Goal: Task Accomplishment & Management: Use online tool/utility

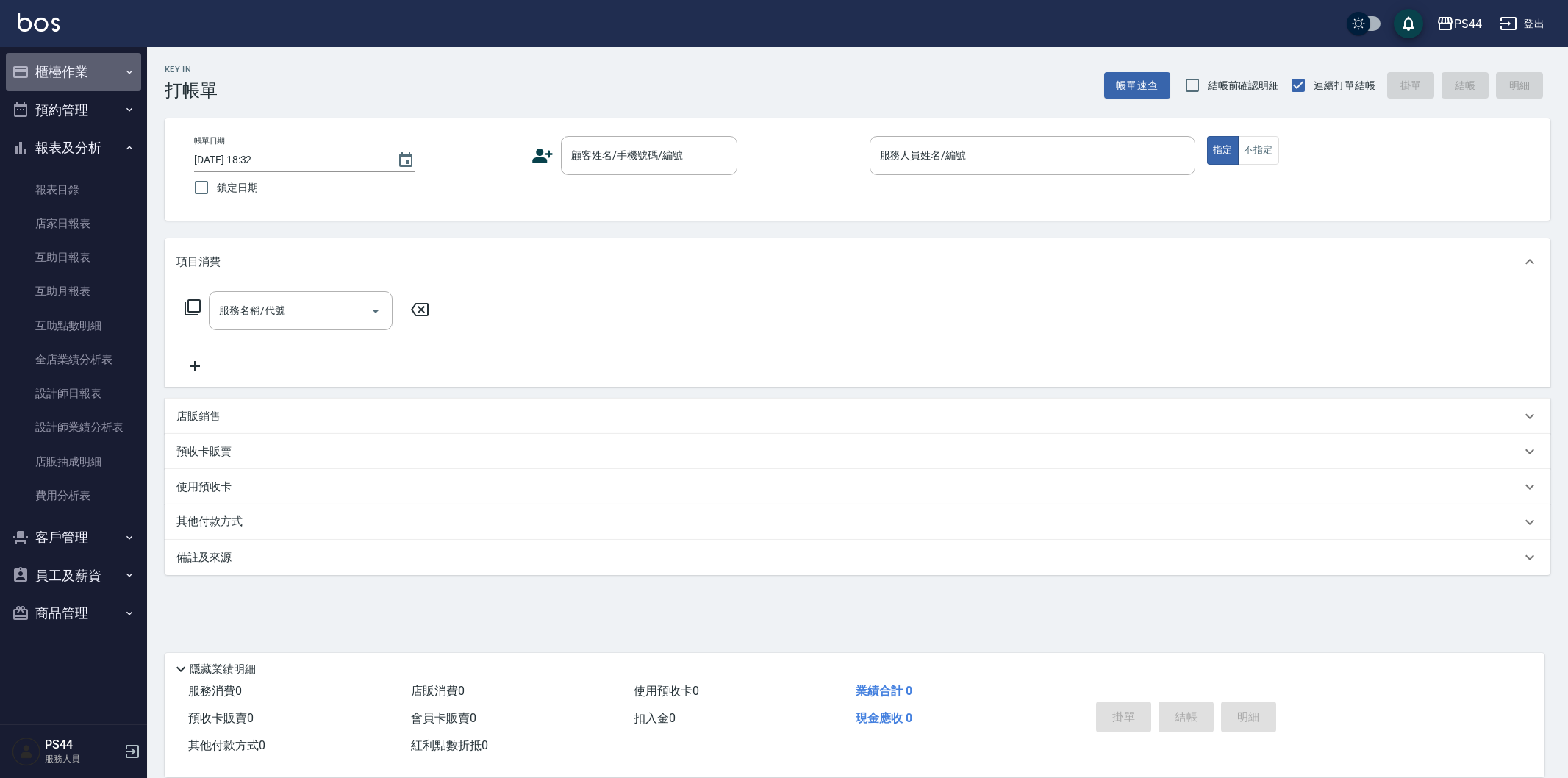
click at [79, 62] on button "櫃檯作業" at bounding box center [73, 71] width 135 height 38
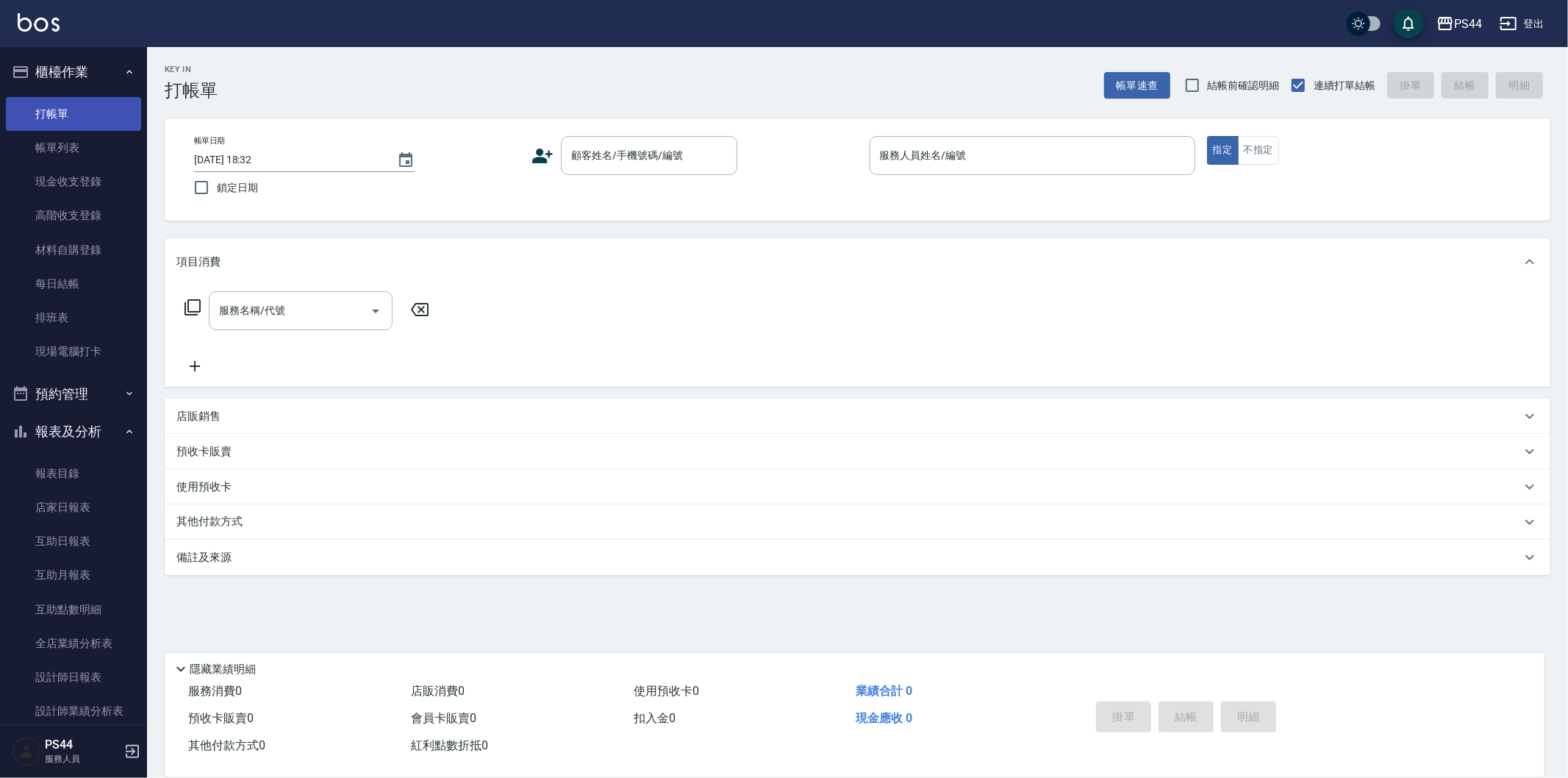
click at [84, 116] on link "打帳單" at bounding box center [73, 114] width 135 height 34
click at [85, 108] on link "打帳單" at bounding box center [73, 114] width 135 height 34
click at [667, 151] on div "顧客姓名/手機號碼/編號 顧客姓名/手機號碼/編號" at bounding box center [649, 155] width 177 height 39
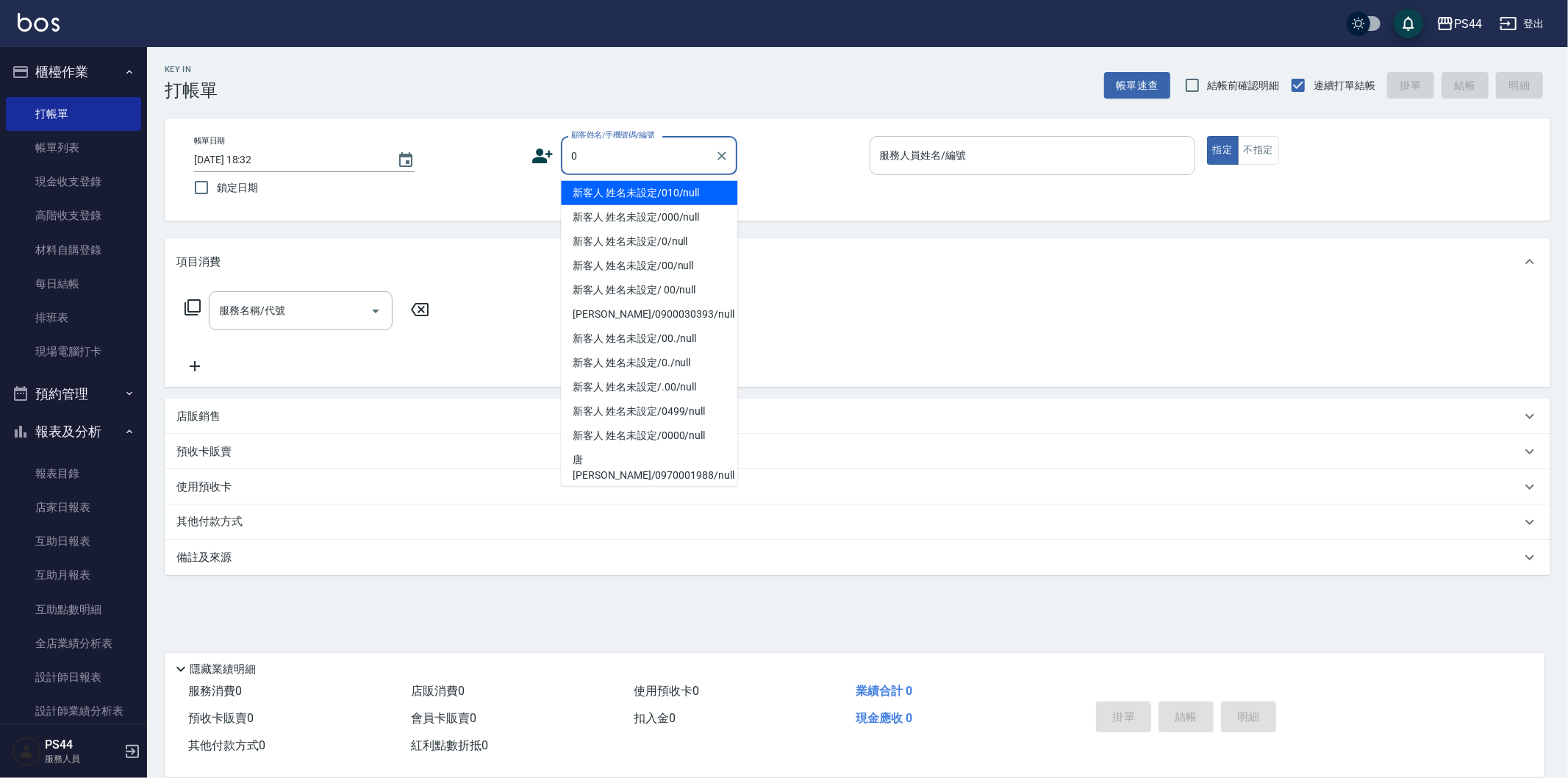
type input "新客人 姓名未設定/010/null"
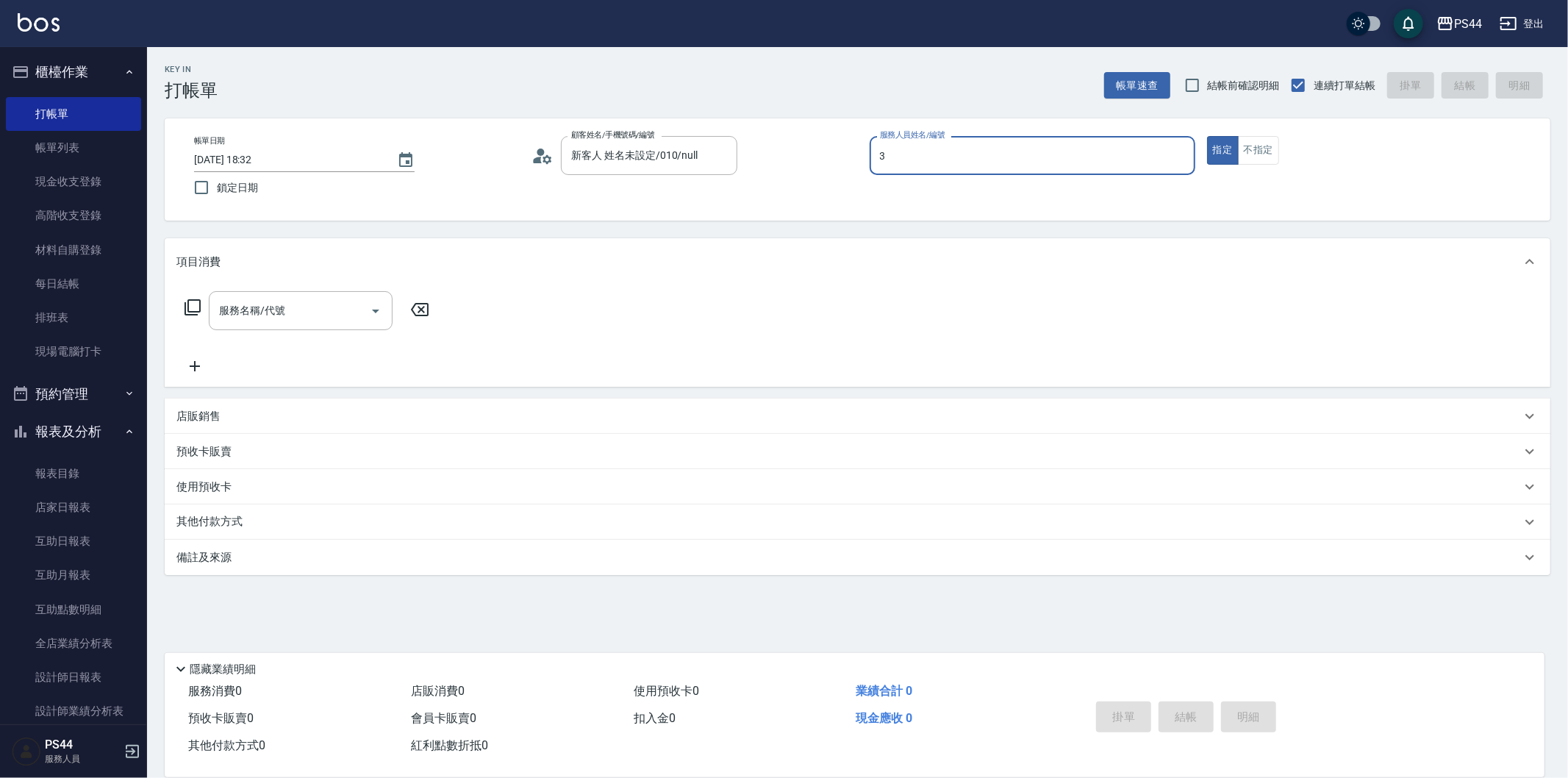
type input "[PERSON_NAME]-3"
type button "true"
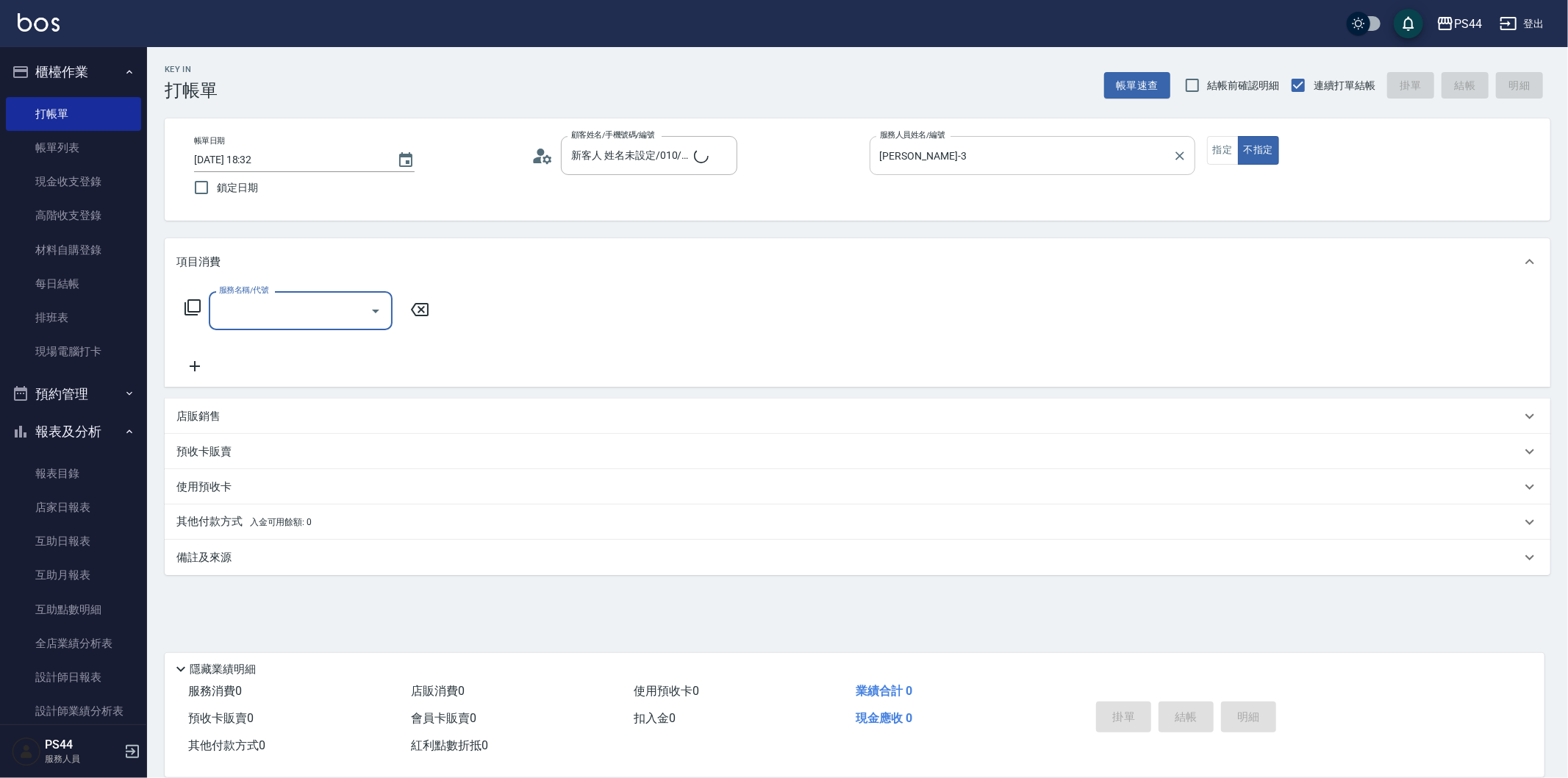
type input "新客人 姓名未設定/0/null"
type input "剪髮(304)"
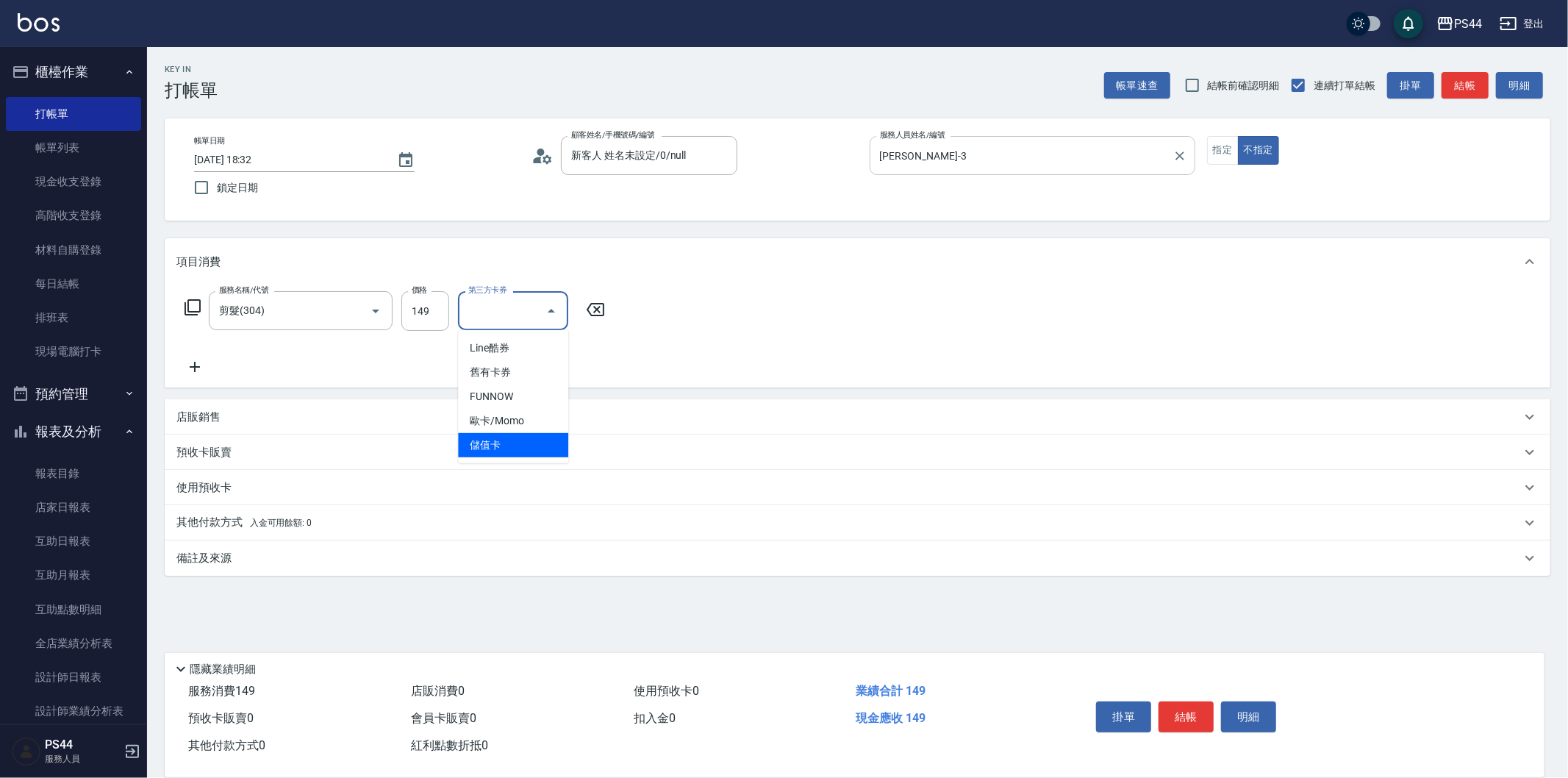
type input "儲值卡"
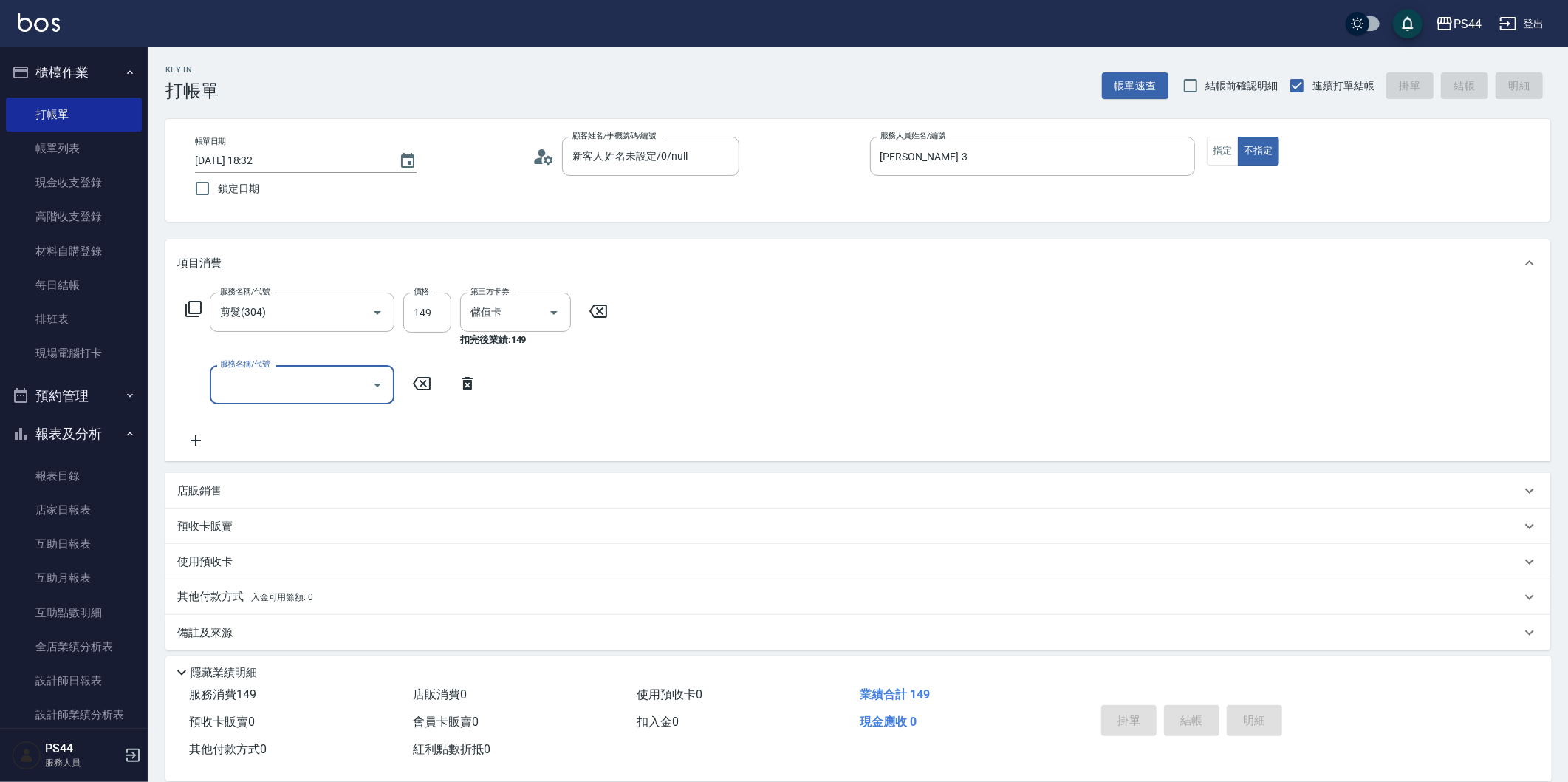
type input "[DATE] 21:59"
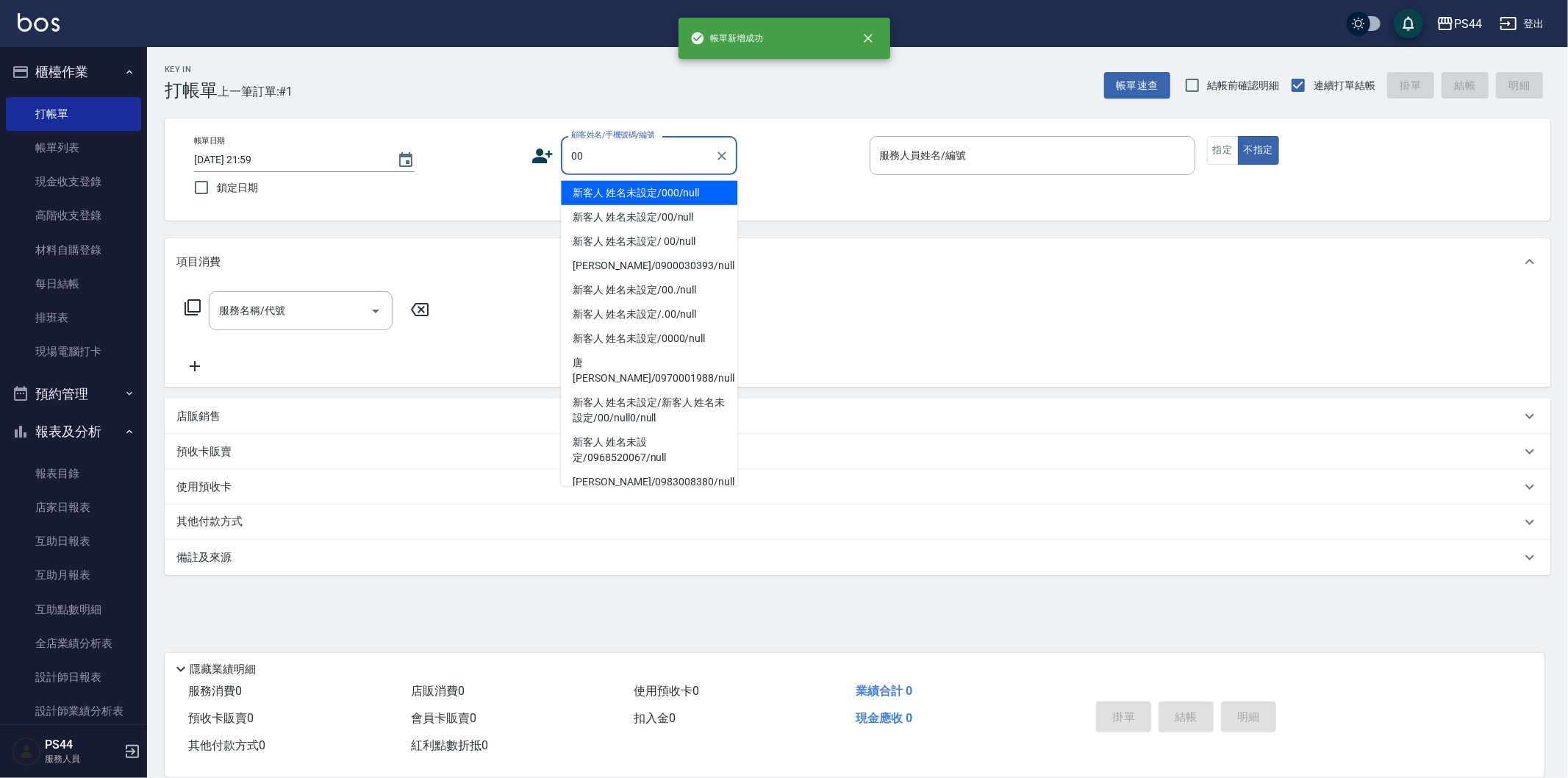
type input "新客人 姓名未設定/000/null"
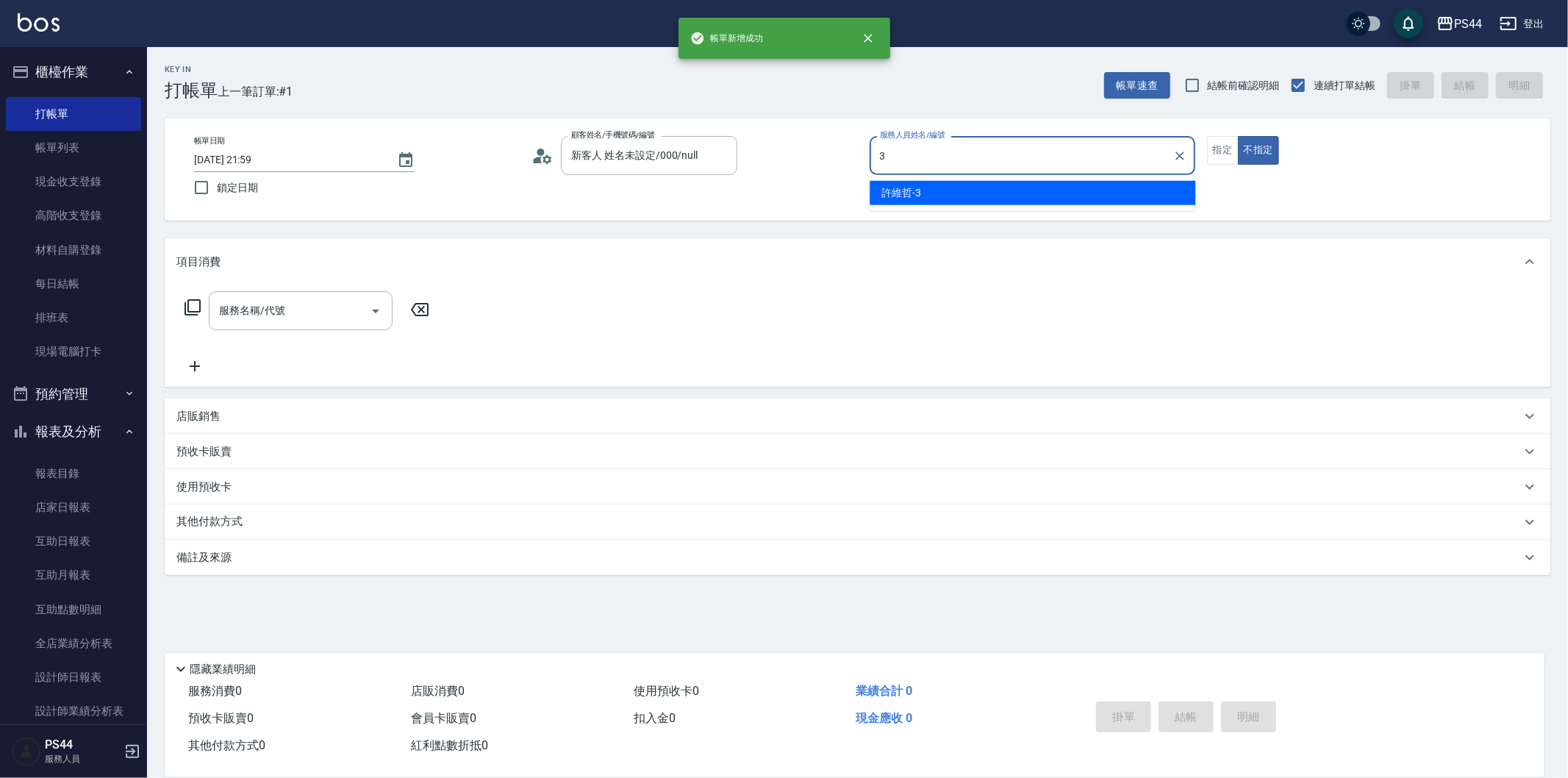
type input "[PERSON_NAME]-3"
type button "false"
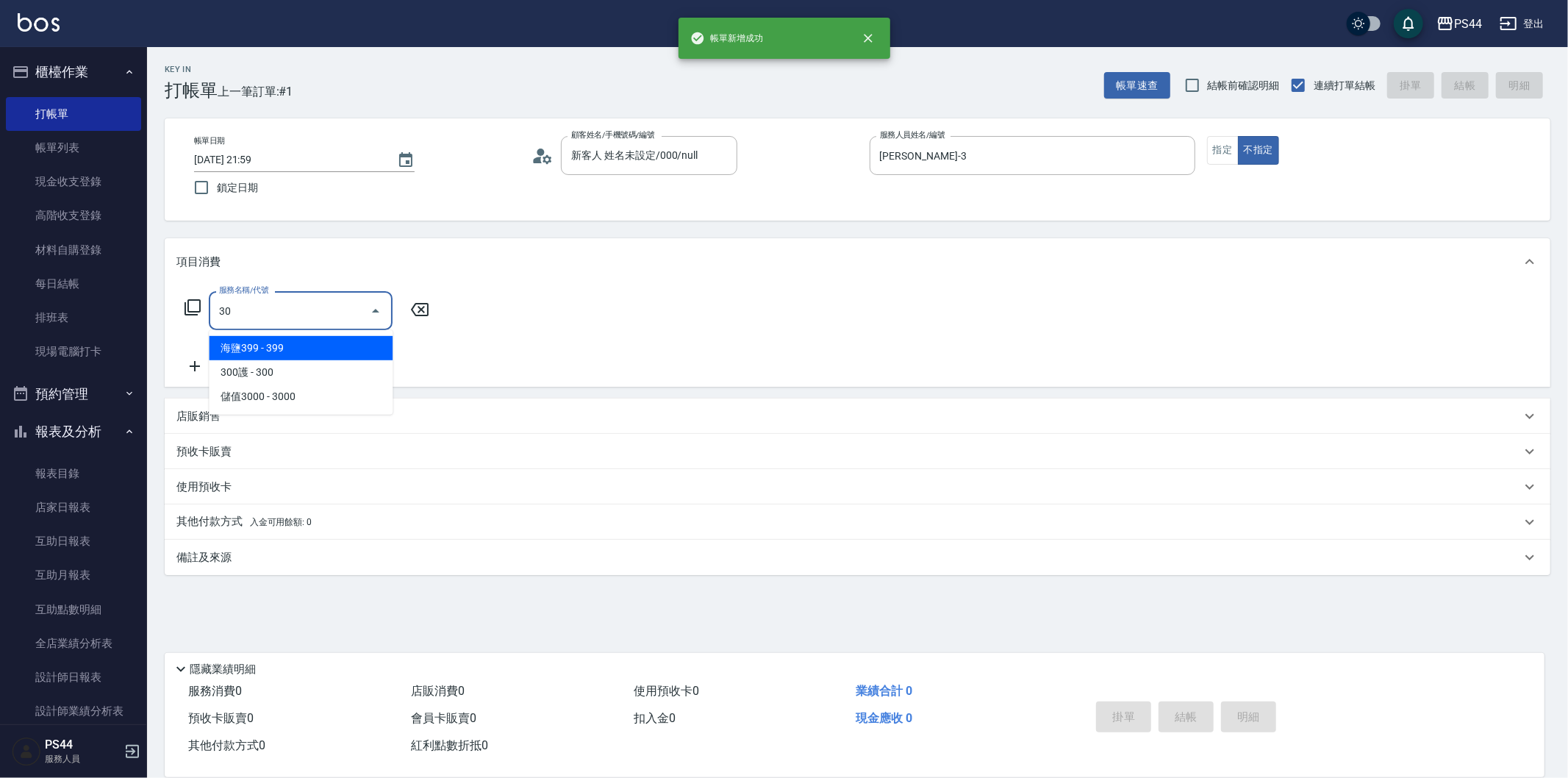
type input "306"
type input "新客人 姓名未設定/00/null"
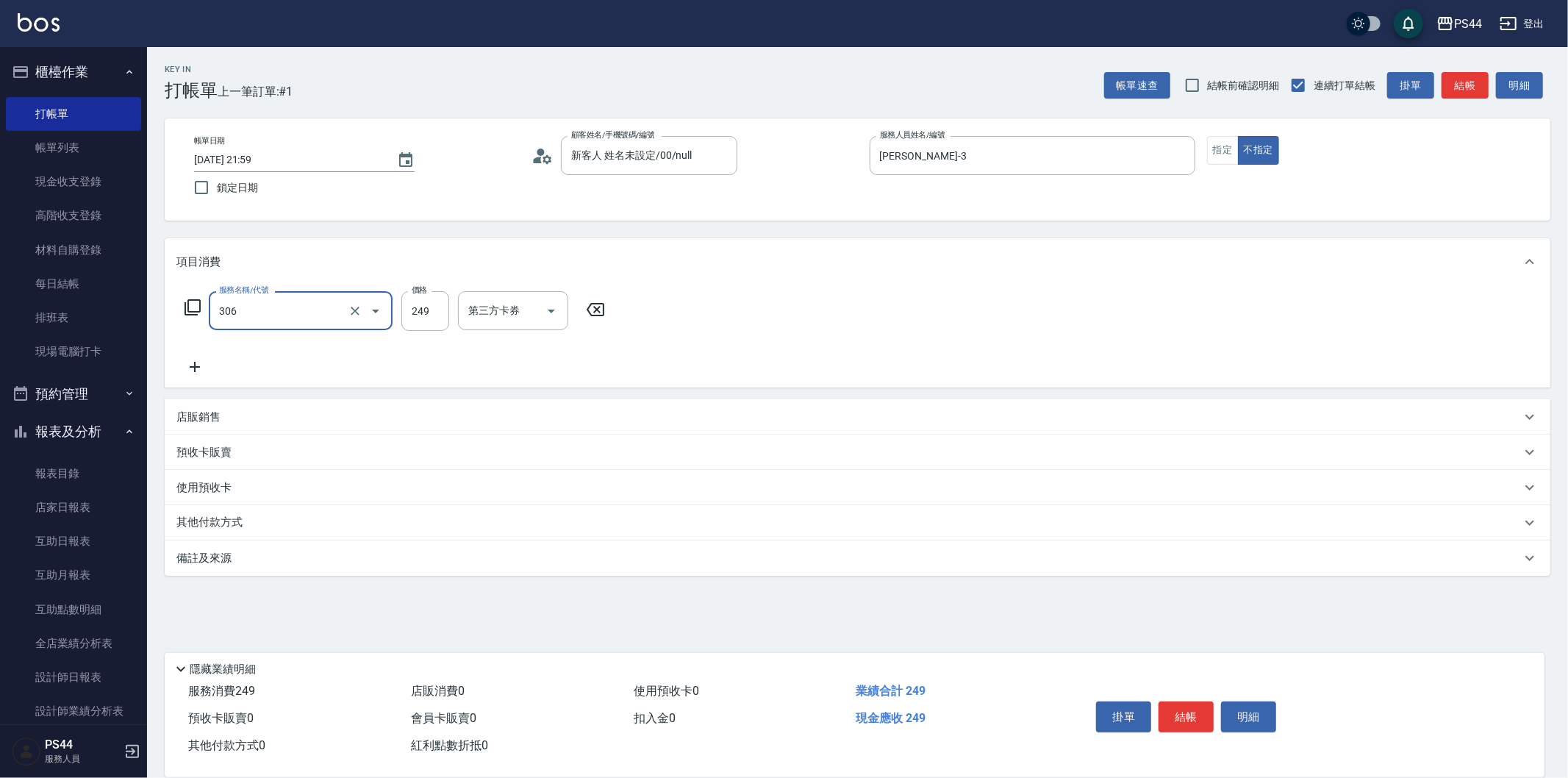
type input "剪髮(306)"
type input "柔柔-33"
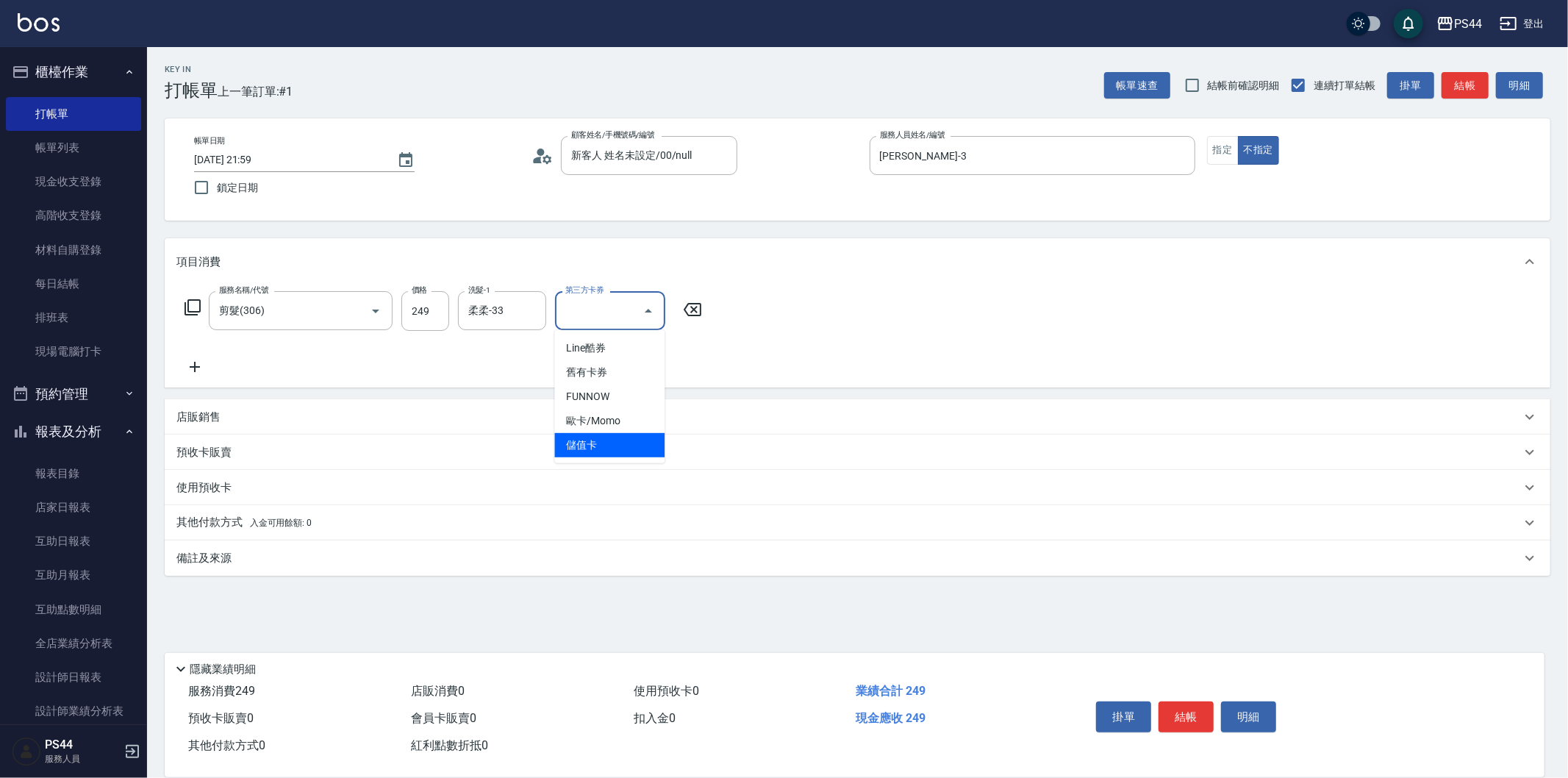
type input "儲值卡"
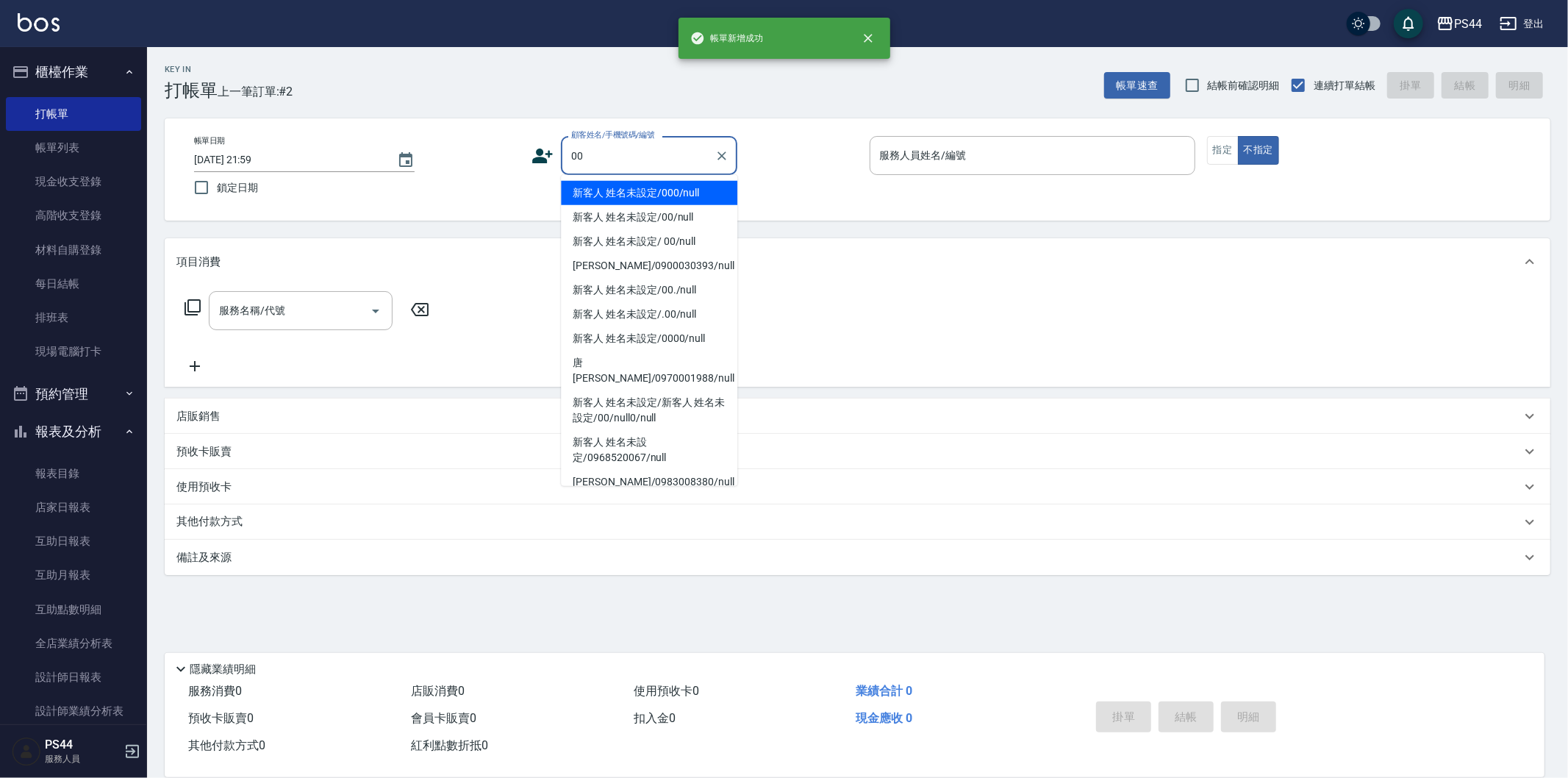
type input "新客人 姓名未設定/000/null"
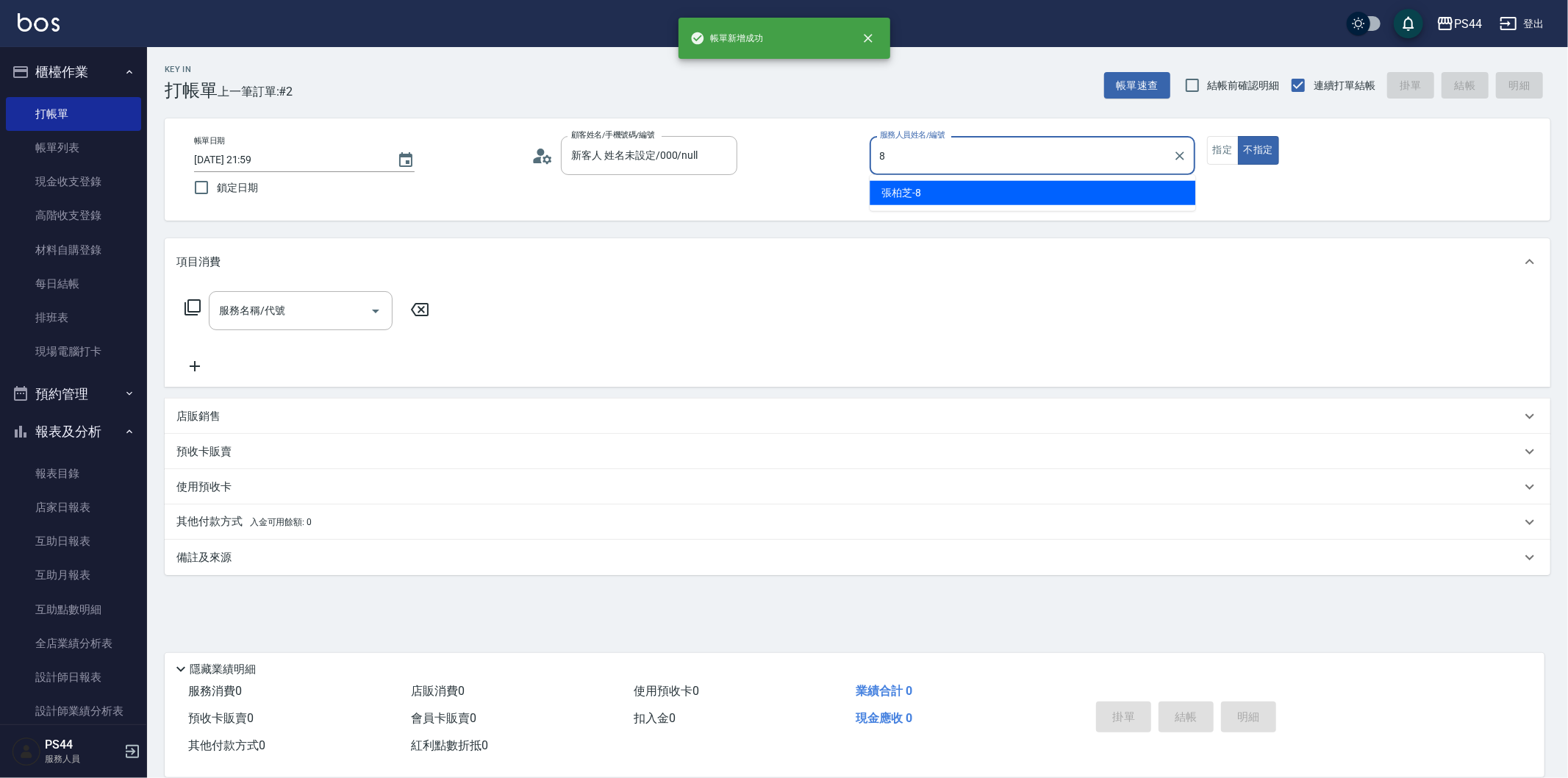
type input "[PERSON_NAME]-8"
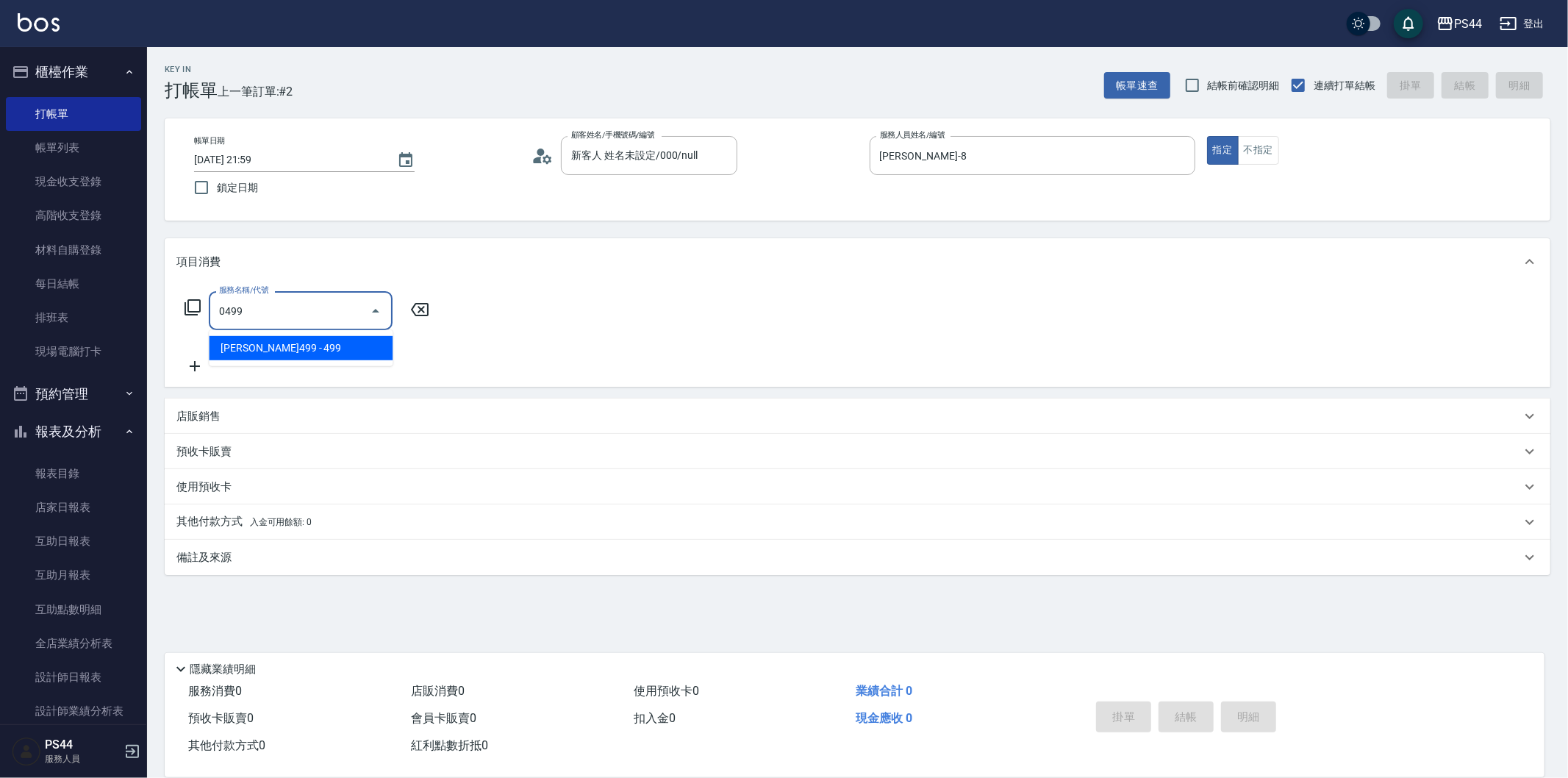
type input "[PERSON_NAME]499(0499)"
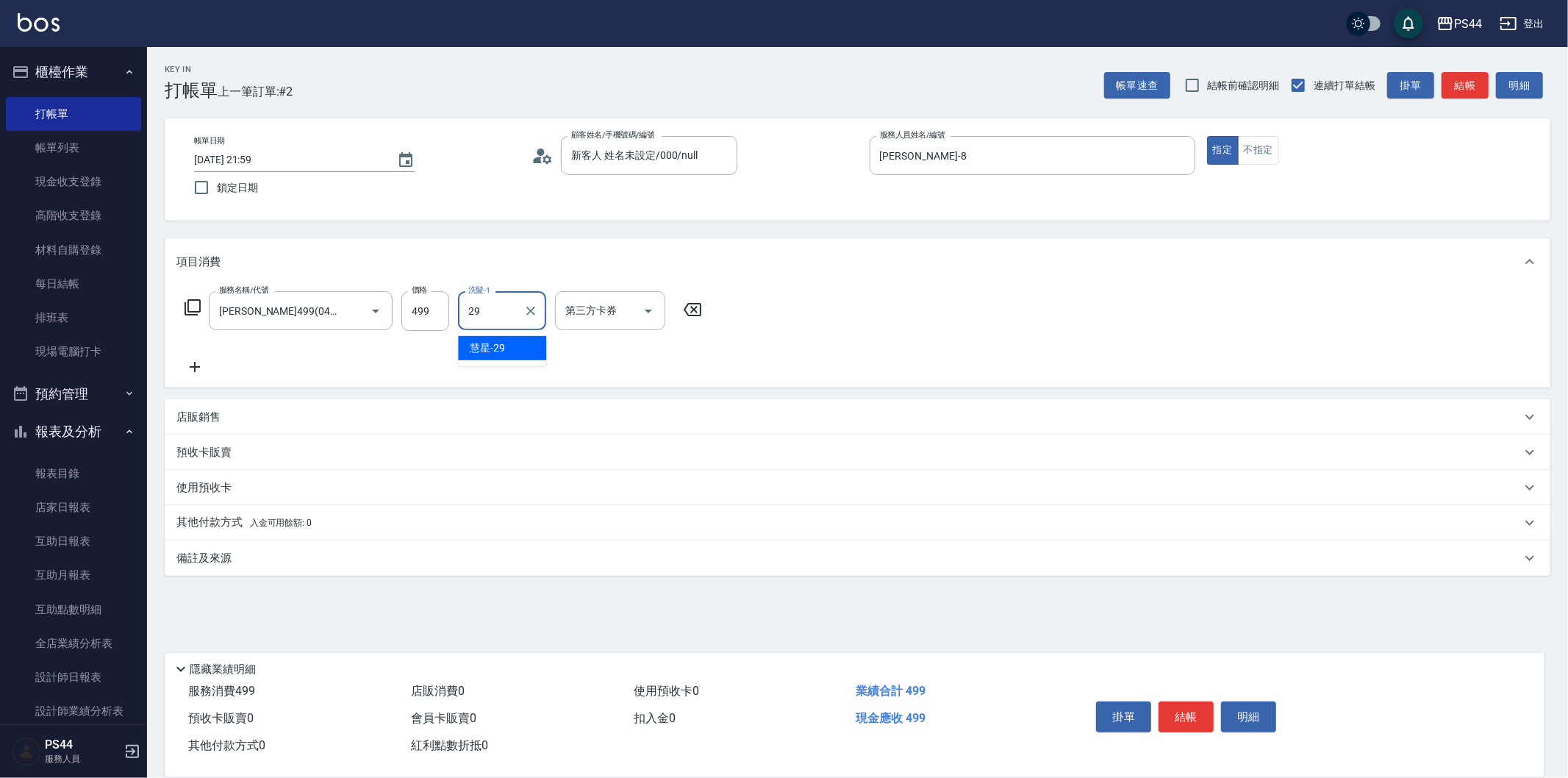
type input "慧星-29"
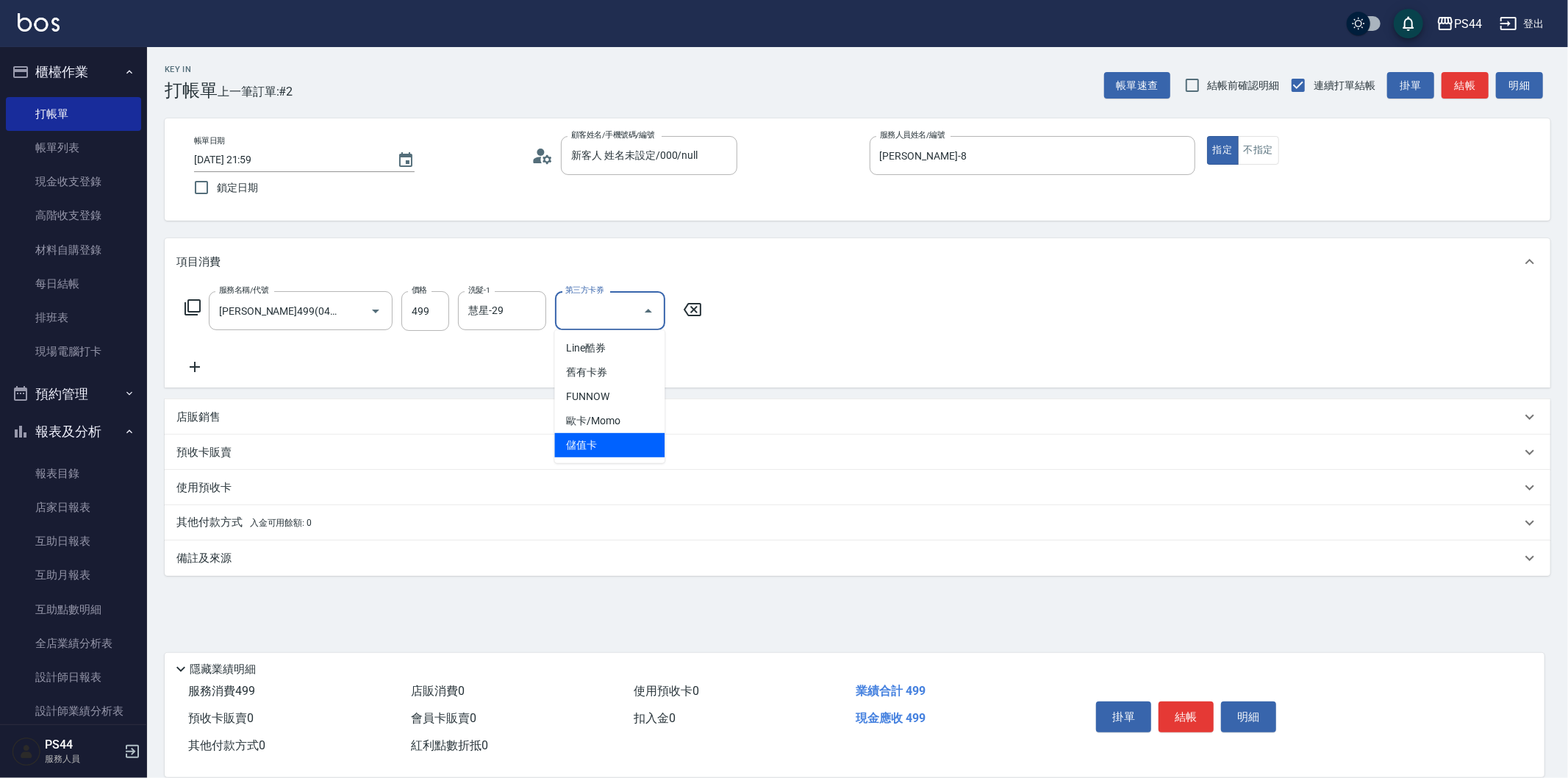
type input "儲值卡"
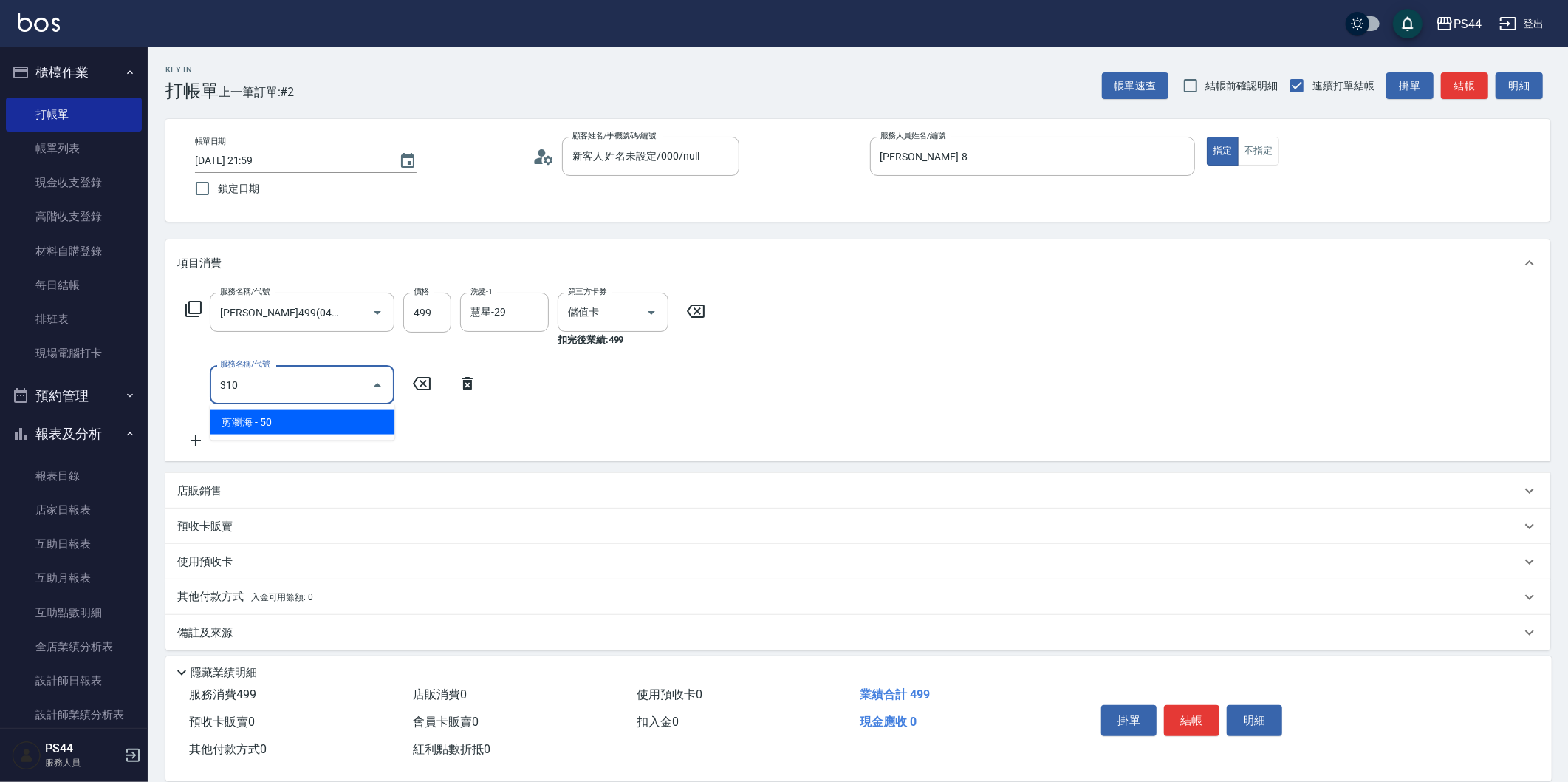
type input "剪瀏海(310)"
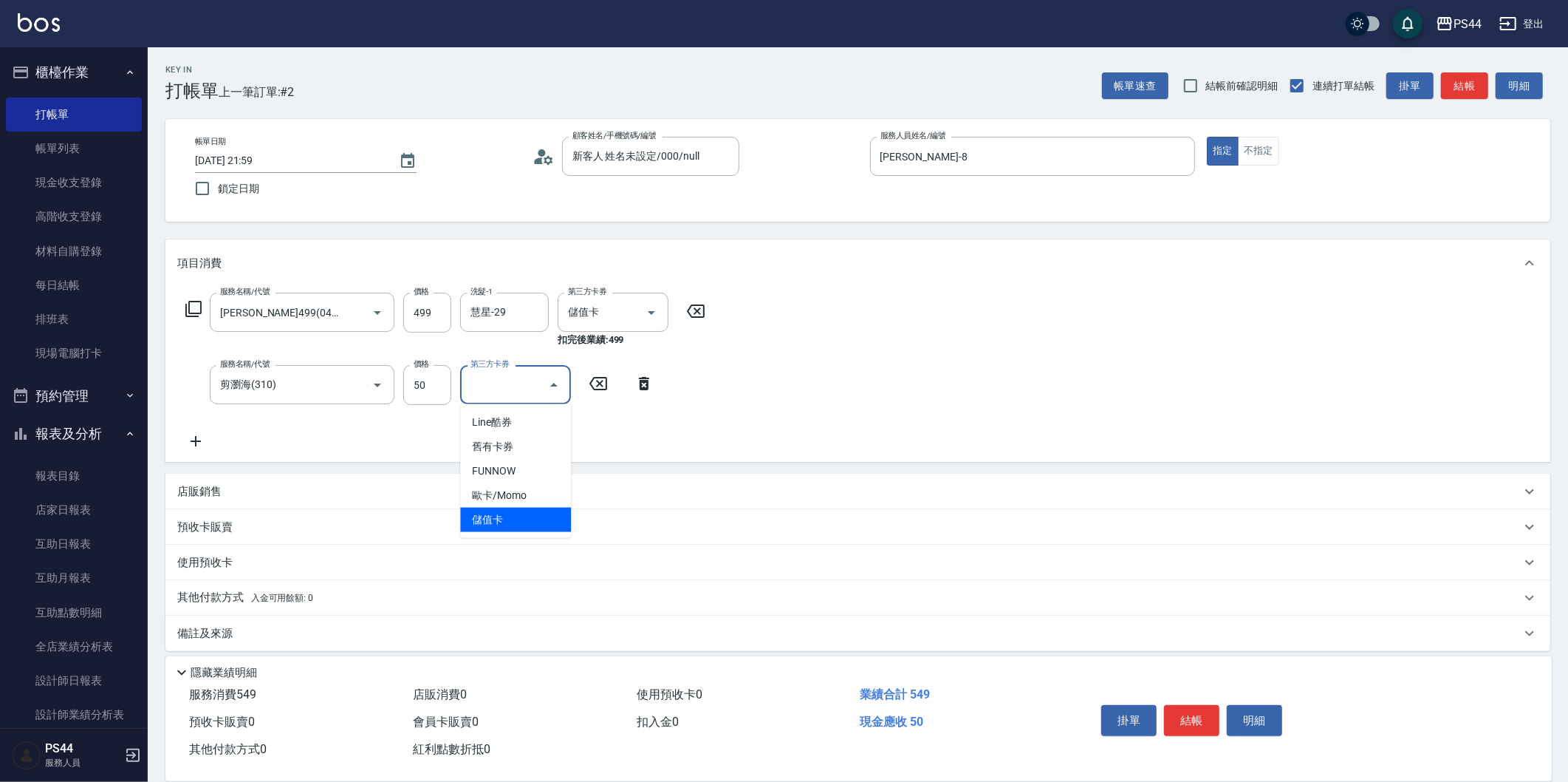
type input "儲值卡"
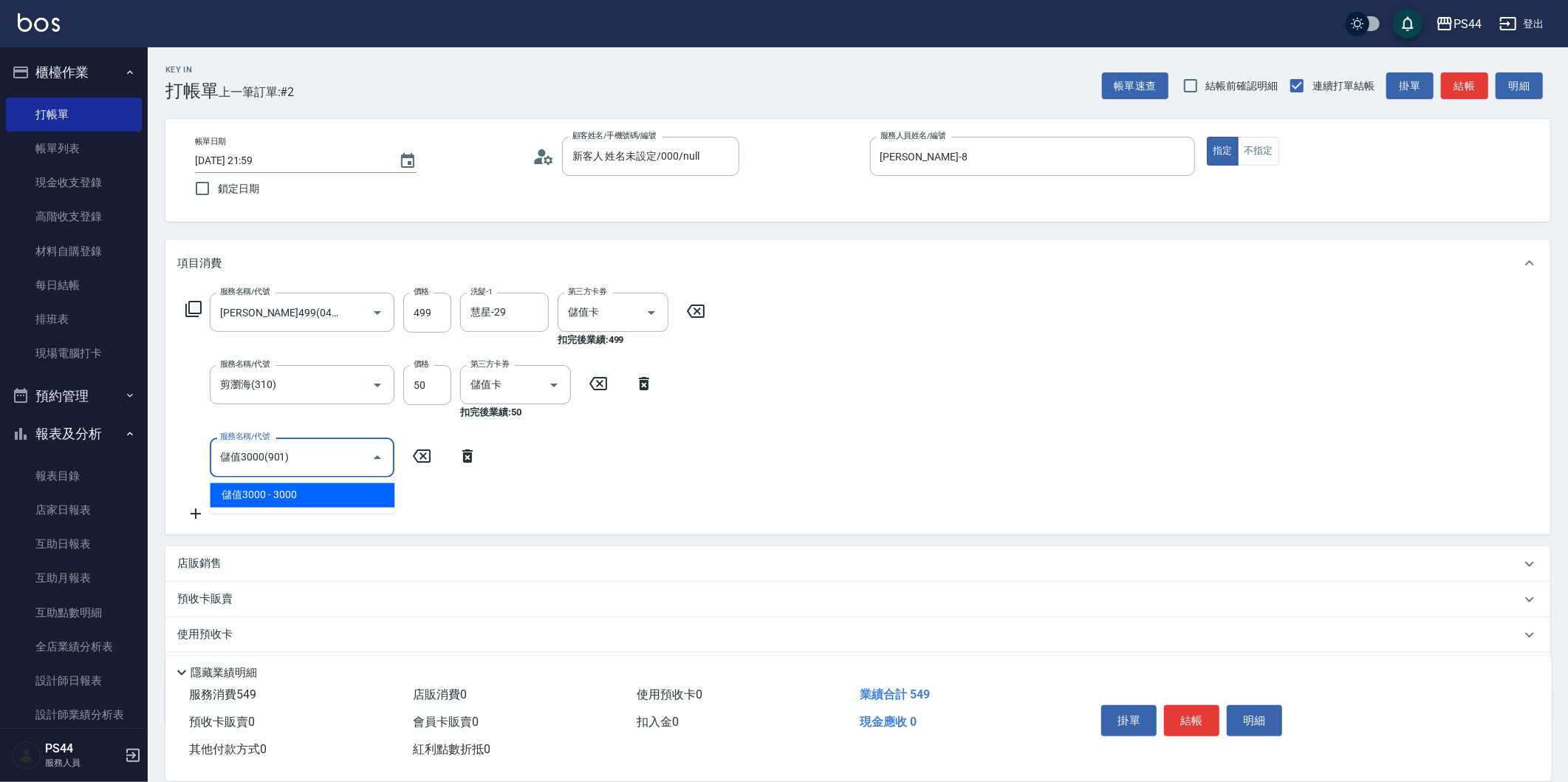
type input "儲值3000(901)"
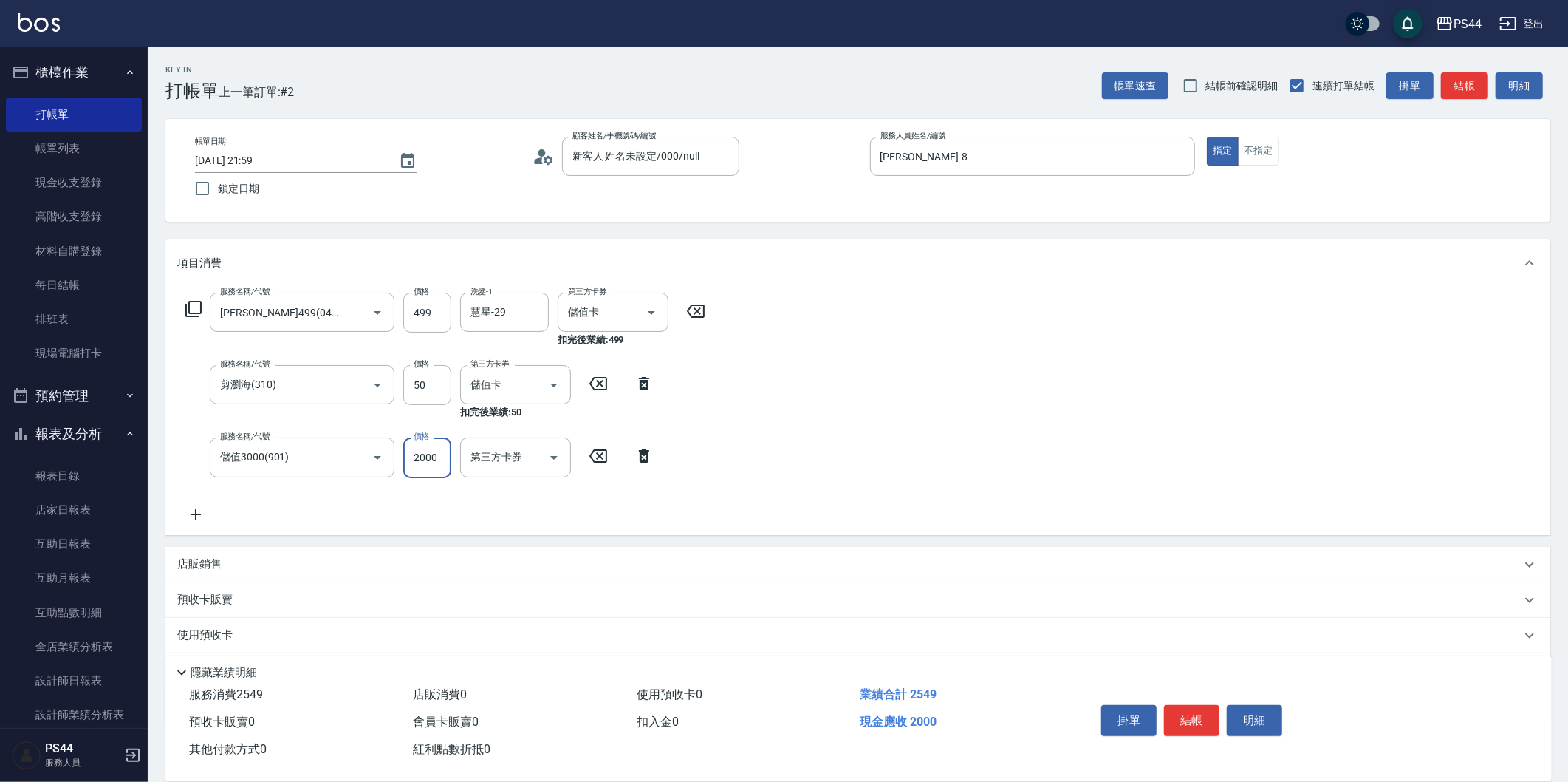
type input "2000"
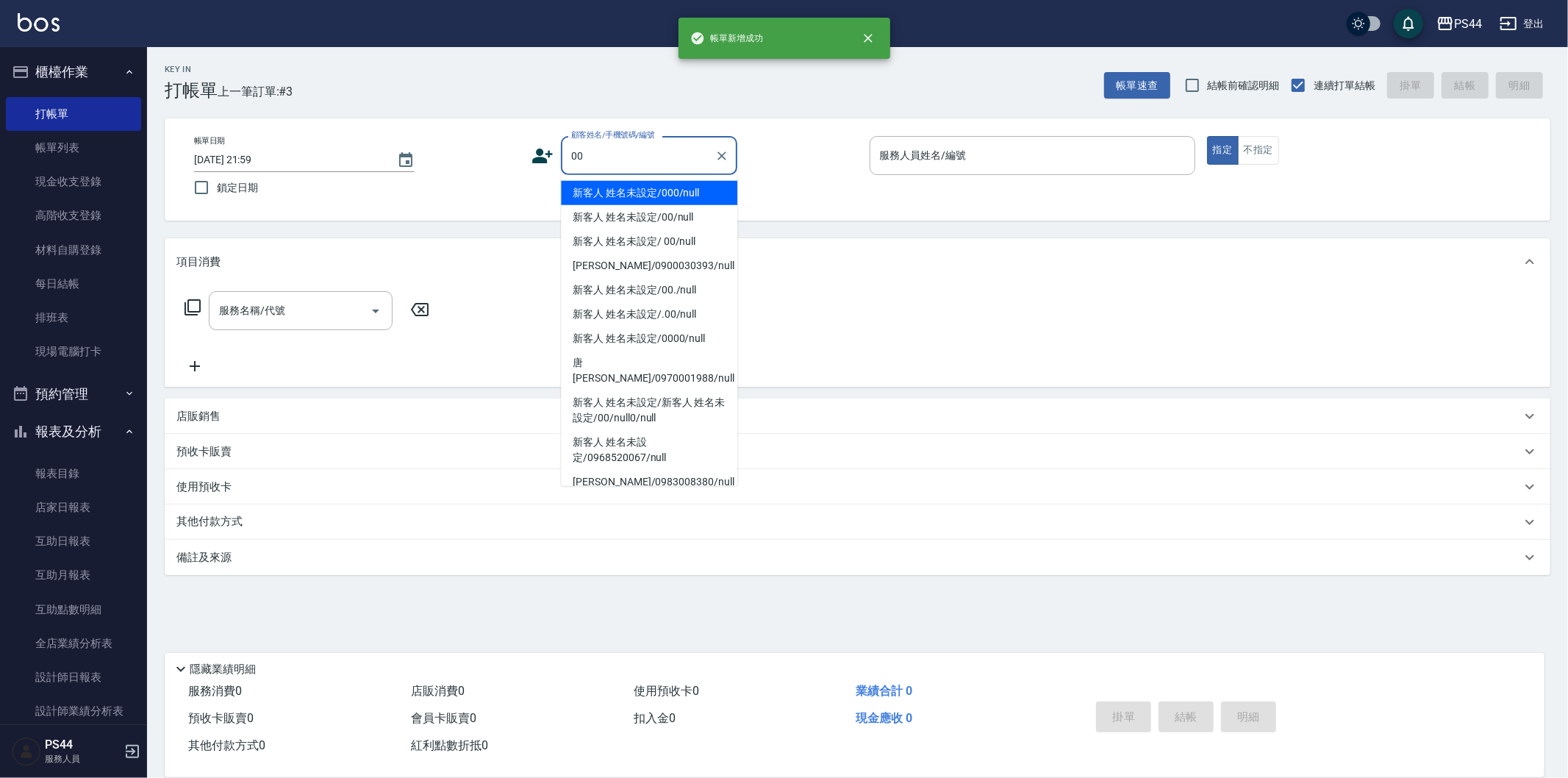
type input "新客人 姓名未設定/000/null"
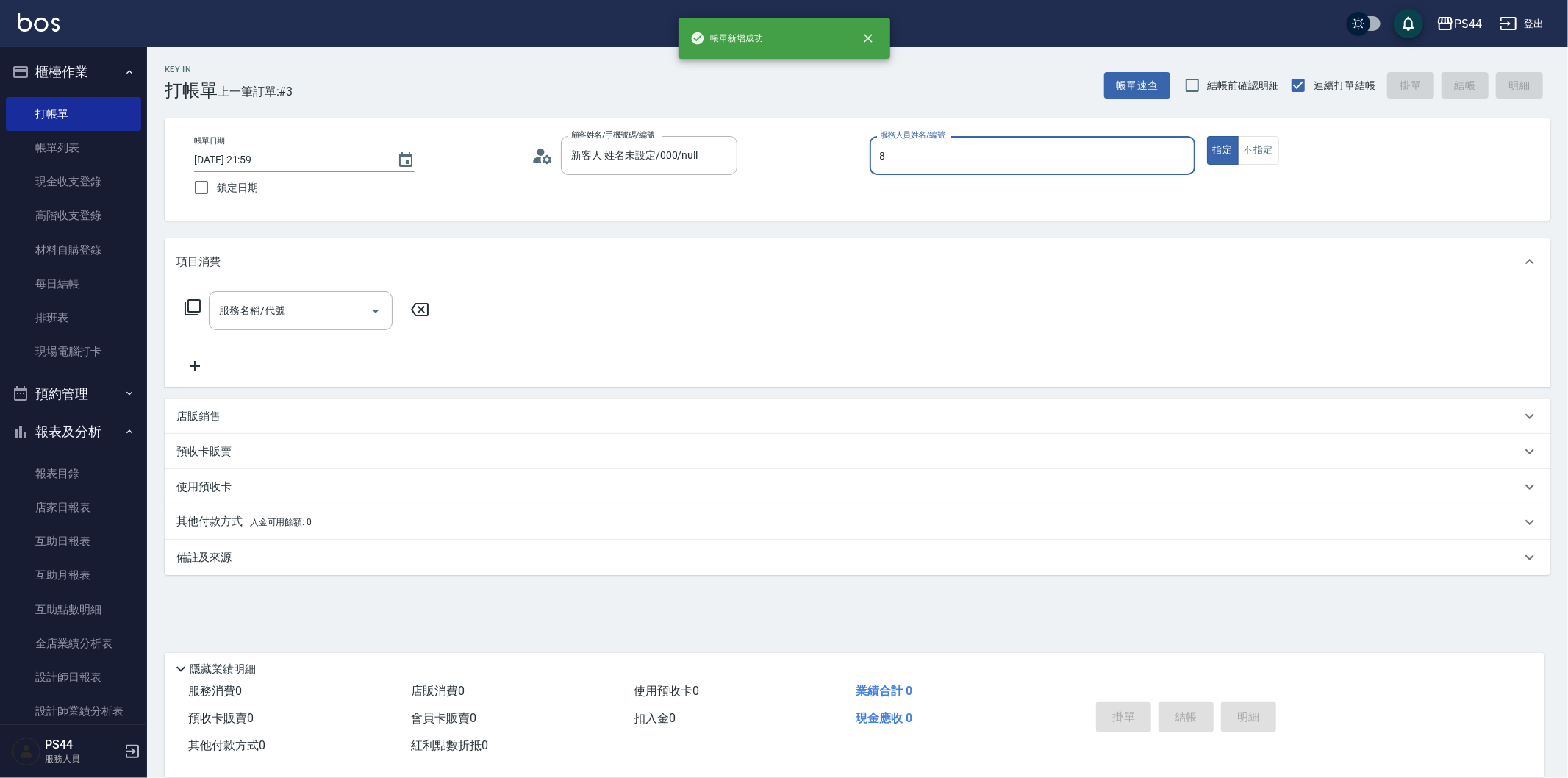
type input "[PERSON_NAME]-8"
type input "3"
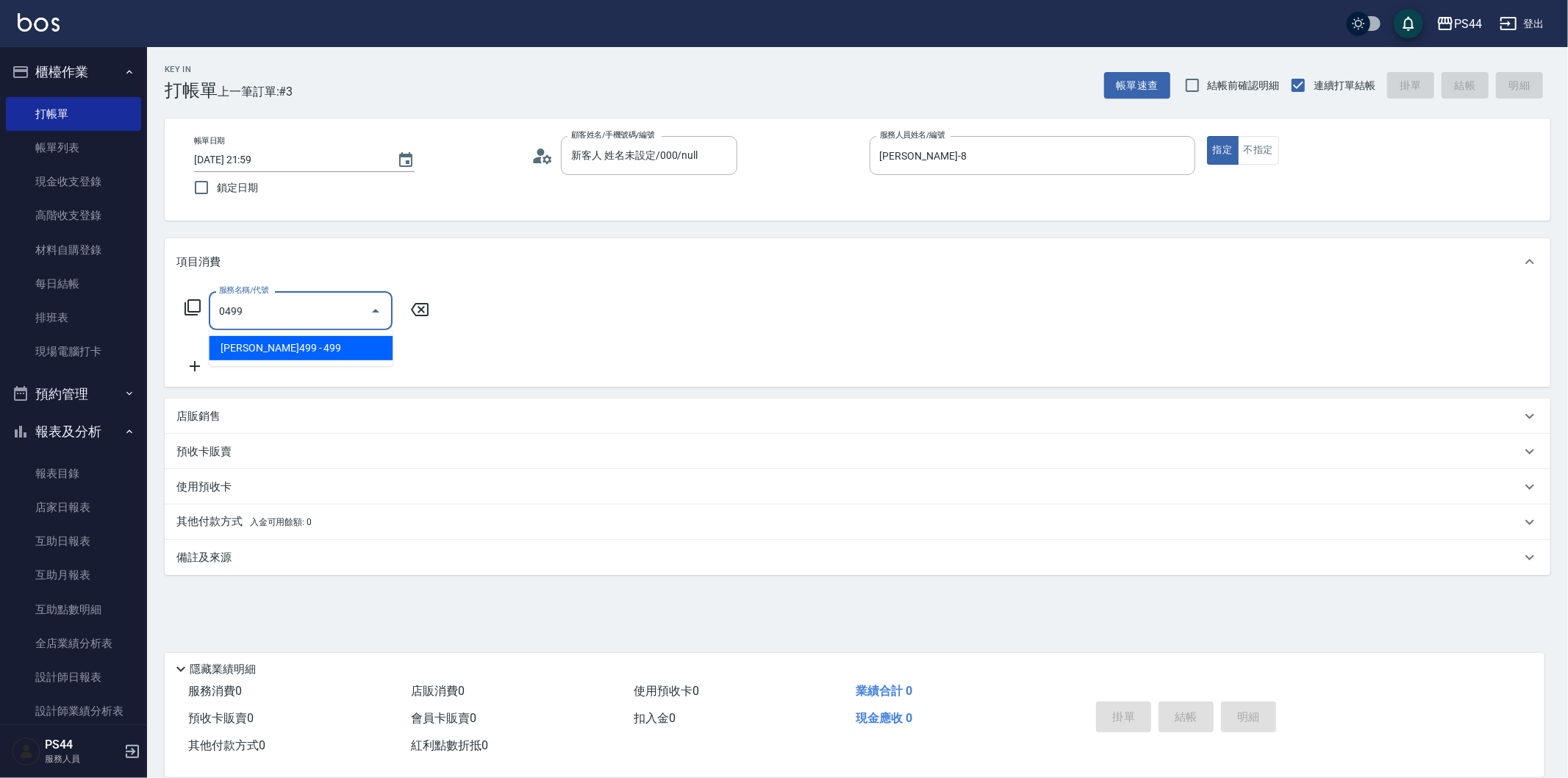
type input "[PERSON_NAME]499(0499)"
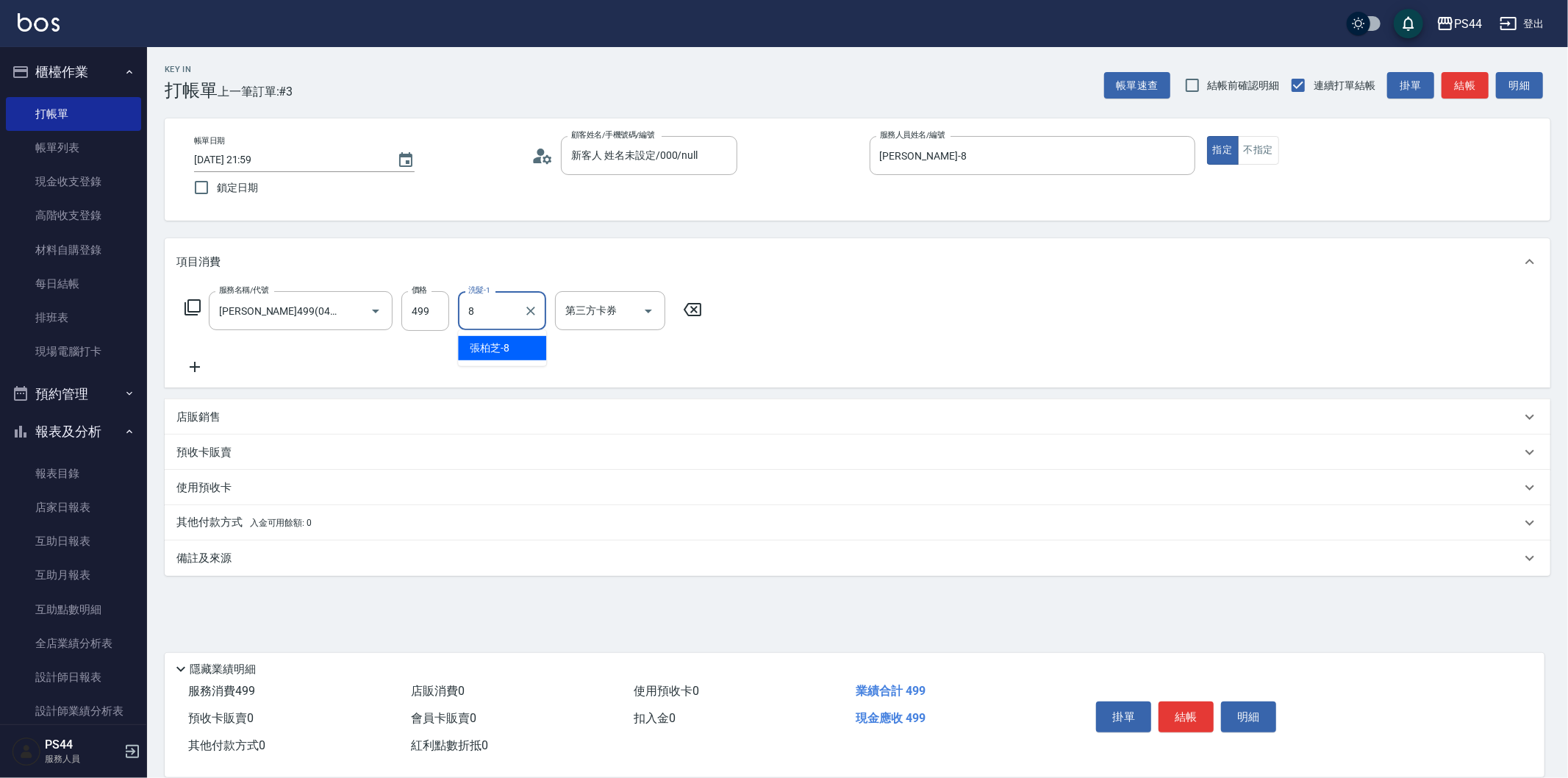
type input "[PERSON_NAME]-8"
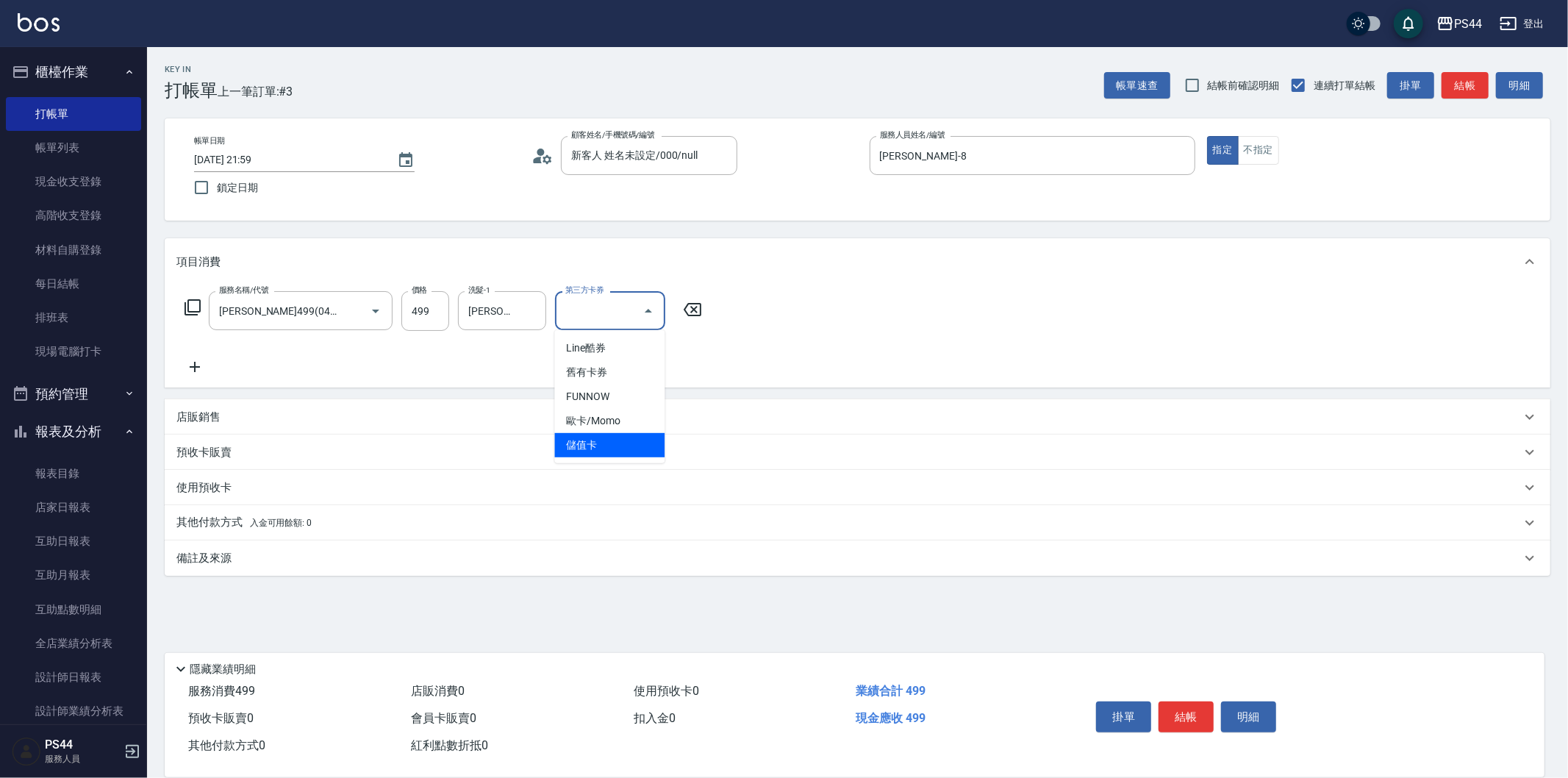
type input "儲值卡"
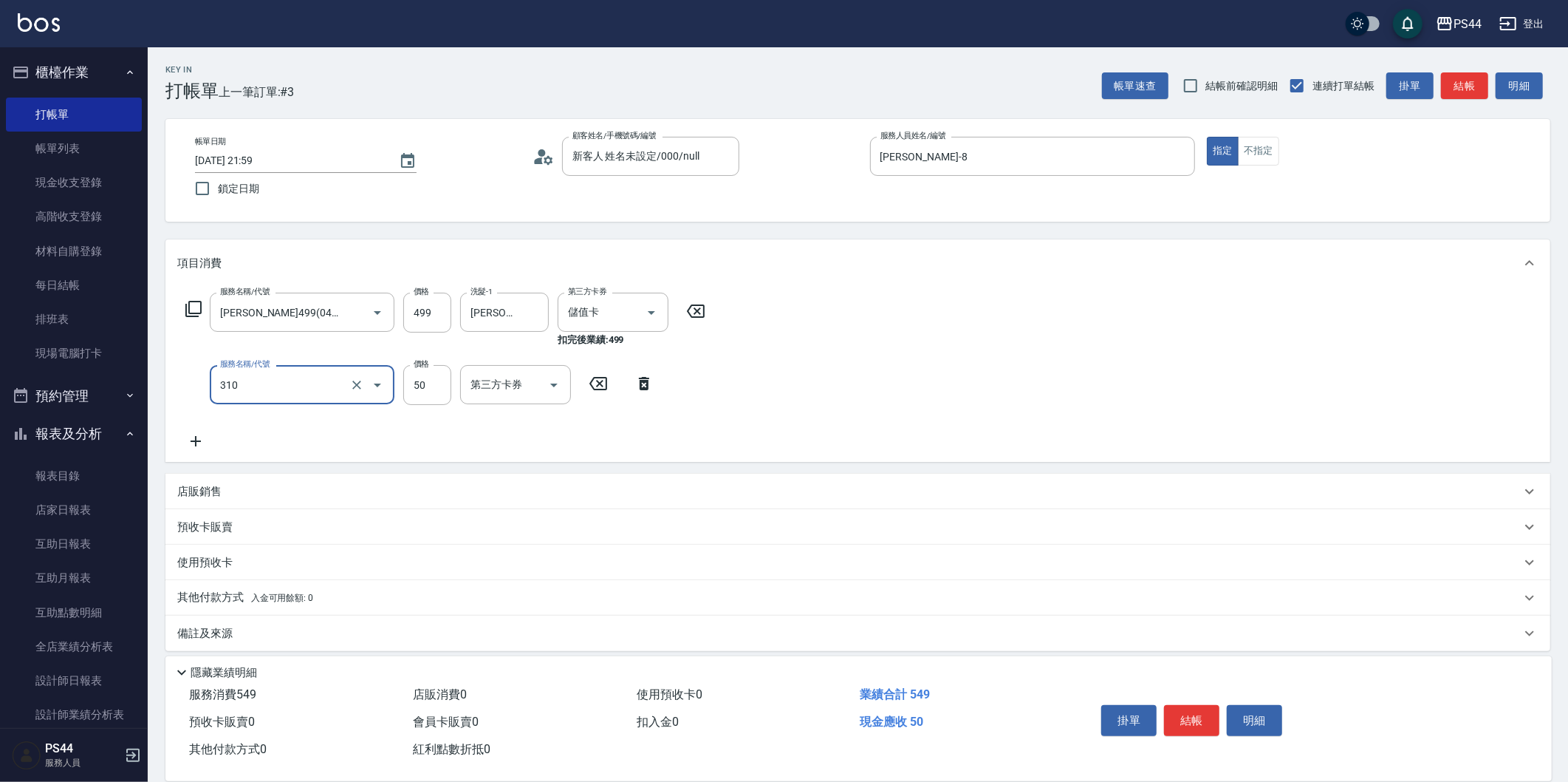
type input "剪瀏海(310)"
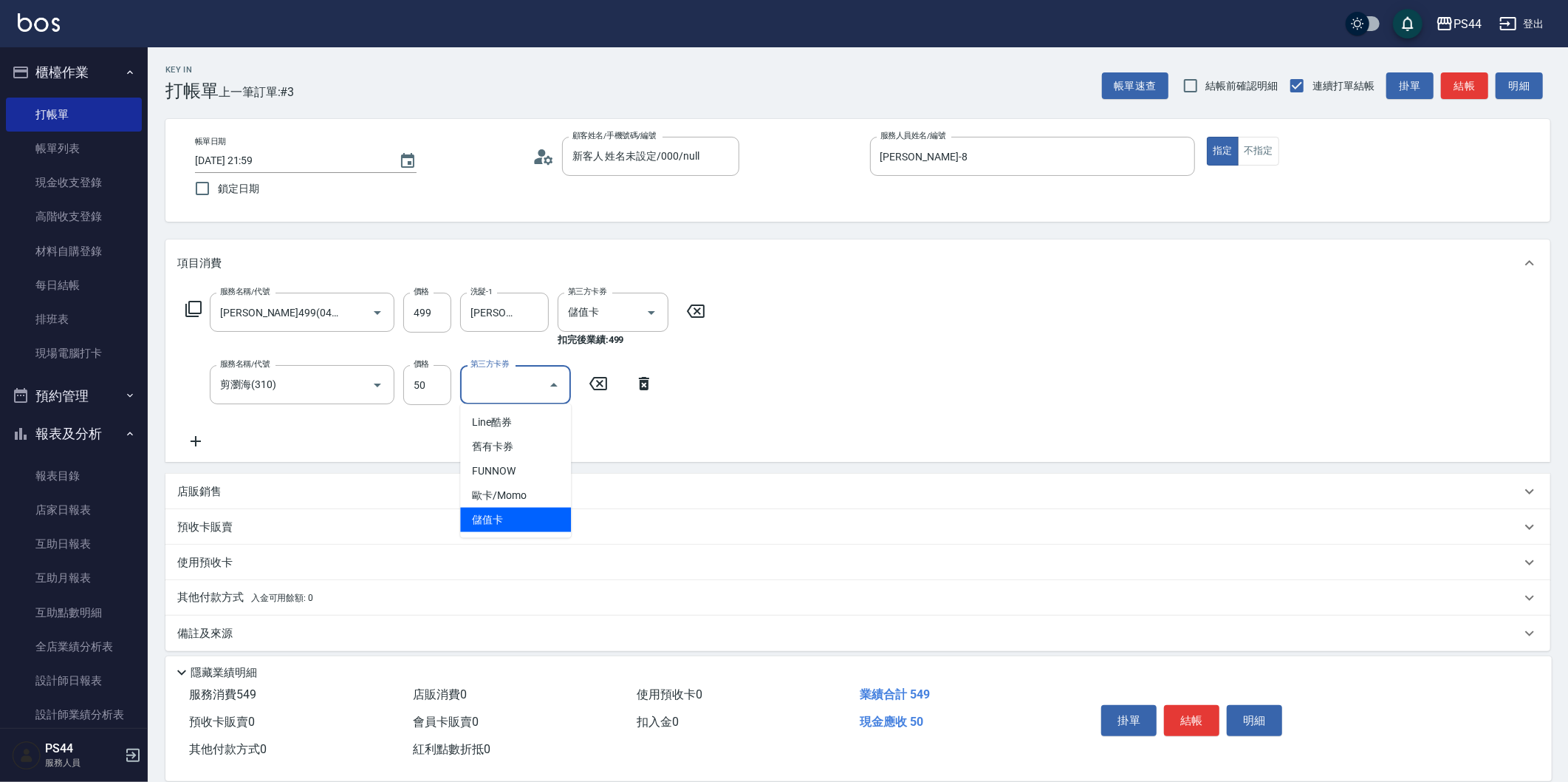
type input "儲值卡"
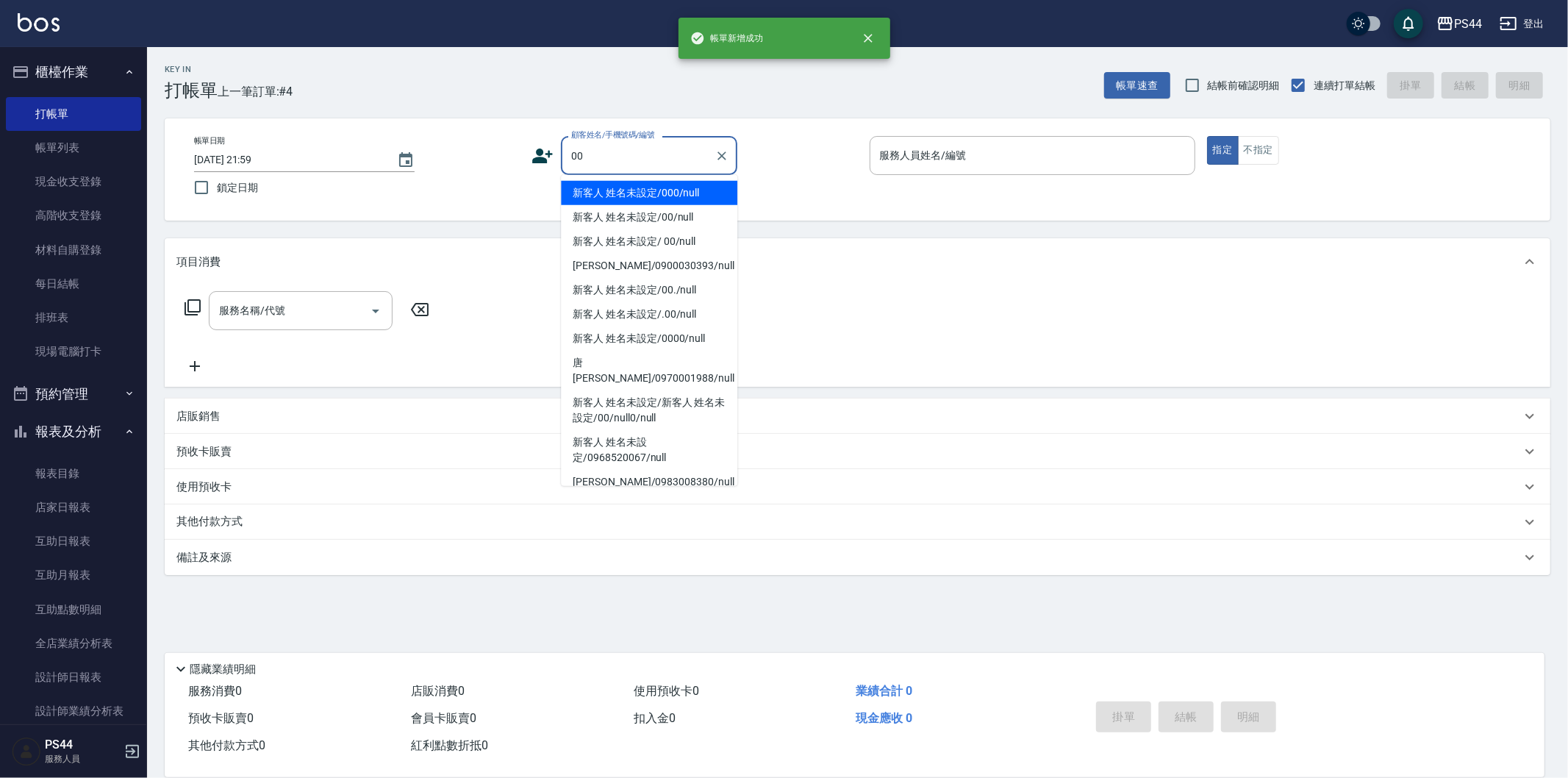
type input "新客人 姓名未設定/000/null"
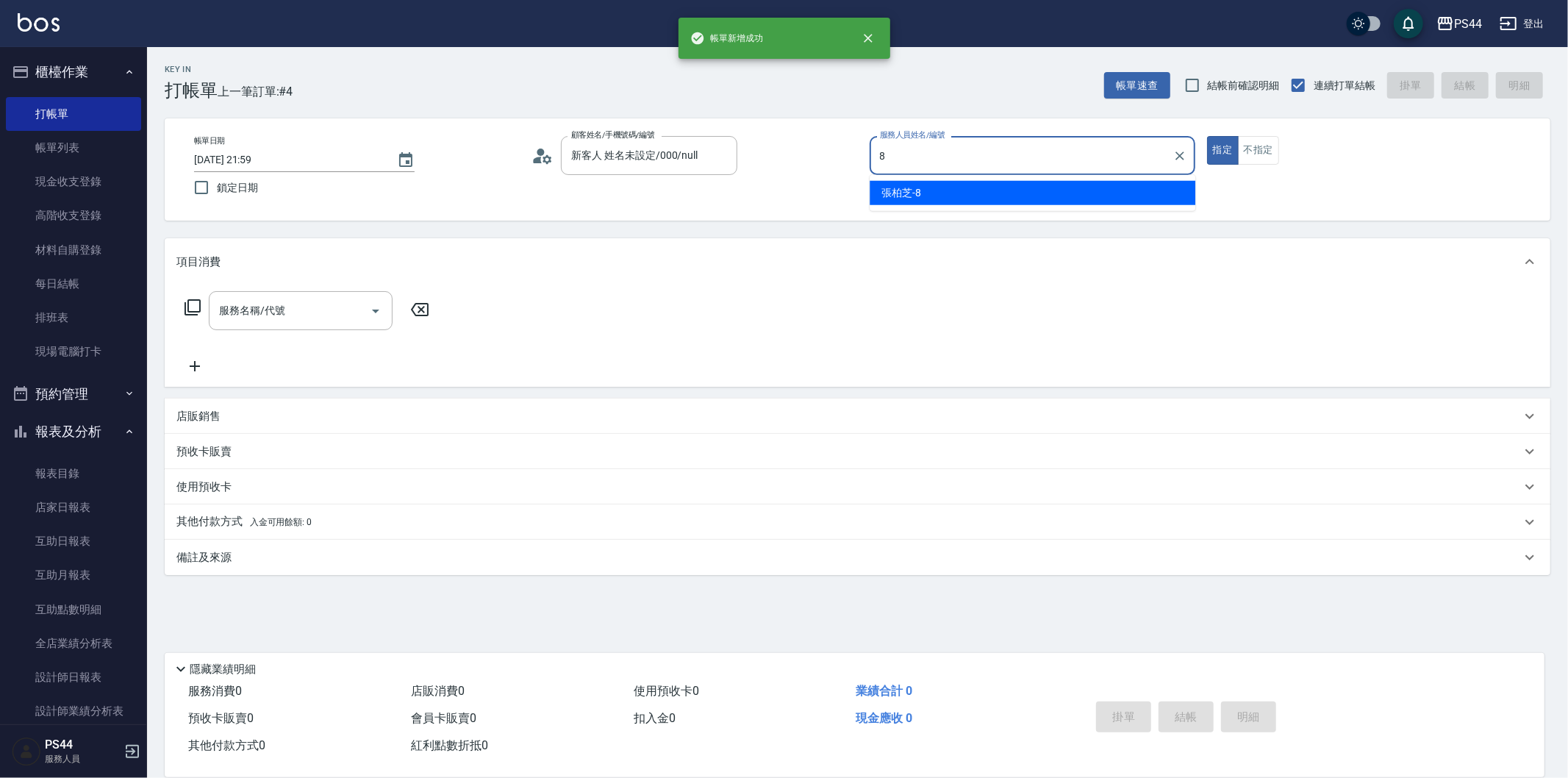
type input "[PERSON_NAME]-8"
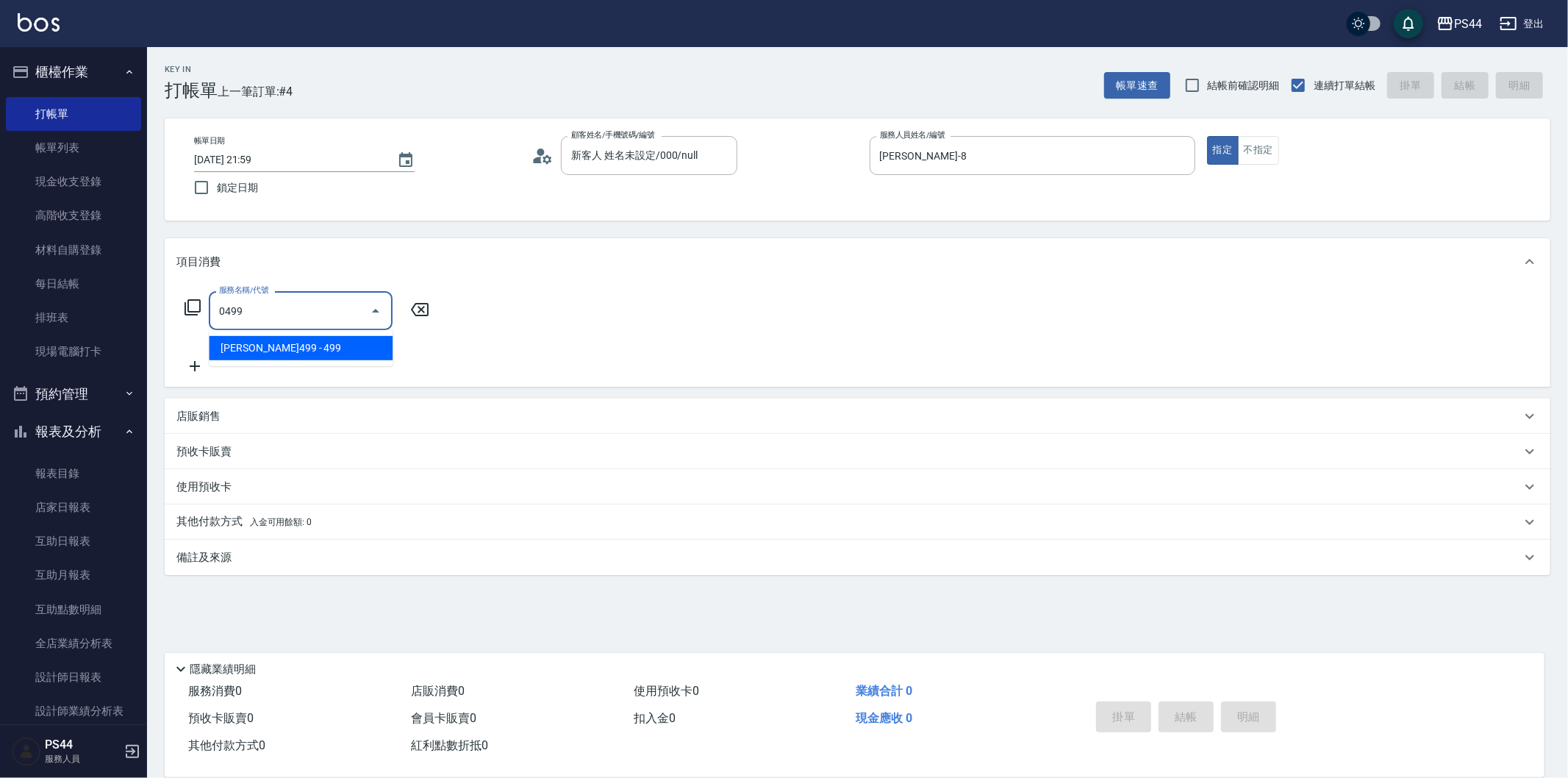
type input "[PERSON_NAME]499(0499)"
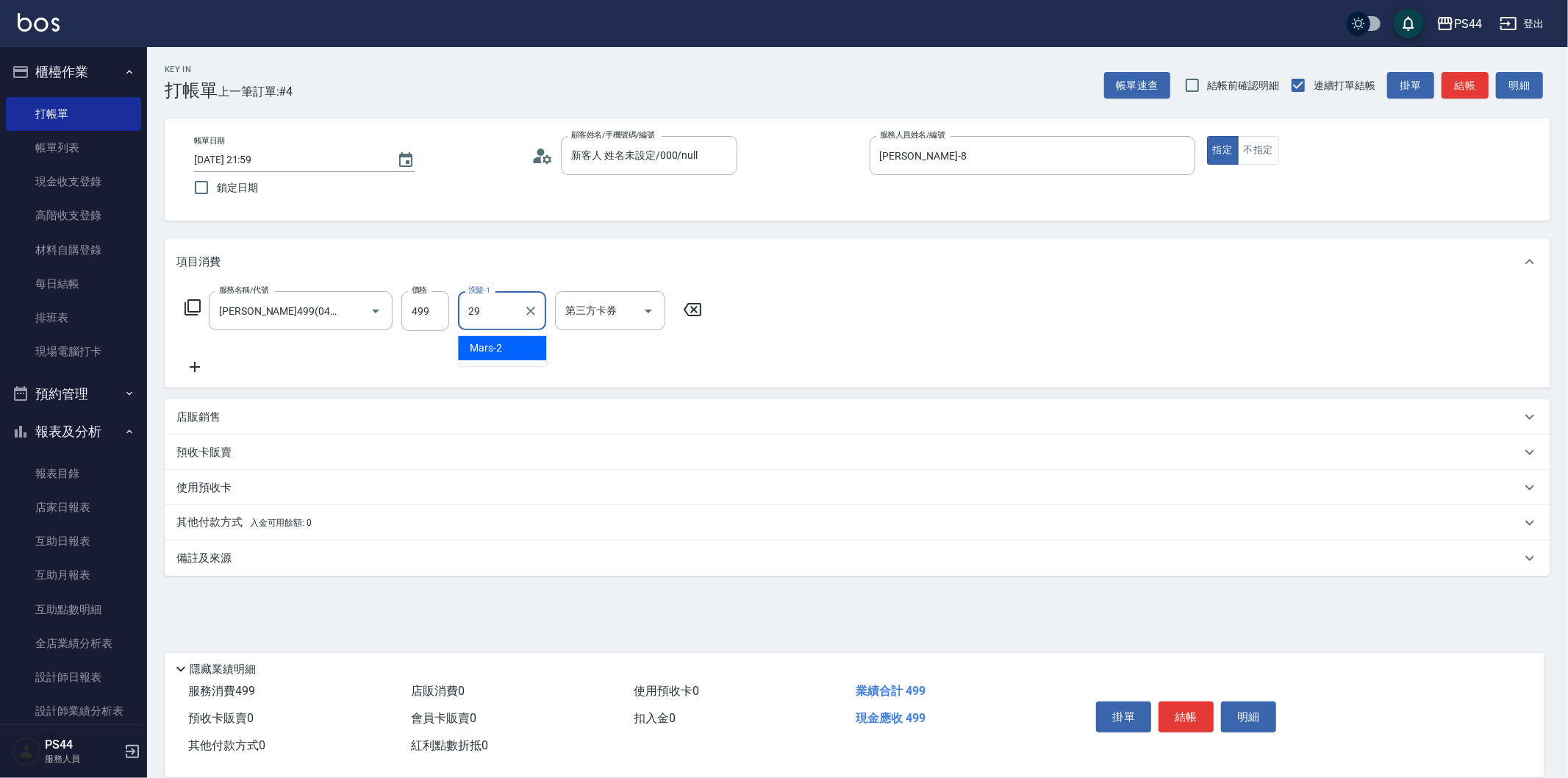
type input "慧星-29"
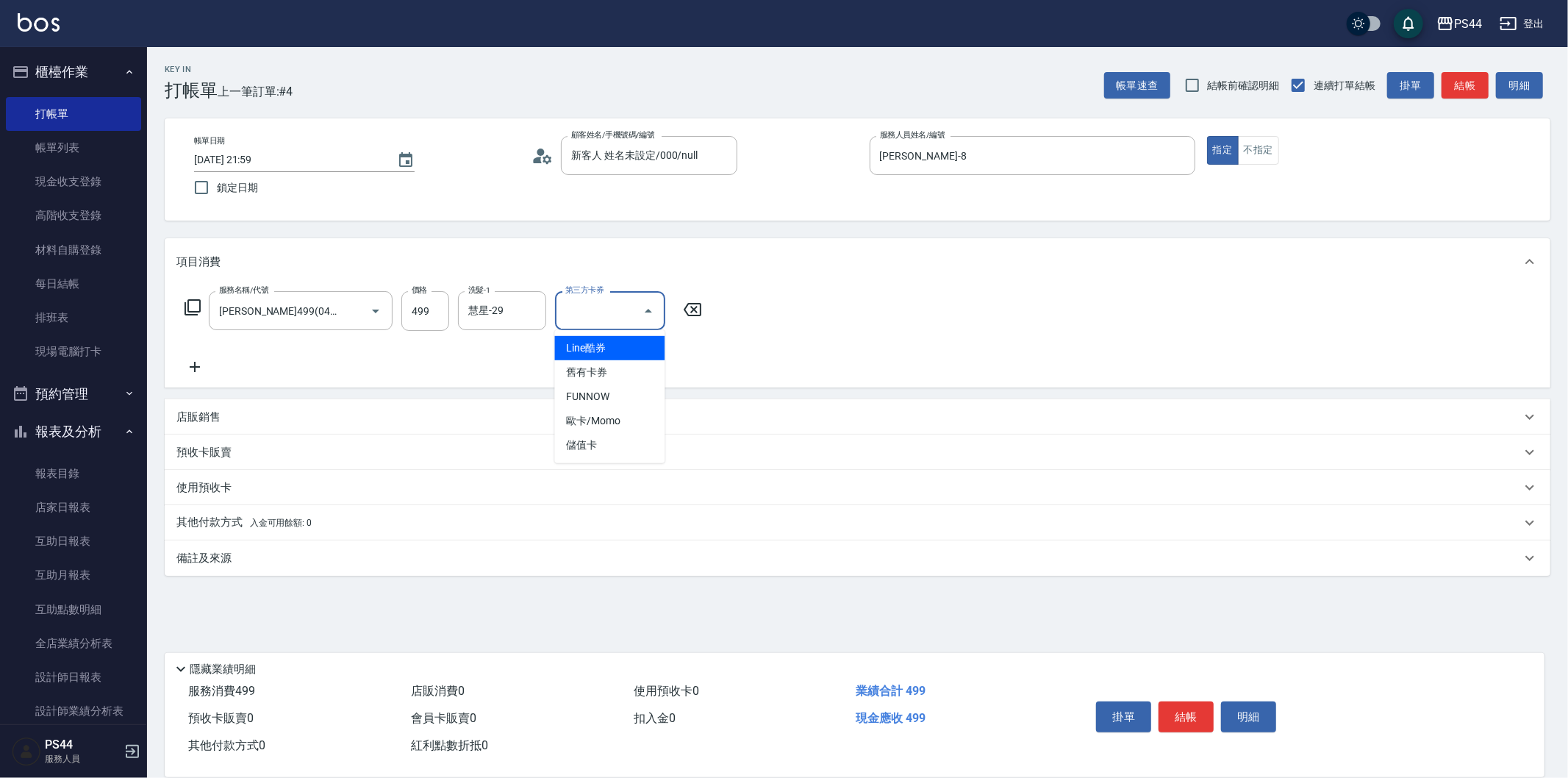
type input "儲值卡"
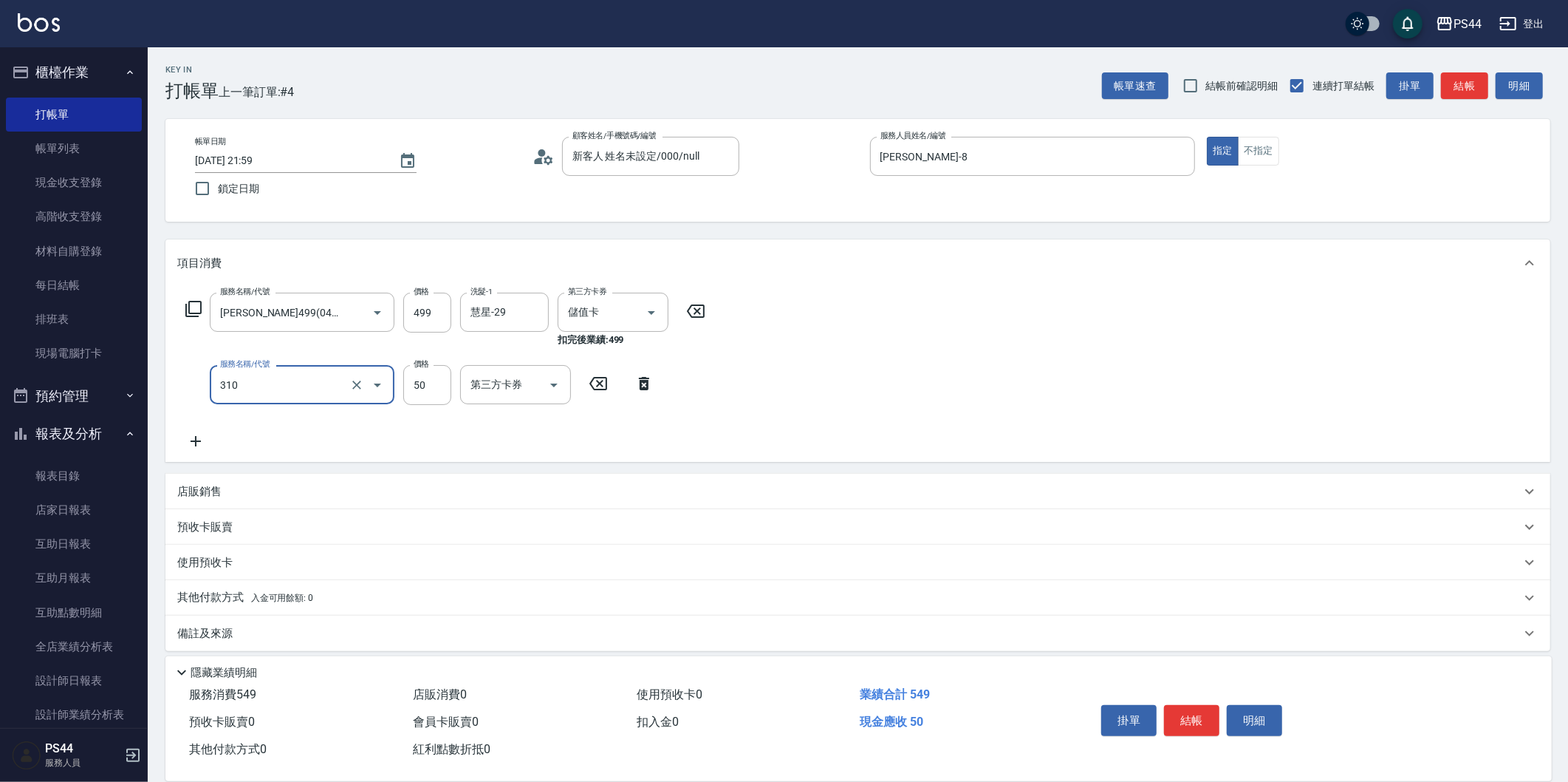
type input "剪瀏海(310)"
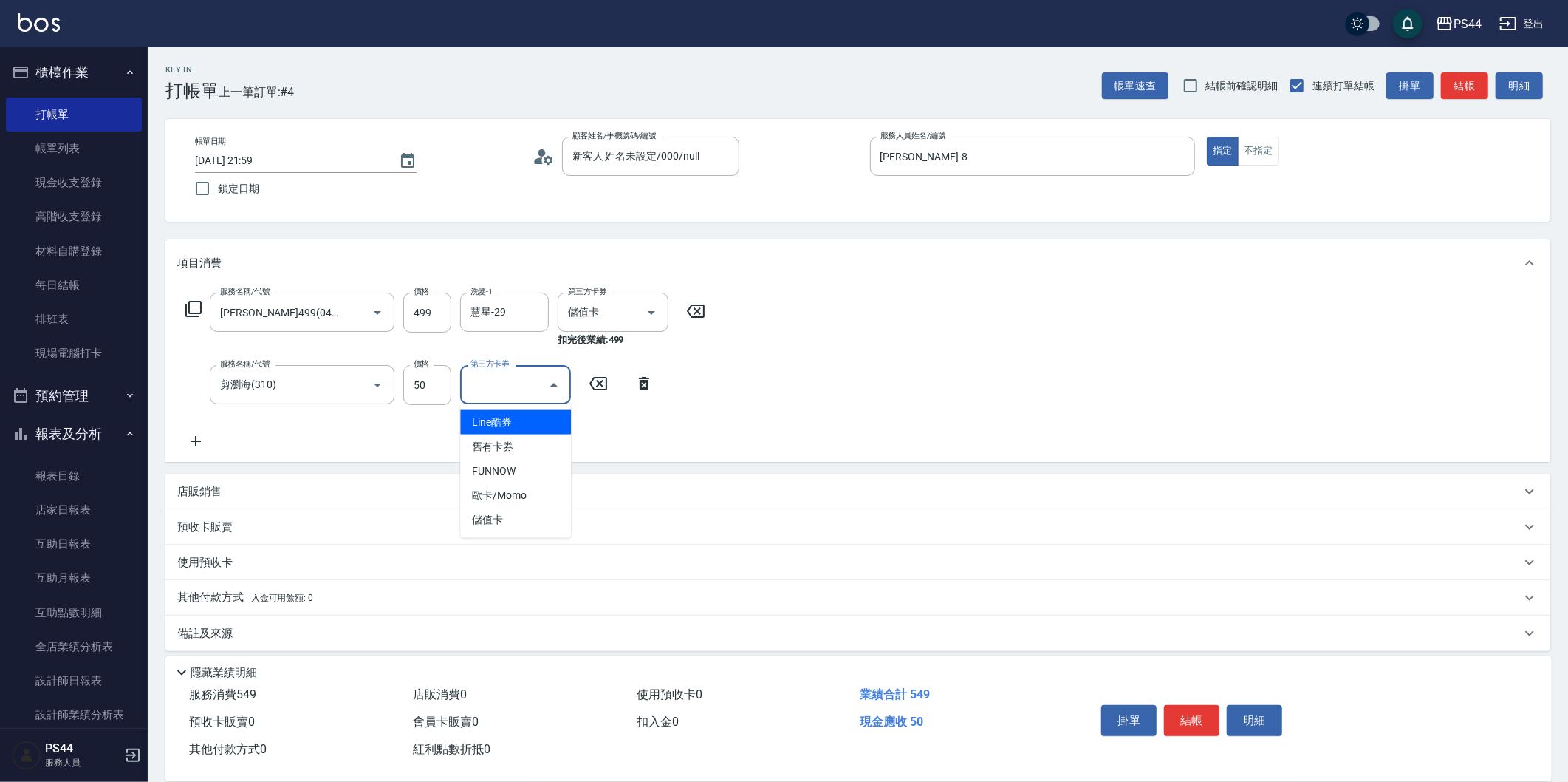
type input "儲值卡"
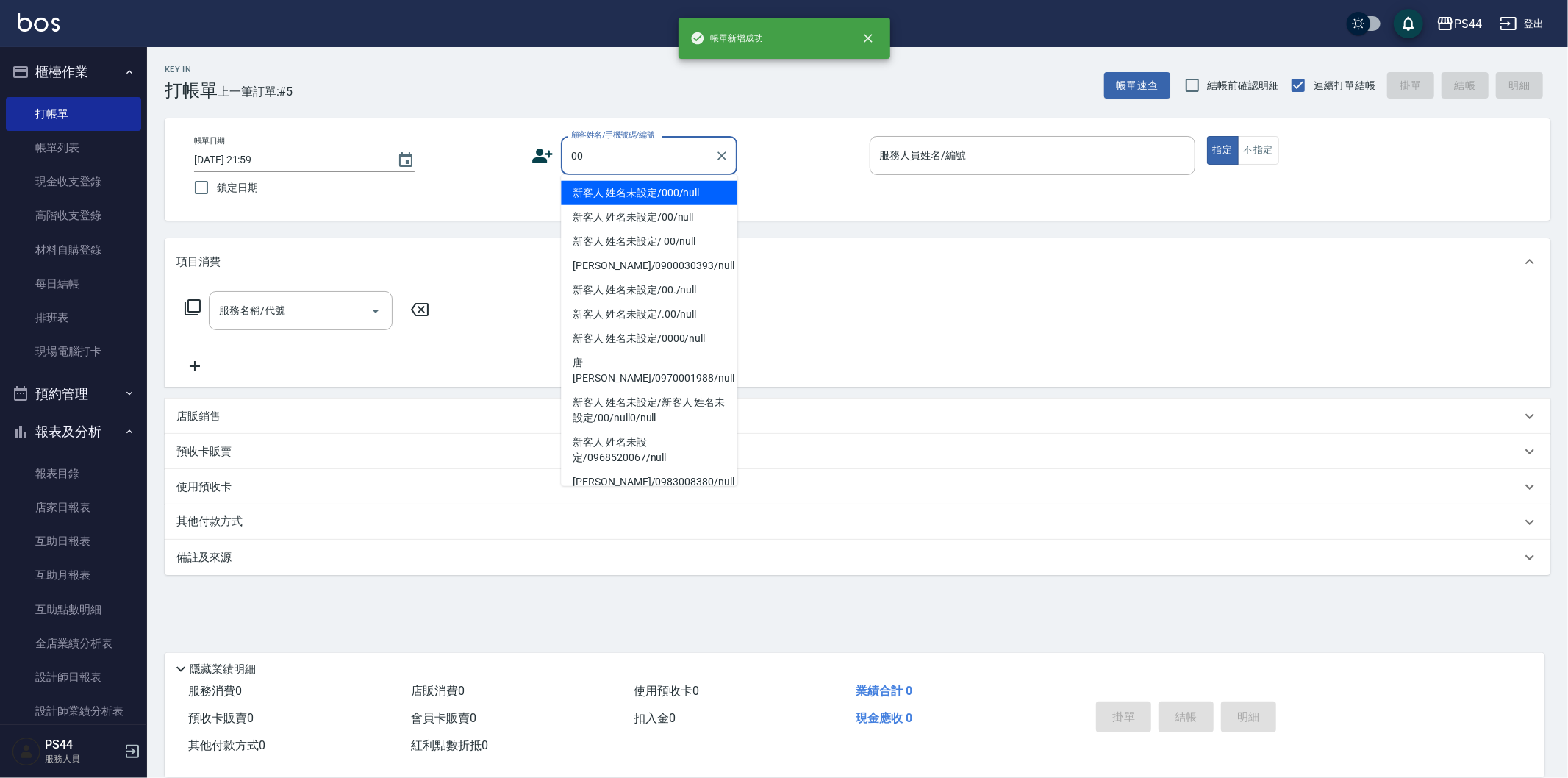
type input "新客人 姓名未設定/000/null"
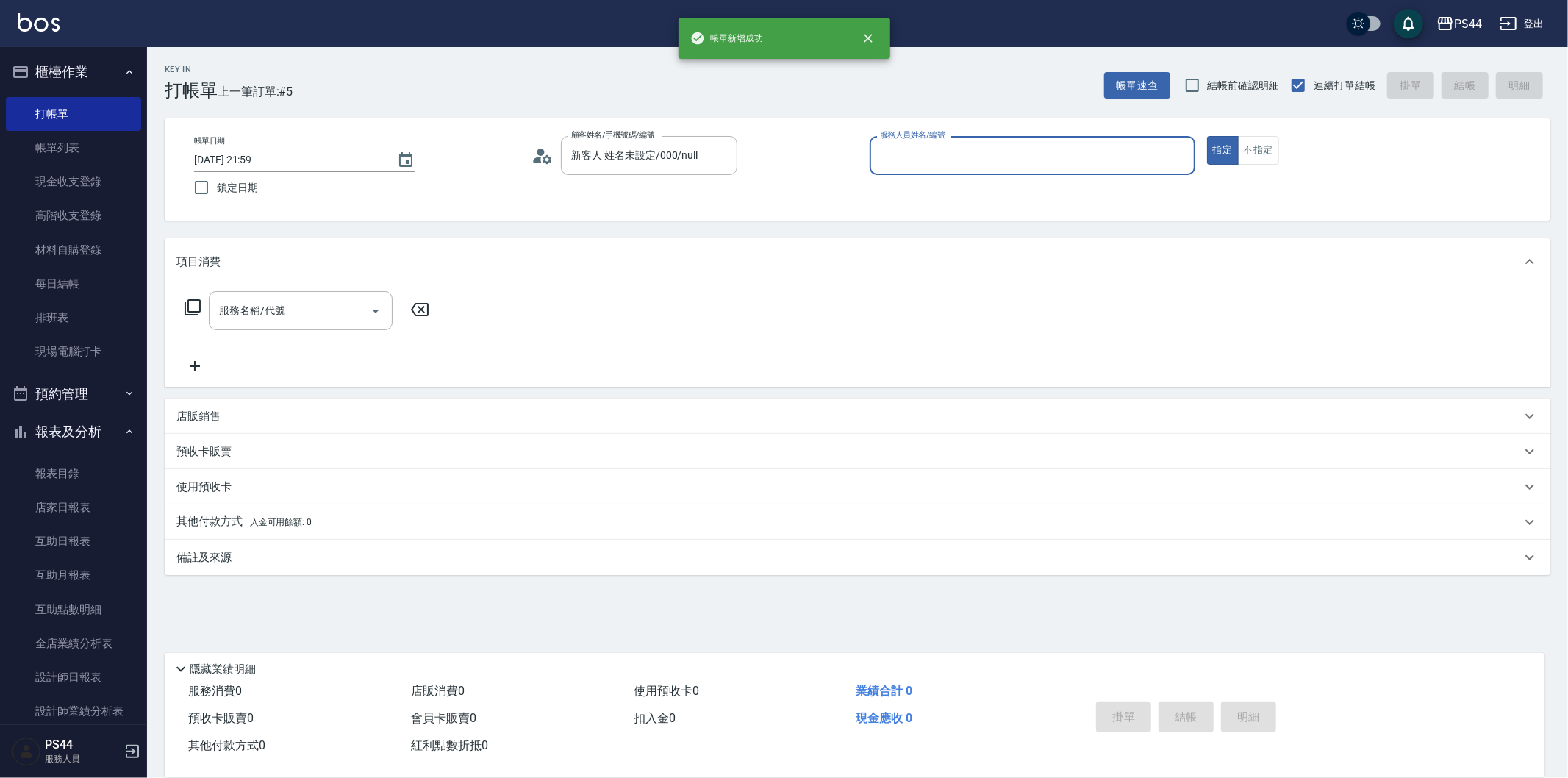
click at [1207, 136] on button "指定" at bounding box center [1222, 151] width 32 height 29
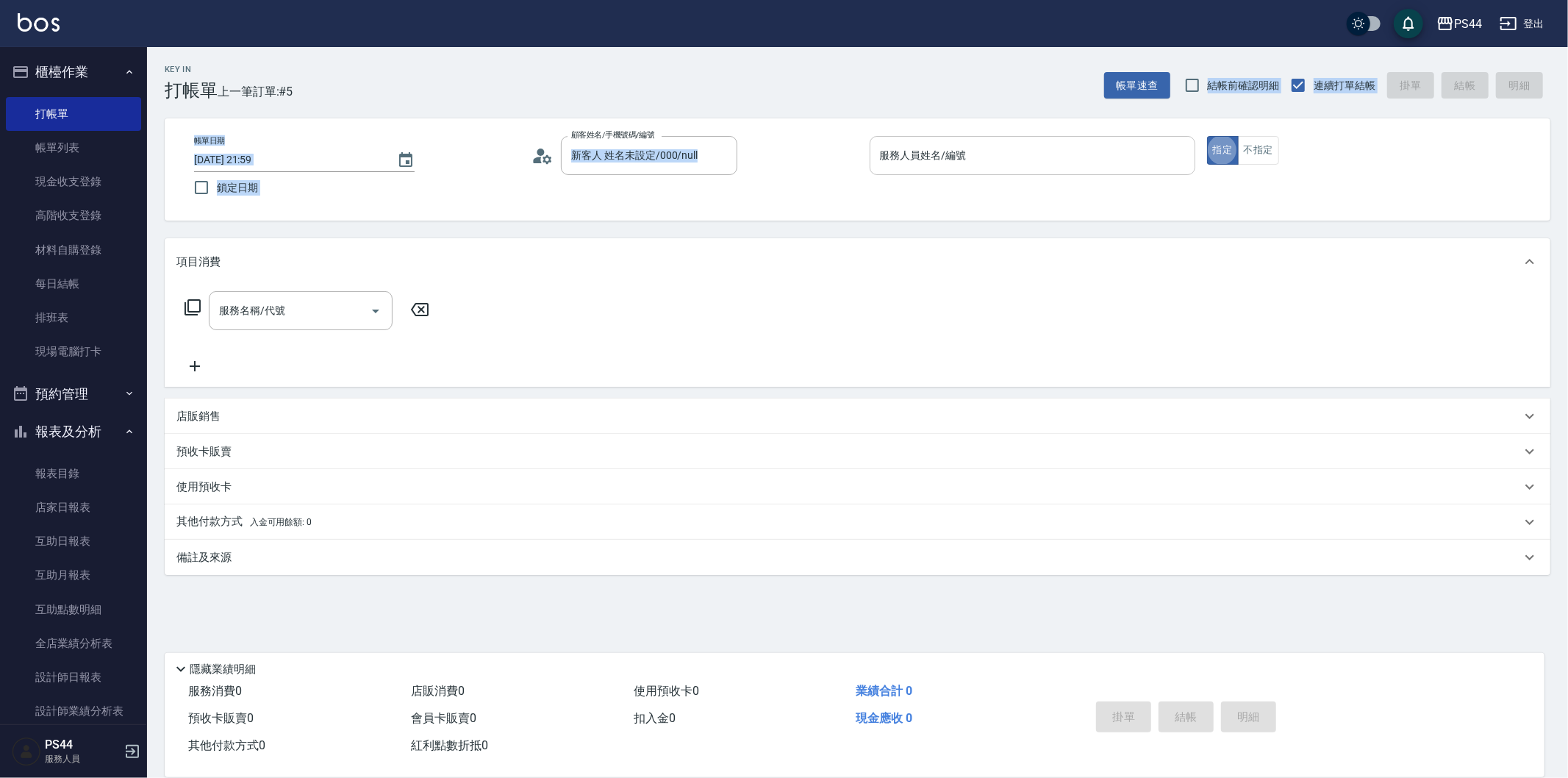
drag, startPoint x: 1041, startPoint y: 101, endPoint x: 1047, endPoint y: 144, distance: 43.4
click at [1047, 131] on div "Key In 打帳單 上一筆訂單:#5 帳單速查 結帳前確認明細 連續打單結帳 掛單 結帳 明細 帳單日期 [DATE] 21:59 鎖定日期 顧客姓名/手機…" at bounding box center [857, 380] width 1421 height 667
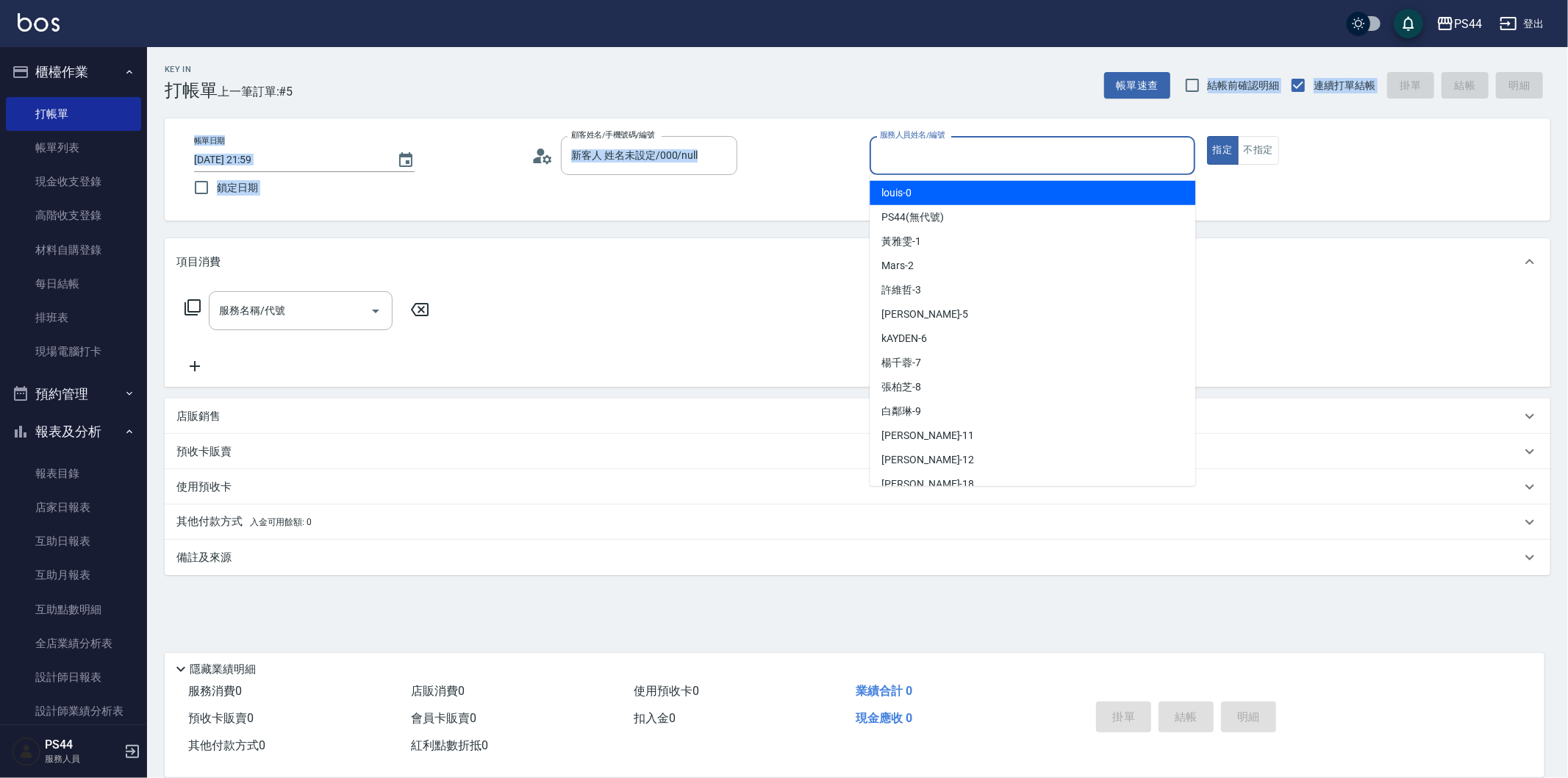
click at [1047, 145] on input "服務人員姓名/編號" at bounding box center [1033, 155] width 313 height 25
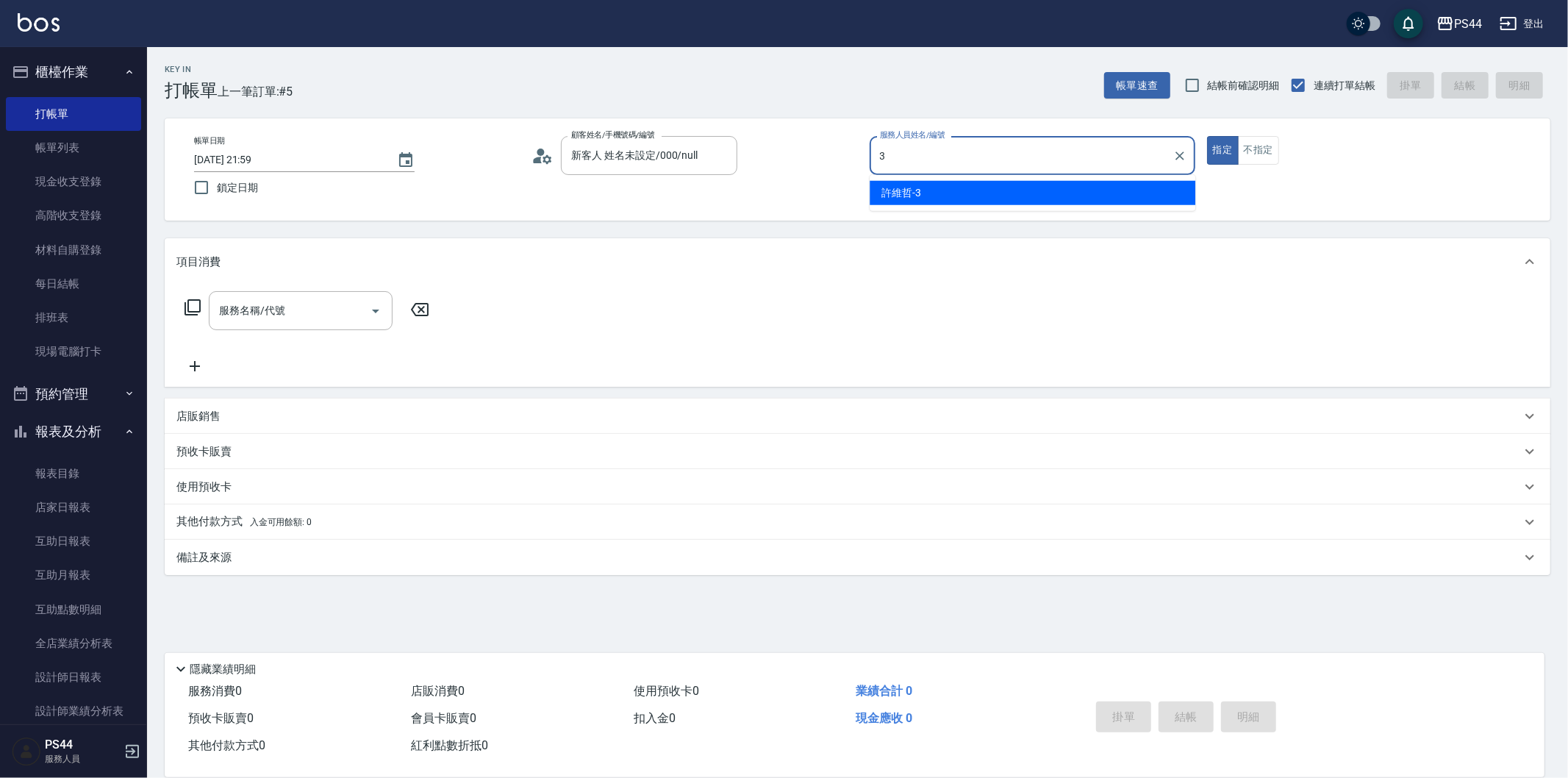
type input "[PERSON_NAME]-3"
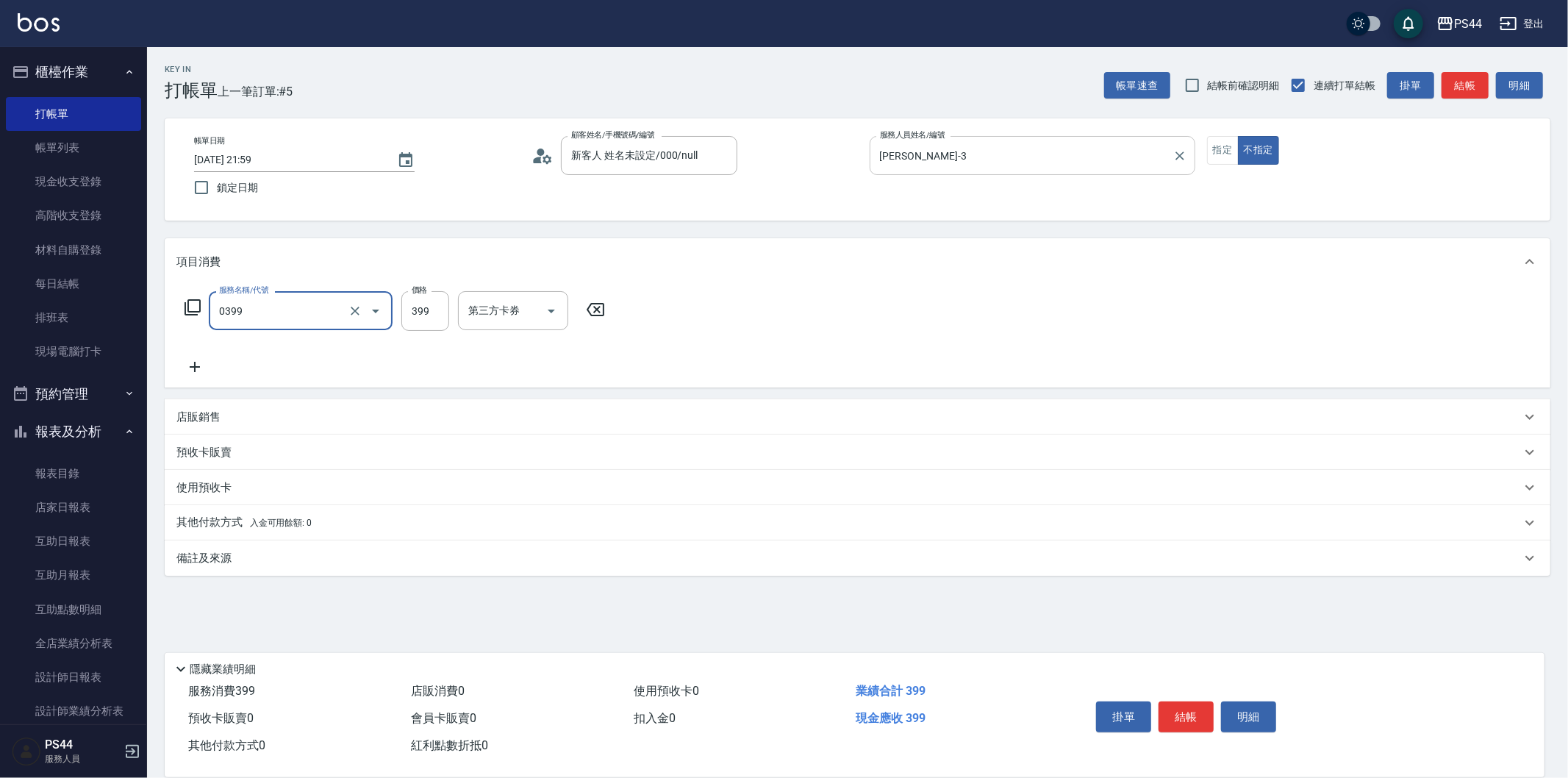
type input "海鹽399(0399)"
type input "[PERSON_NAME]-26"
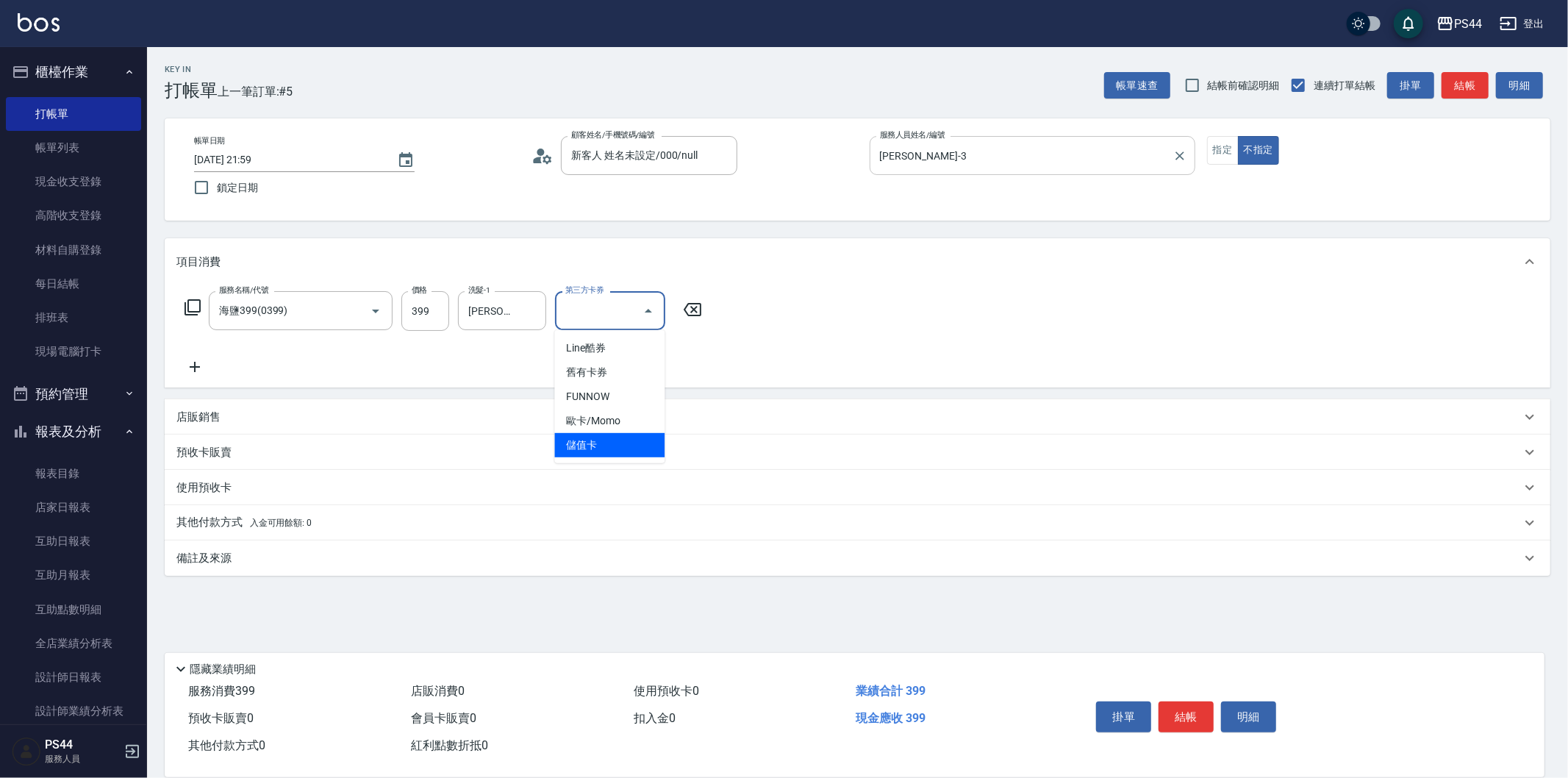
type input "儲值卡"
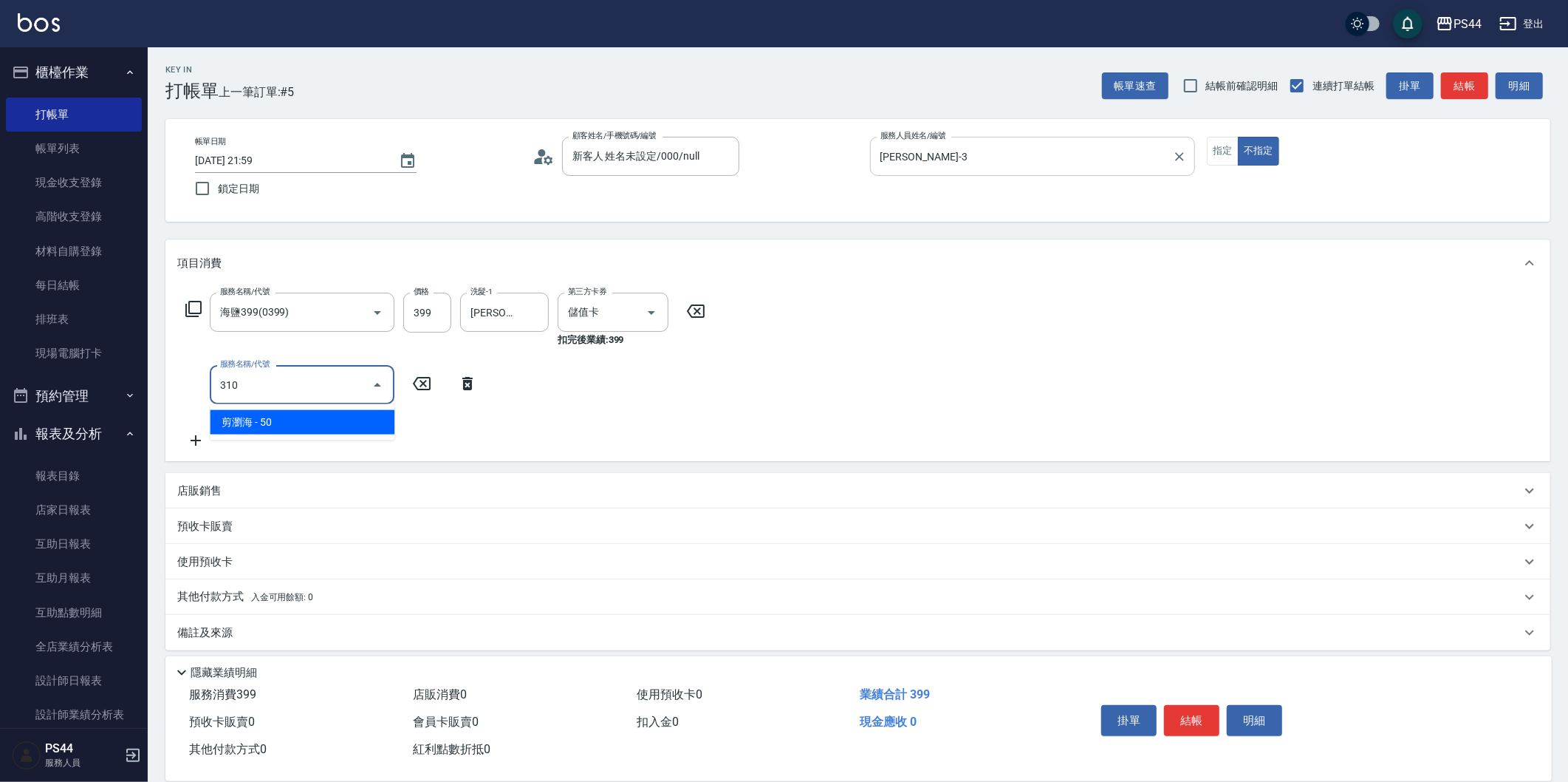
type input "剪瀏海(310)"
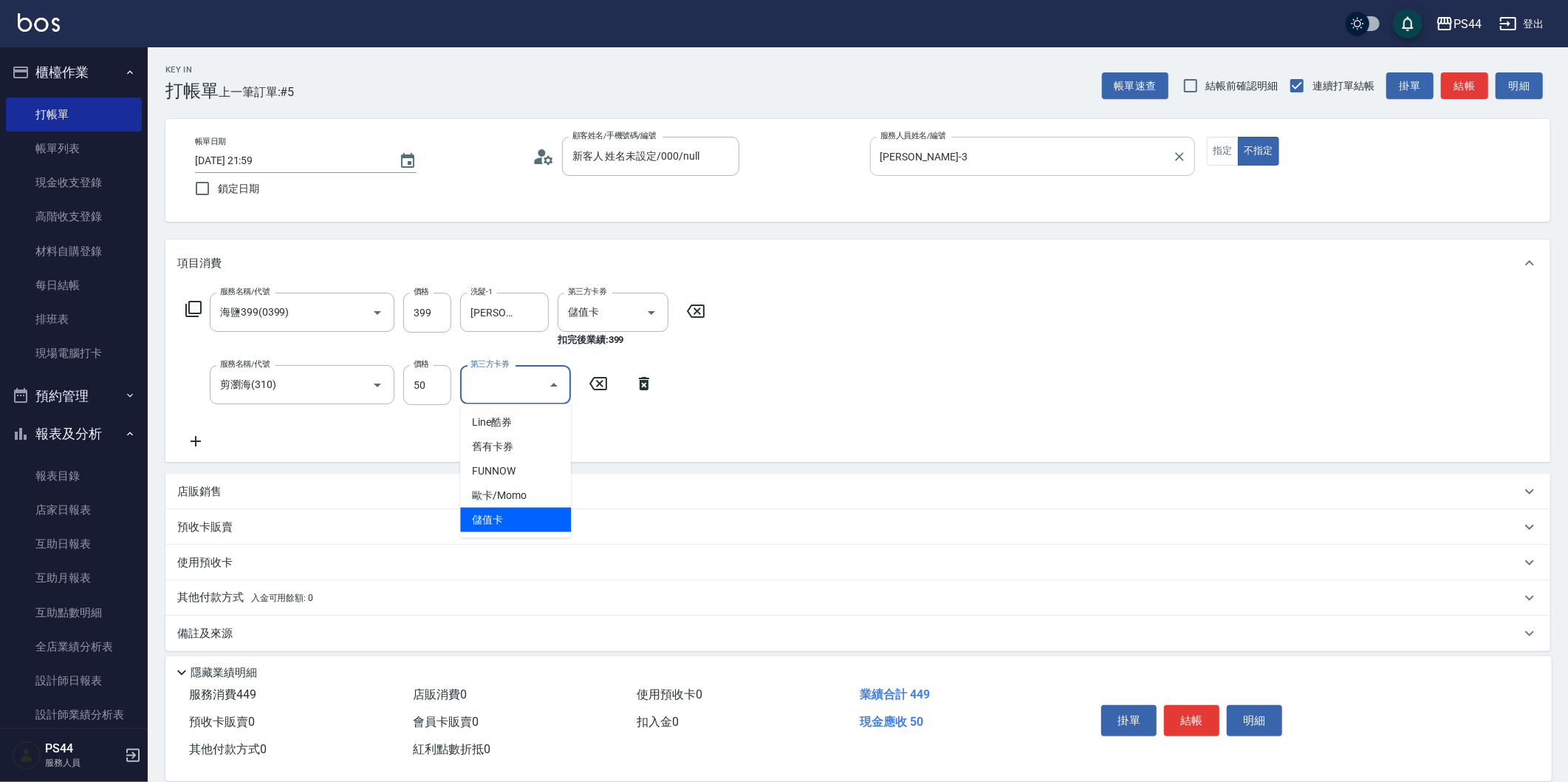
type input "儲值卡"
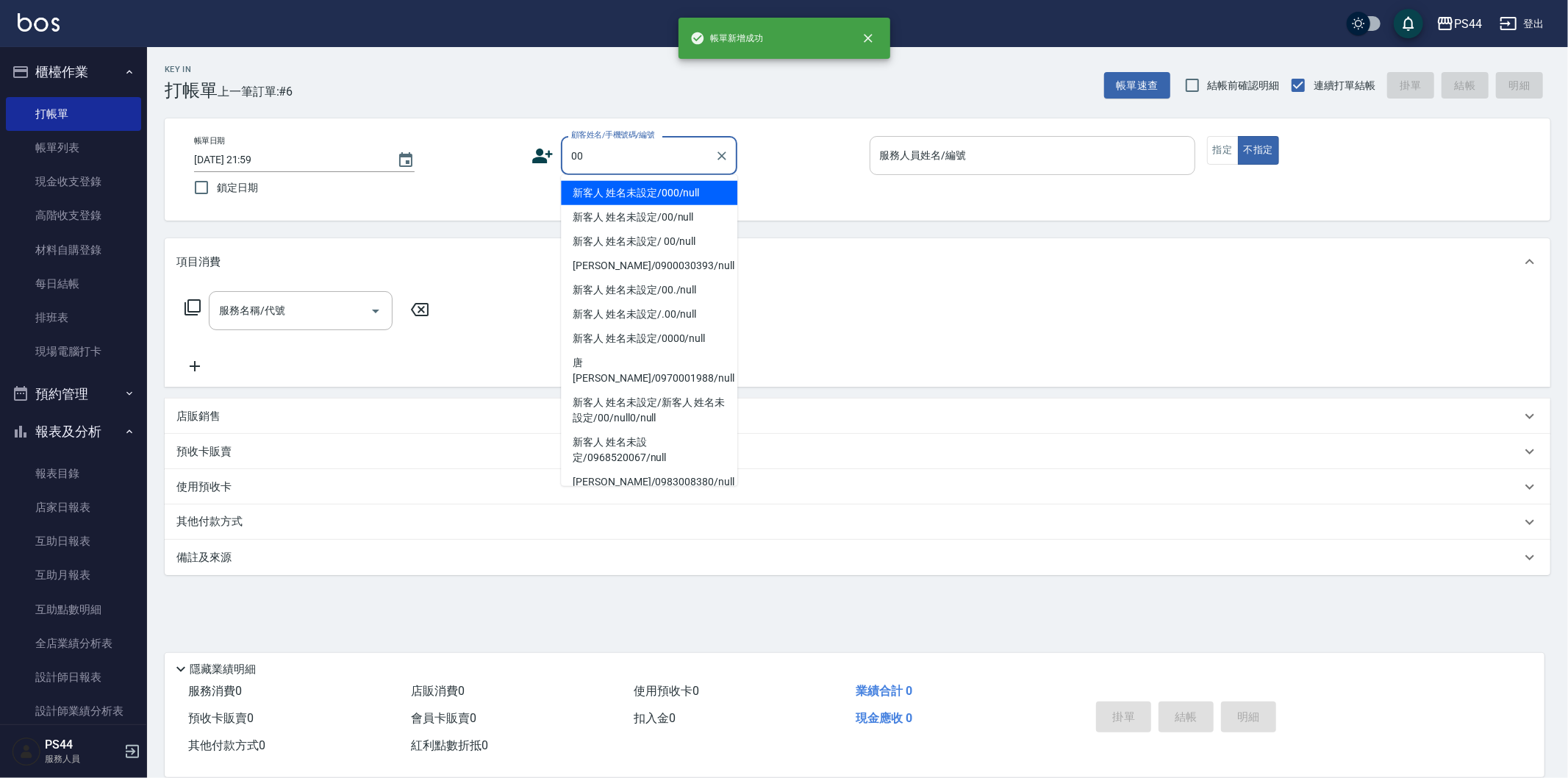
type input "新客人 姓名未設定/000/null"
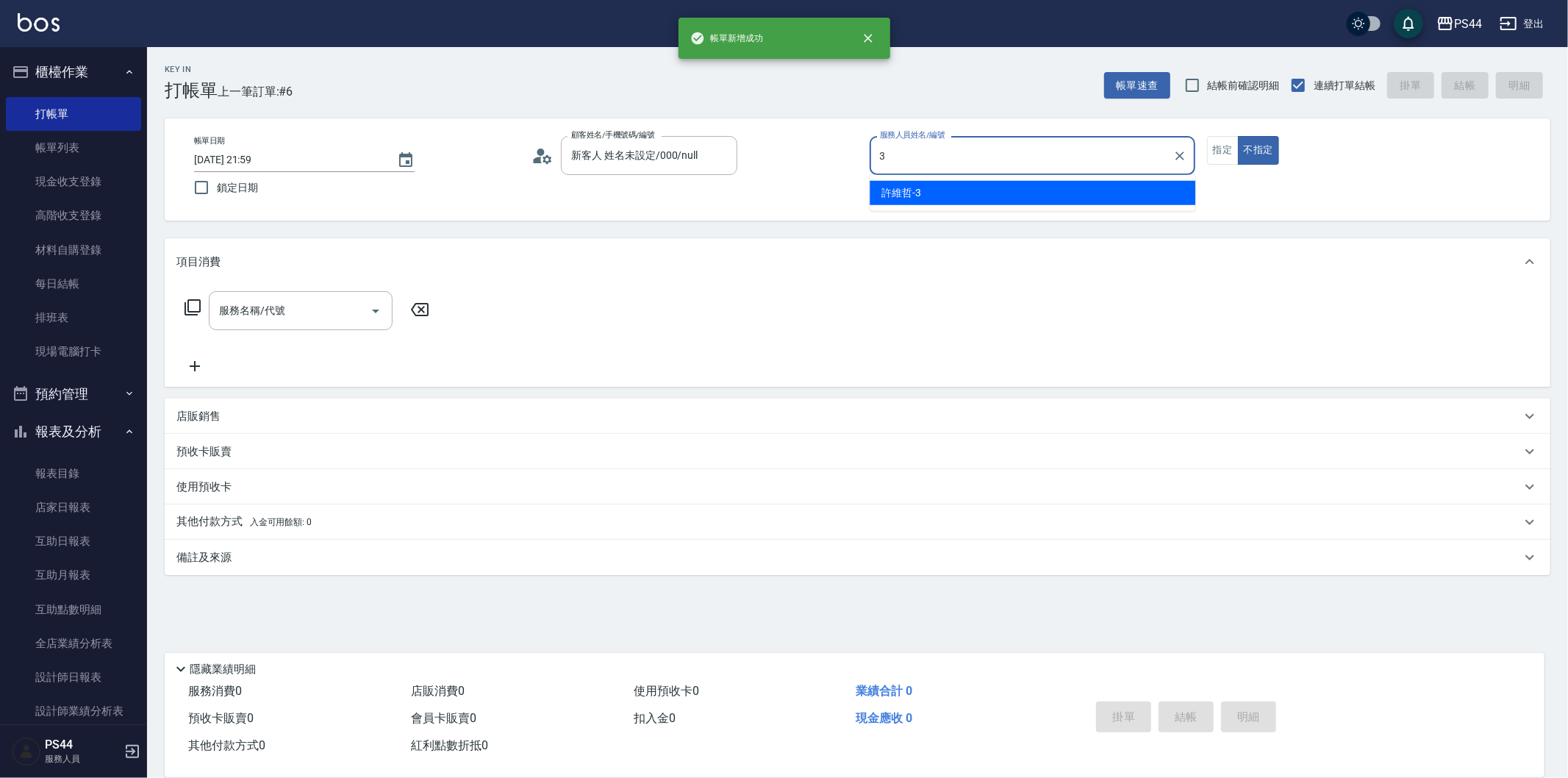
type input "[PERSON_NAME]-3"
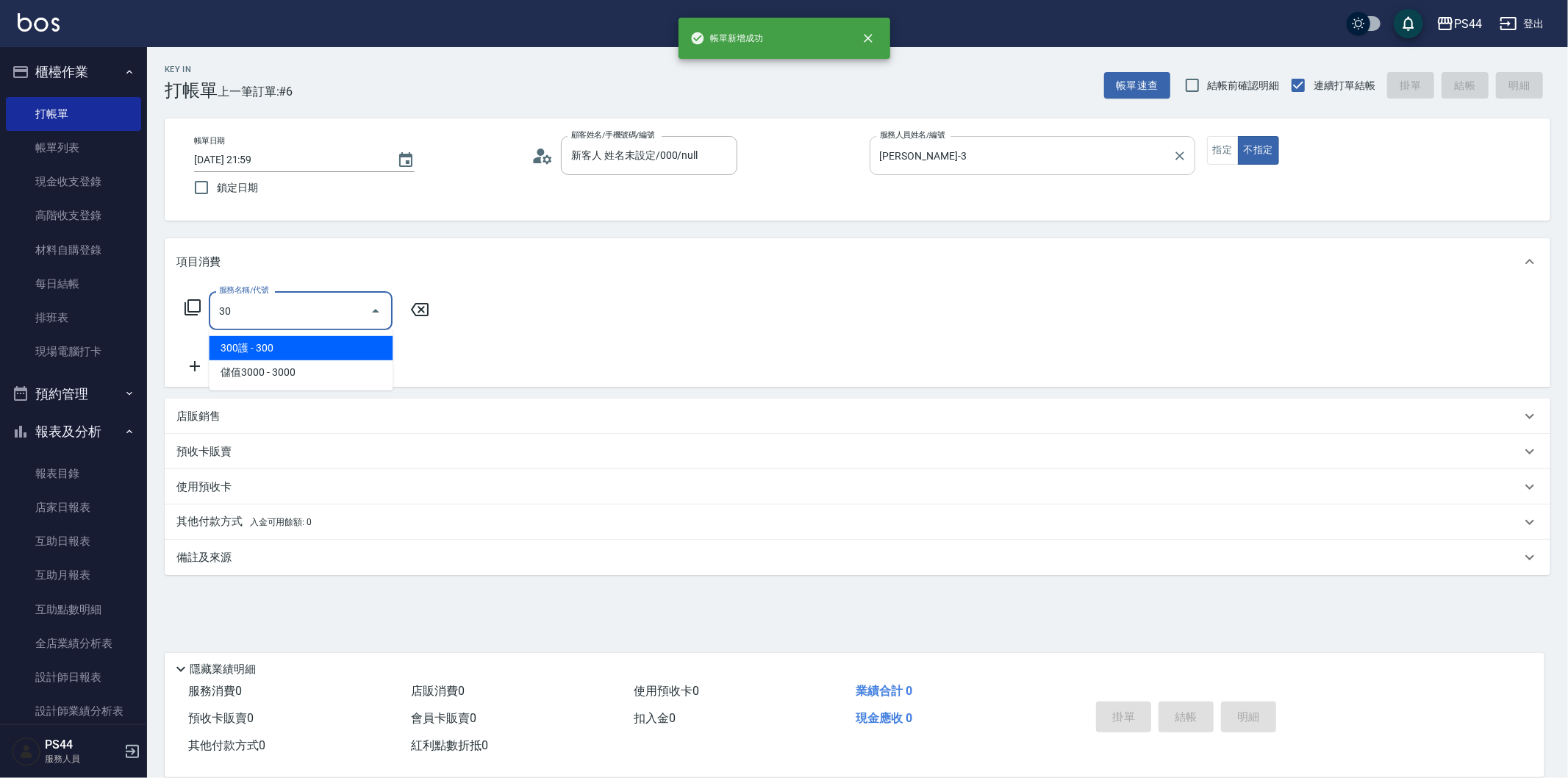
type input "3"
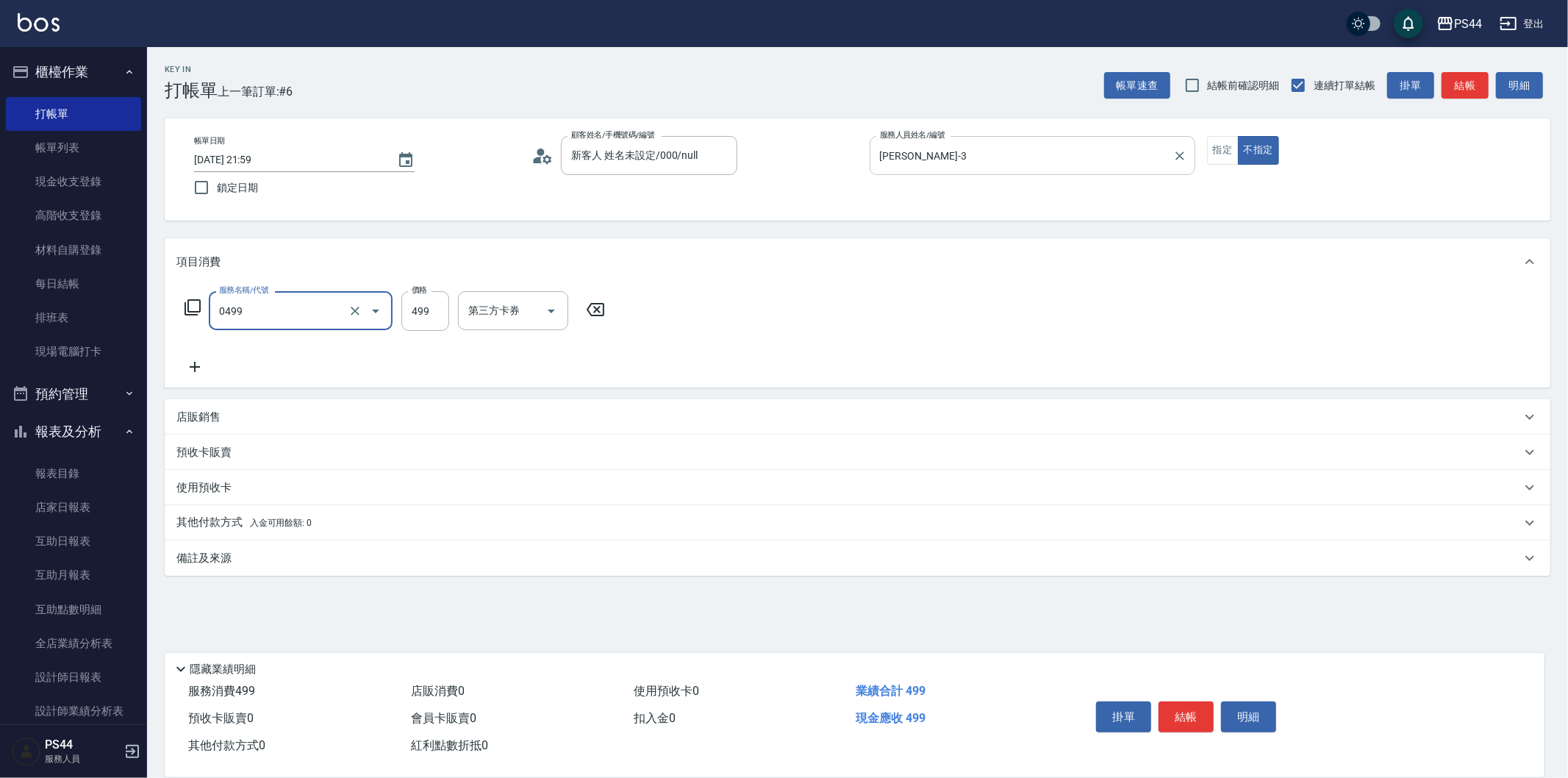
type input "[PERSON_NAME]499(0499)"
type input "慧星-29"
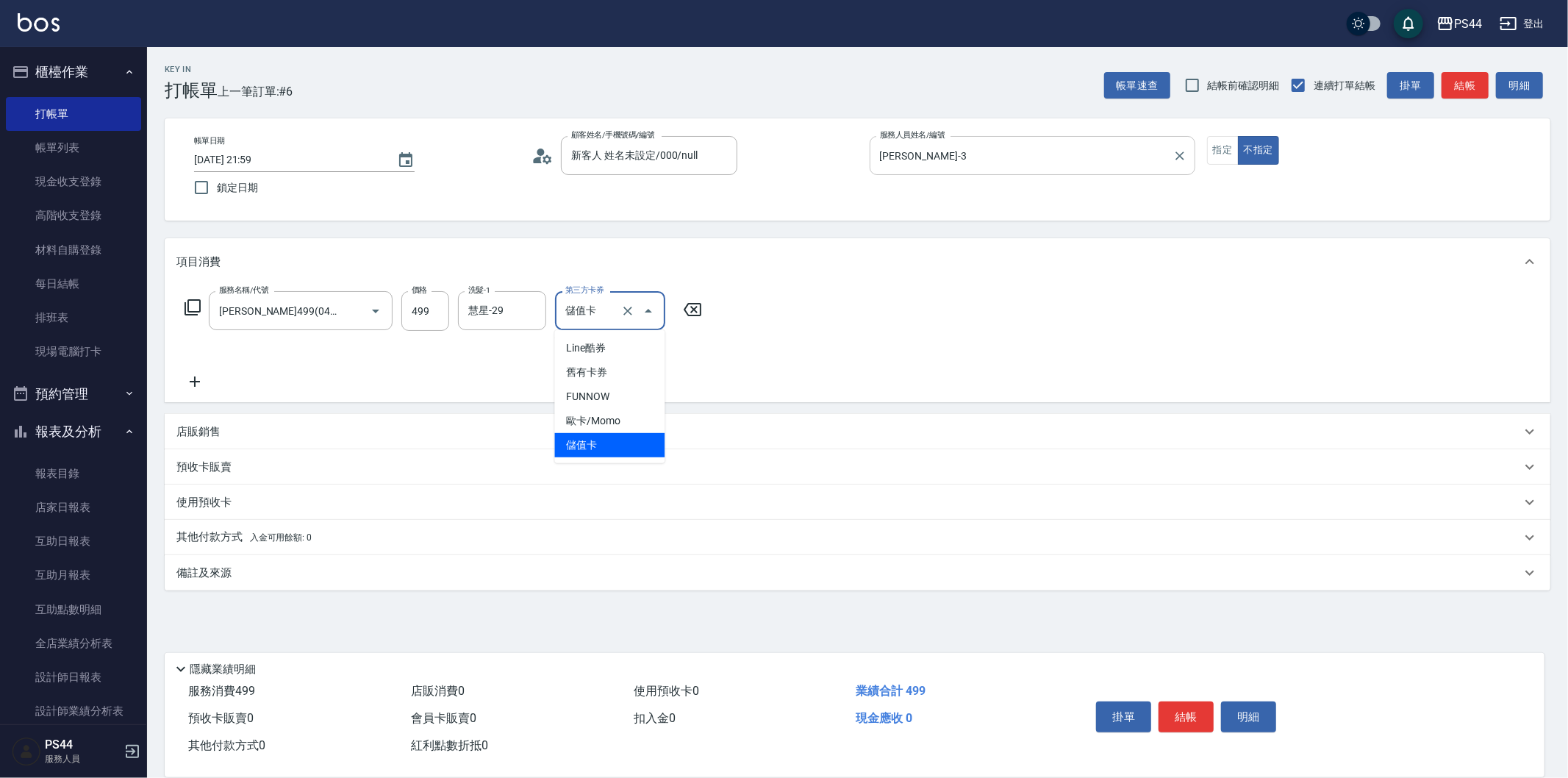
type input "儲值卡"
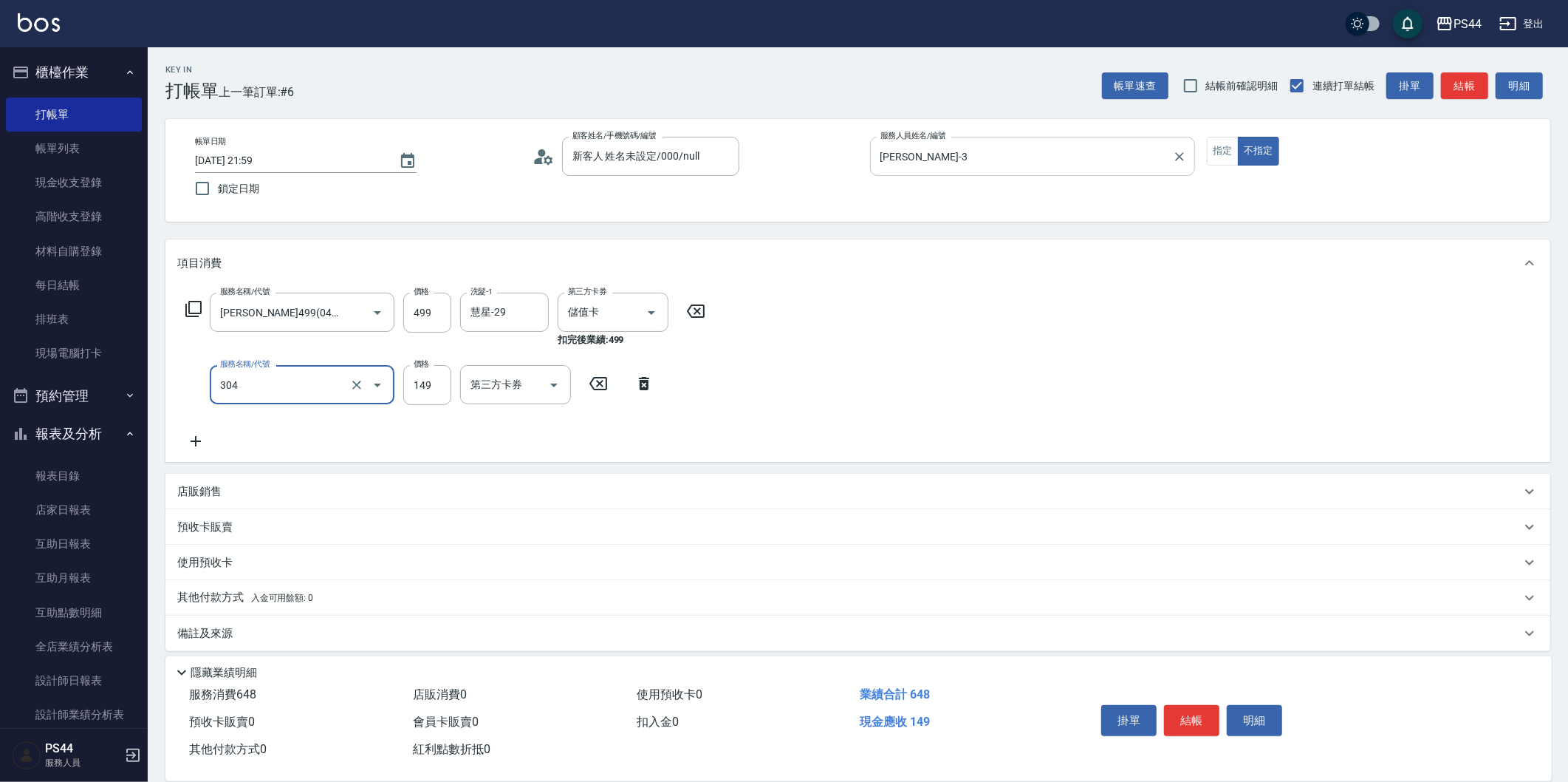
type input "剪髮(304)"
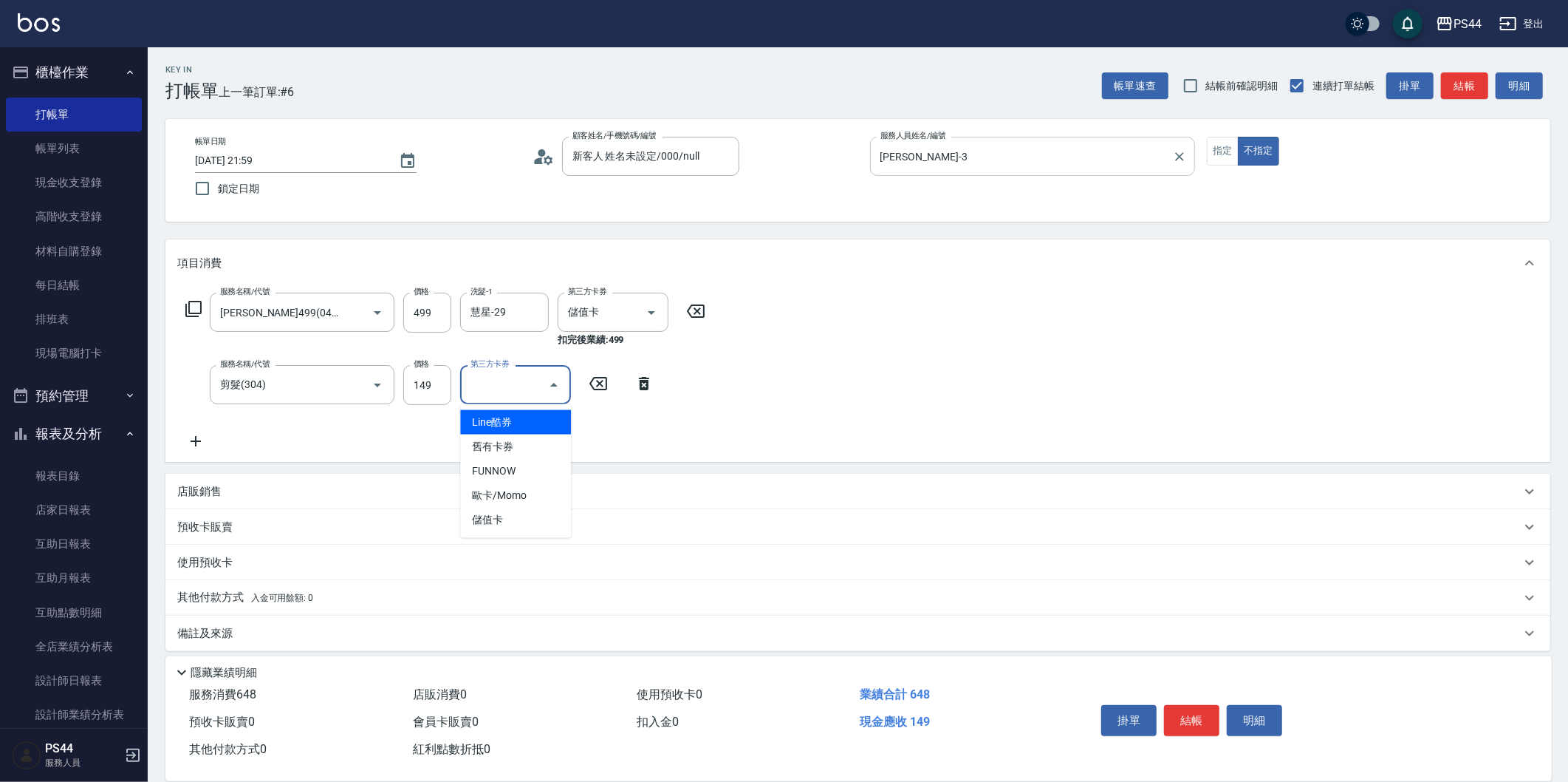
type input "儲值卡"
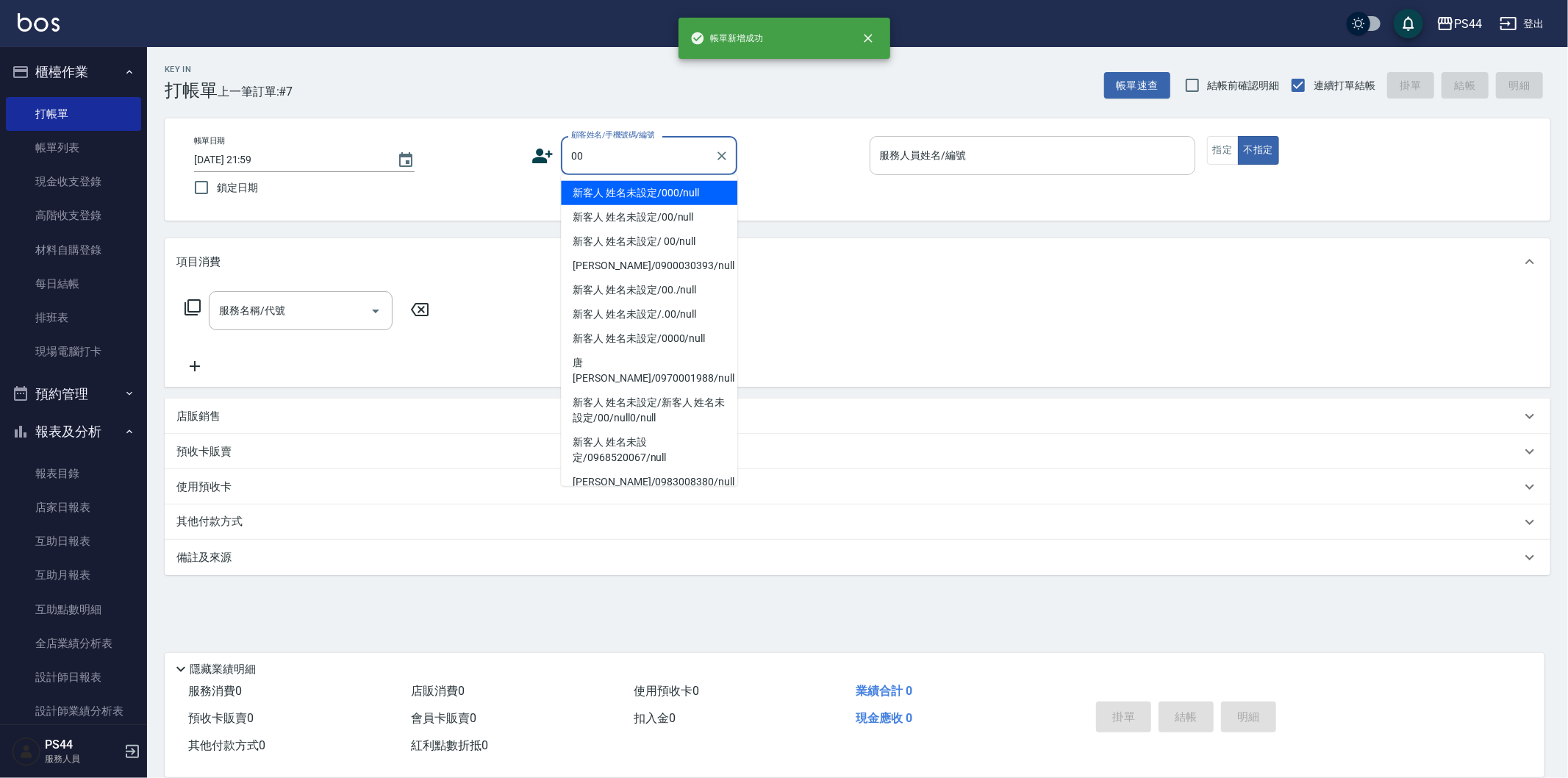
type input "新客人 姓名未設定/000/null"
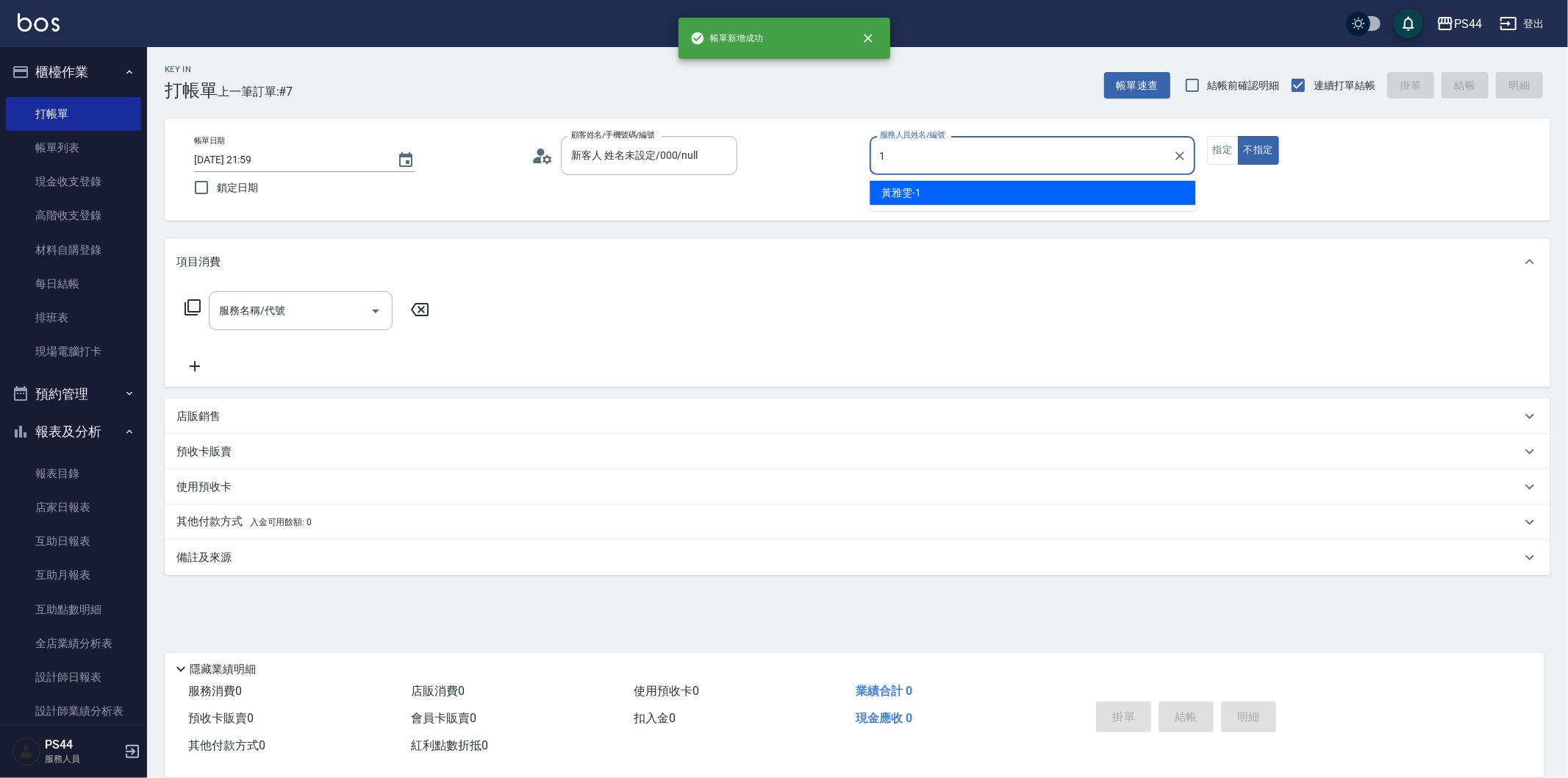
type input "[PERSON_NAME]-1"
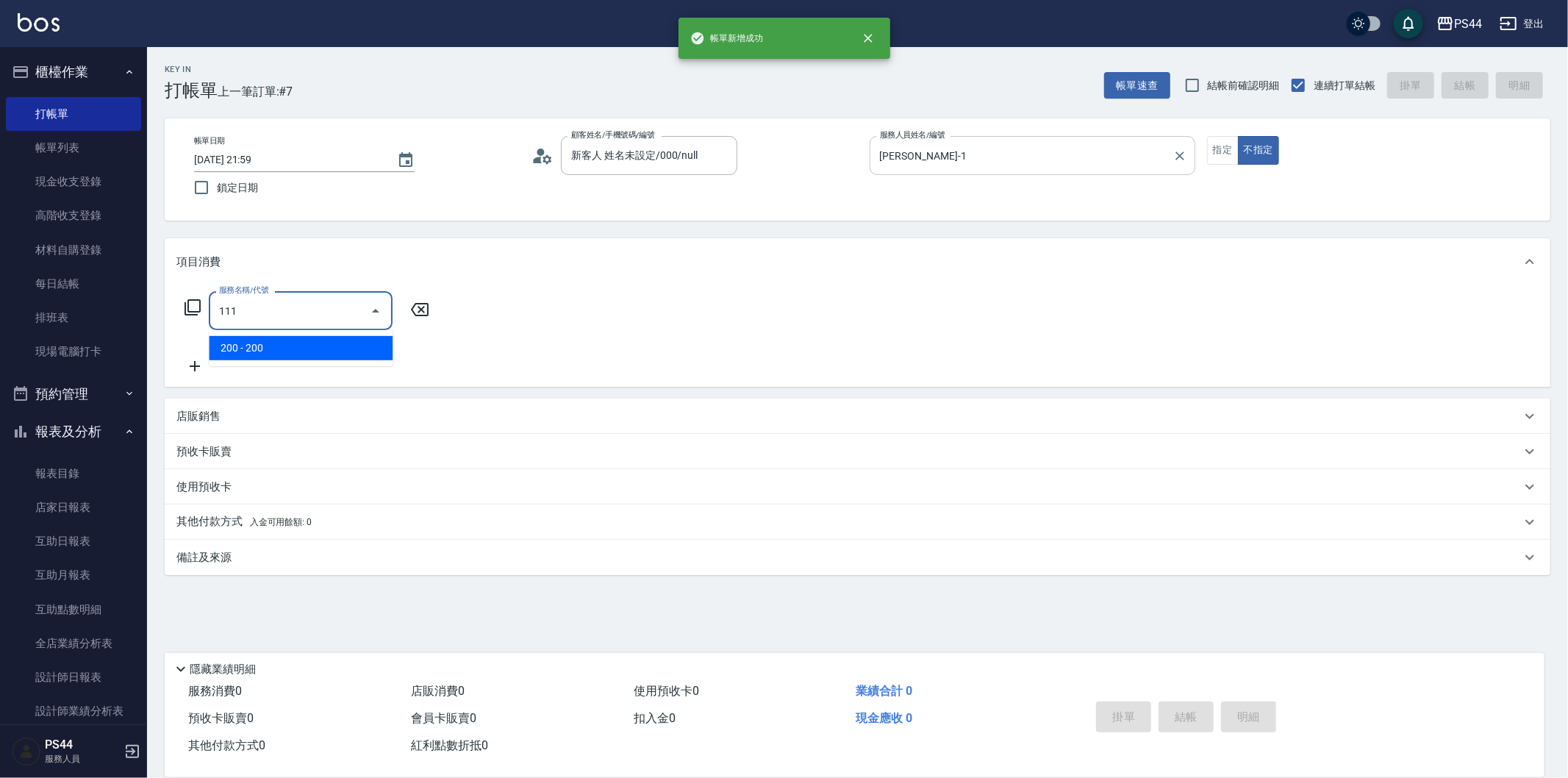
type input "200(111)"
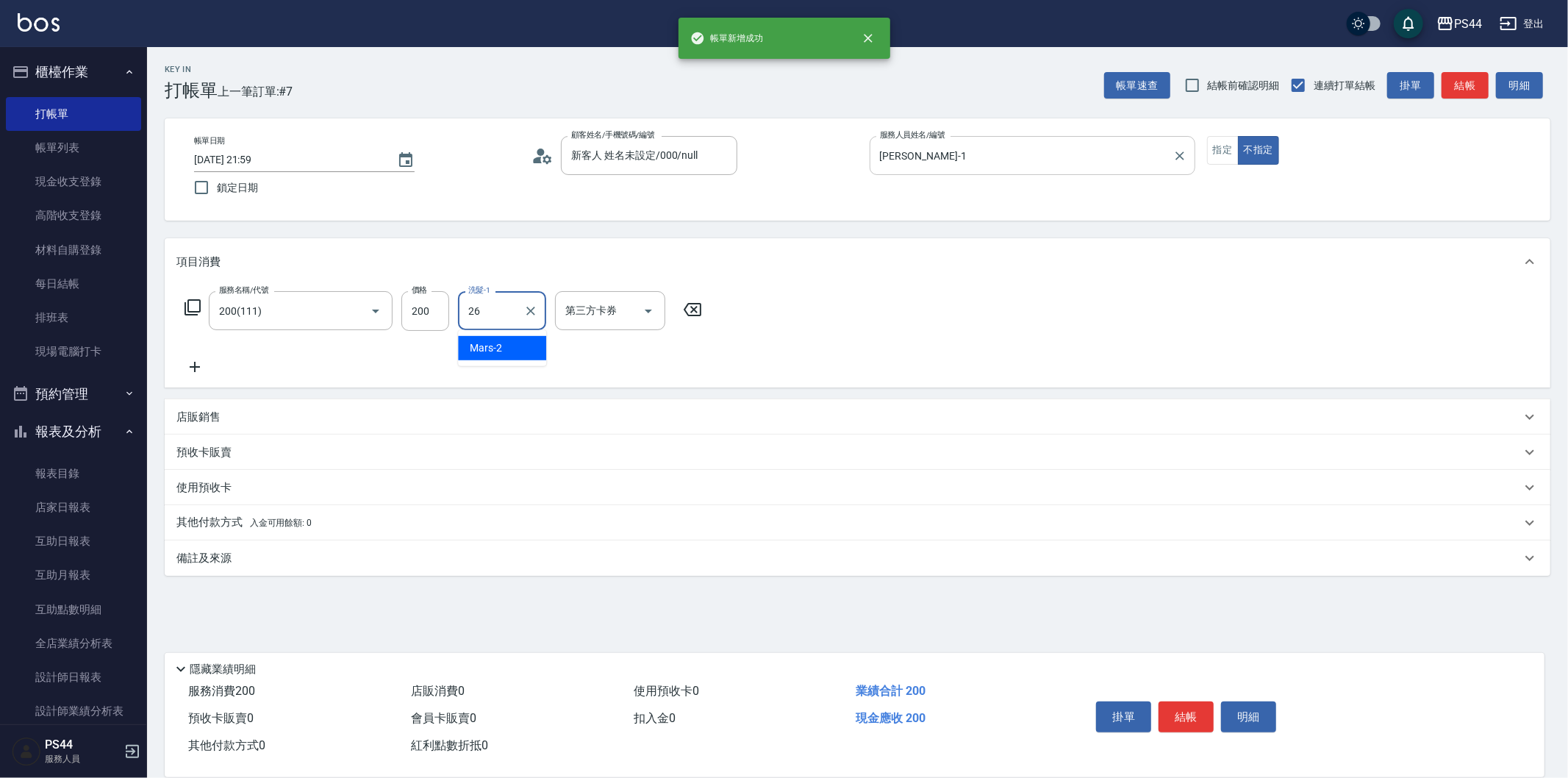
type input "[PERSON_NAME]-26"
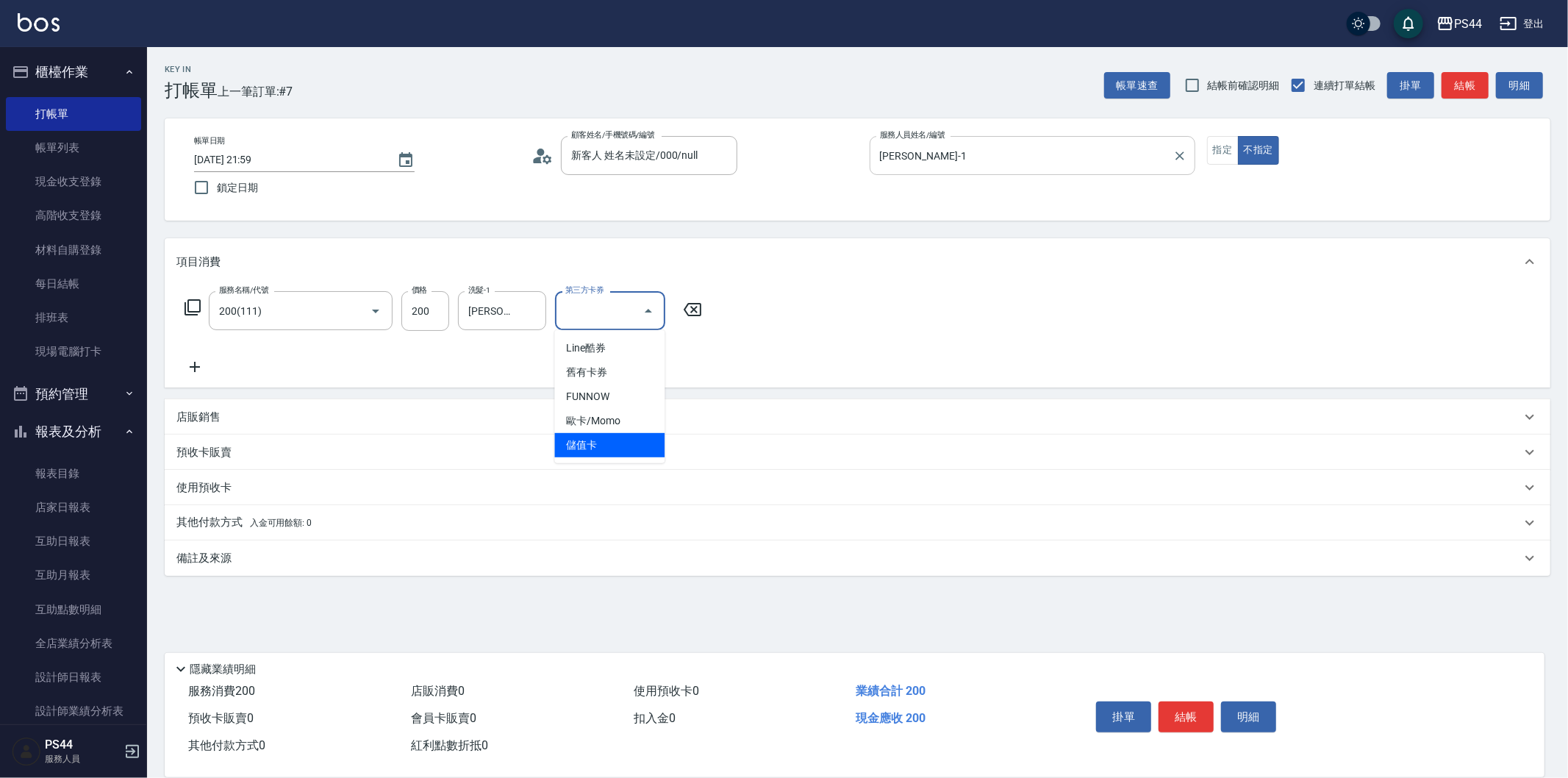
type input "儲值卡"
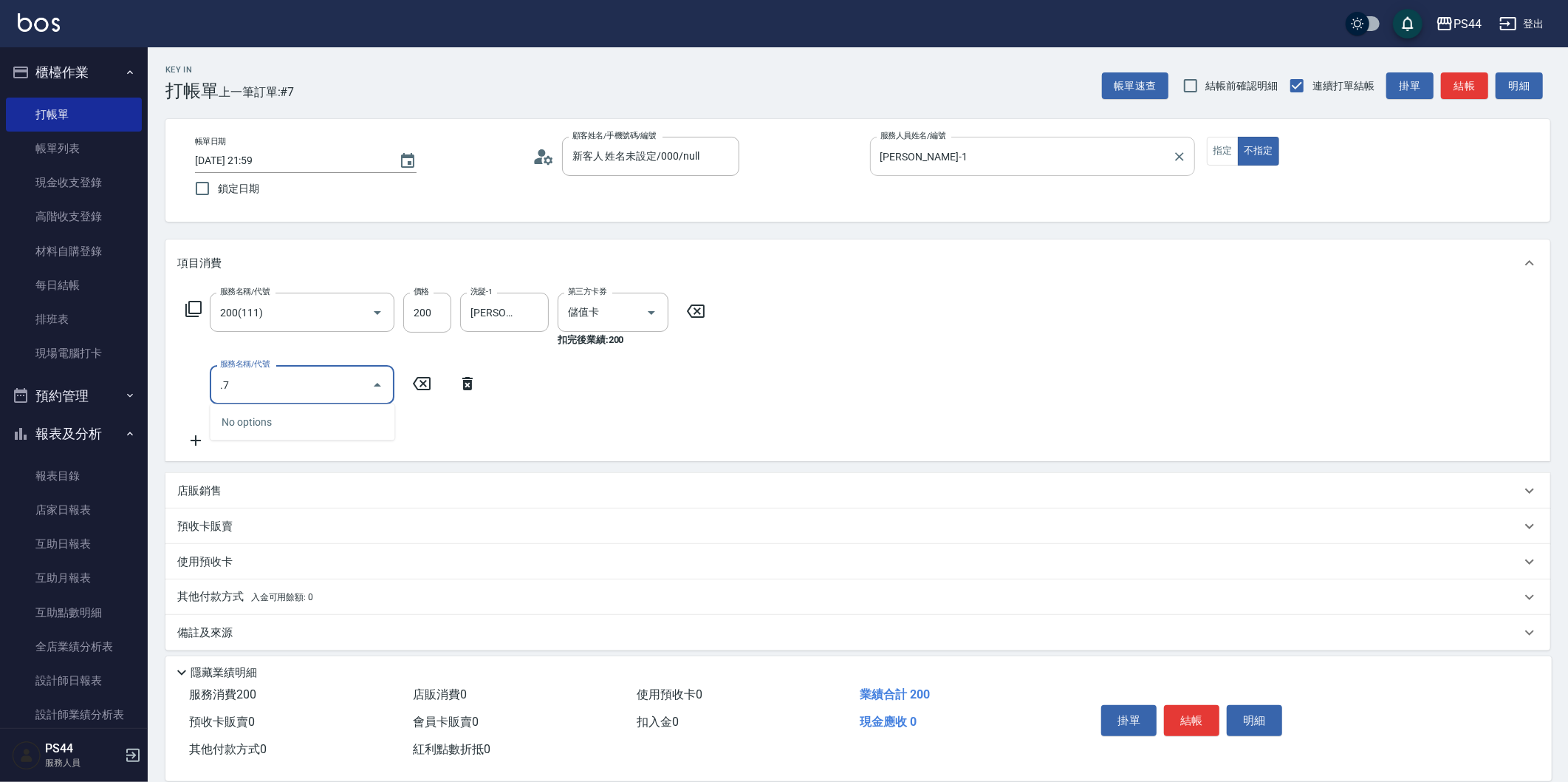
type input "."
type input "750護(403)"
type input "[PERSON_NAME]-26"
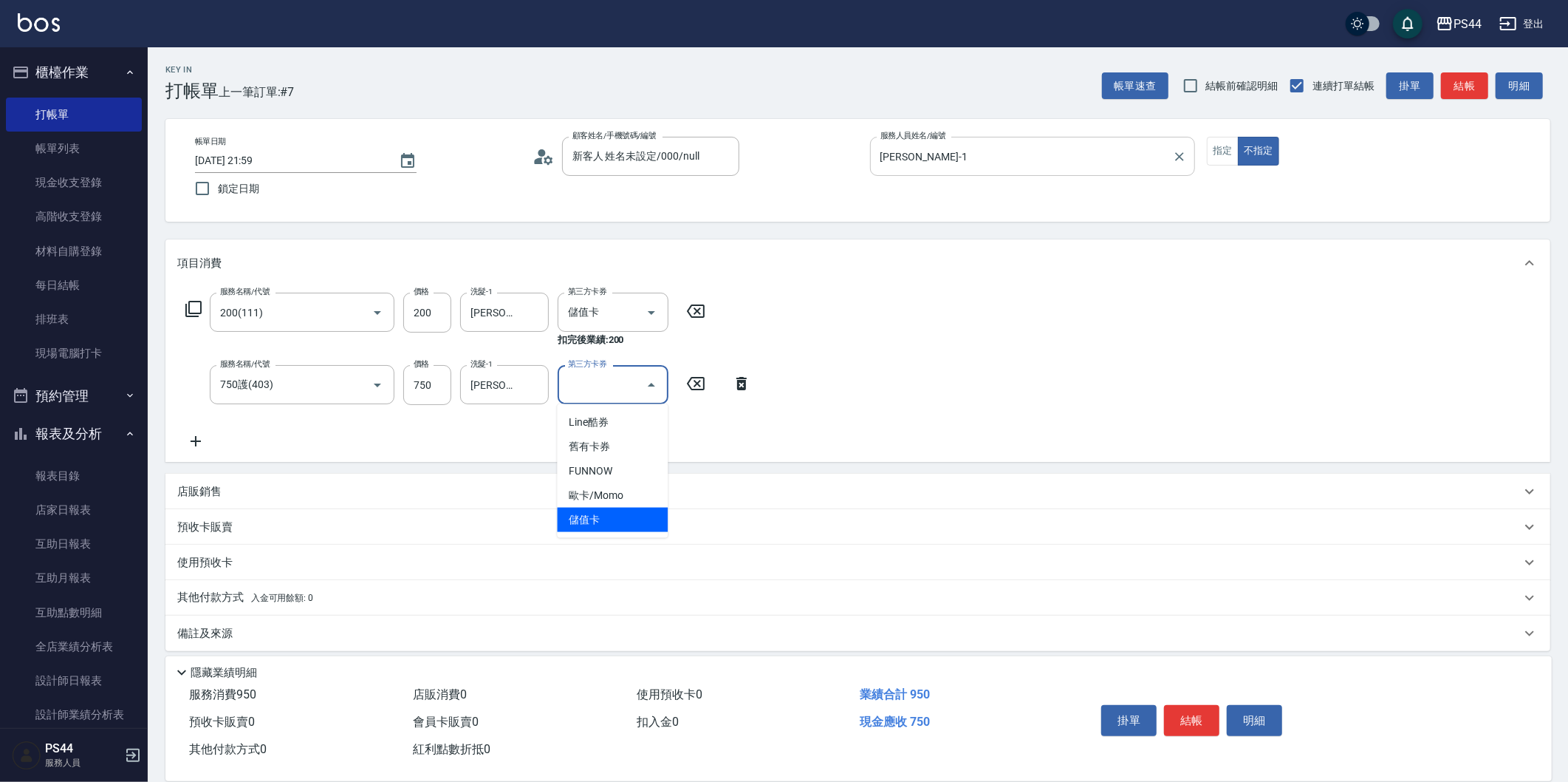
type input "儲值卡"
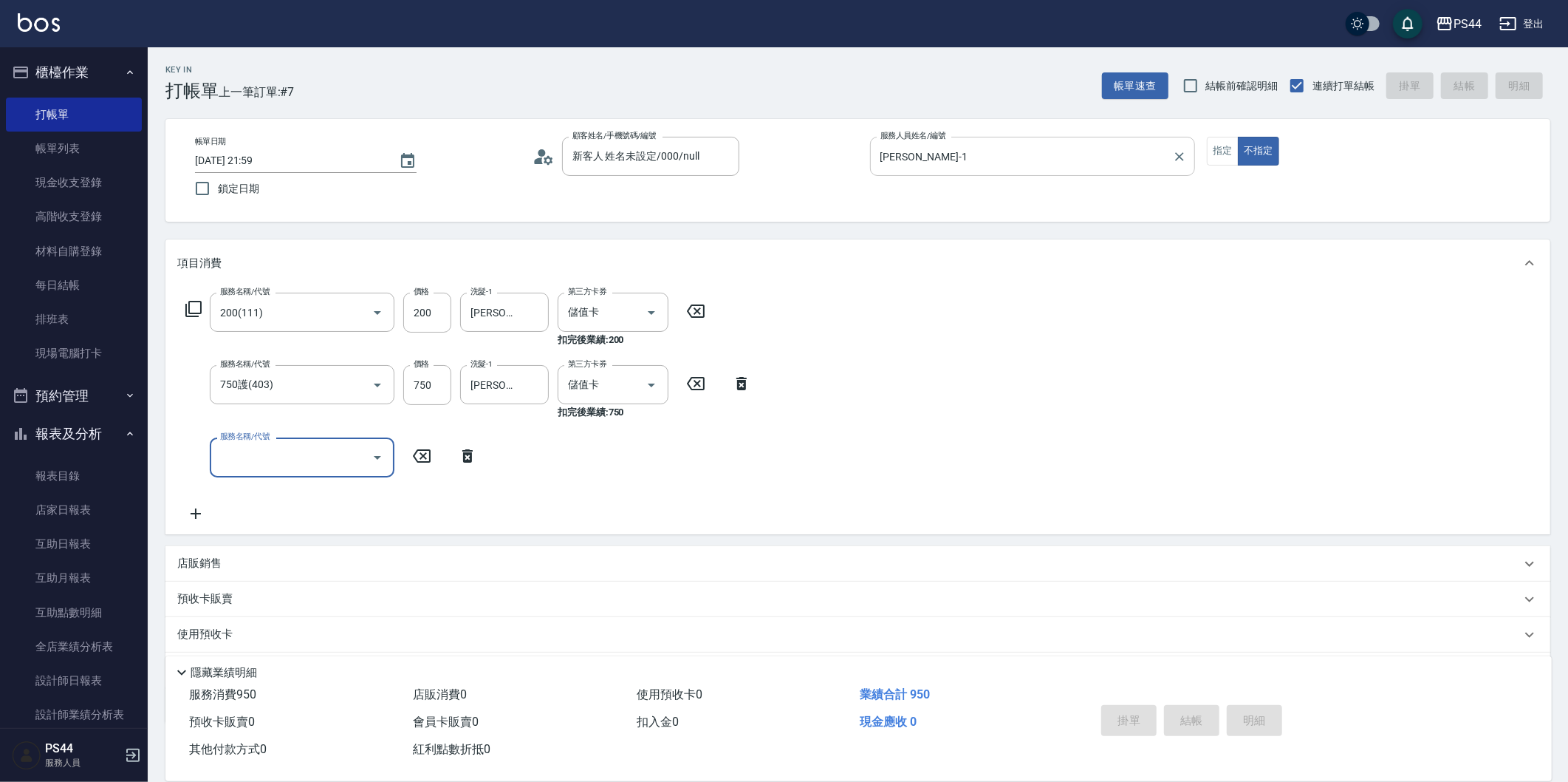
type input "[DATE] 22:00"
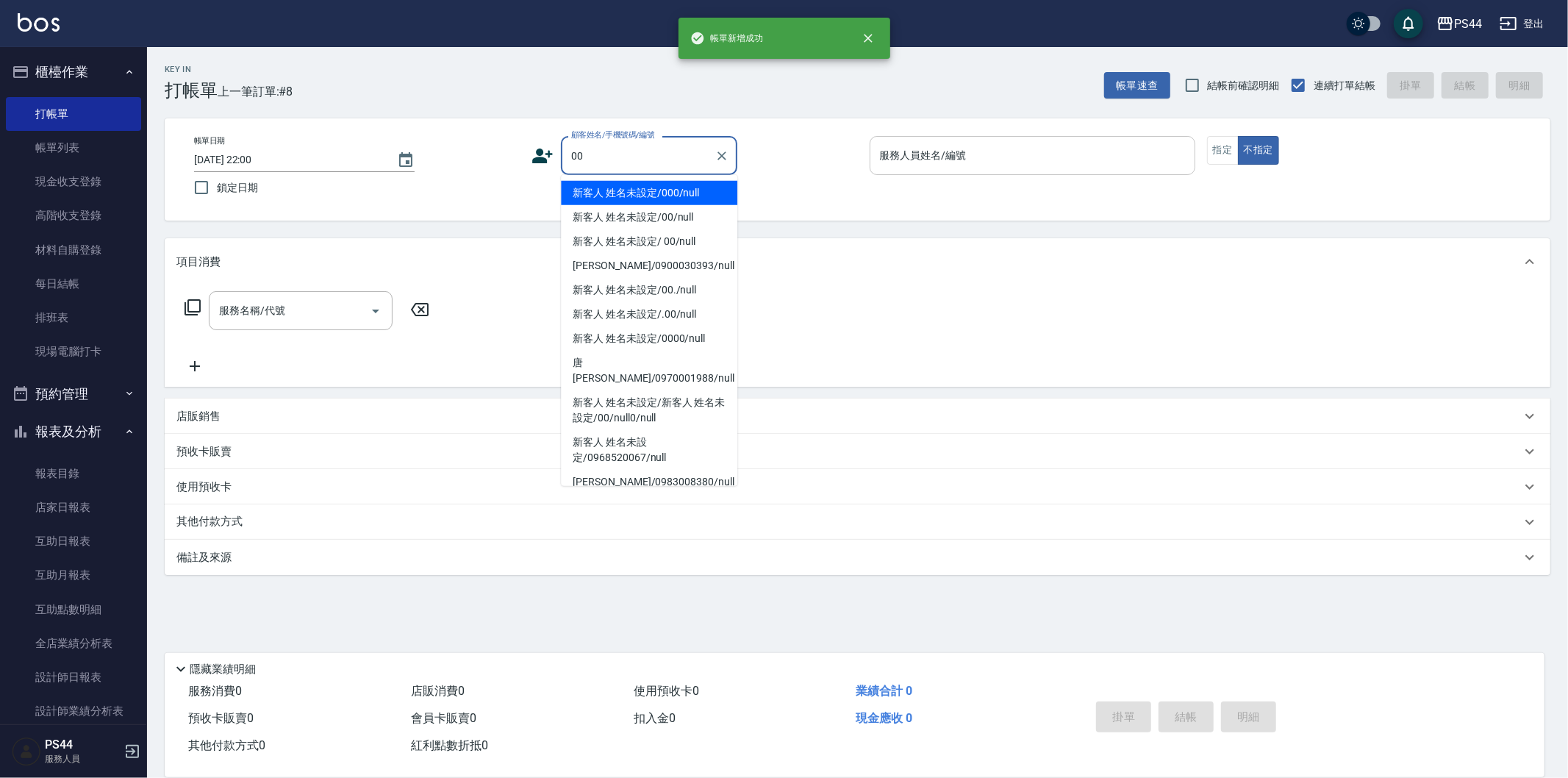
type input "新客人 姓名未設定/000/null"
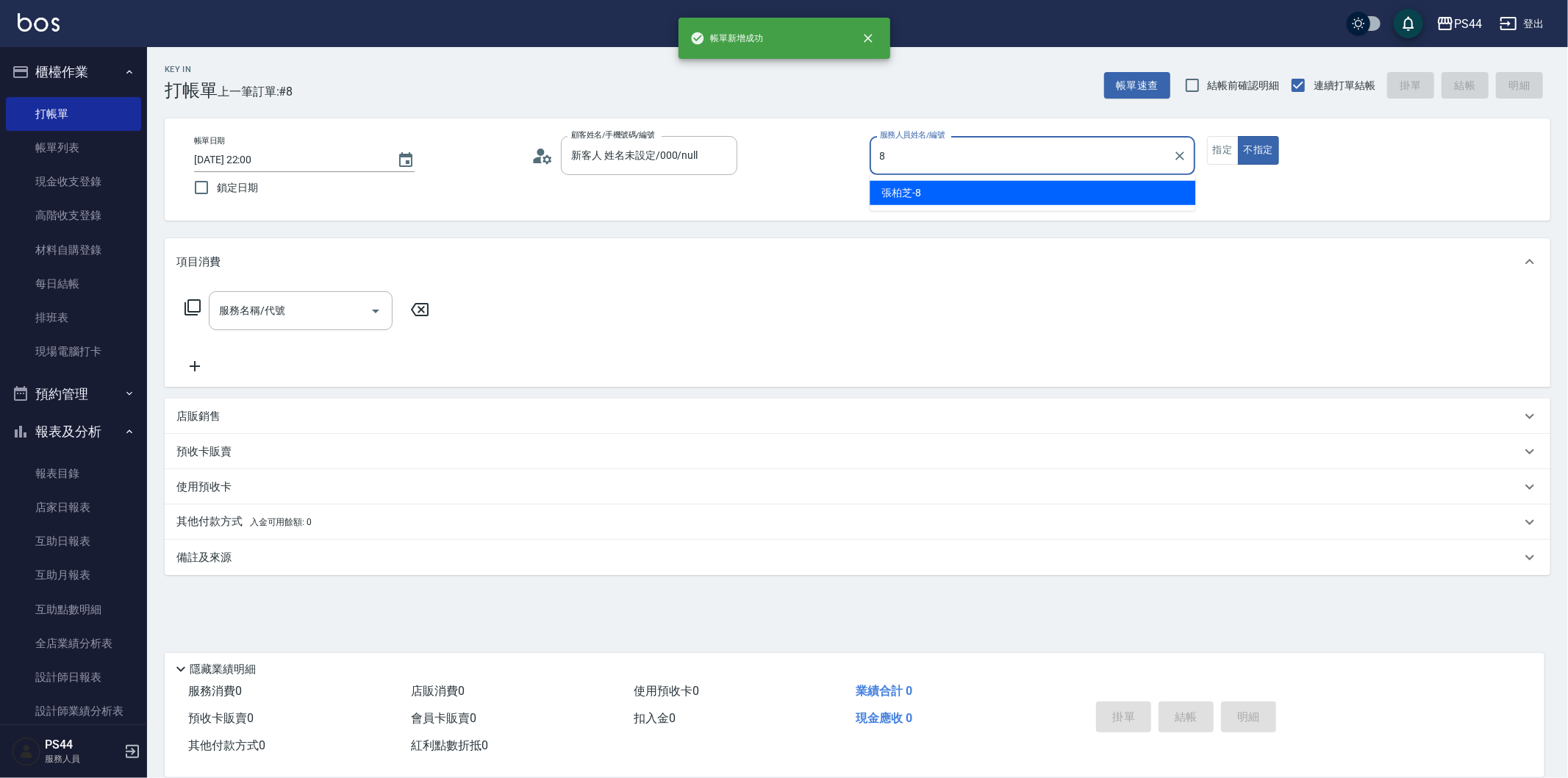
type input "[PERSON_NAME]-8"
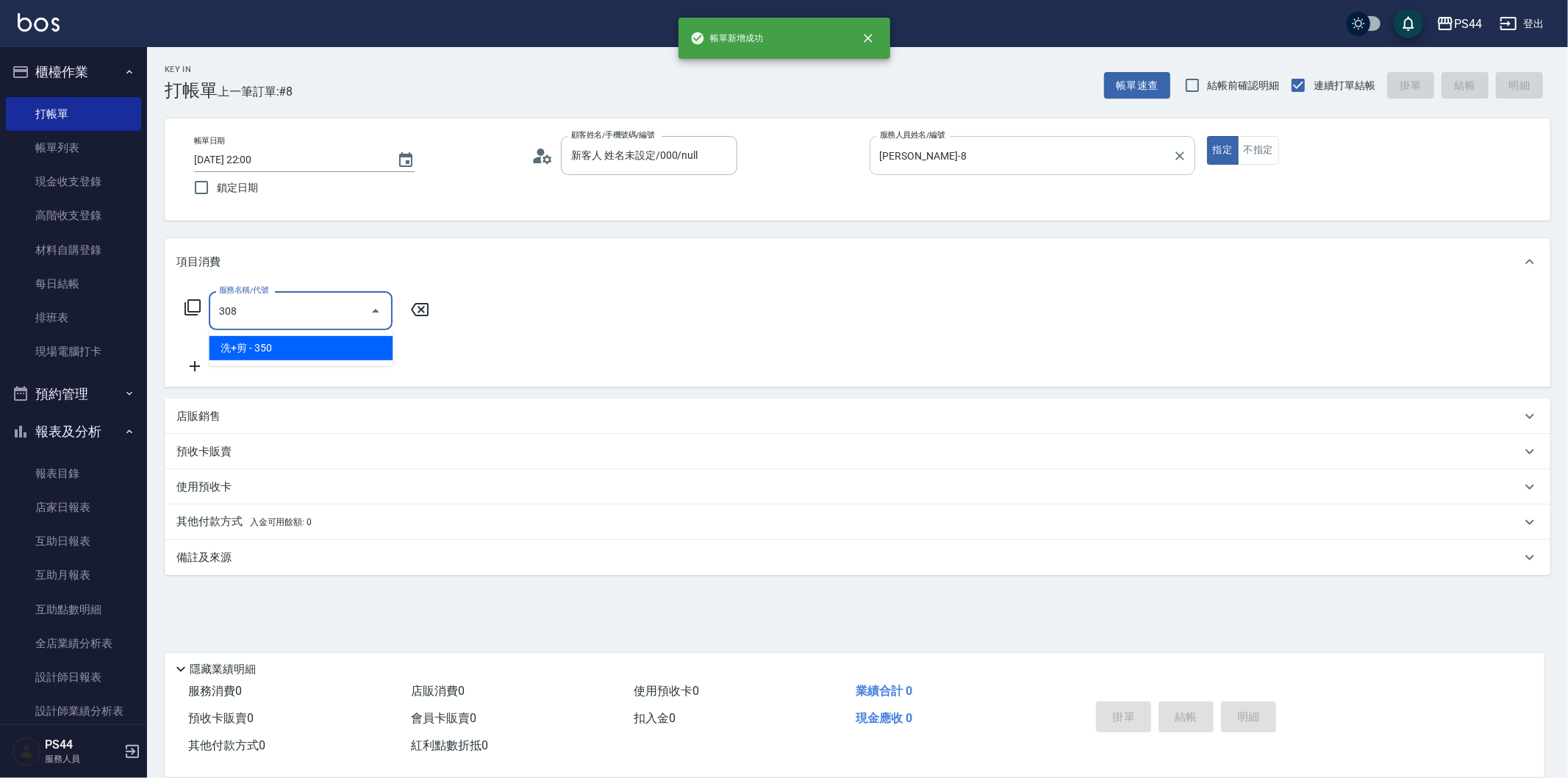
type input "洗+剪(308)"
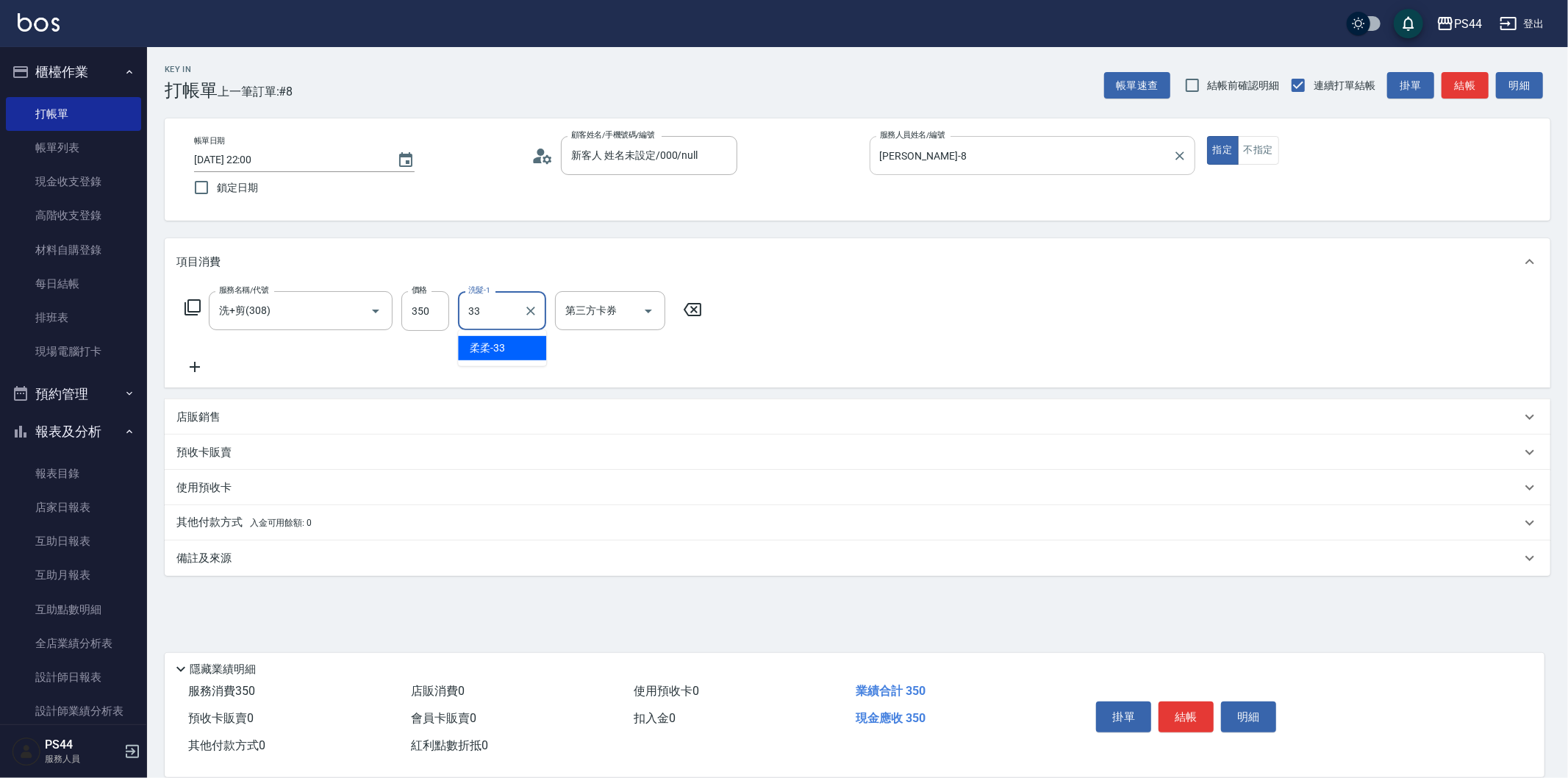
type input "柔柔-33"
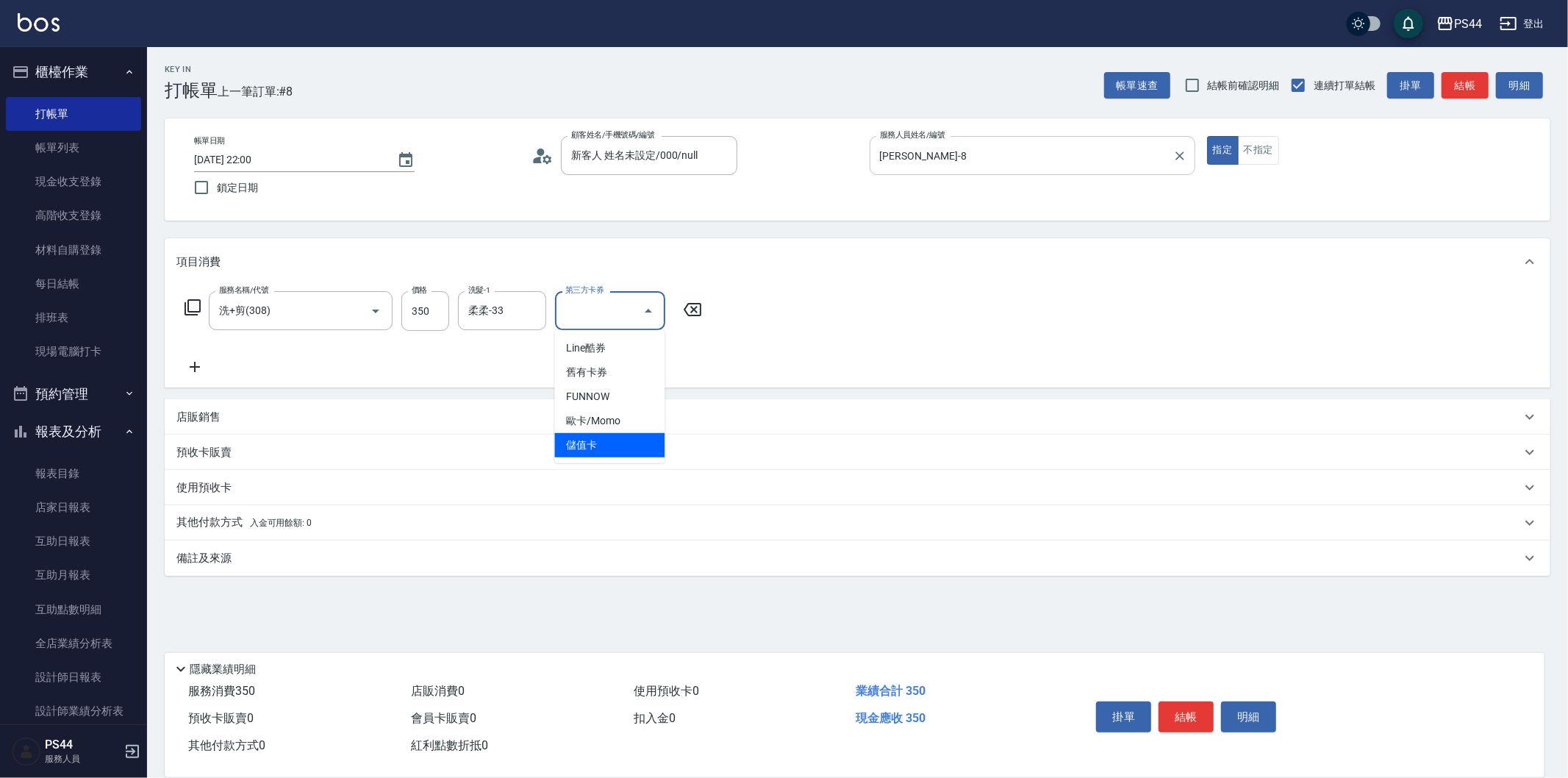
type input "儲值卡"
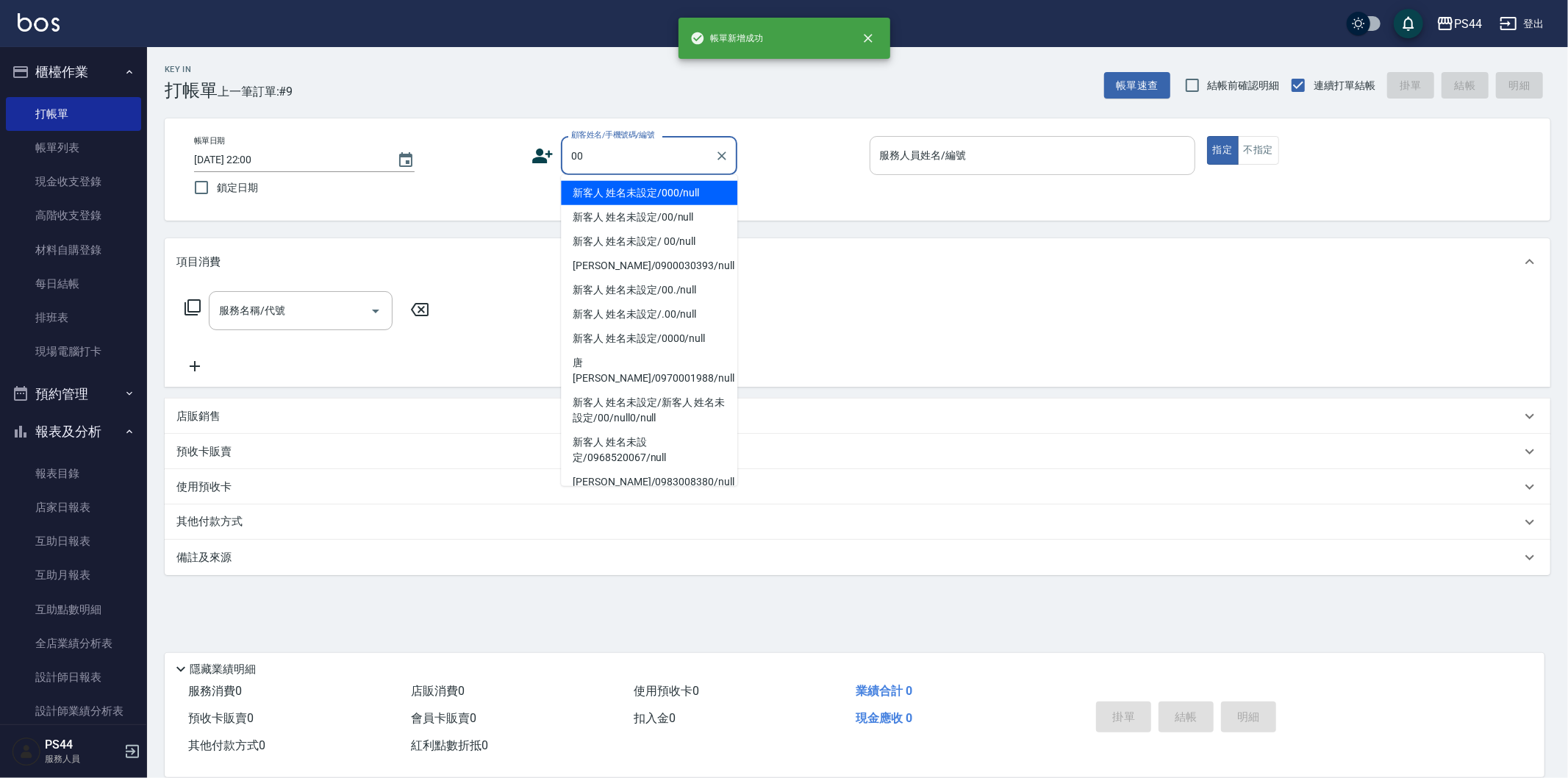
type input "新客人 姓名未設定/000/null"
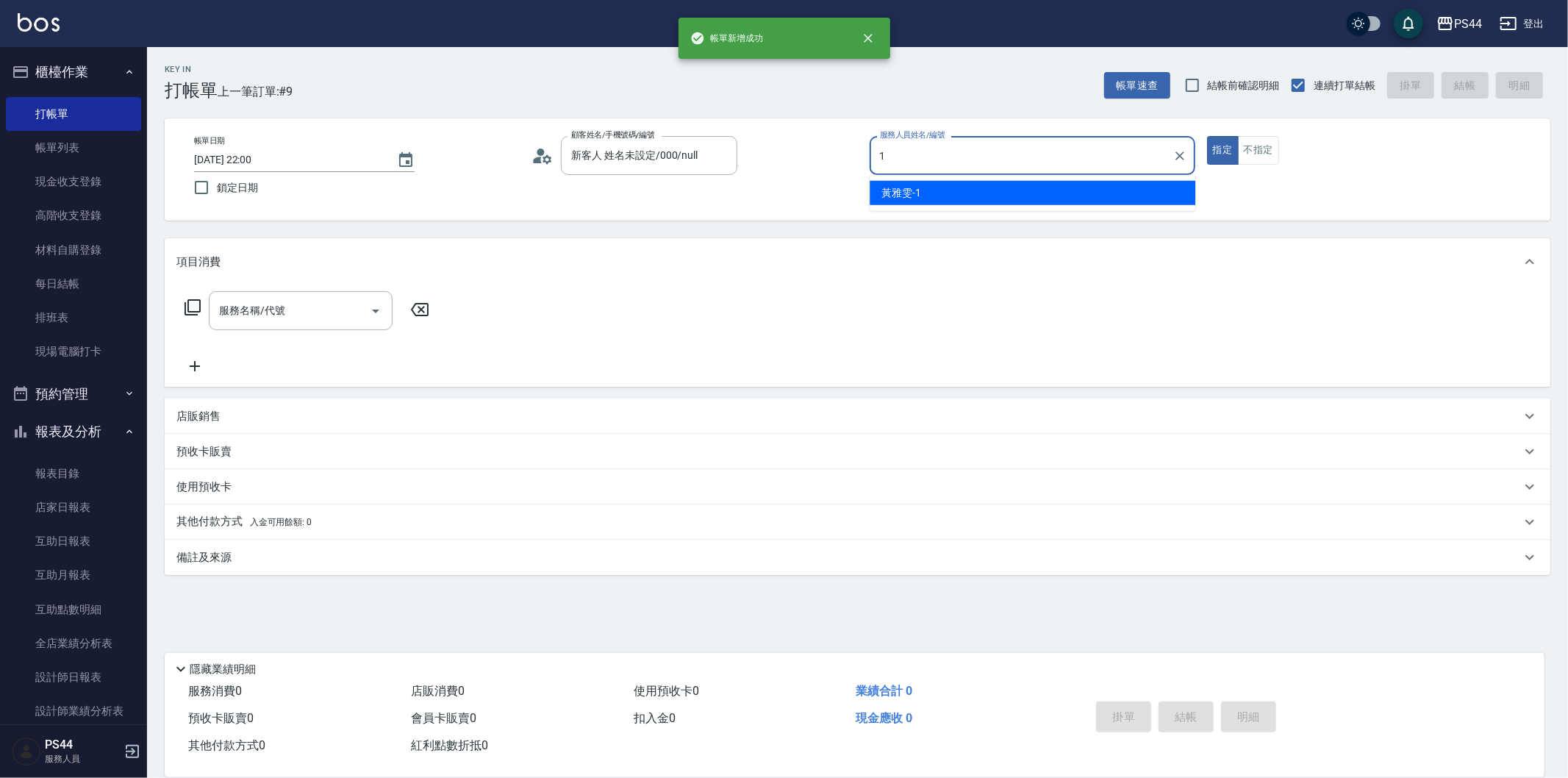
type input "[PERSON_NAME]-1"
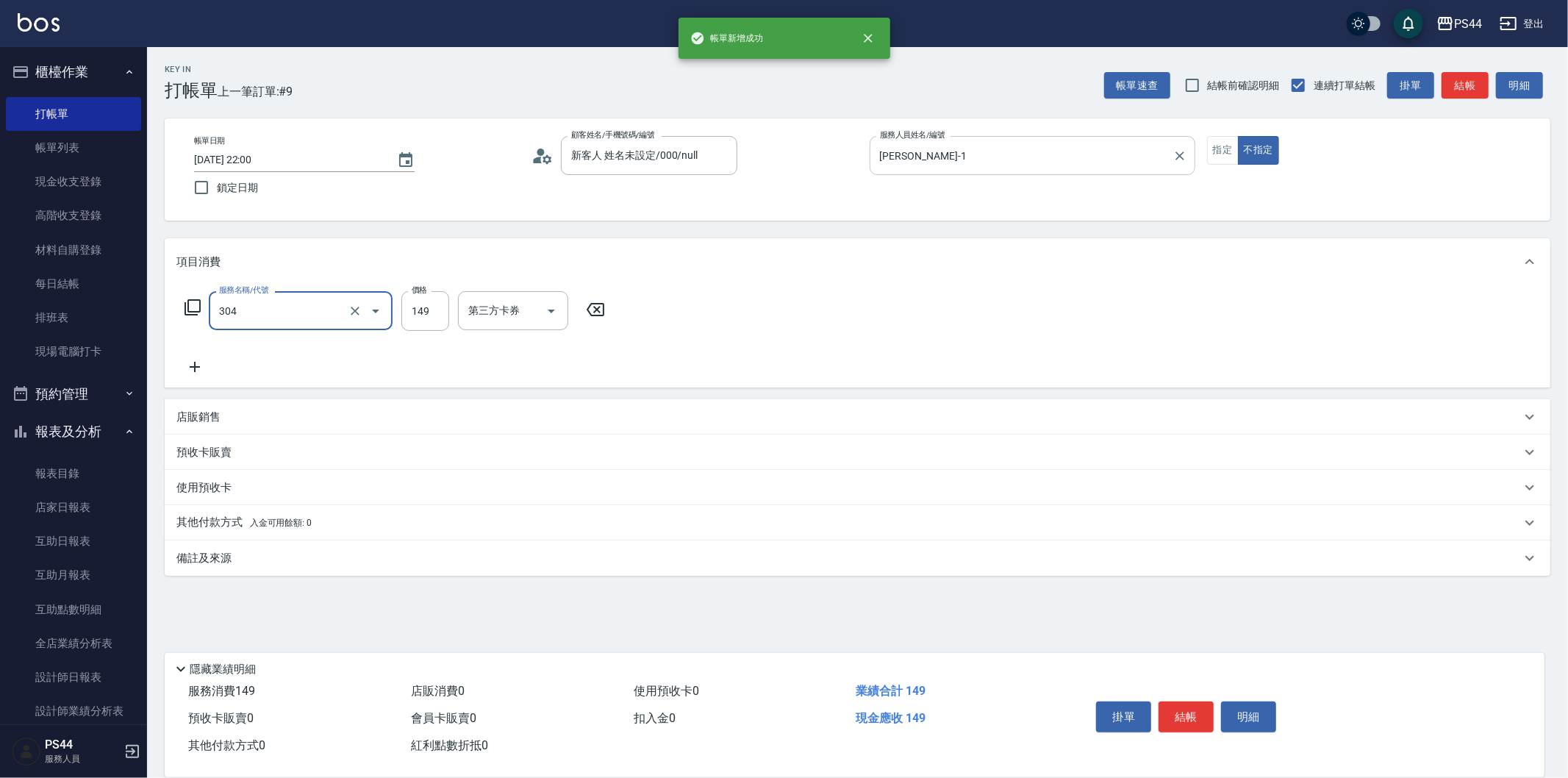
type input "剪髮(304)"
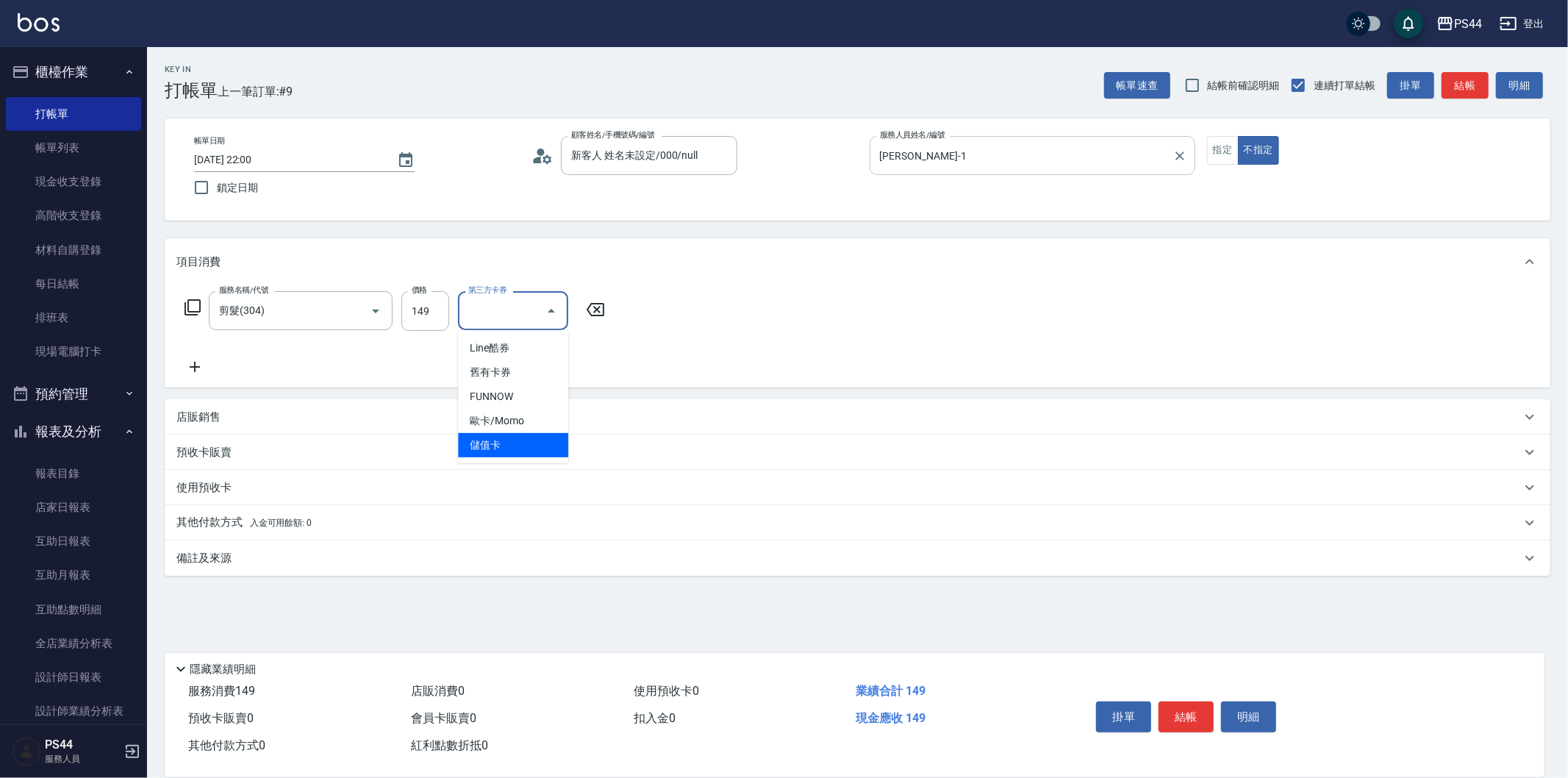
type input "儲值卡"
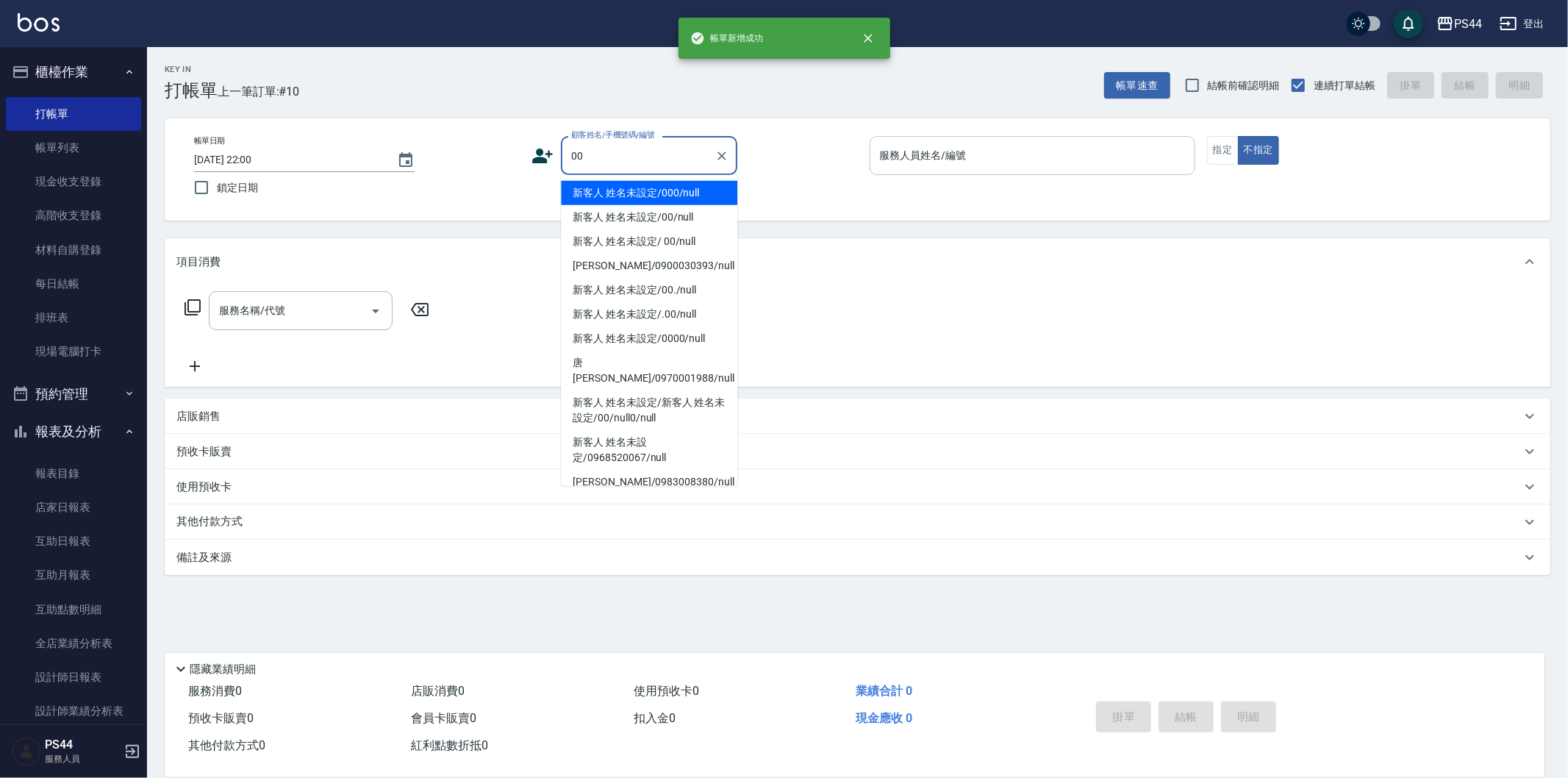
type input "新客人 姓名未設定/000/null"
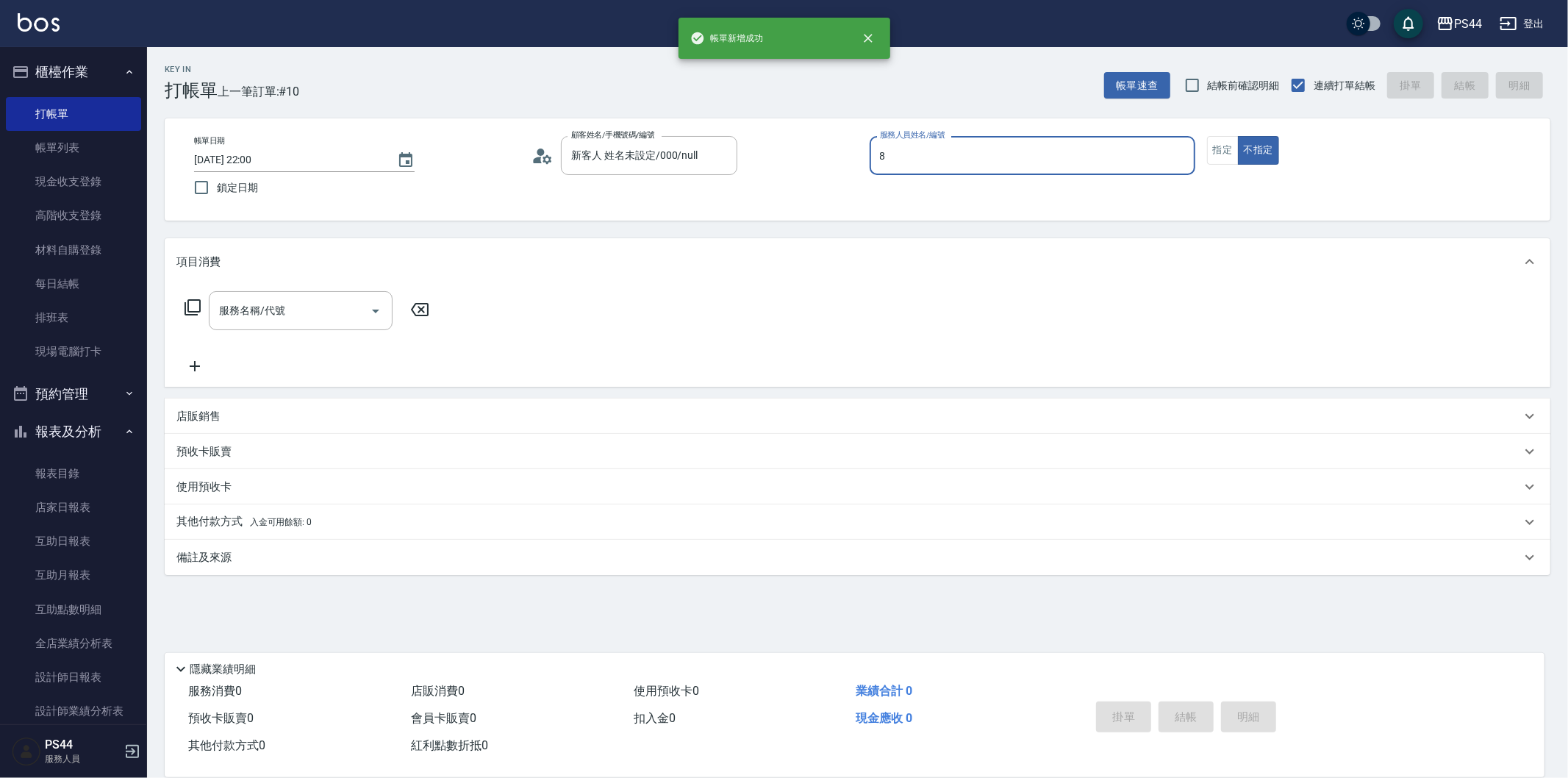
type input "[PERSON_NAME]-8"
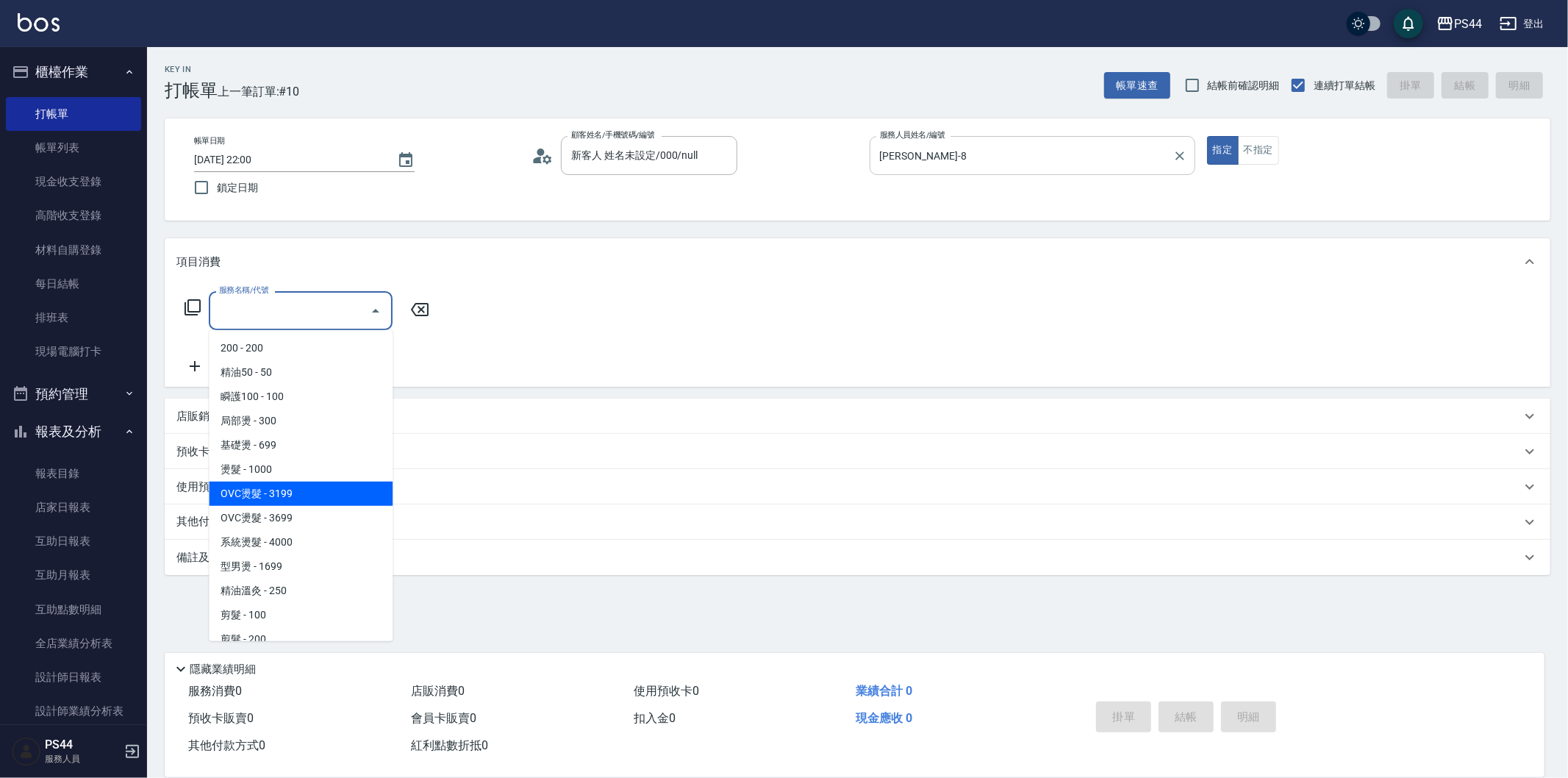
type input "OVC燙髮(203)"
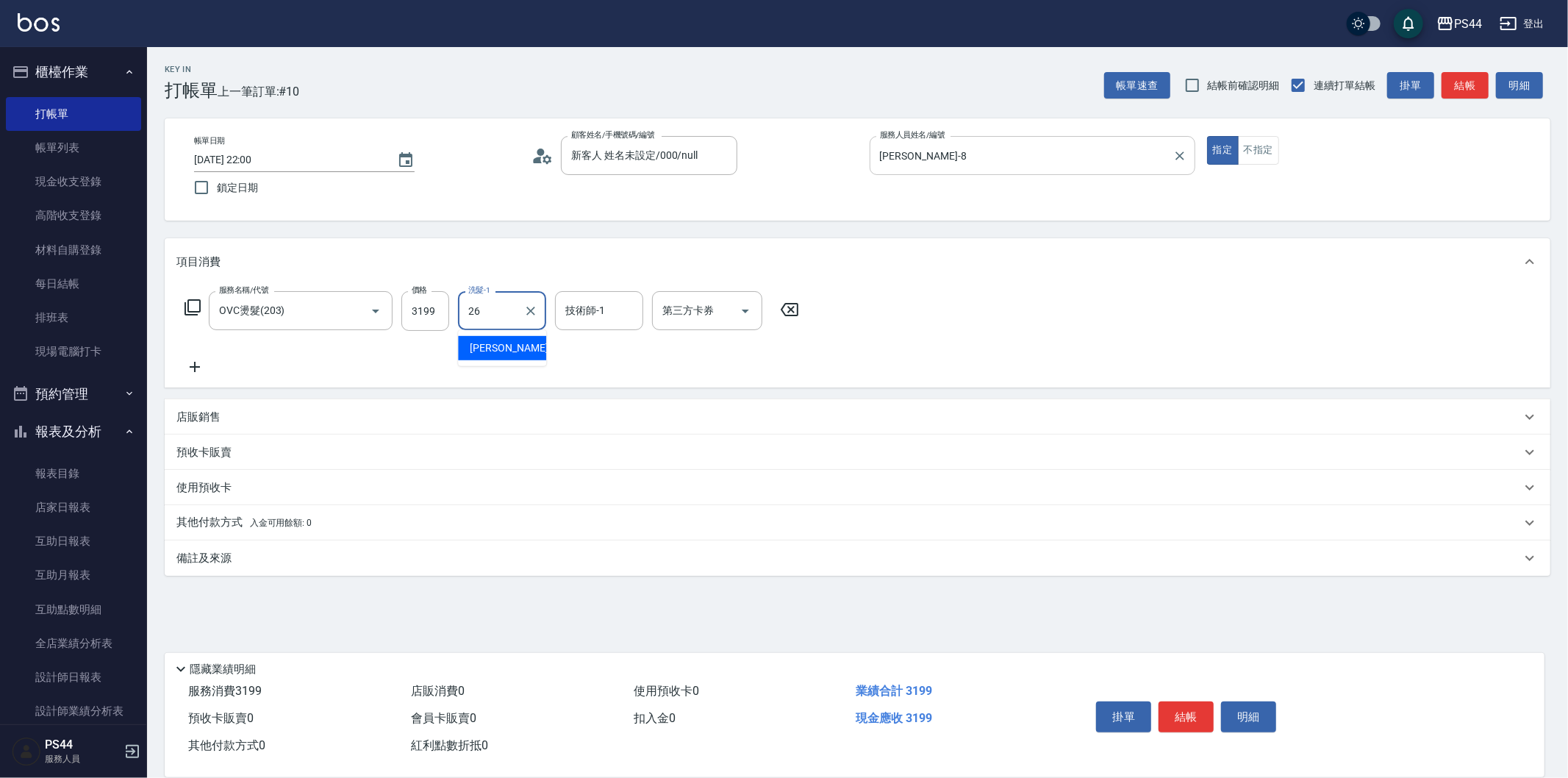
type input "[PERSON_NAME]-26"
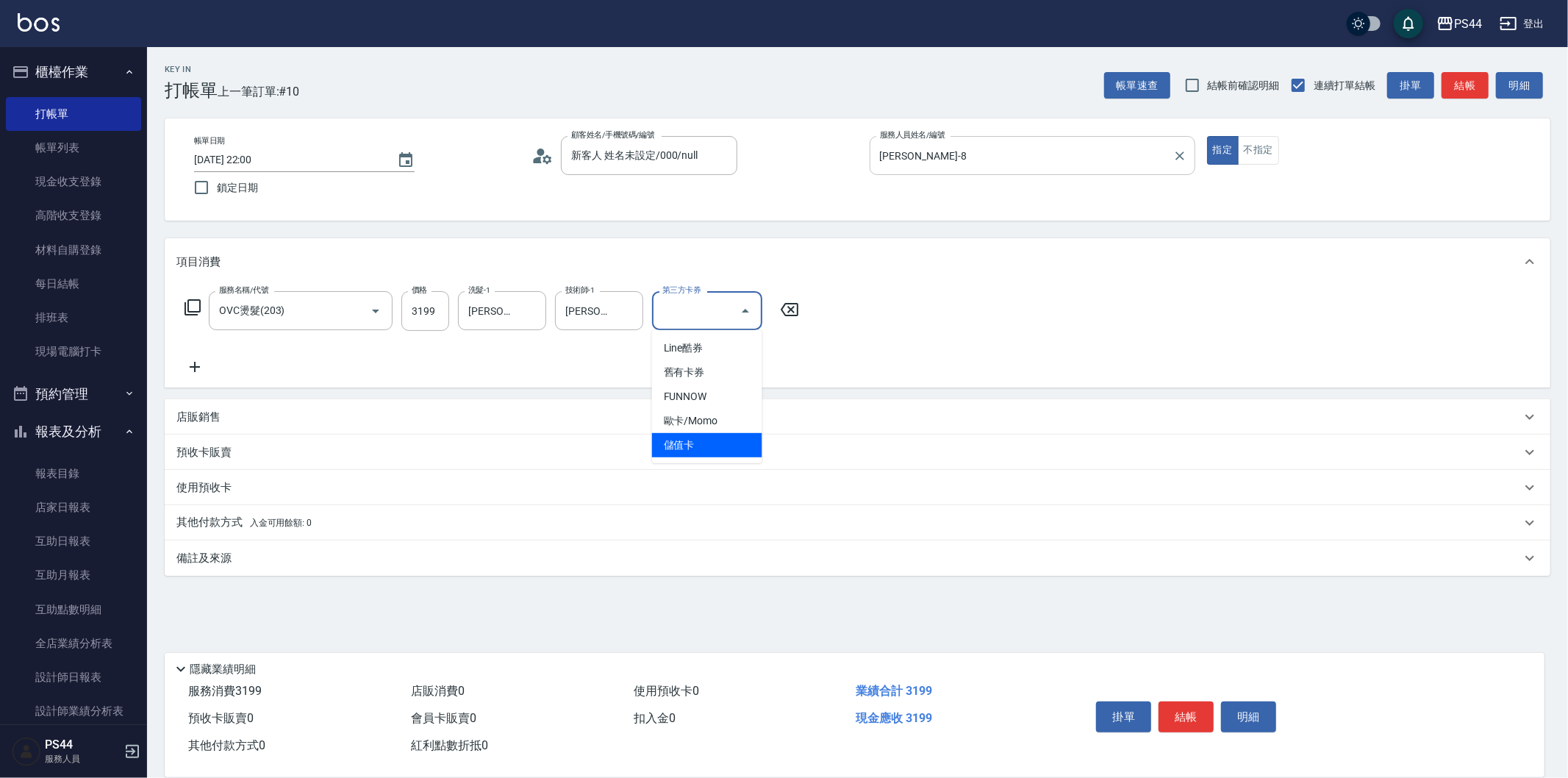
type input "儲值卡"
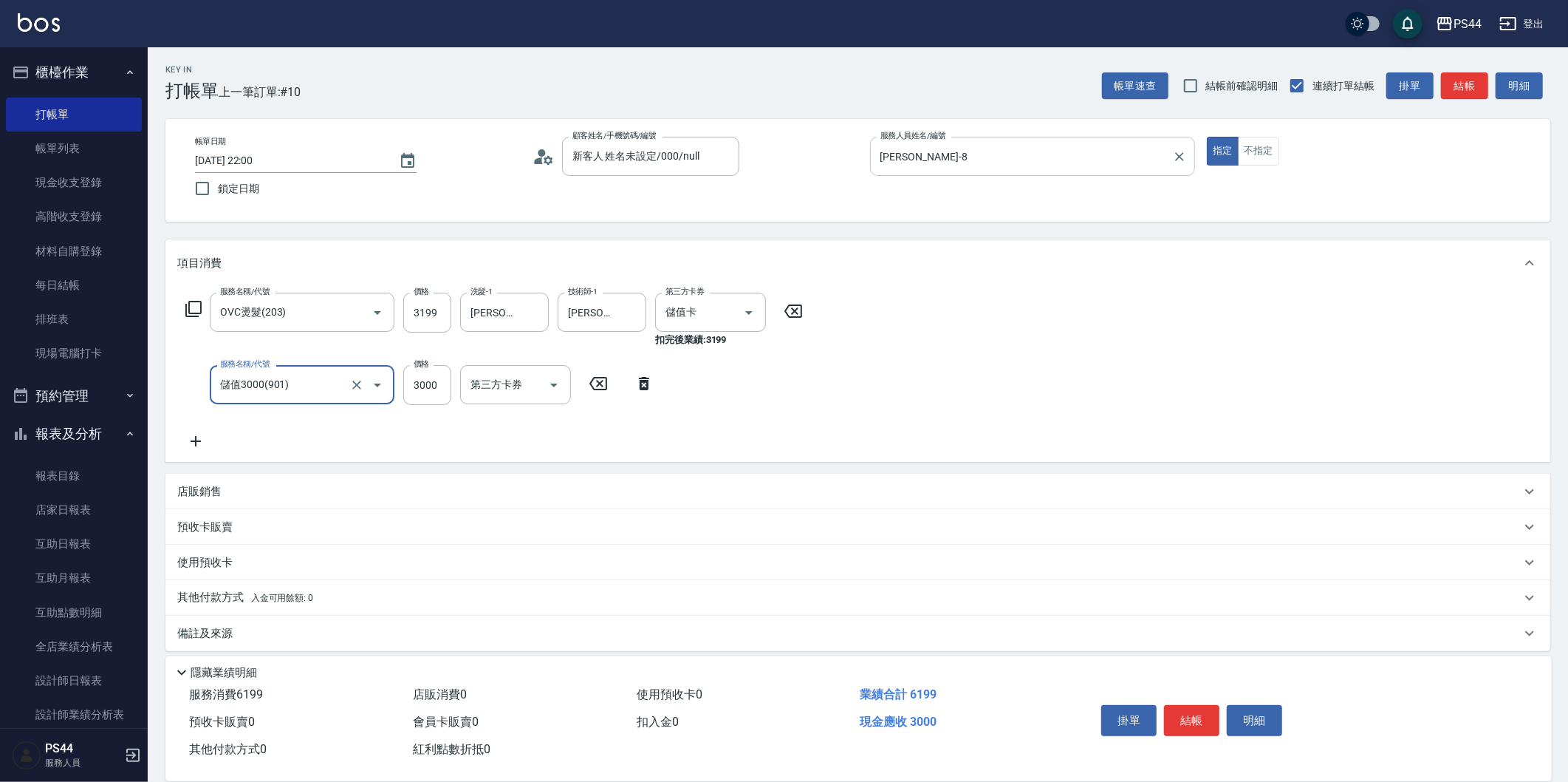
type input "儲值3000(901)"
type input "1999"
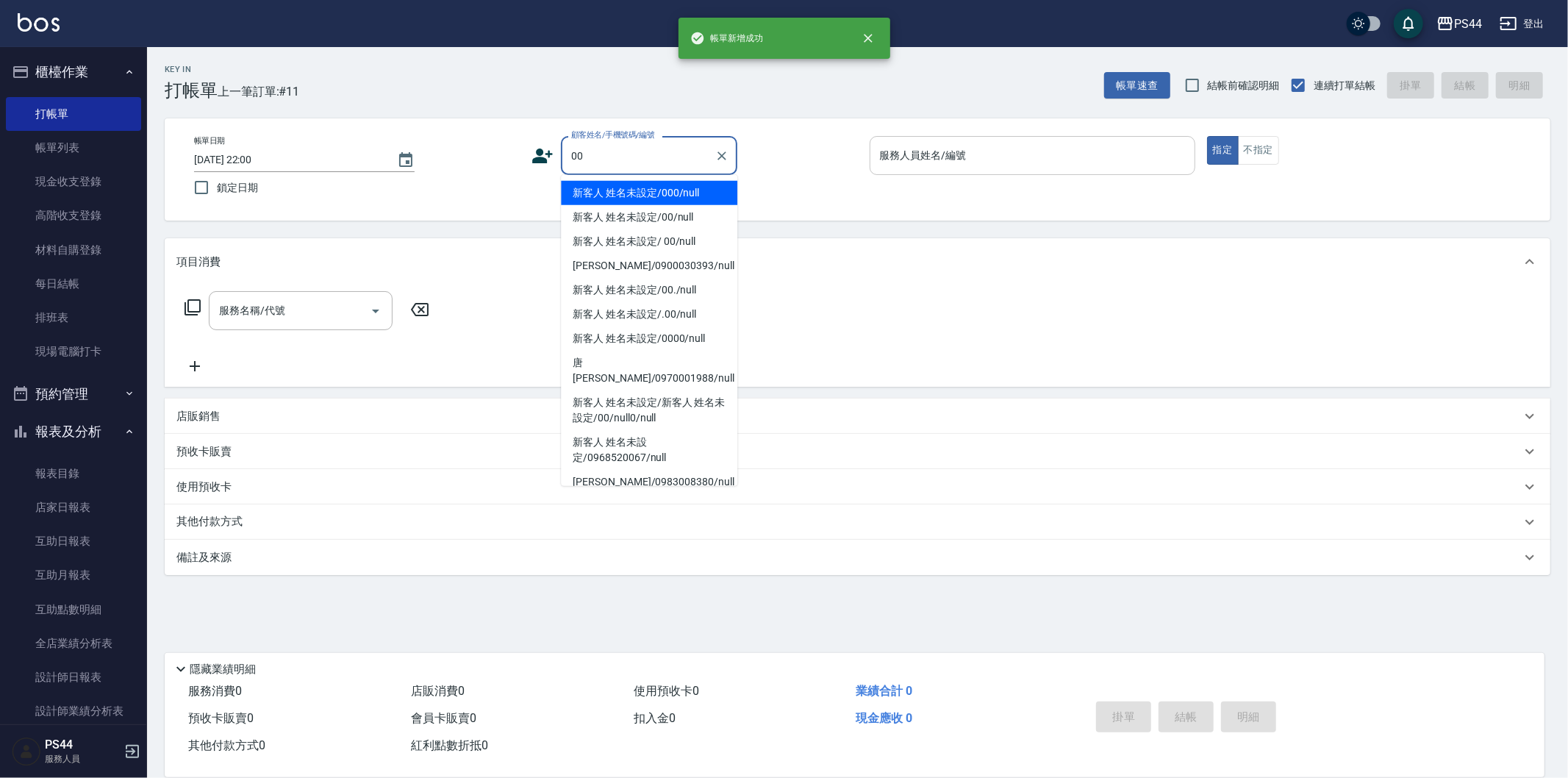
type input "新客人 姓名未設定/000/null"
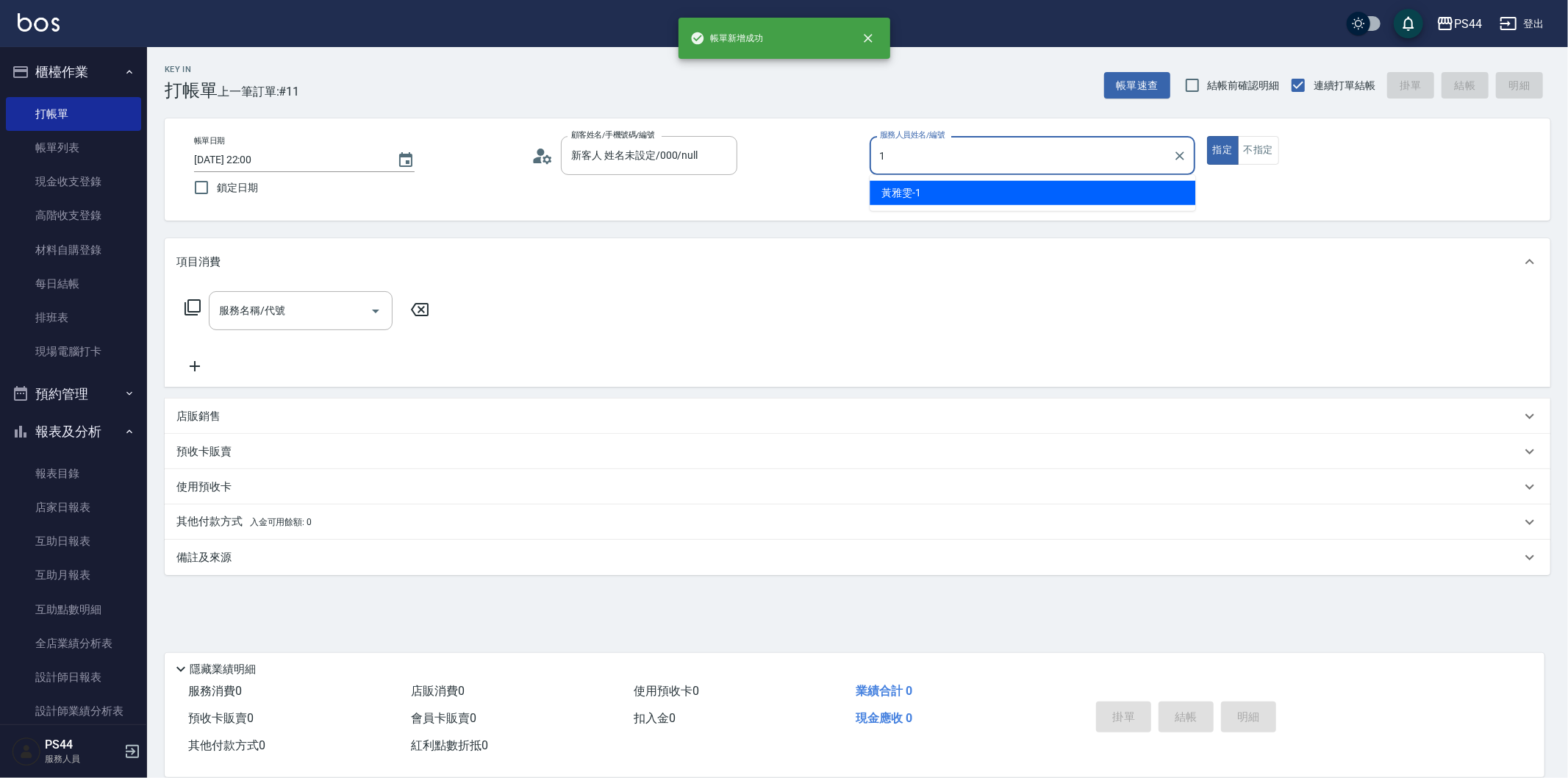
type input "[PERSON_NAME]-1"
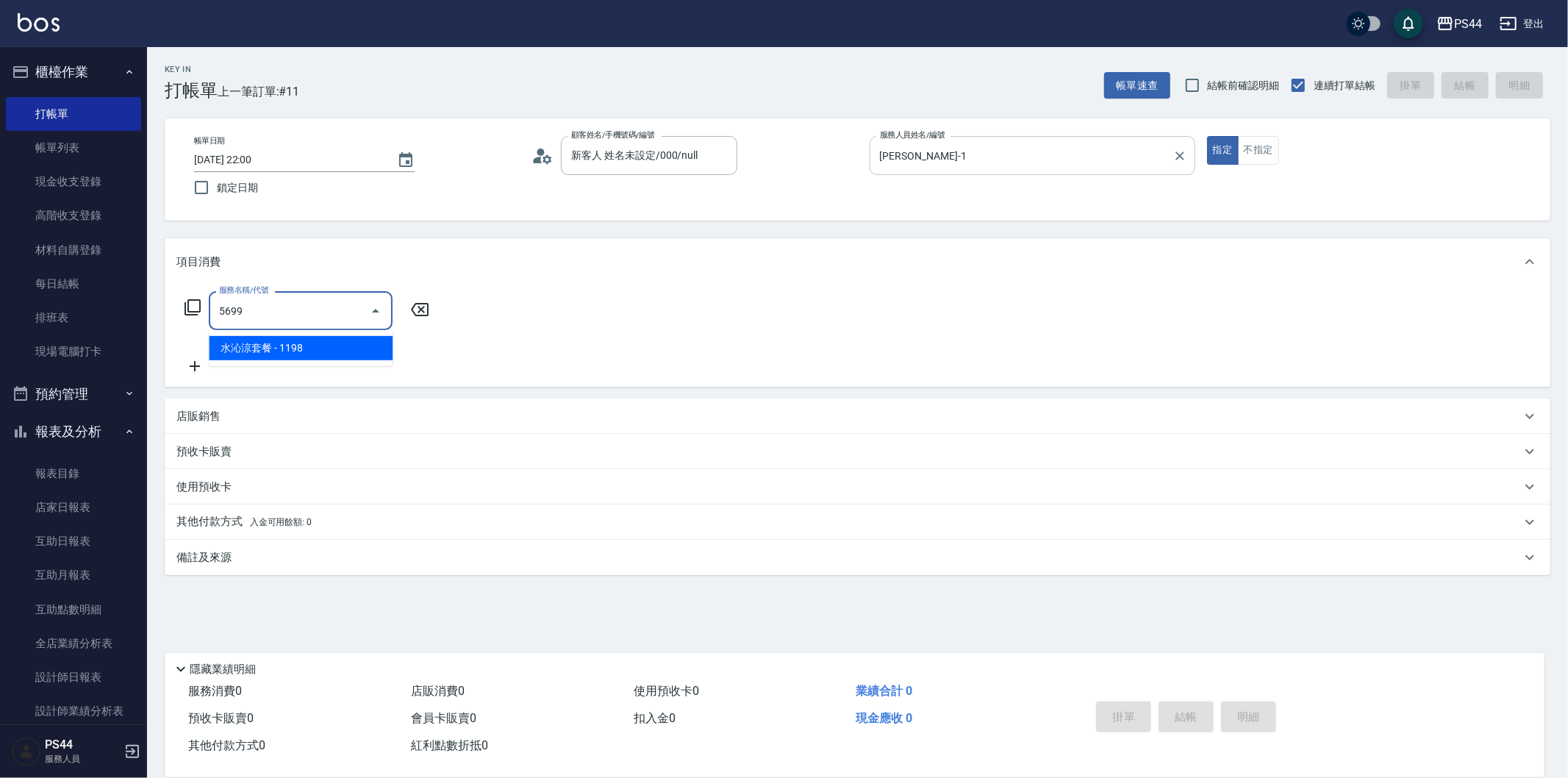
type input "水沁涼套餐(5699)"
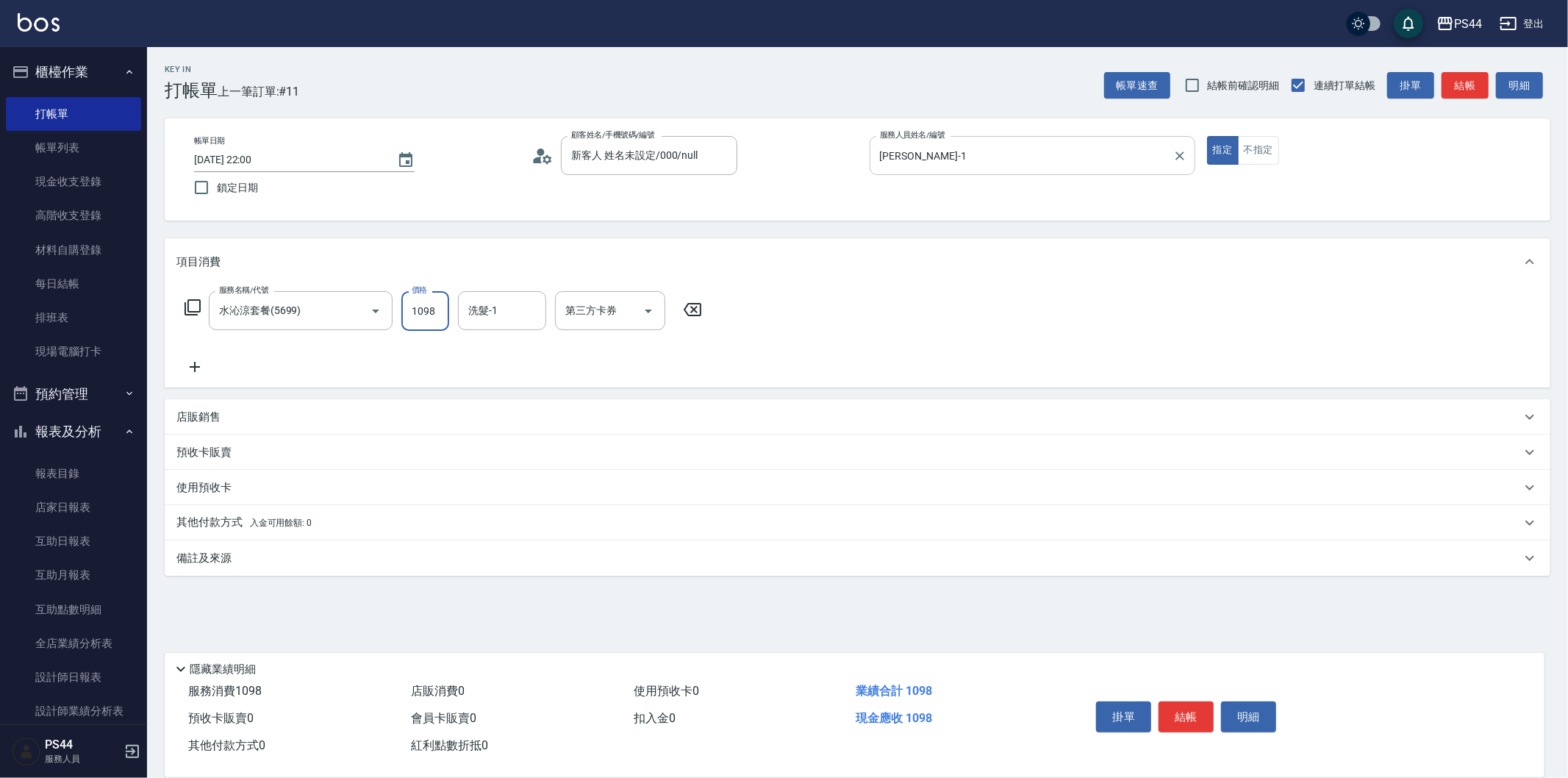
type input "1098"
click at [483, 300] on div "洗髮-1 洗髮-1" at bounding box center [501, 311] width 88 height 39
type input "[PERSON_NAME]-26"
type input "儲值卡"
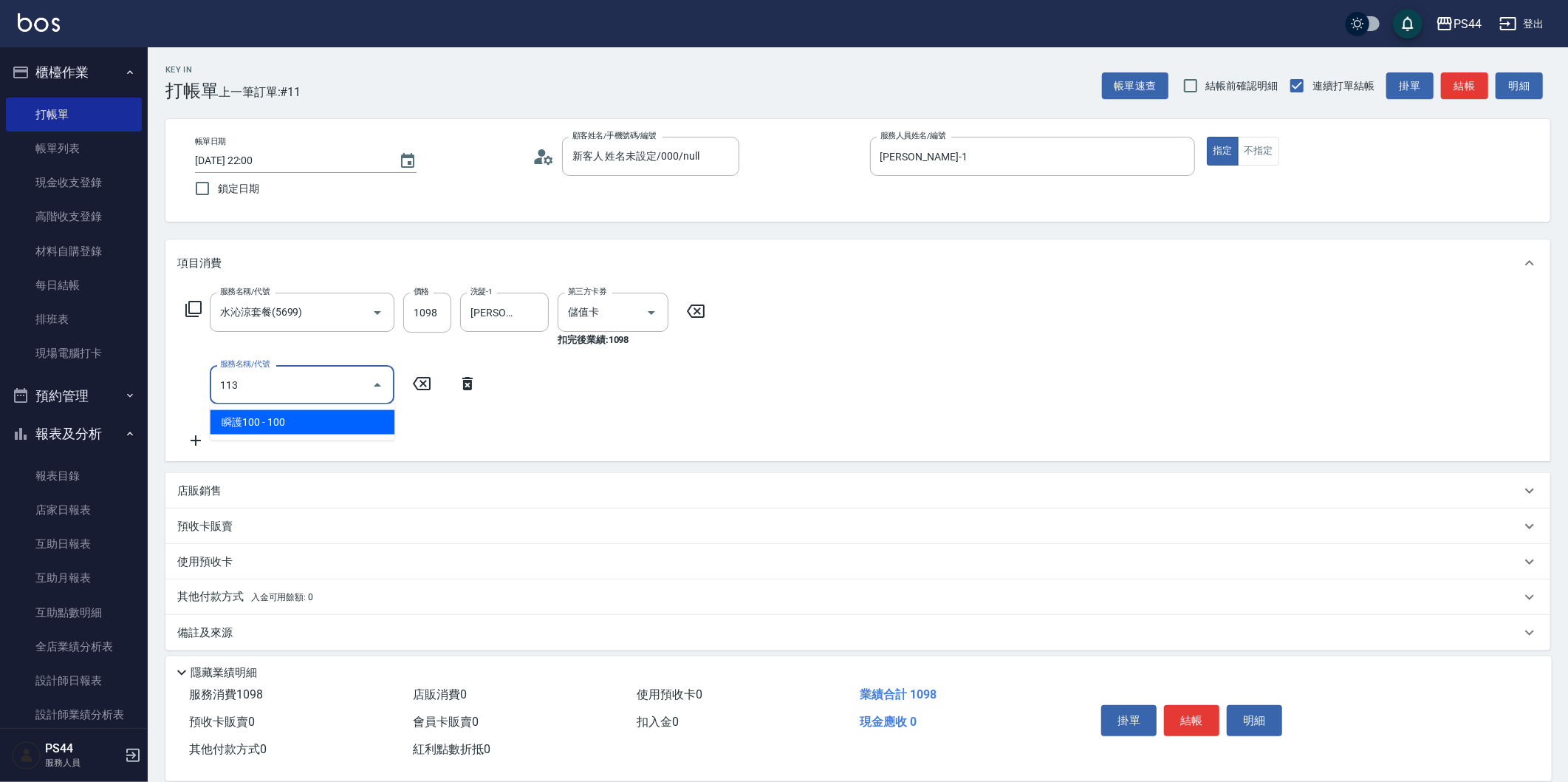
type input "瞬護100(113)"
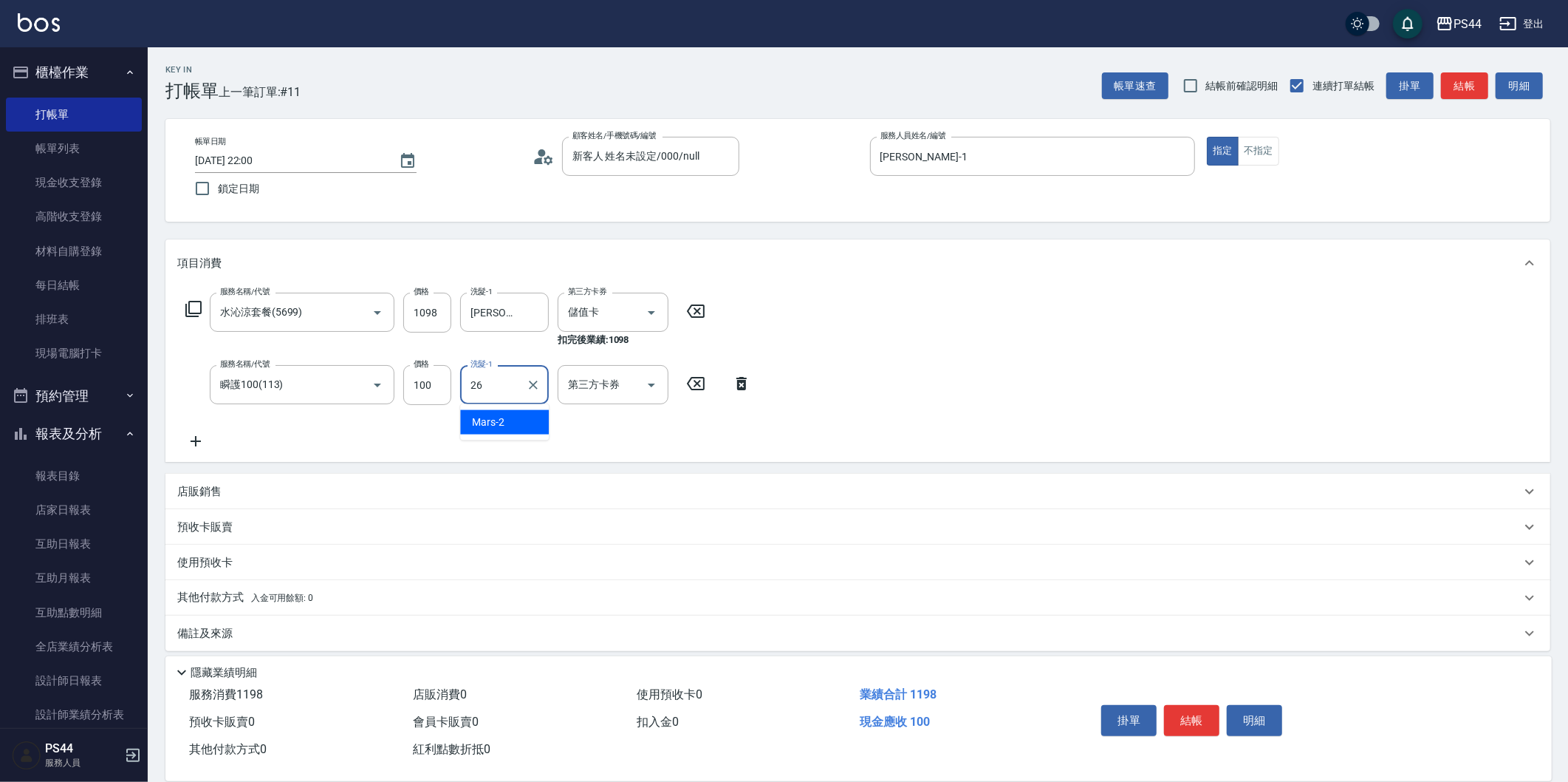
type input "[PERSON_NAME]-26"
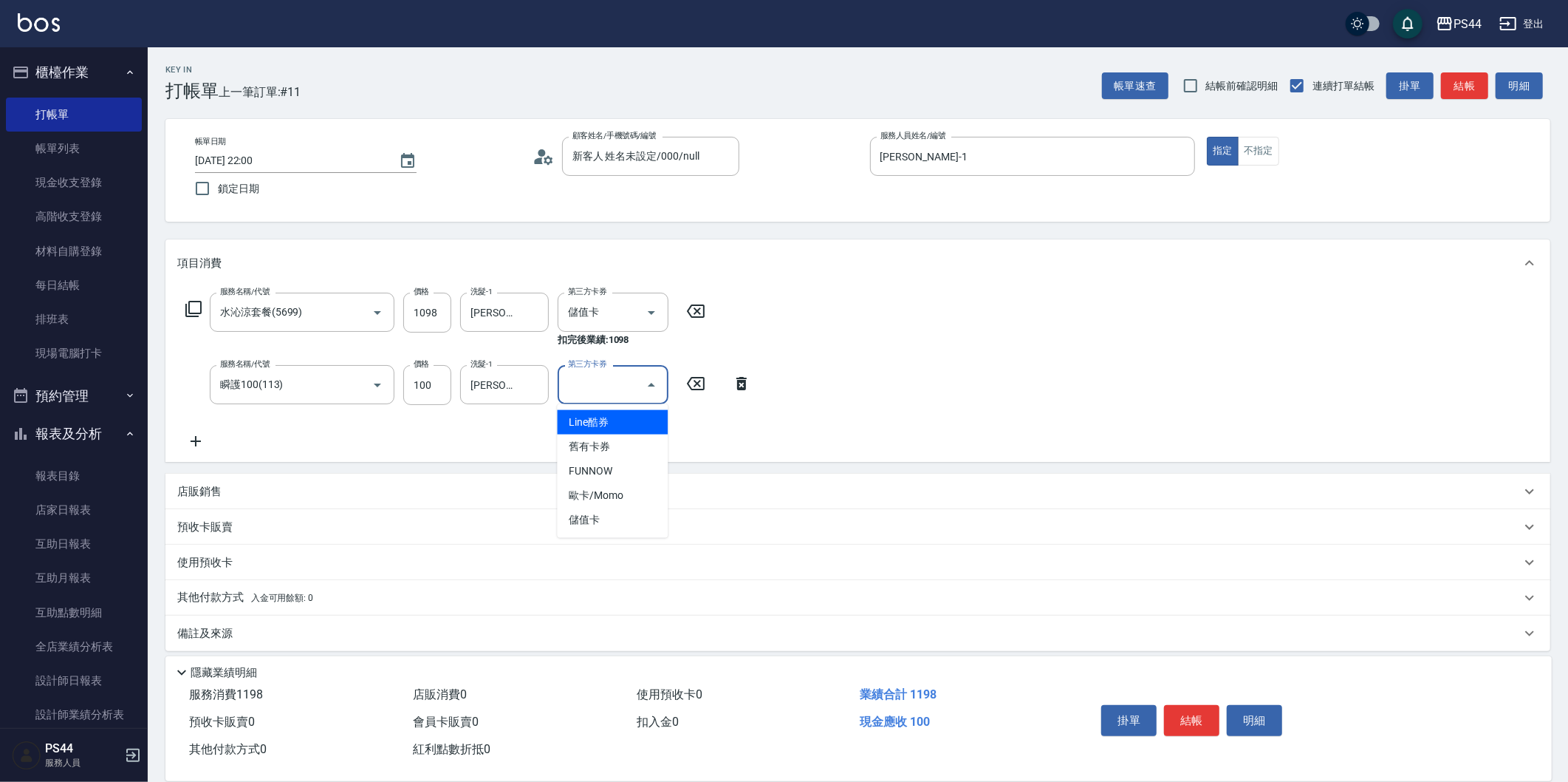
type input "儲值卡"
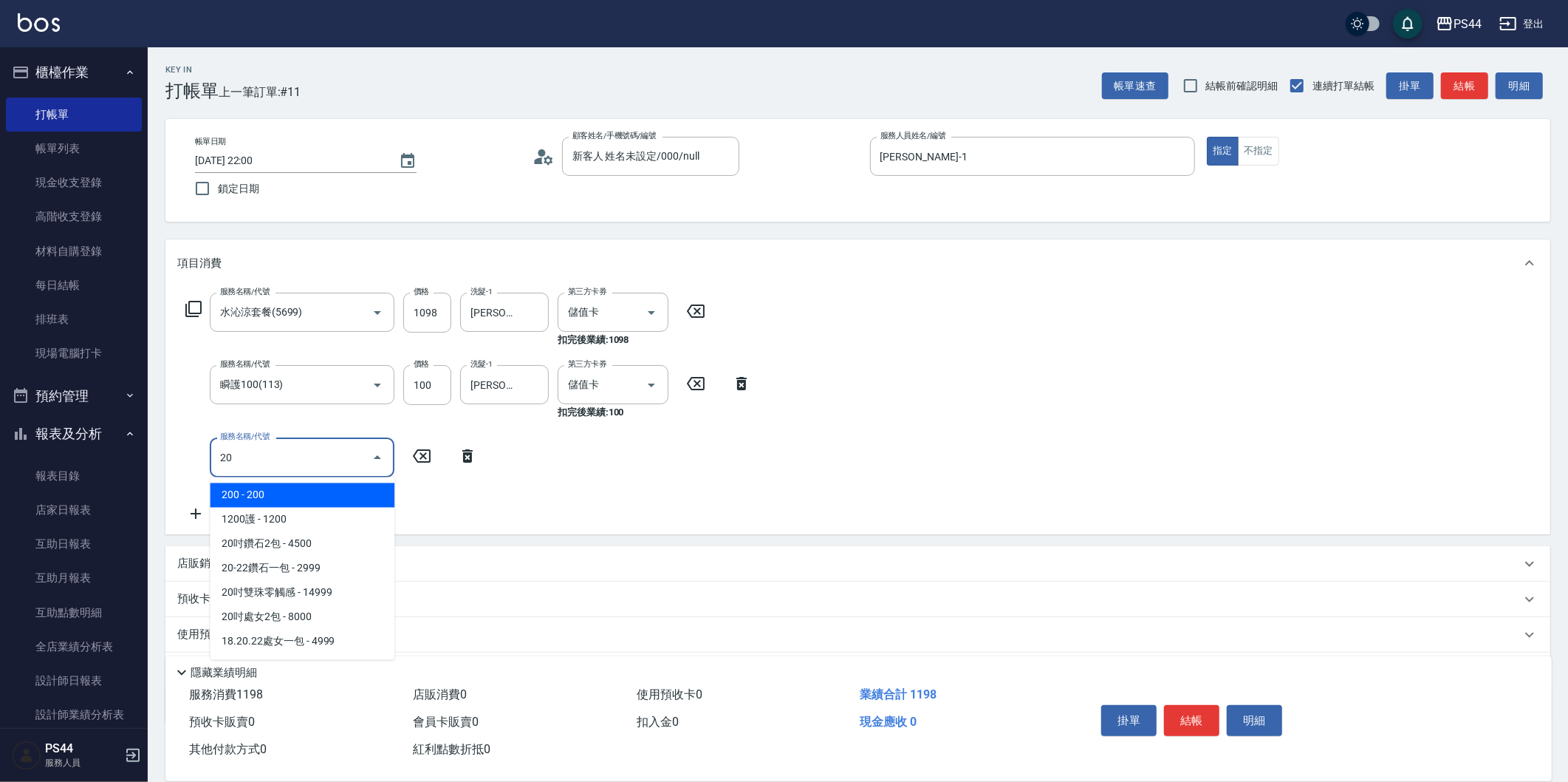
type input "2"
type input "染髮(501)"
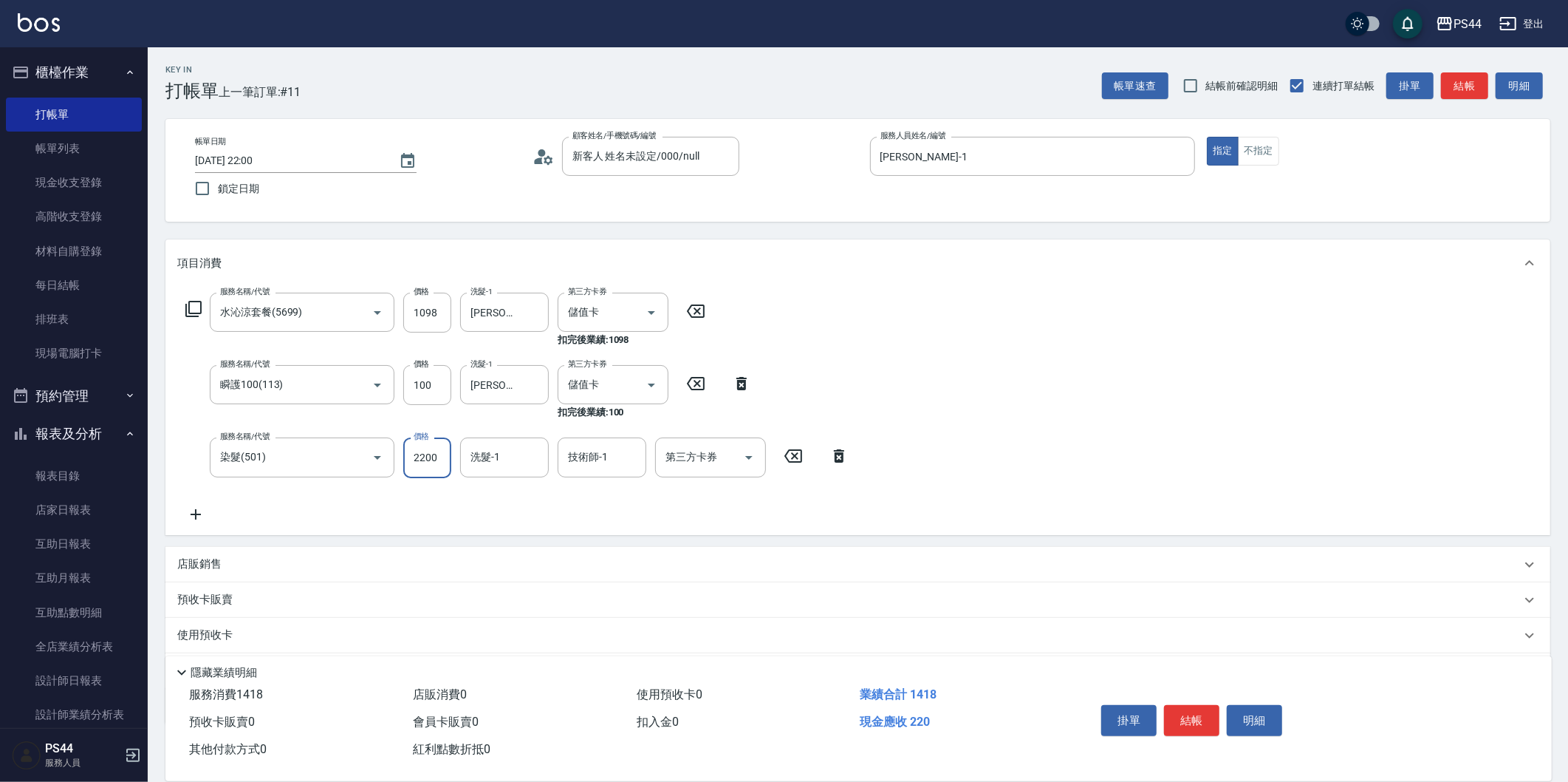
type input "2200"
type input "[PERSON_NAME]-26"
type input "儲值卡"
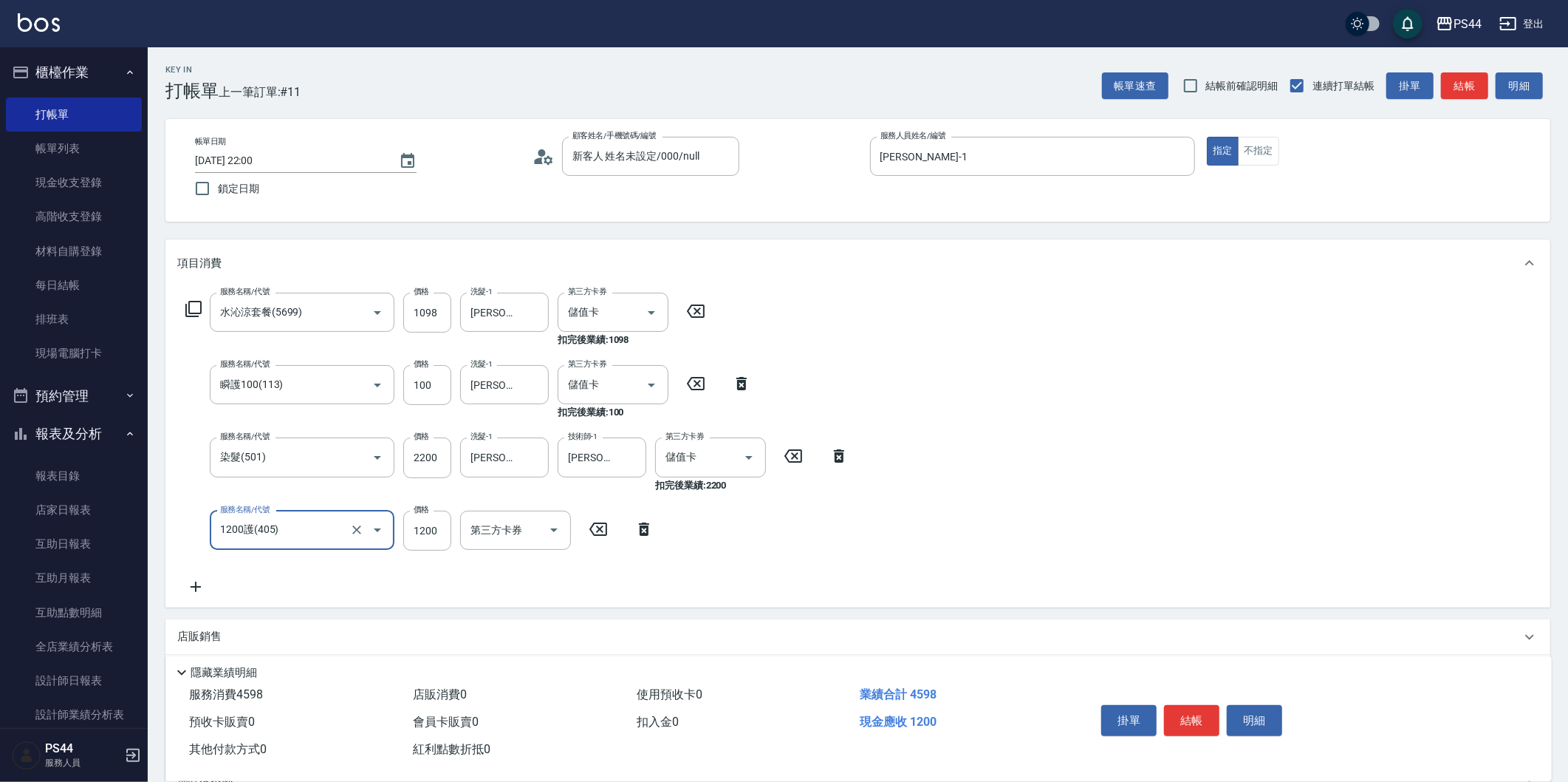
type input "1200護(405)"
type input "[PERSON_NAME]-26"
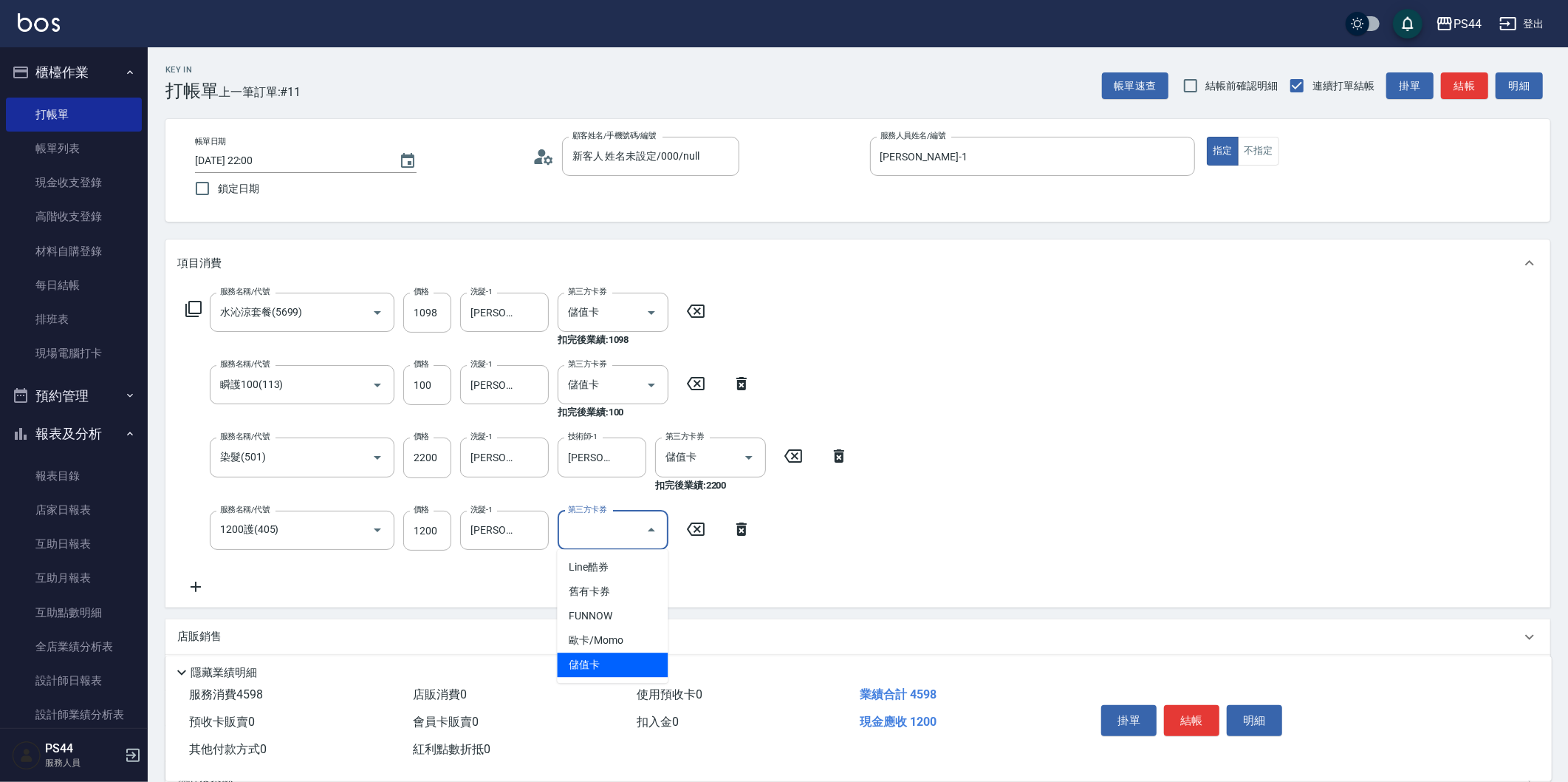
type input "儲值卡"
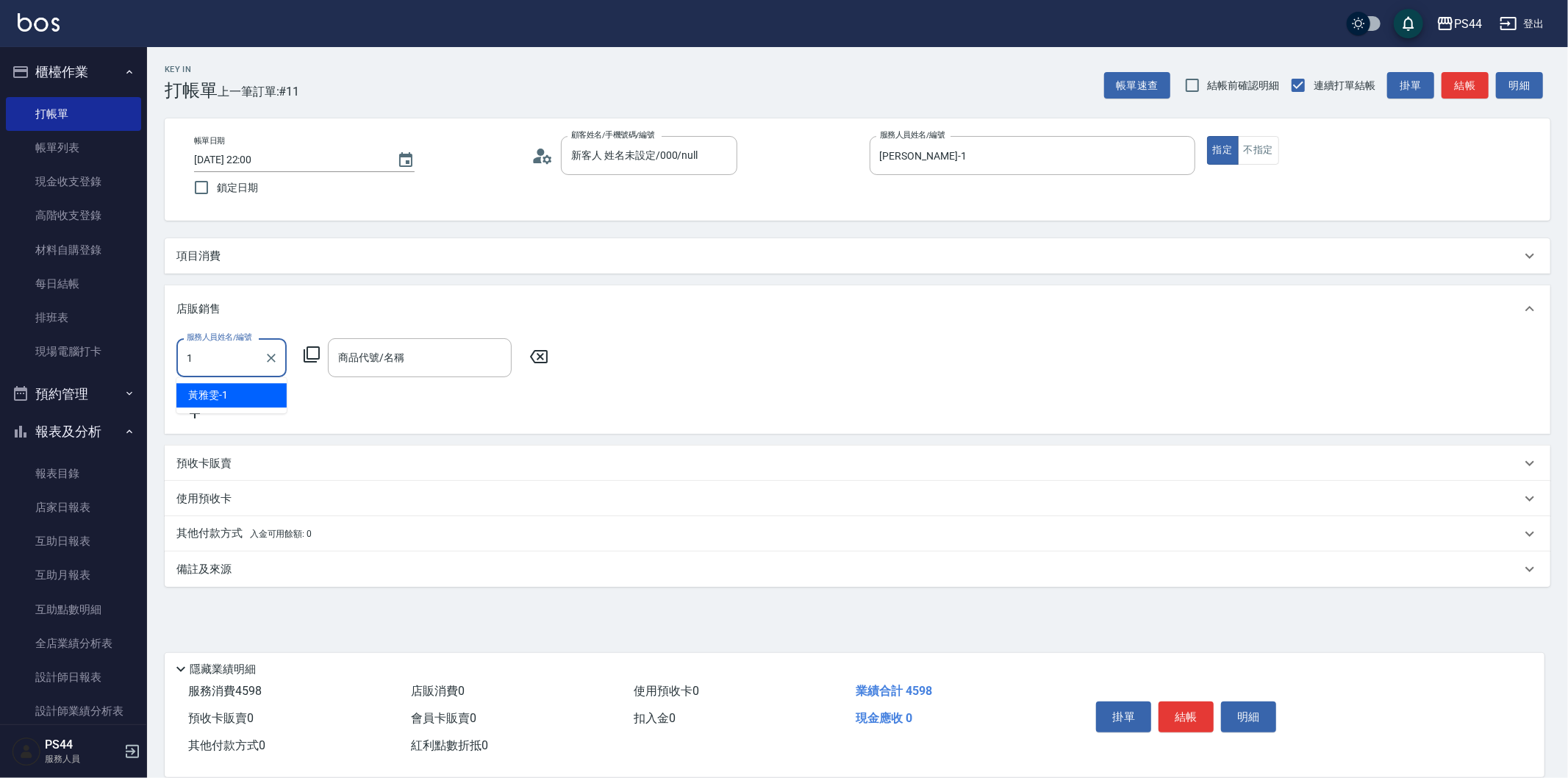
type input "[PERSON_NAME]-1"
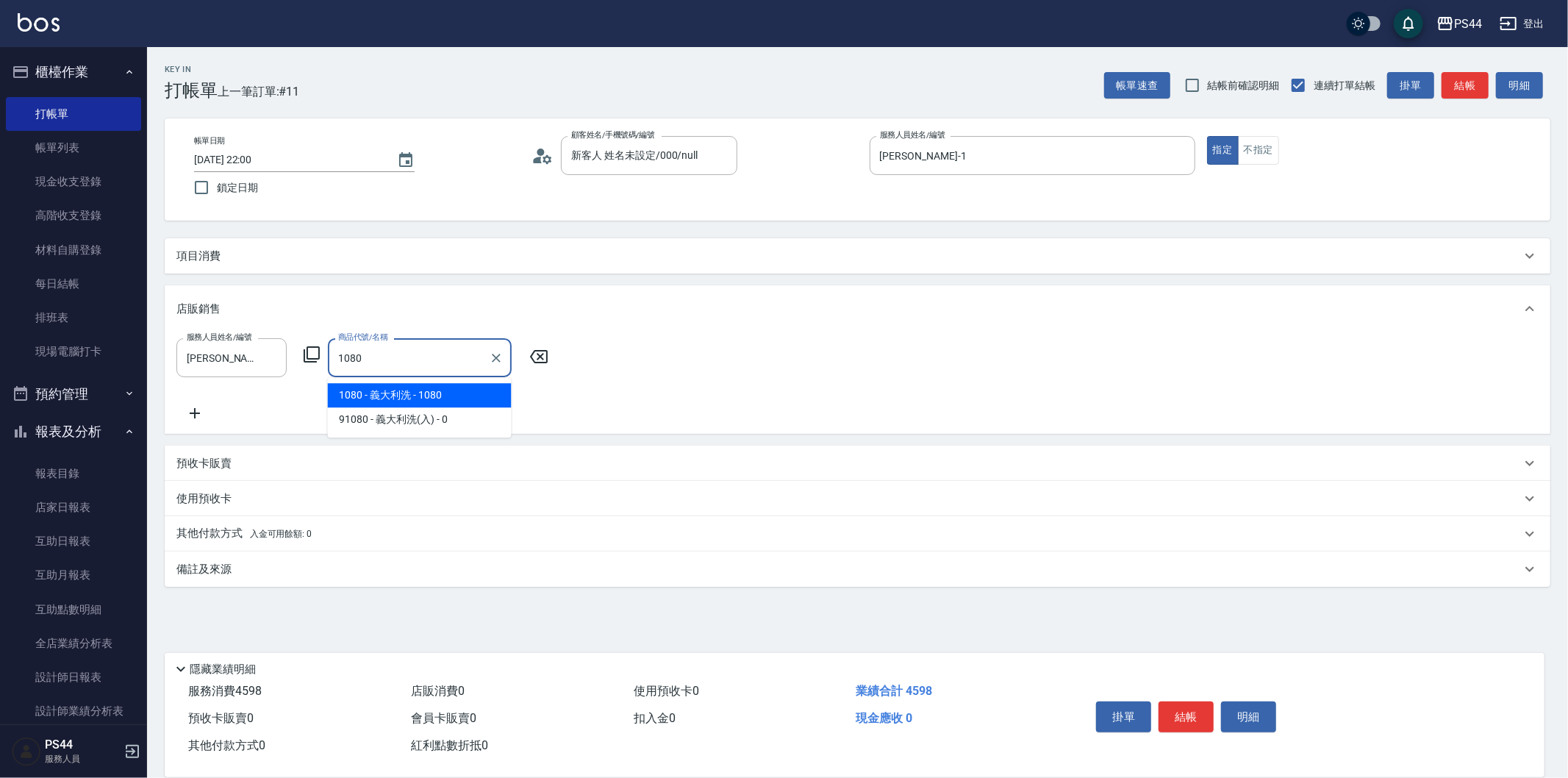
type input "義大利洗"
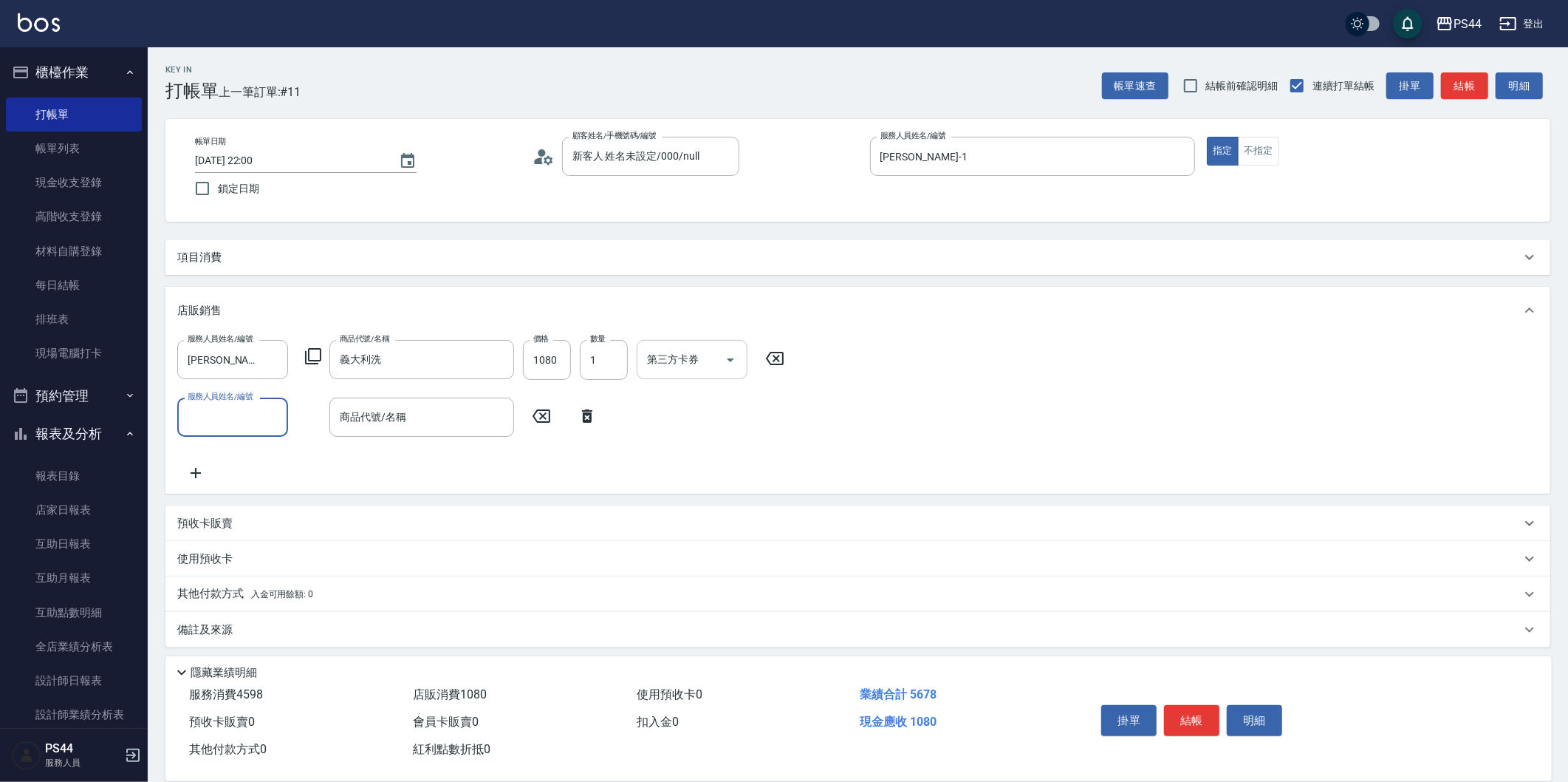
drag, startPoint x: 681, startPoint y: 352, endPoint x: 703, endPoint y: 350, distance: 22.1
click at [688, 350] on div "第三方卡券 第三方卡券" at bounding box center [692, 359] width 111 height 39
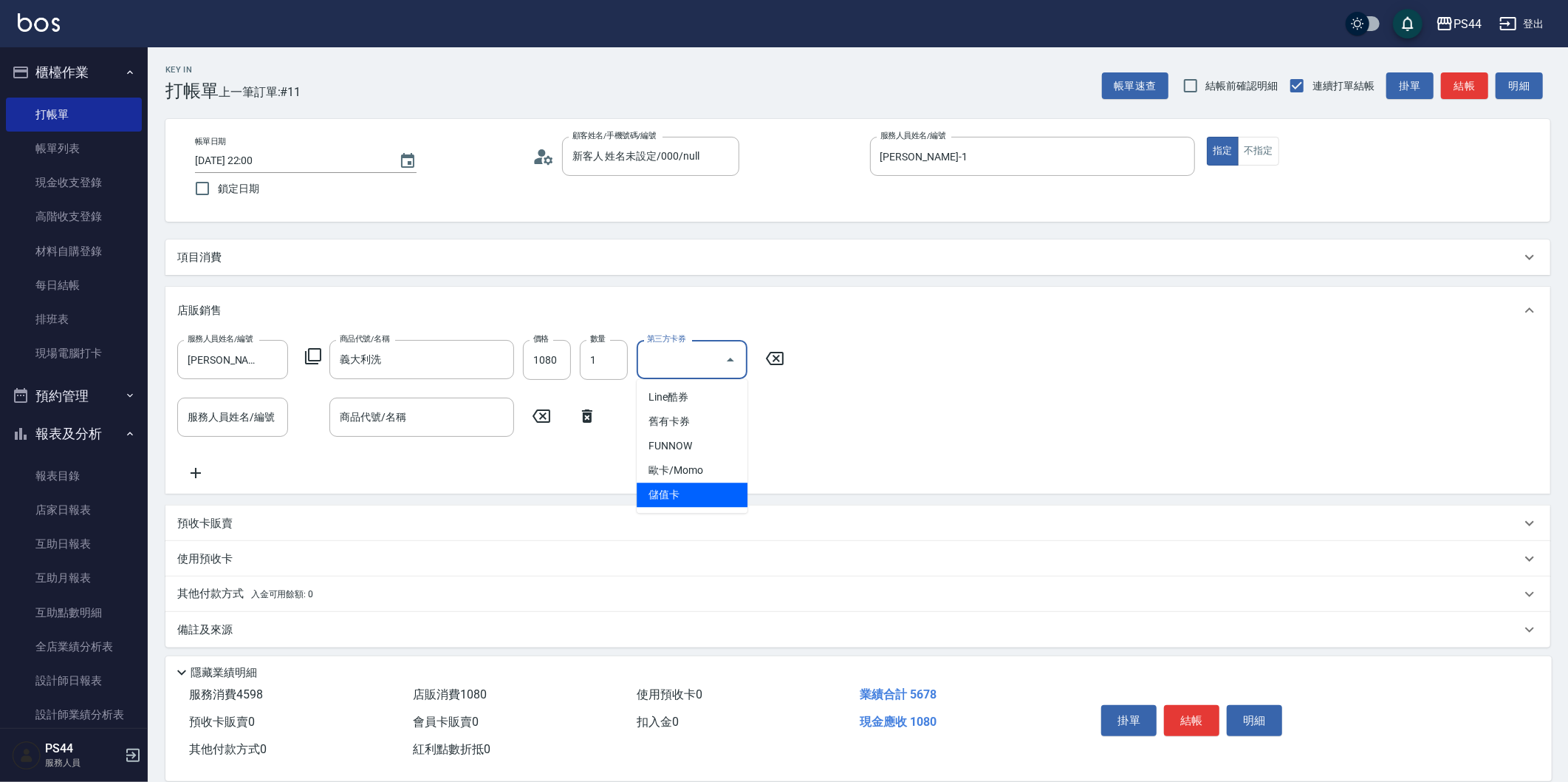
type input "儲值卡"
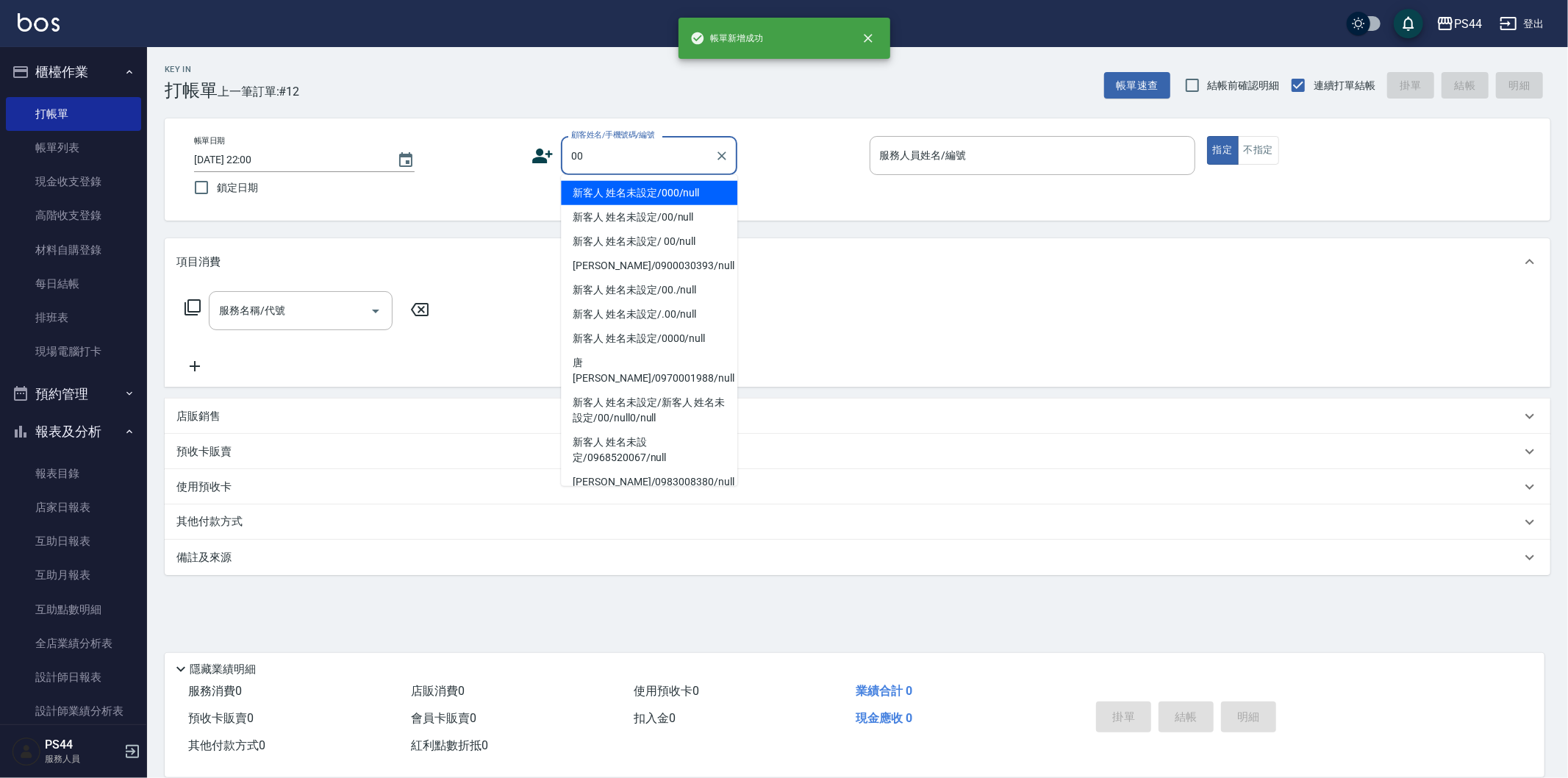
type input "新客人 姓名未設定/000/null"
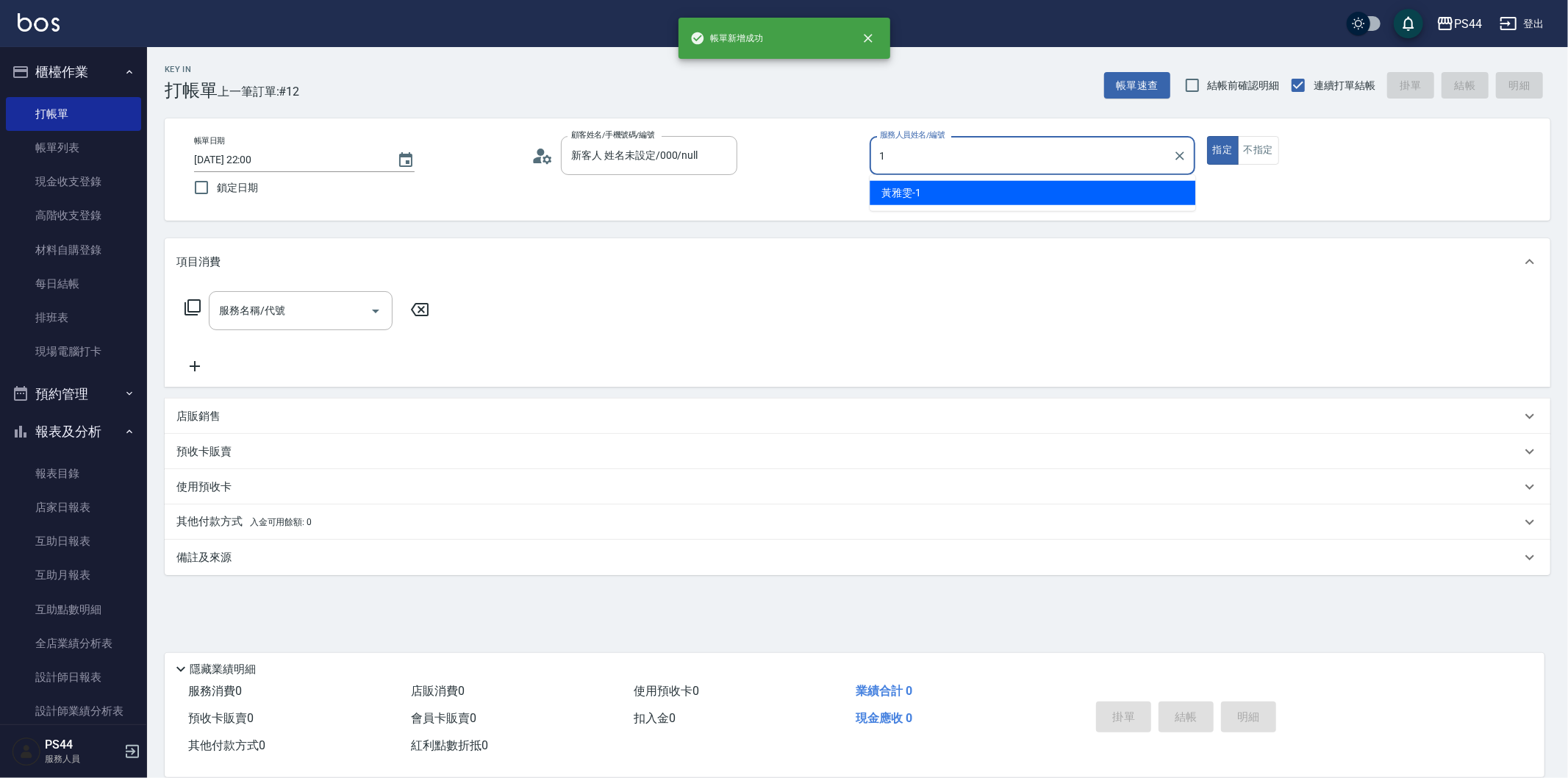
type input "[PERSON_NAME]-1"
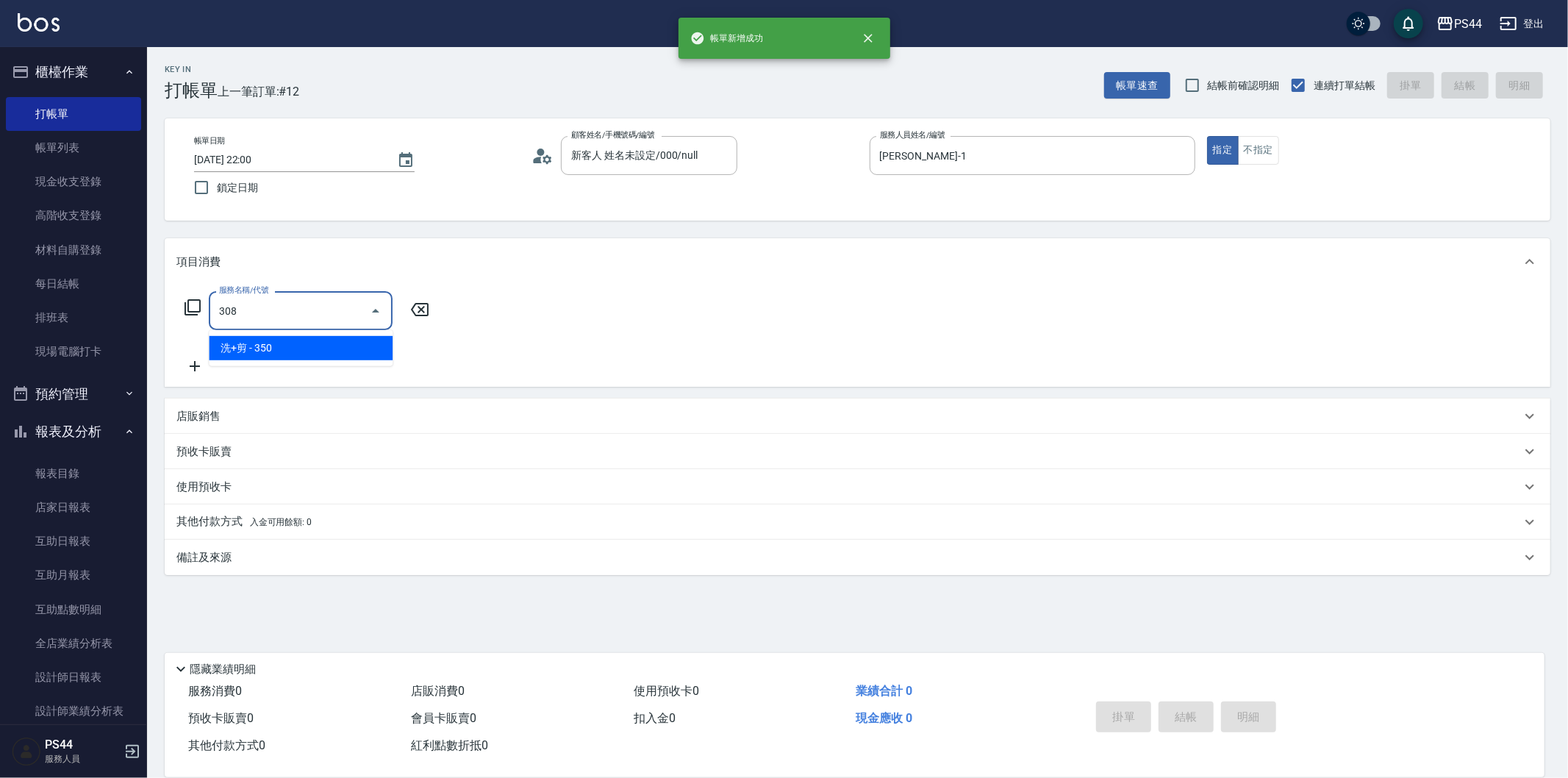
type input "洗+剪(308)"
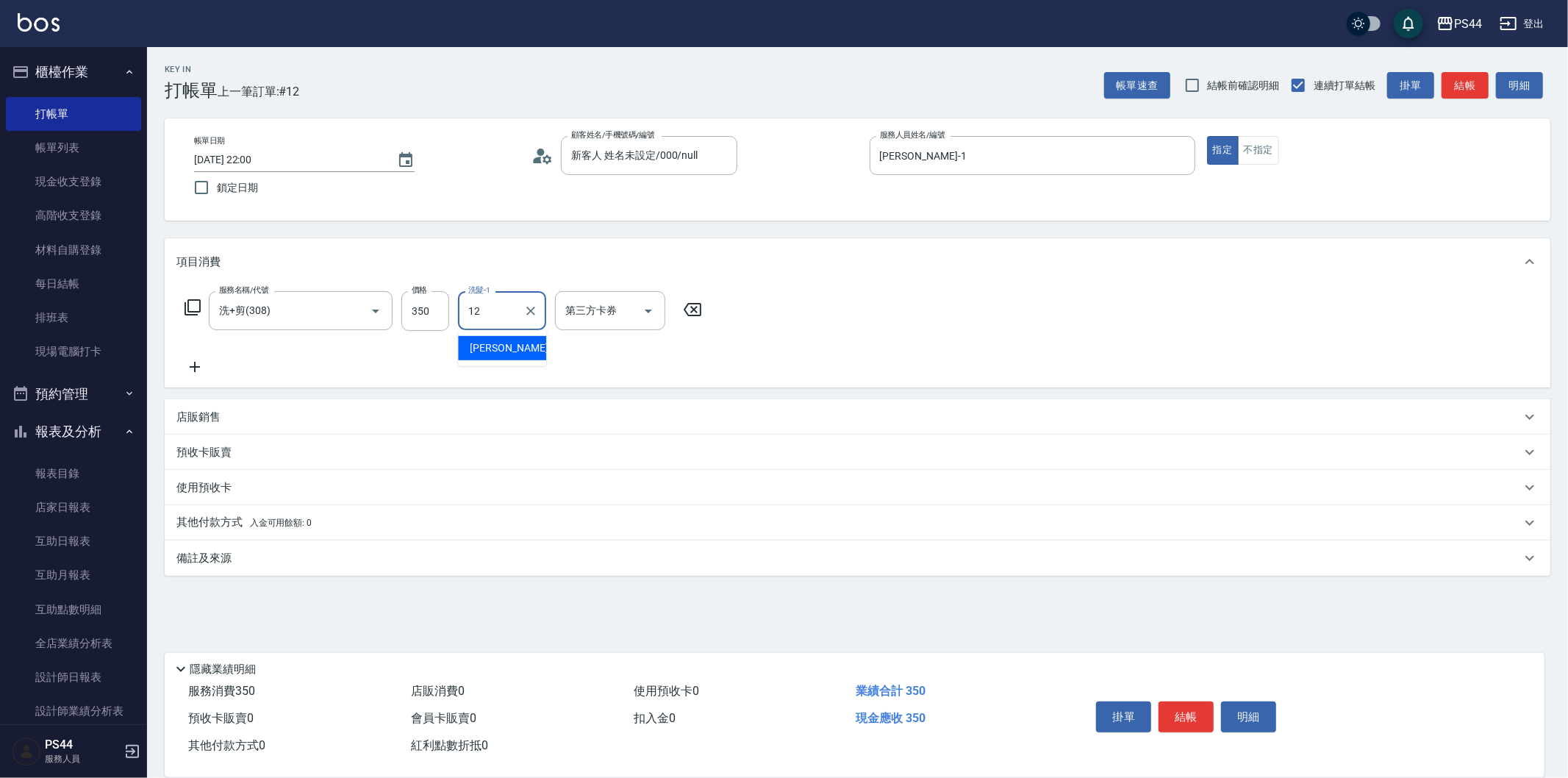
type input "[PERSON_NAME]-12"
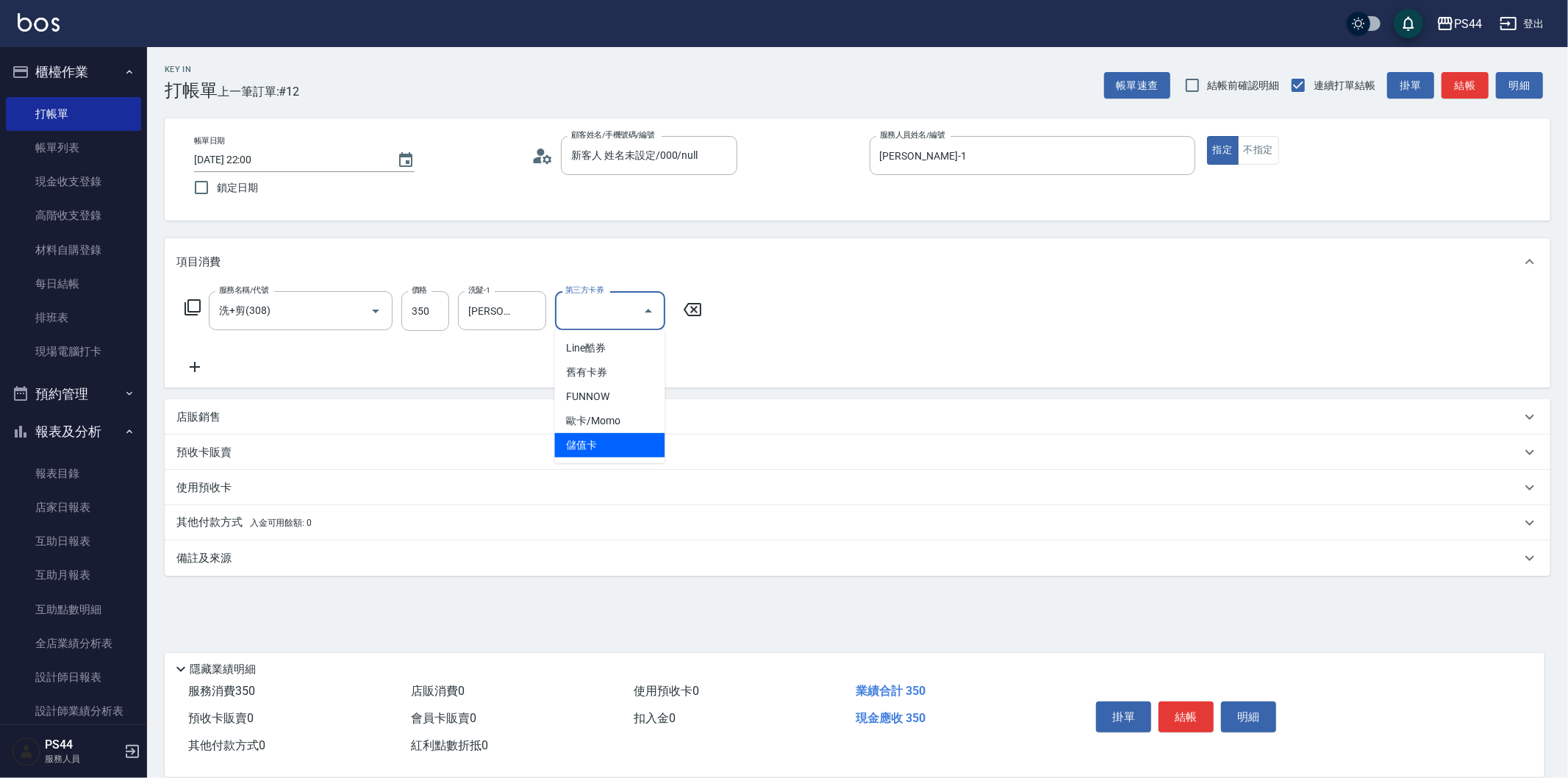
type input "儲值卡"
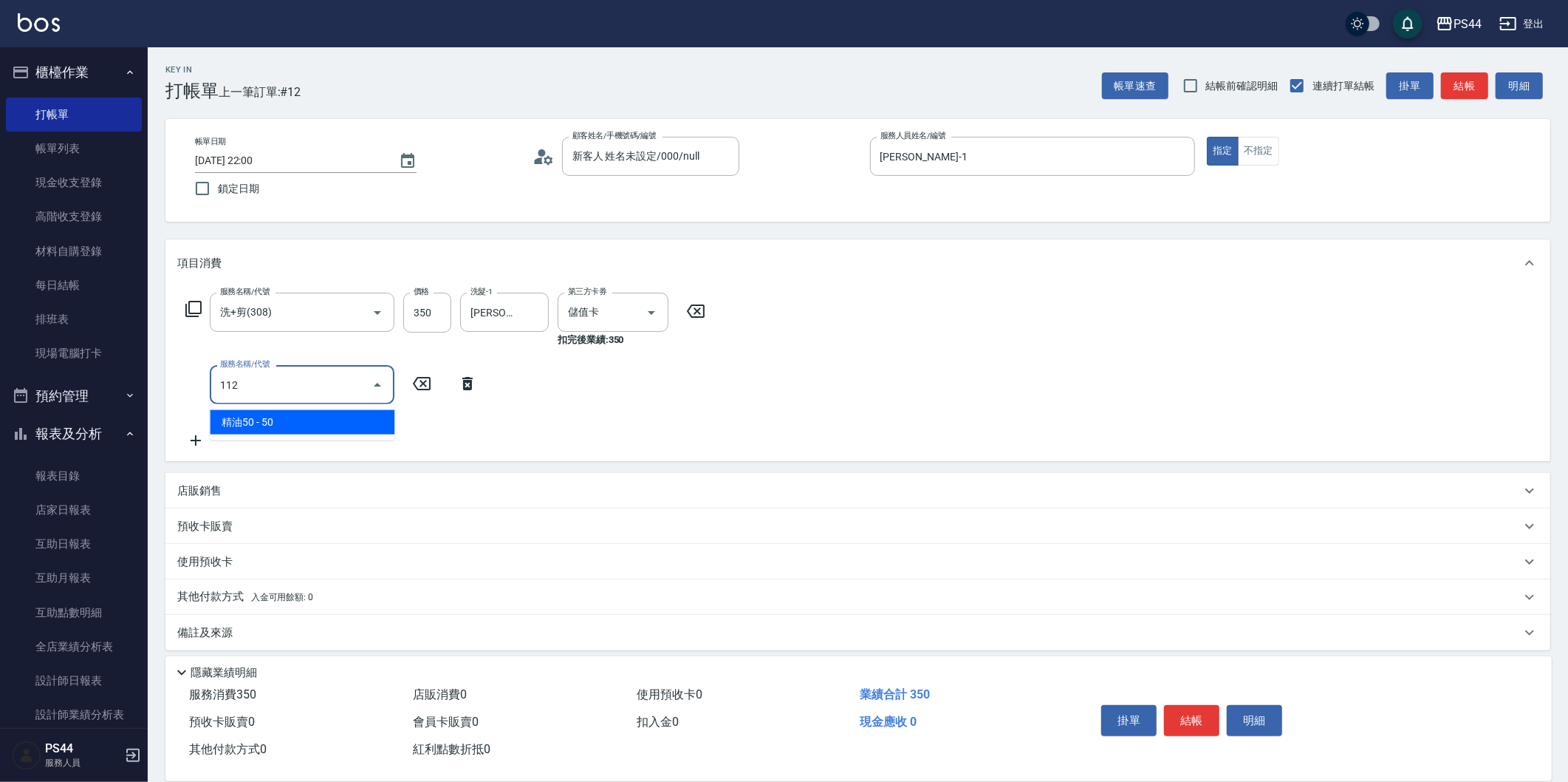
type input "精油50(112)"
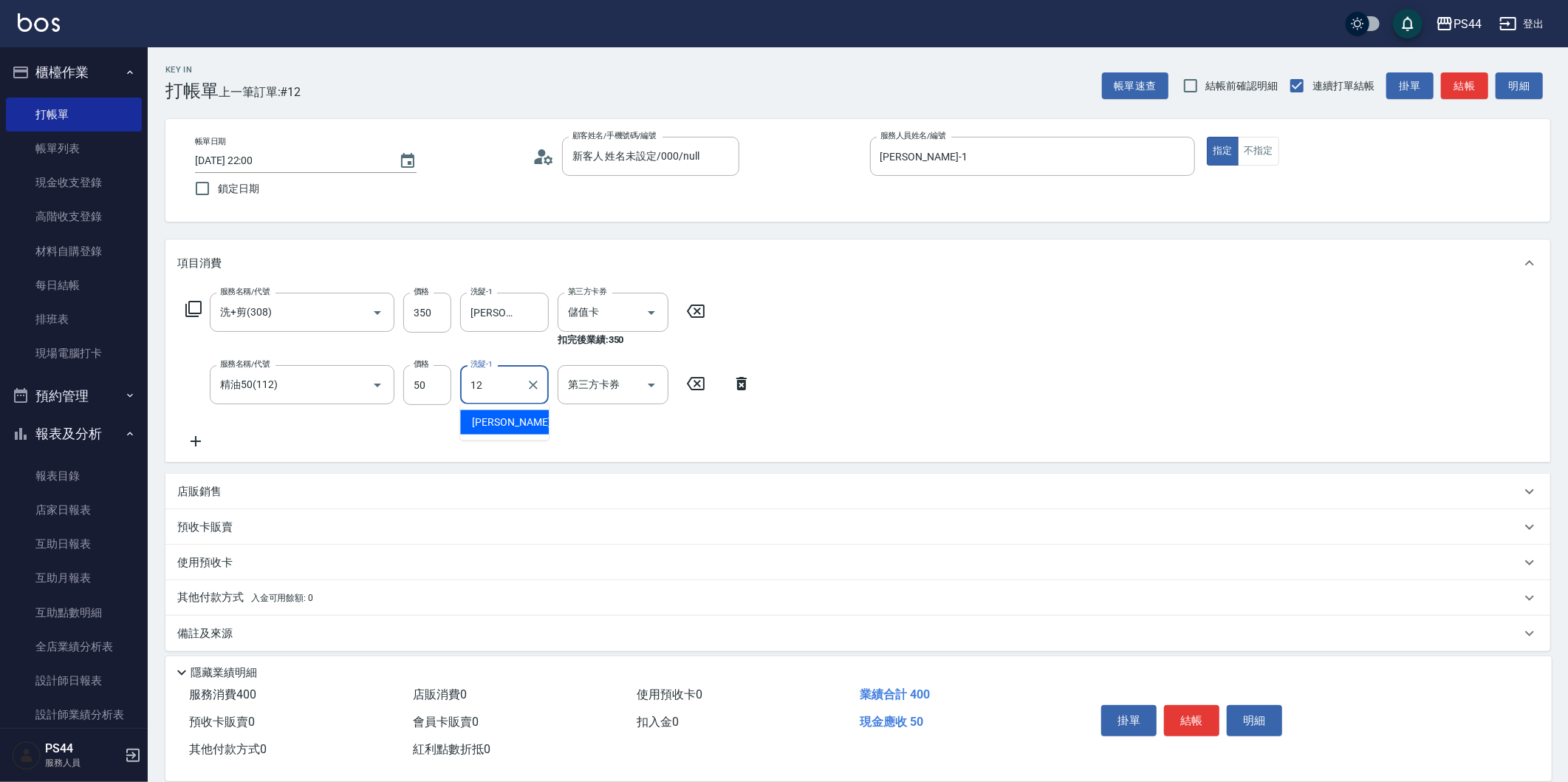
type input "[PERSON_NAME]-12"
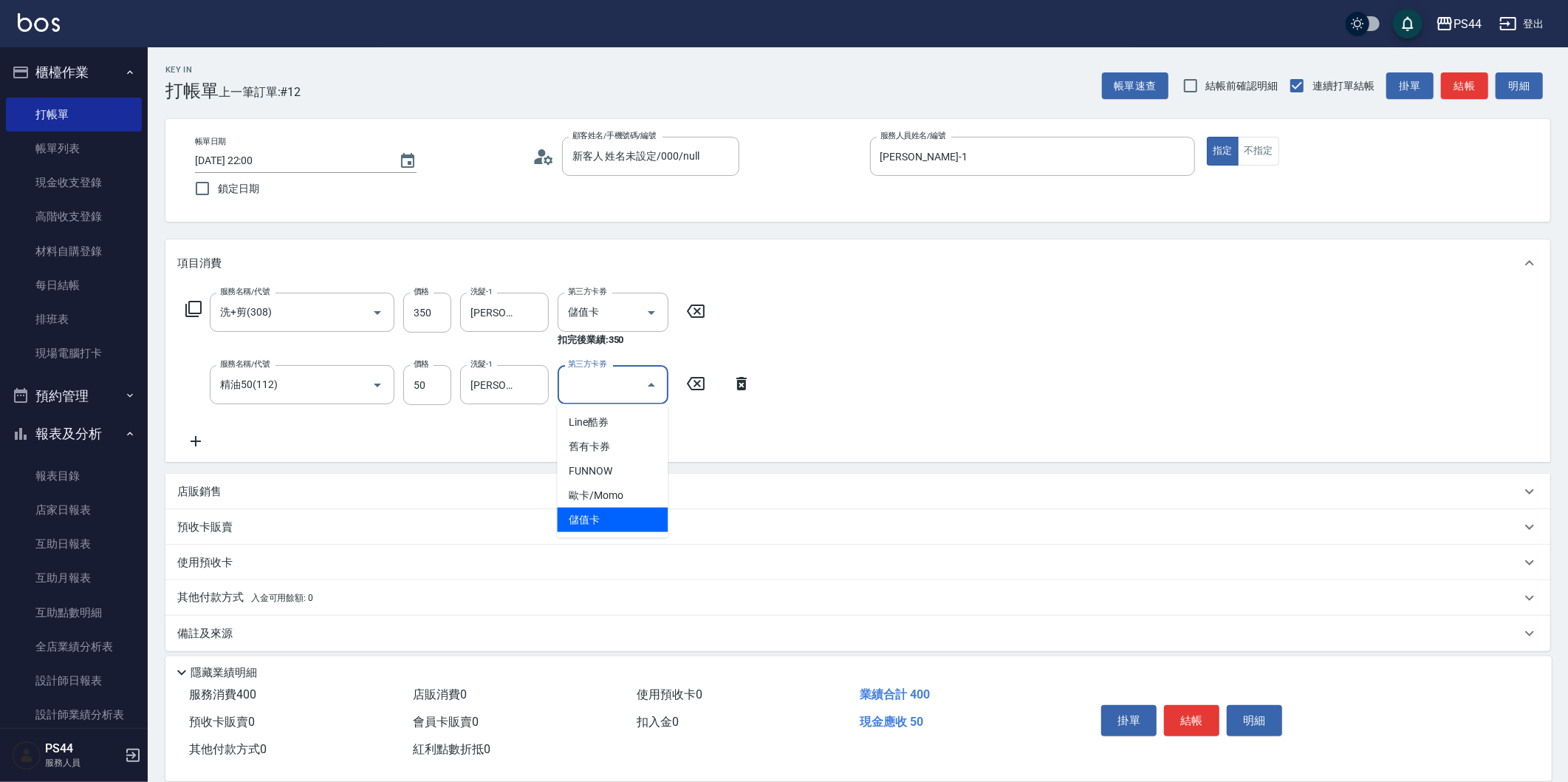
type input "儲值卡"
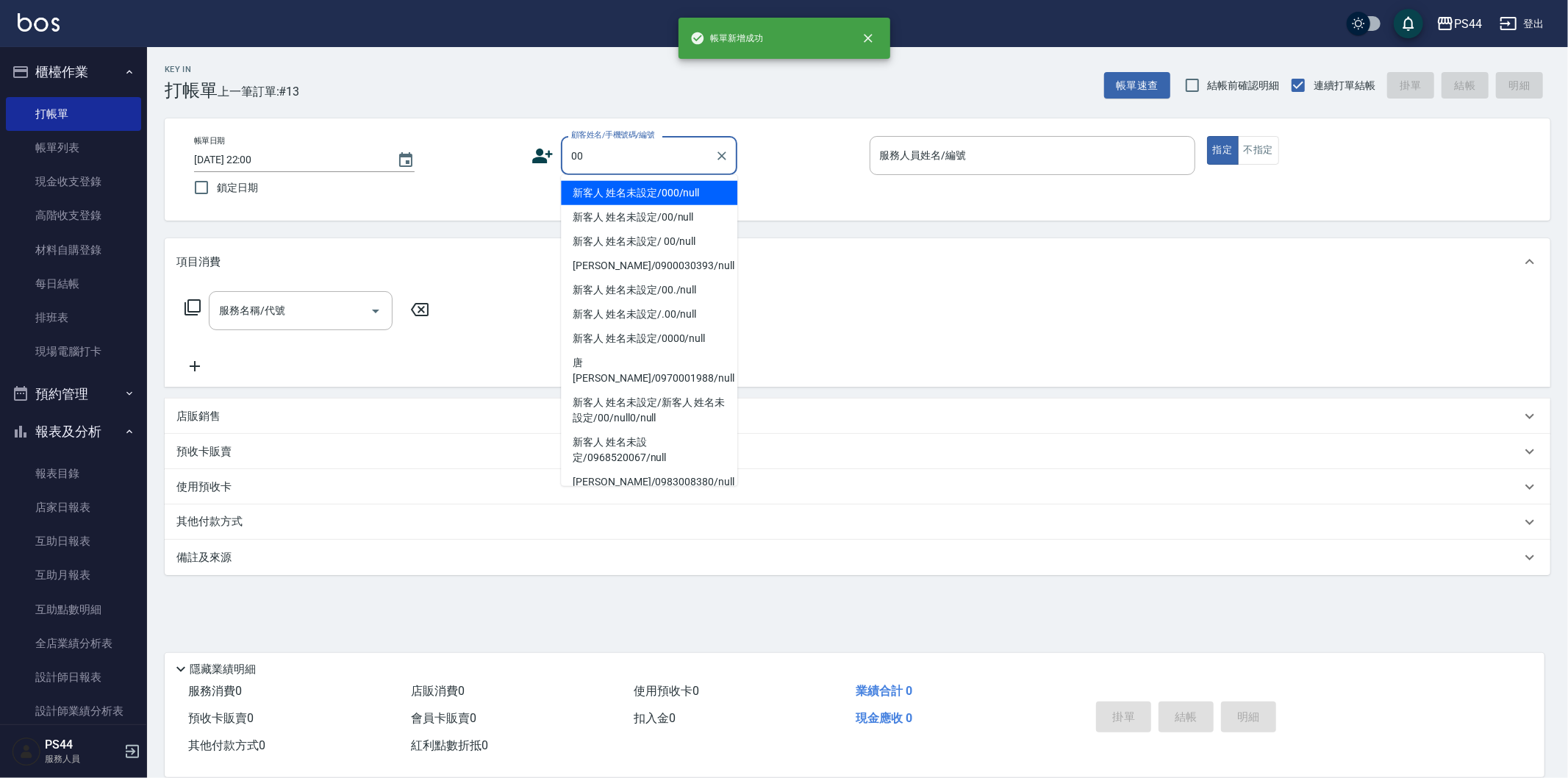
type input "新客人 姓名未設定/000/null"
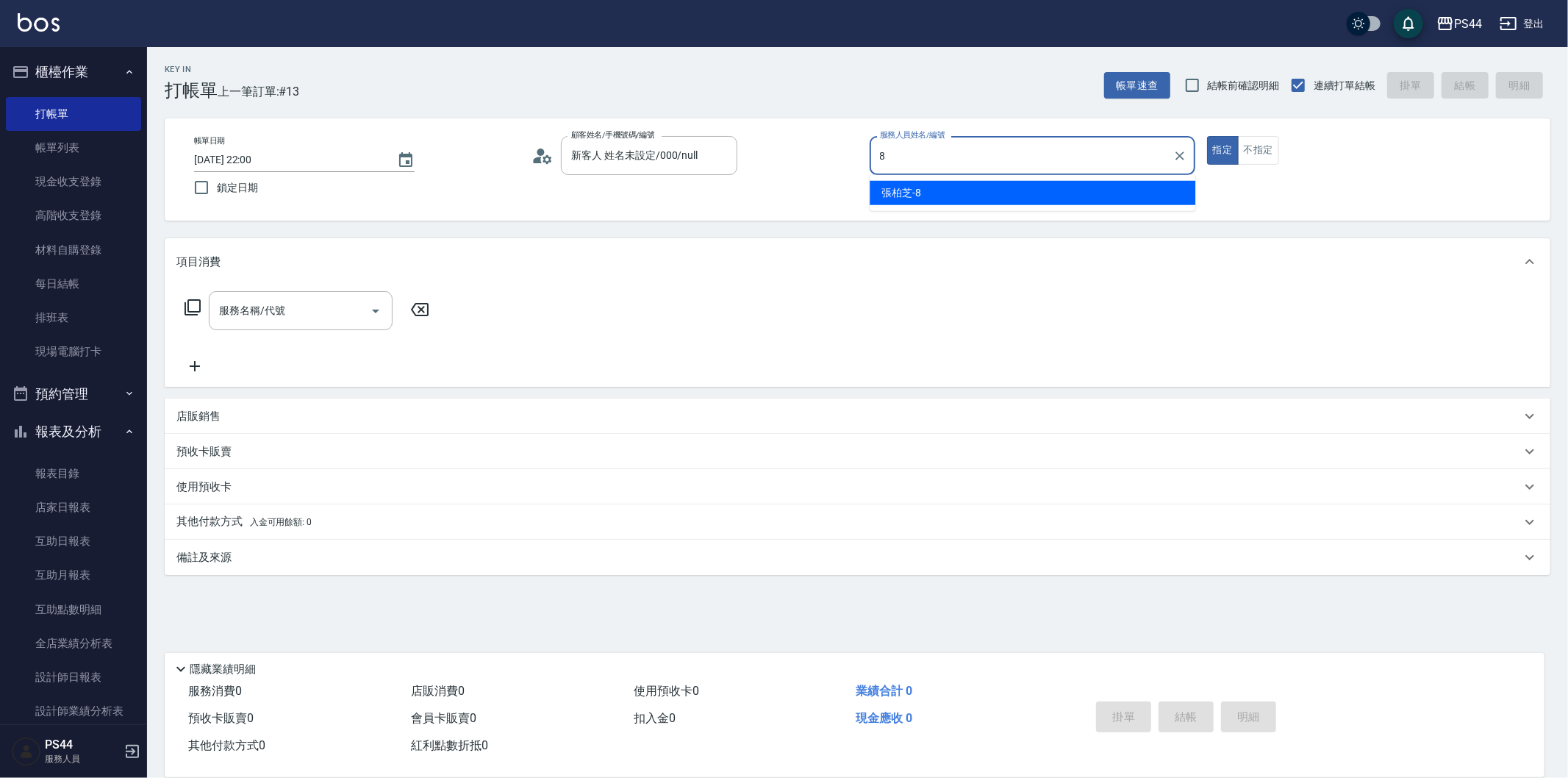
type input "[PERSON_NAME]-8"
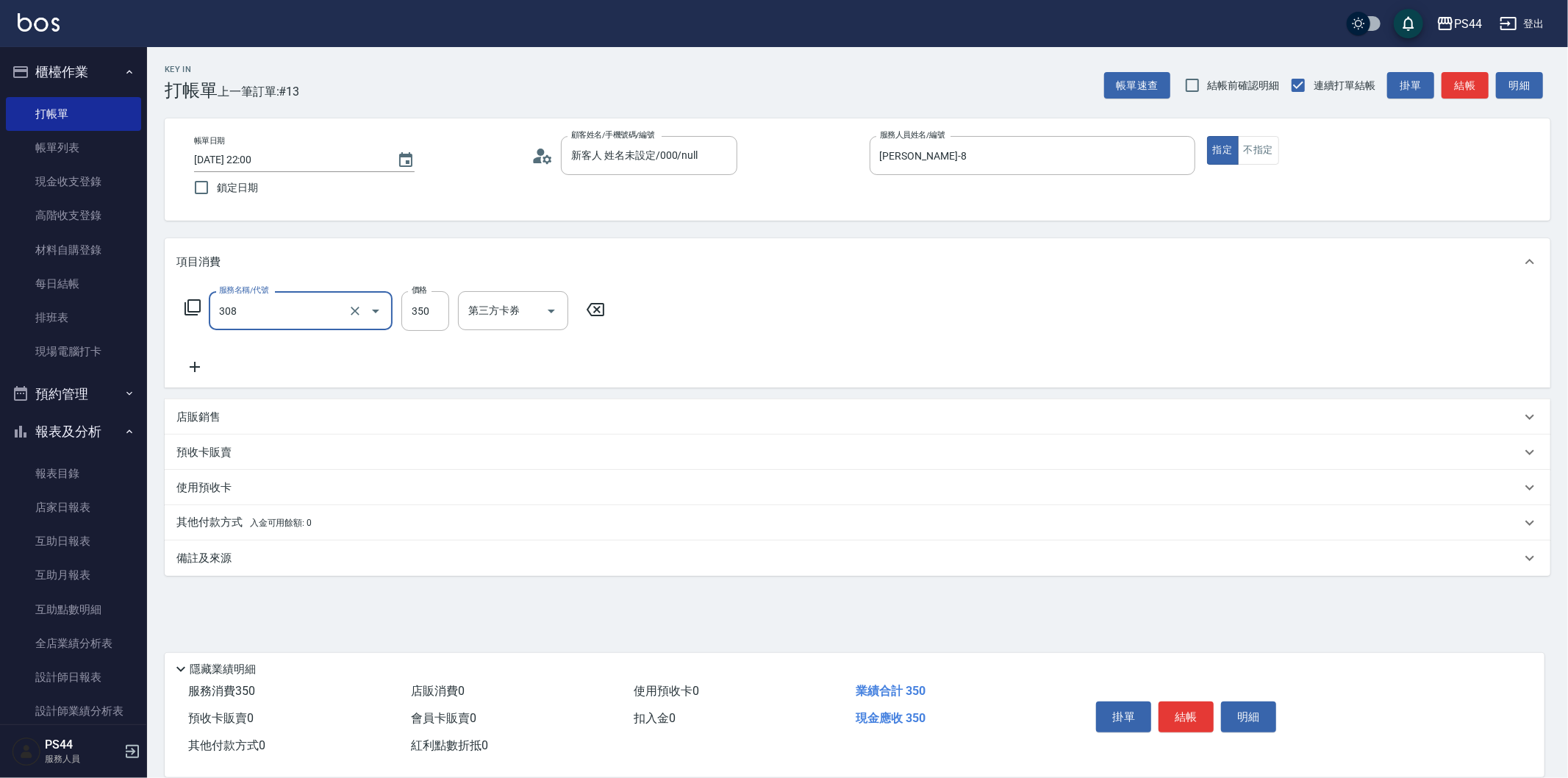
type input "洗+剪(308)"
type input "Mars-2"
click at [538, 307] on button "Clear" at bounding box center [530, 310] width 20 height 20
type input "慧星-29"
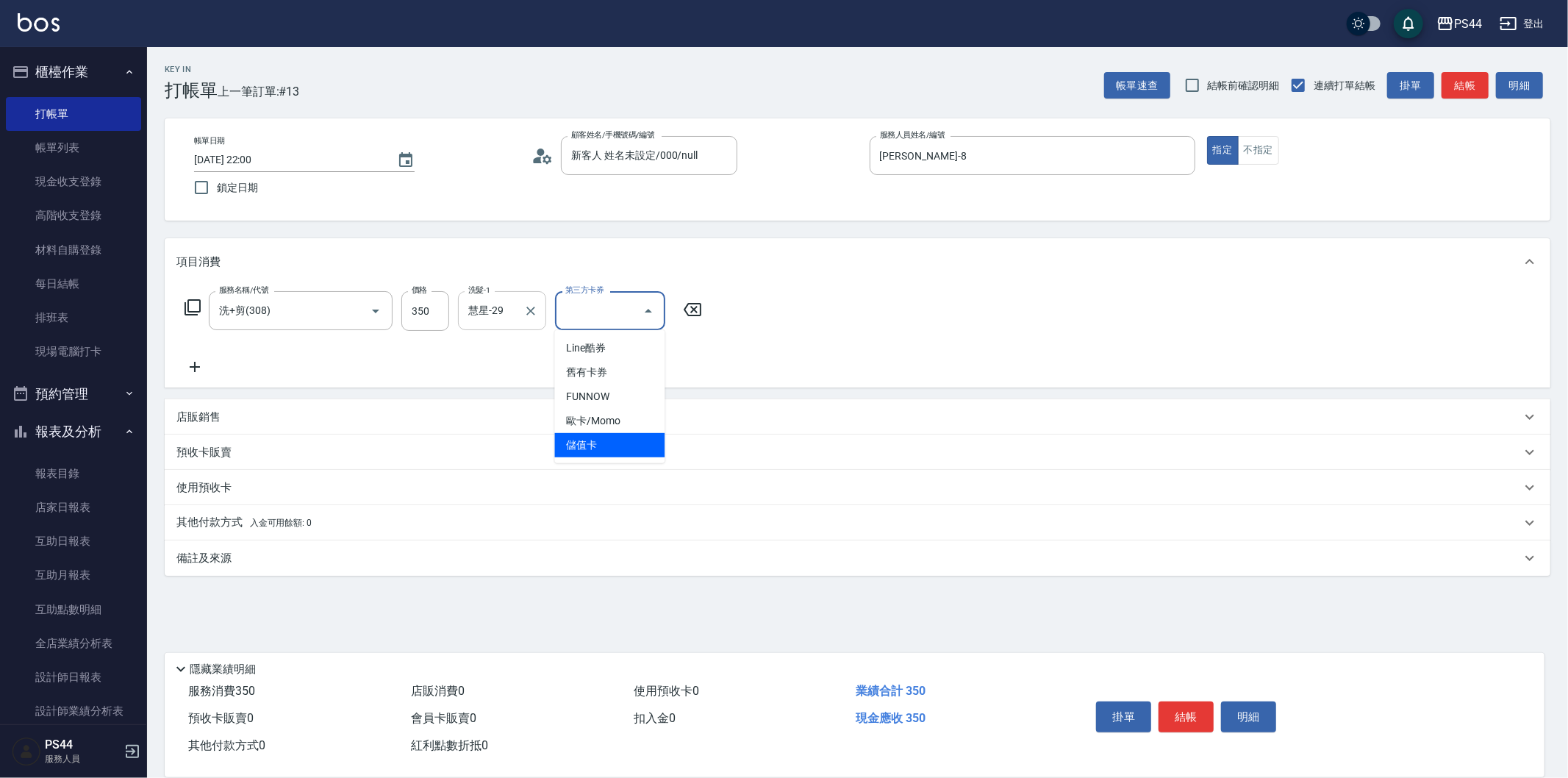
type input "儲值卡"
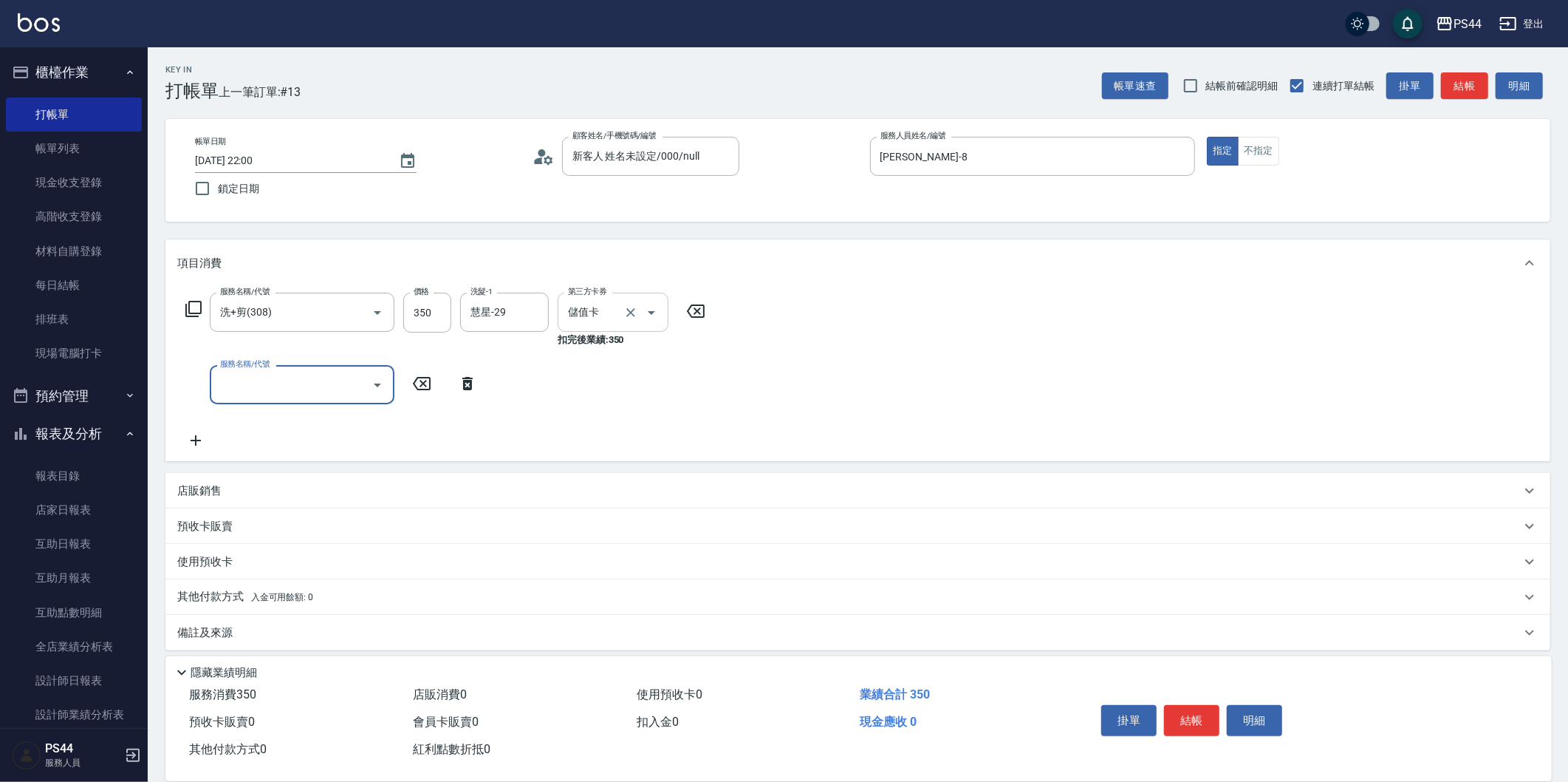
click at [644, 309] on icon "Open" at bounding box center [651, 312] width 18 height 18
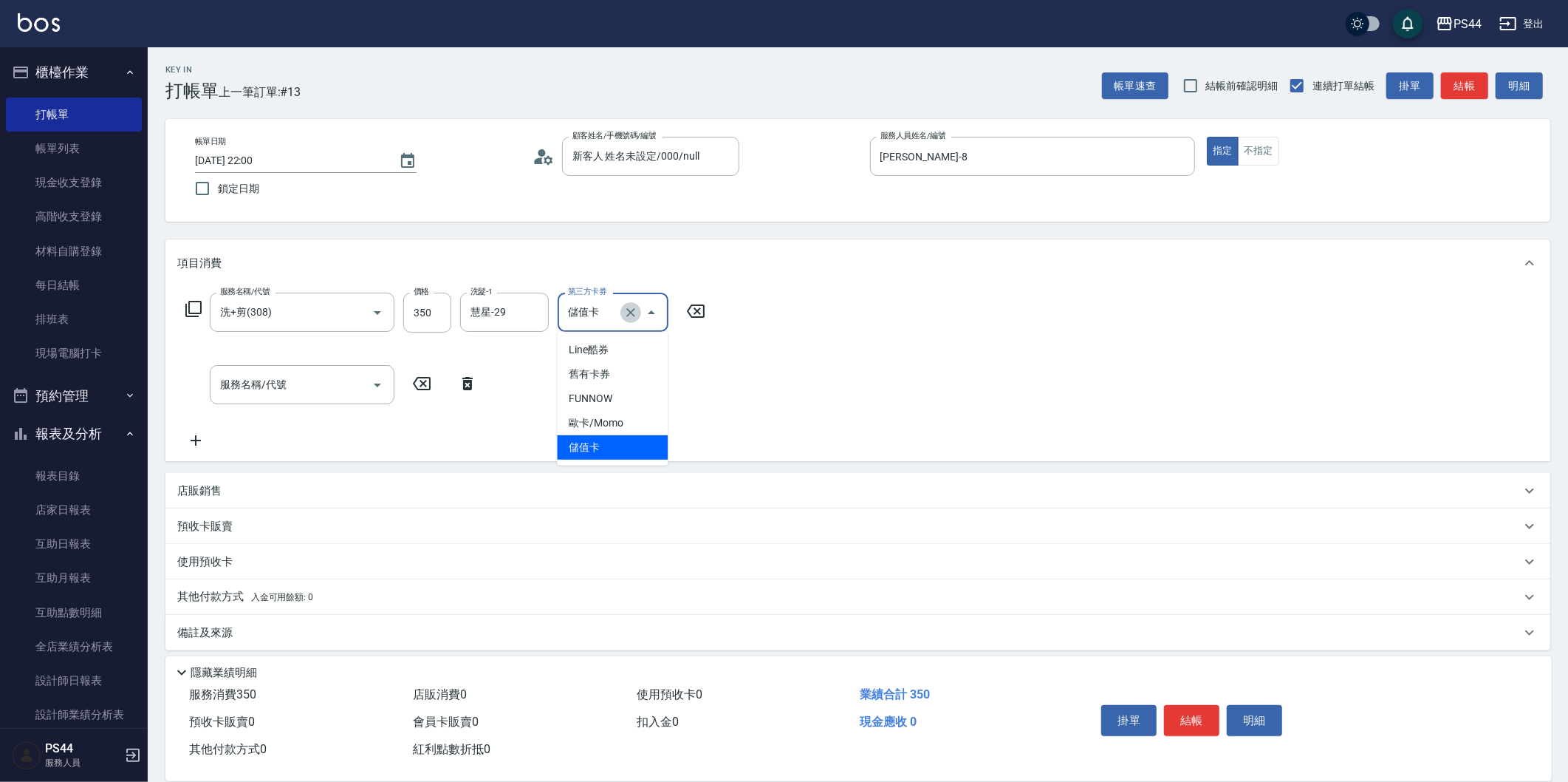
drag, startPoint x: 630, startPoint y: 309, endPoint x: 815, endPoint y: 316, distance: 185.1
click at [640, 311] on div at bounding box center [641, 312] width 41 height 39
drag, startPoint x: 818, startPoint y: 319, endPoint x: 831, endPoint y: 320, distance: 13.0
click at [824, 320] on div "服務名稱/代號 洗+剪(308) 服務名稱/代號 價格 350 價格 洗髮-1 慧星-29 洗髮-1 第三方卡券 儲值卡 第三方卡券 扣完後業績: 350 服…" at bounding box center [857, 374] width 1385 height 175
click at [629, 309] on icon "Clear" at bounding box center [631, 312] width 9 height 9
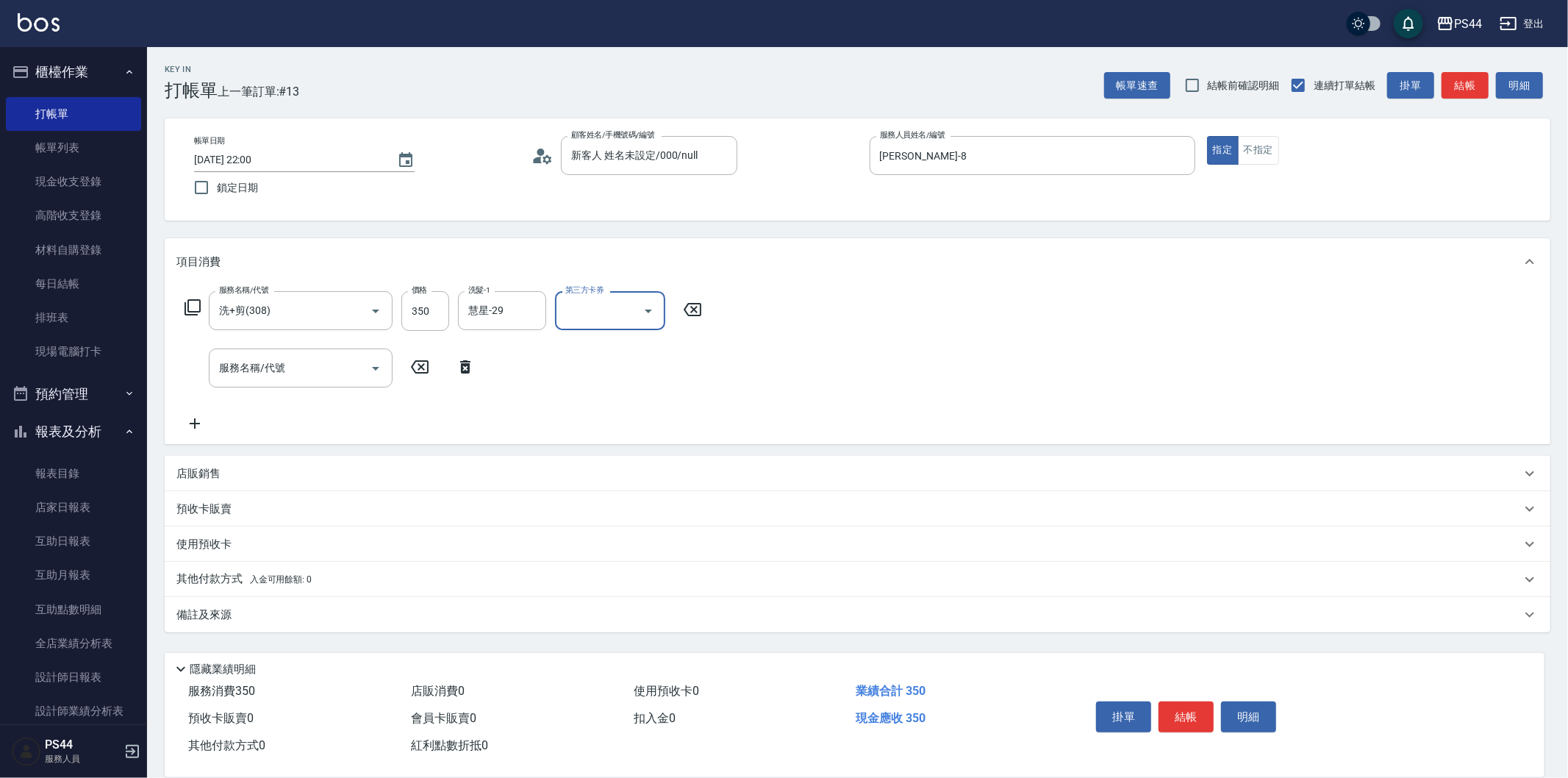
click at [775, 297] on div "服務名稱/代號 洗+剪(308) 服務名稱/代號 價格 350 價格 洗髮-1 慧星-29 洗髮-1 第三方卡券 第三方卡券 服務名稱/代號 服務名稱/代號" at bounding box center [857, 364] width 1385 height 158
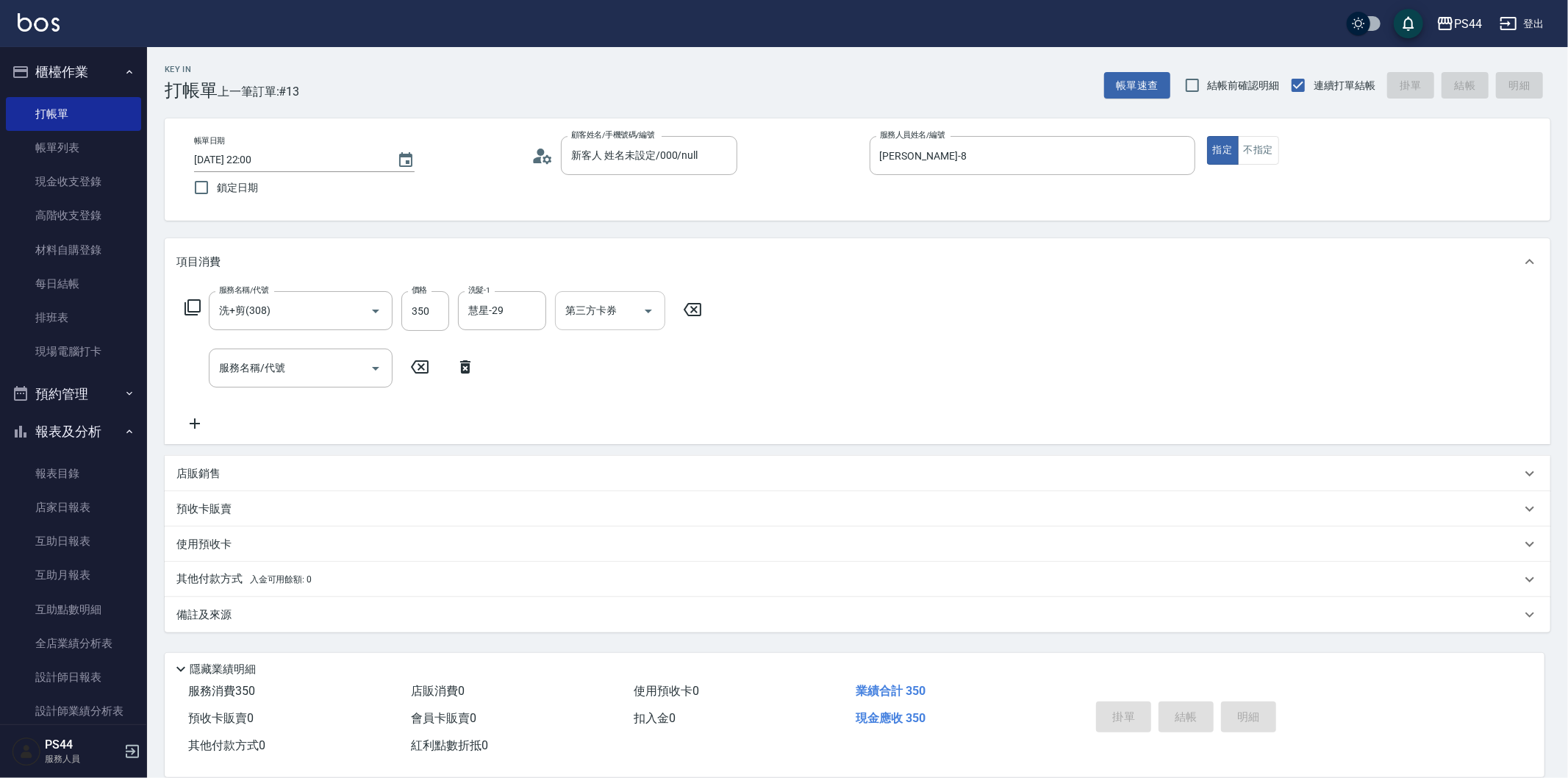
type input "[DATE] 22:01"
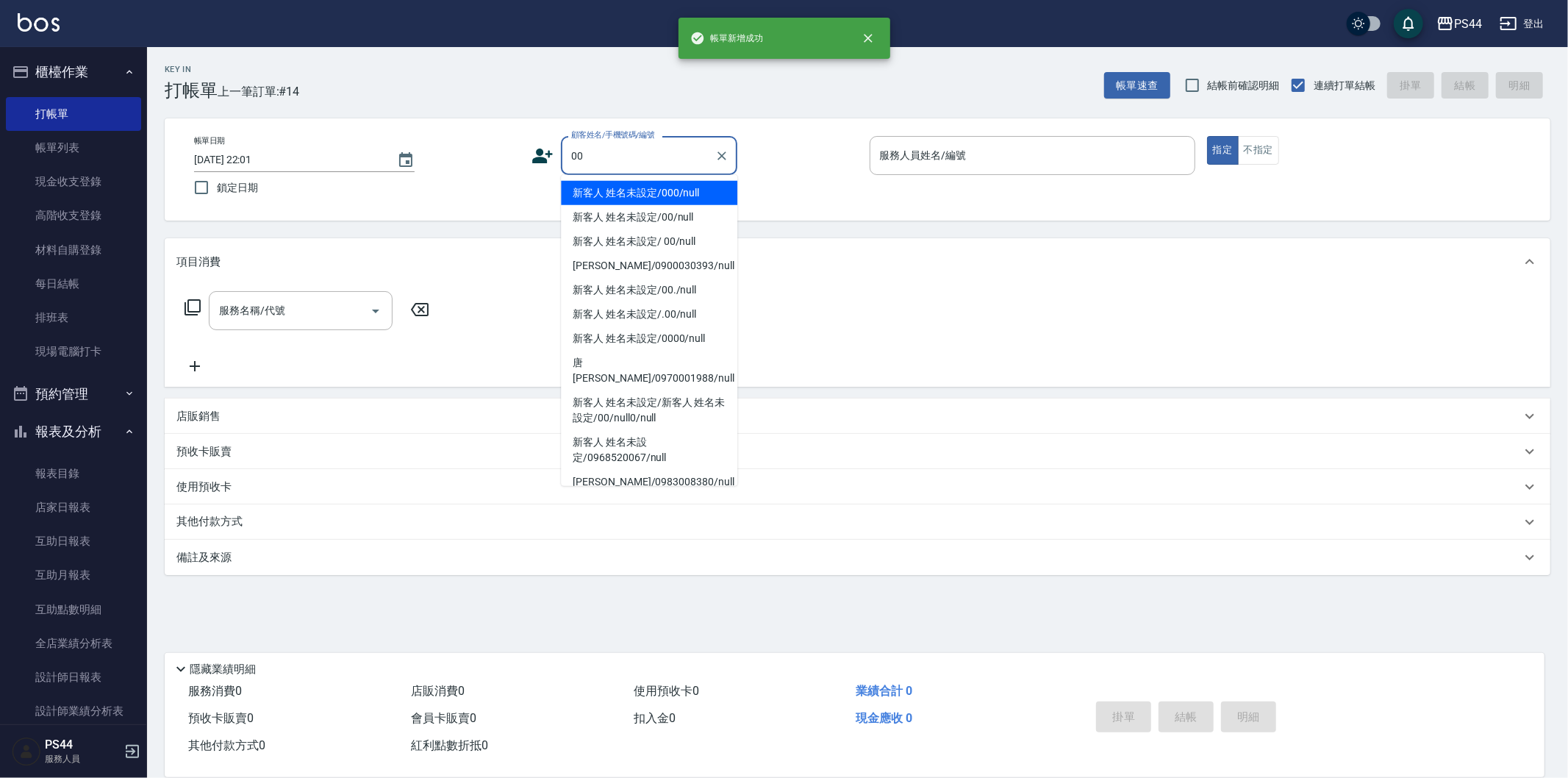
type input "新客人 姓名未設定/000/null"
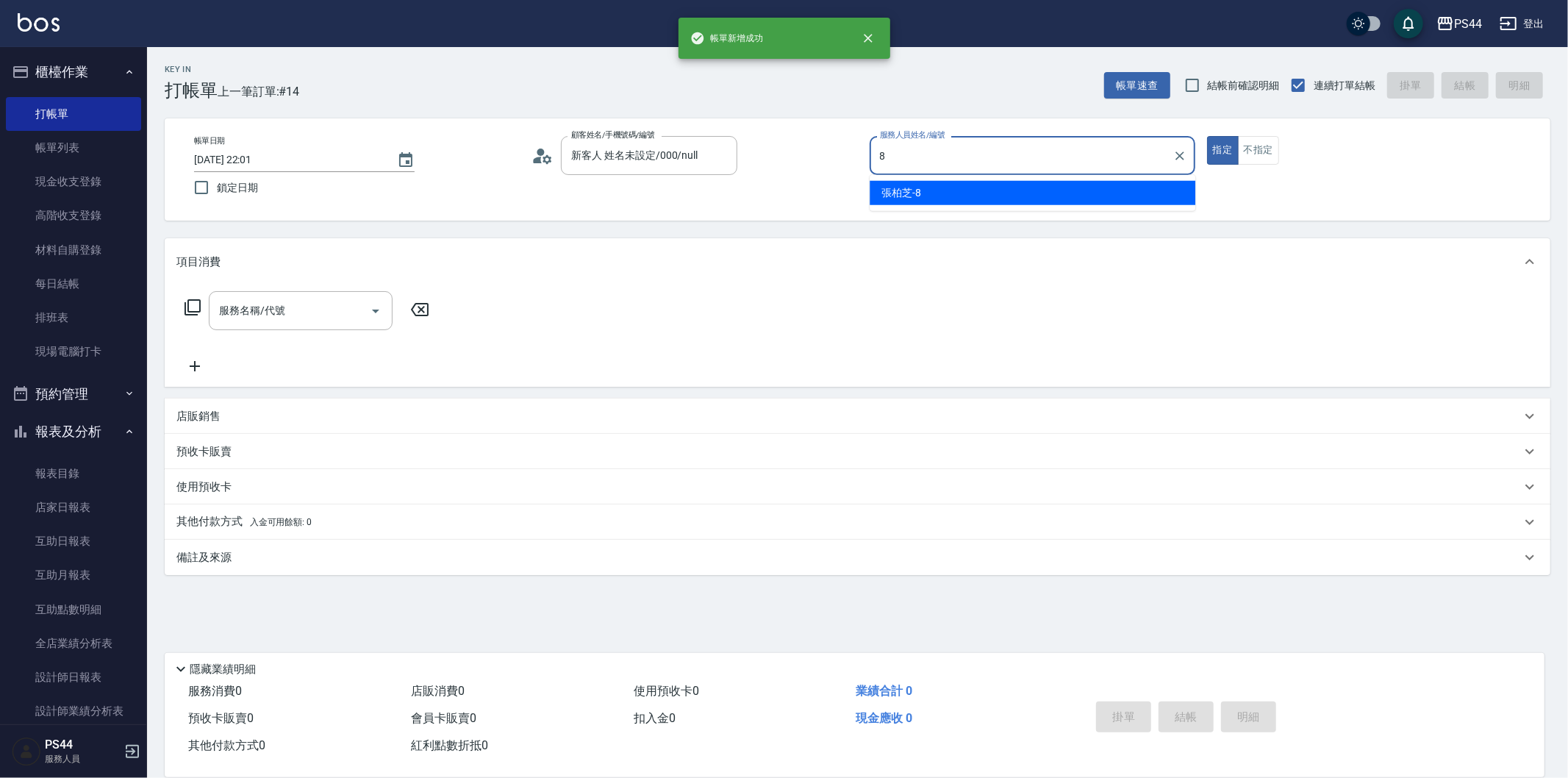
type input "[PERSON_NAME]-8"
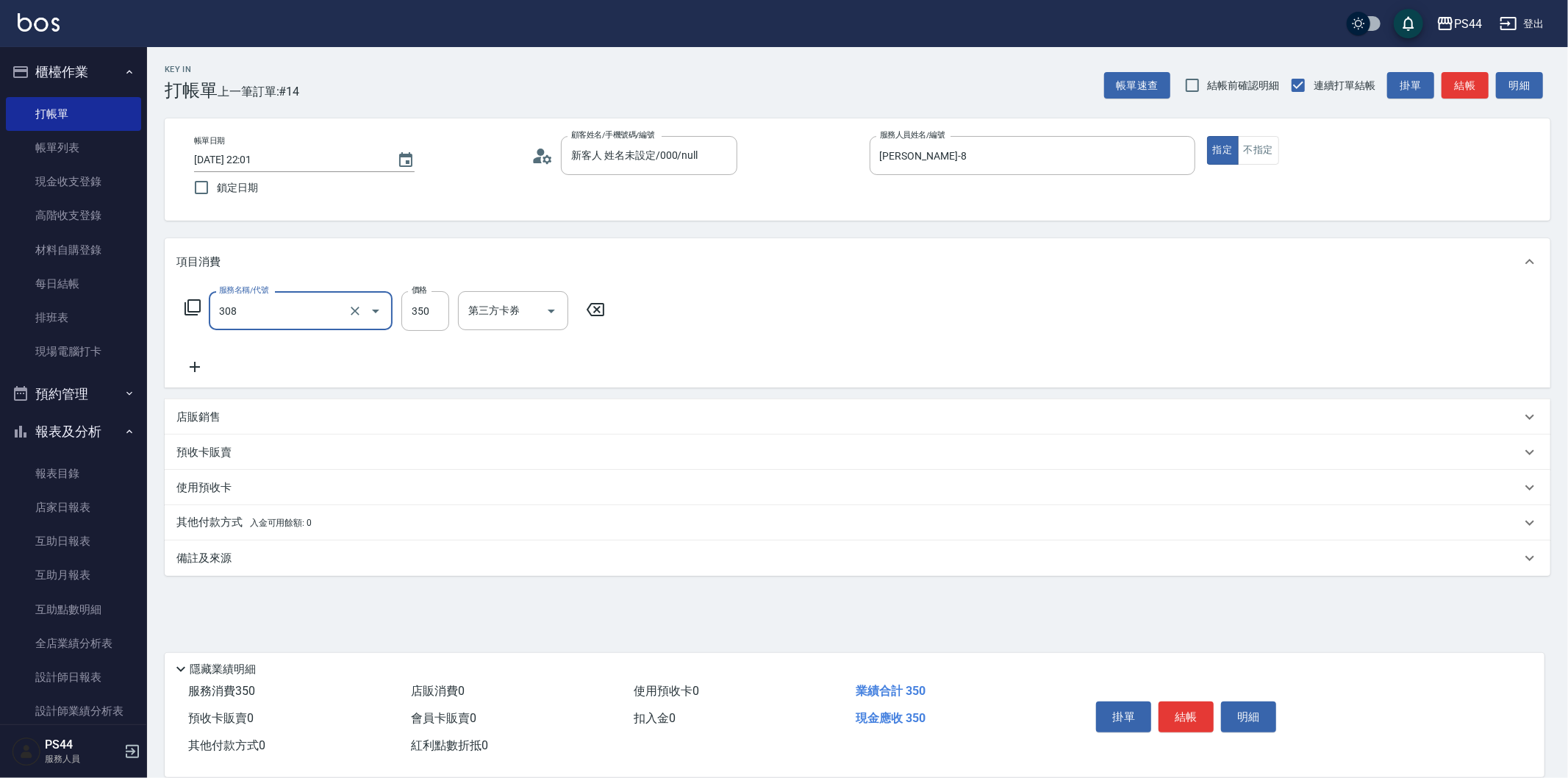
type input "洗+剪(308)"
type input "[PERSON_NAME]-12"
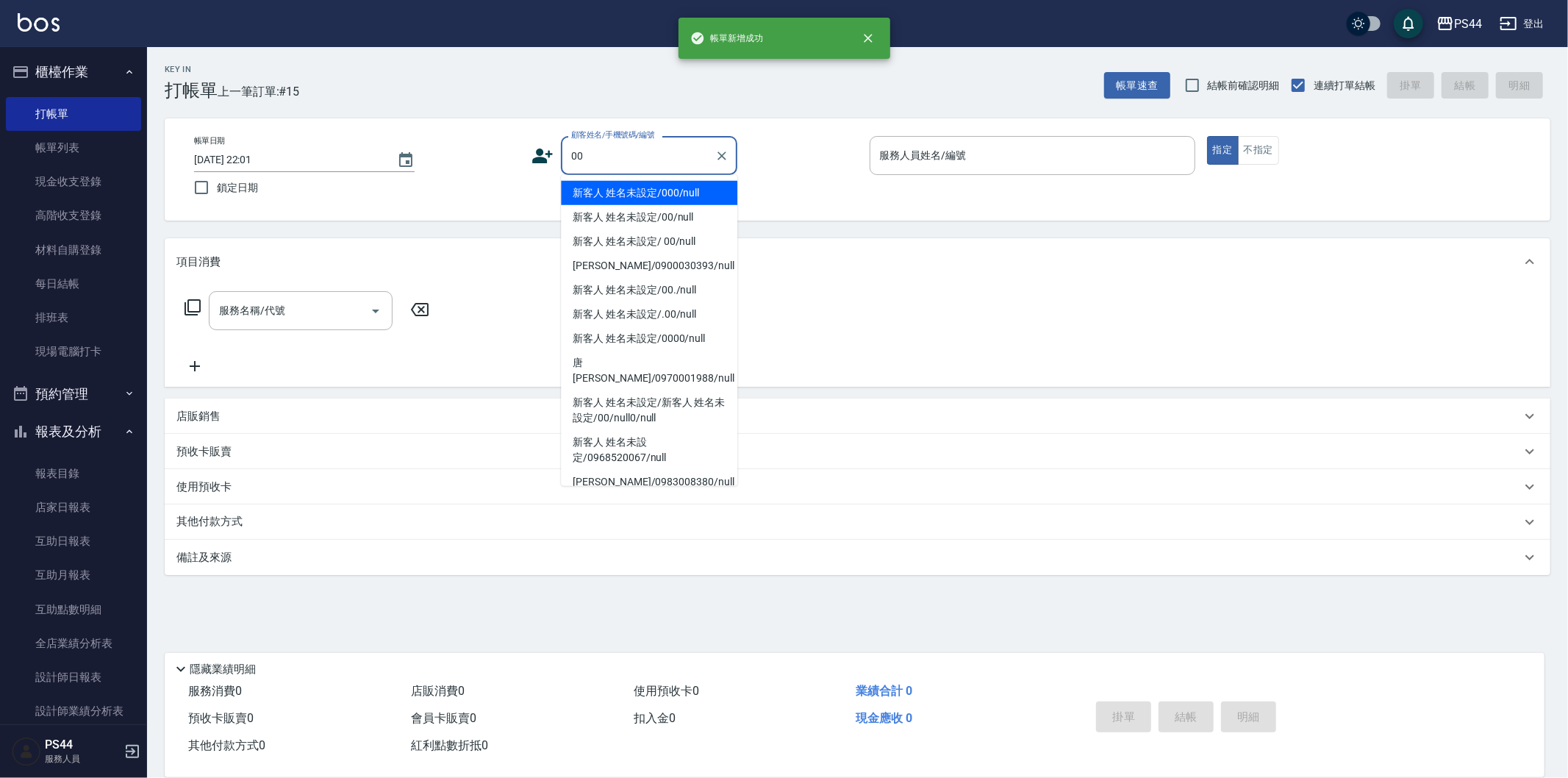
type input "新客人 姓名未設定/000/null"
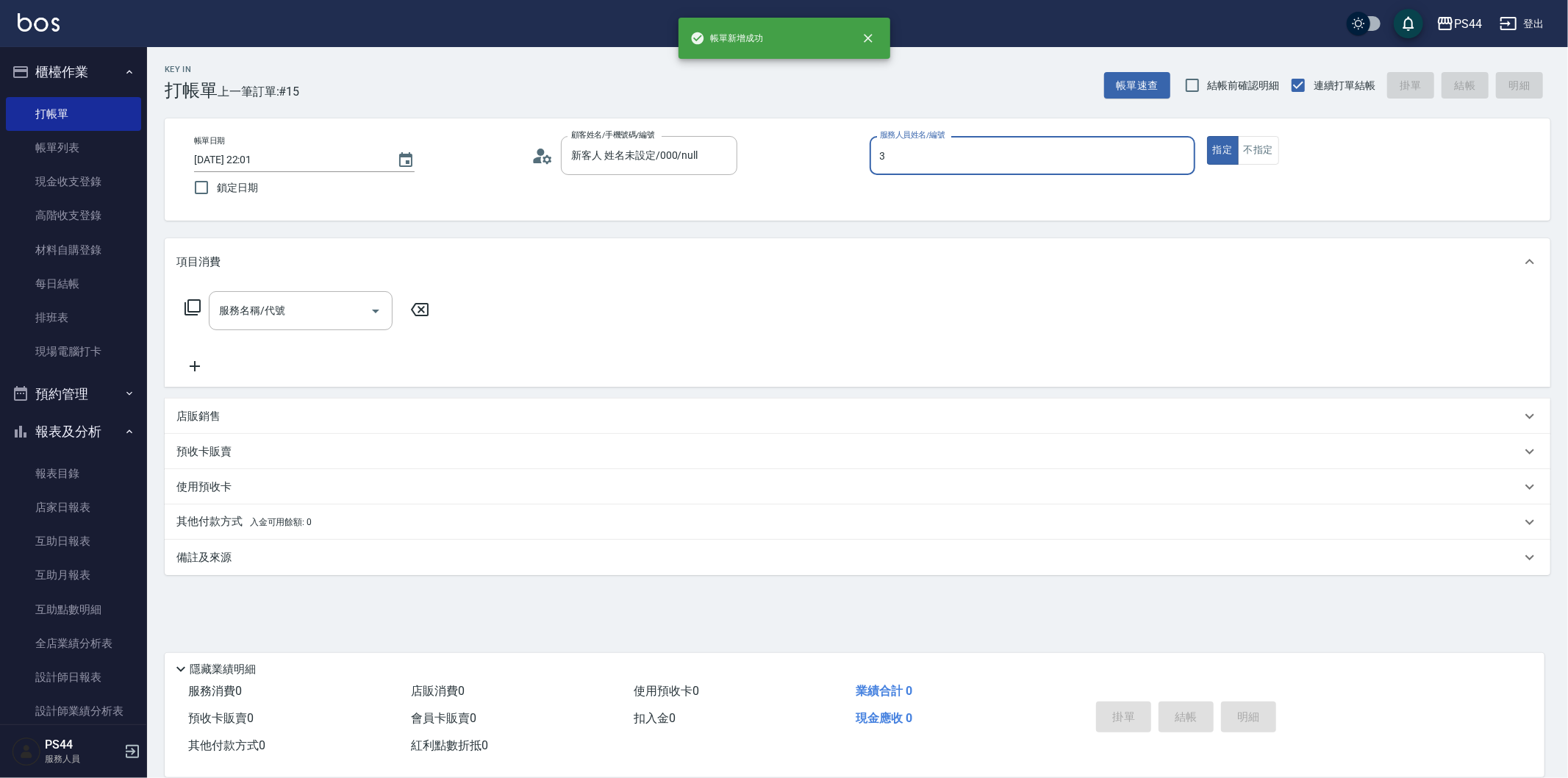
type input "[PERSON_NAME]-3"
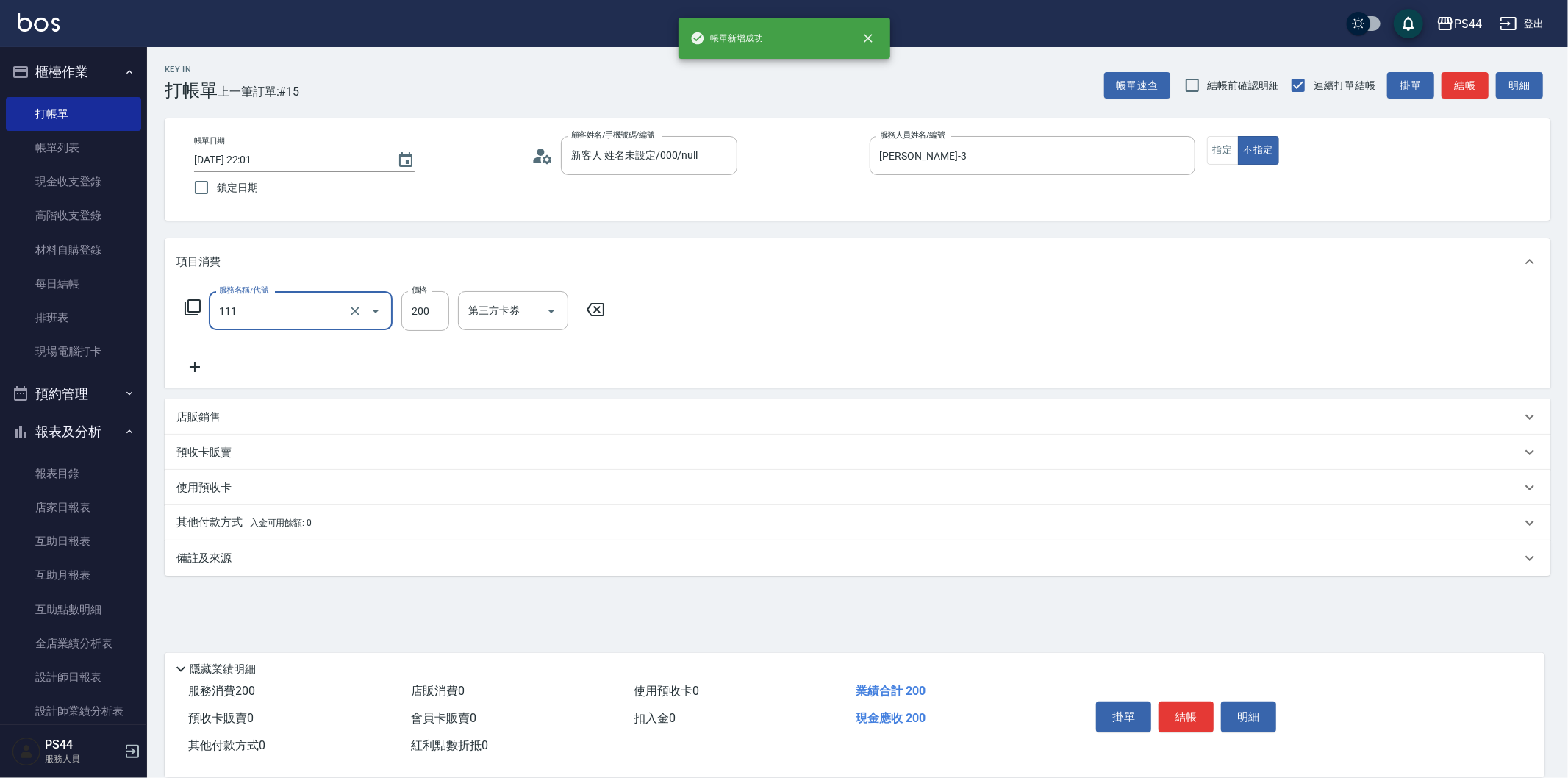
type input "200(111)"
type input "柔柔-33"
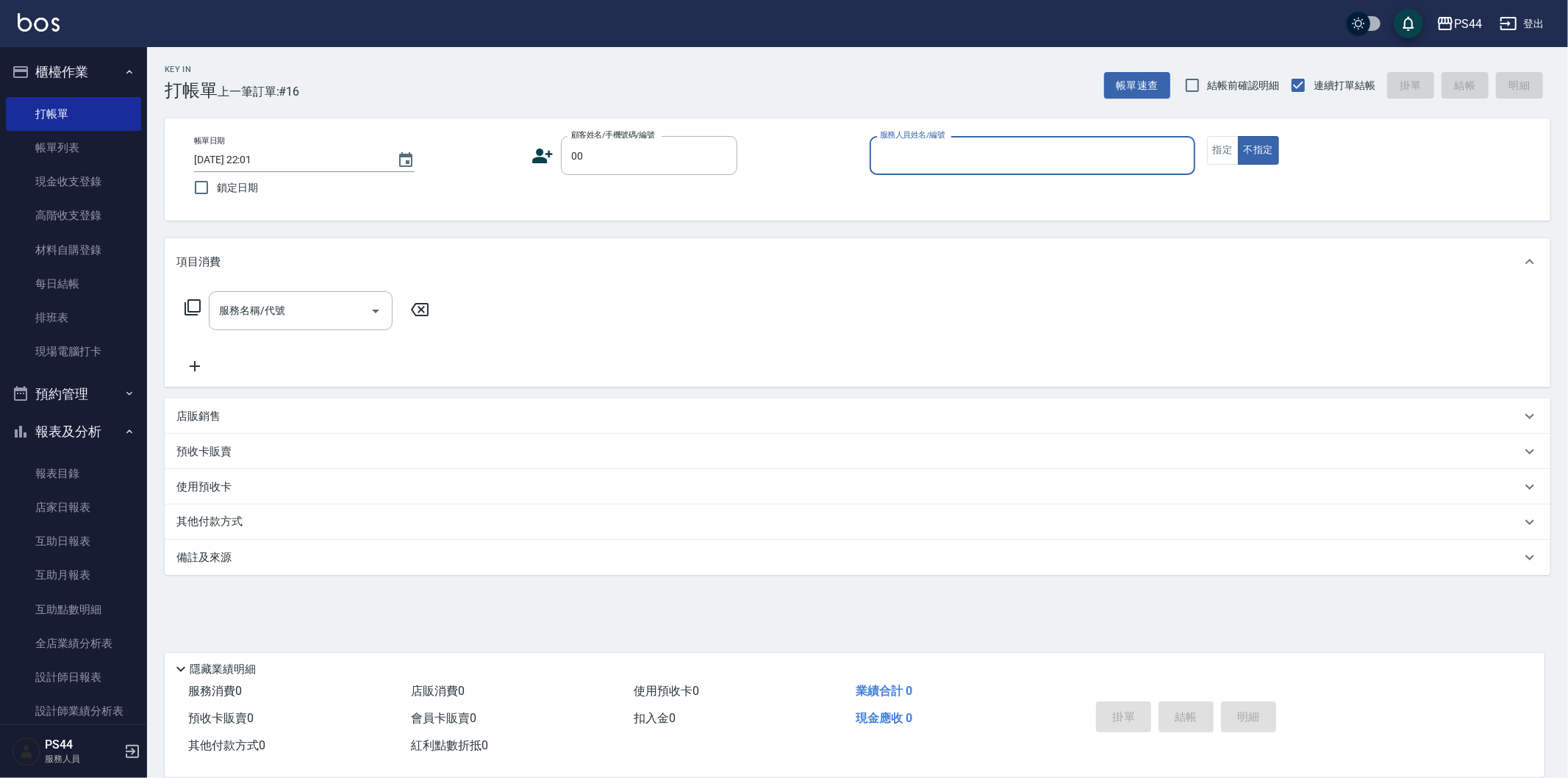
click at [1238, 136] on button "不指定" at bounding box center [1258, 151] width 41 height 29
type input "新客人 姓名未設定/00/null"
drag, startPoint x: 971, startPoint y: 171, endPoint x: 977, endPoint y: 167, distance: 7.2
click at [973, 171] on div "服務人員姓名/編號" at bounding box center [1032, 155] width 325 height 39
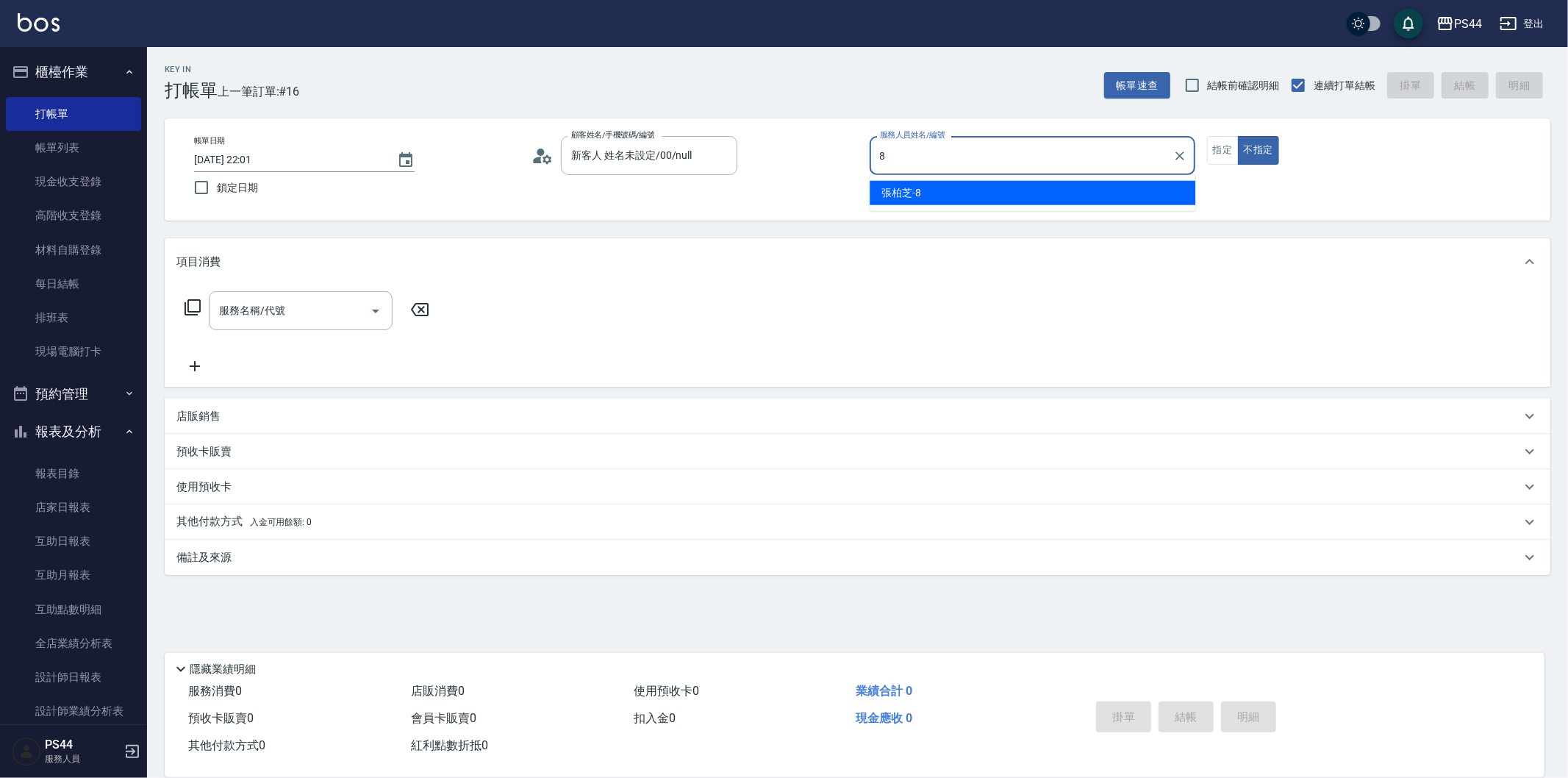
type input "[PERSON_NAME]-8"
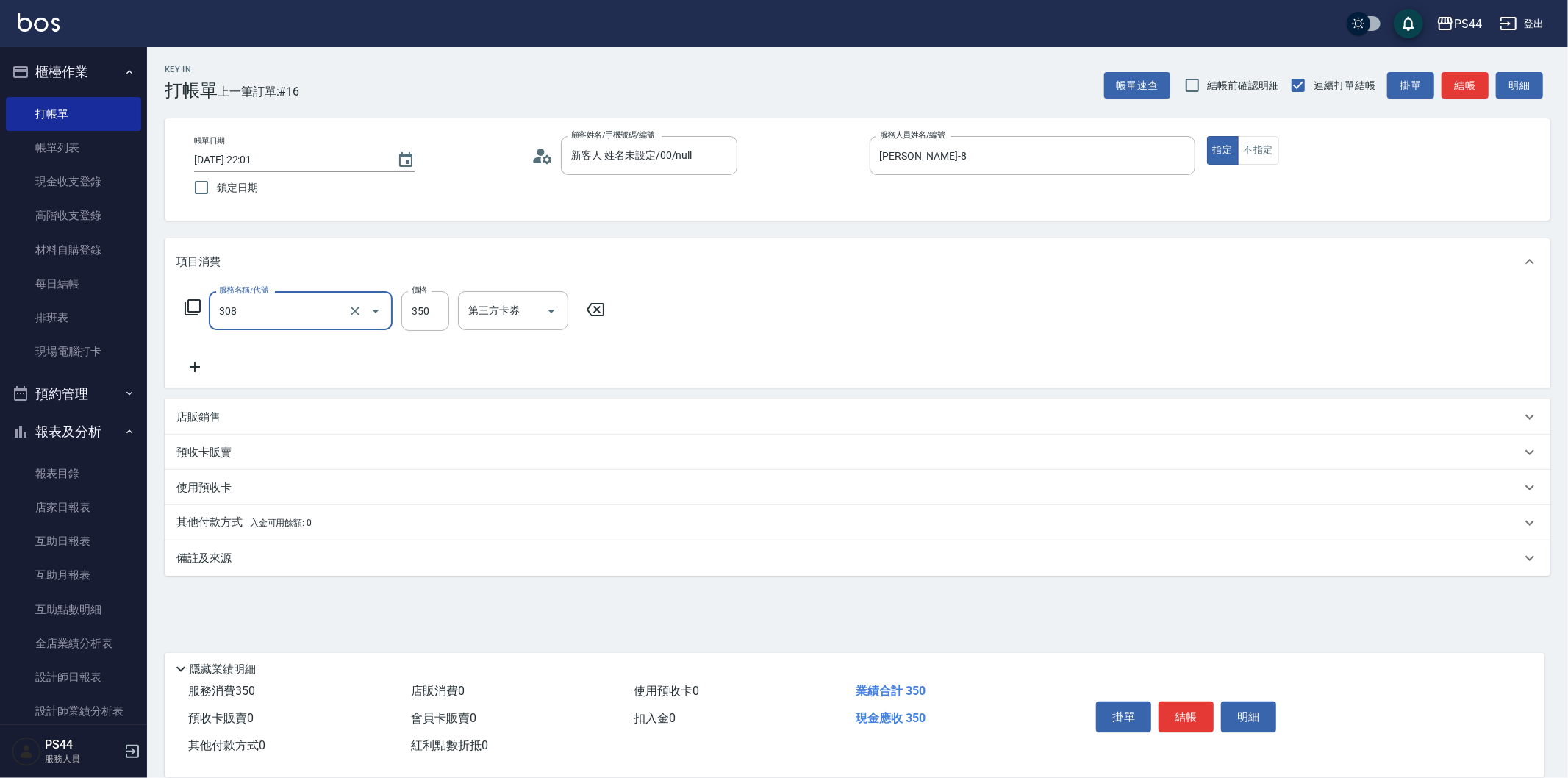
type input "洗+剪(308)"
type input "[PERSON_NAME]-26"
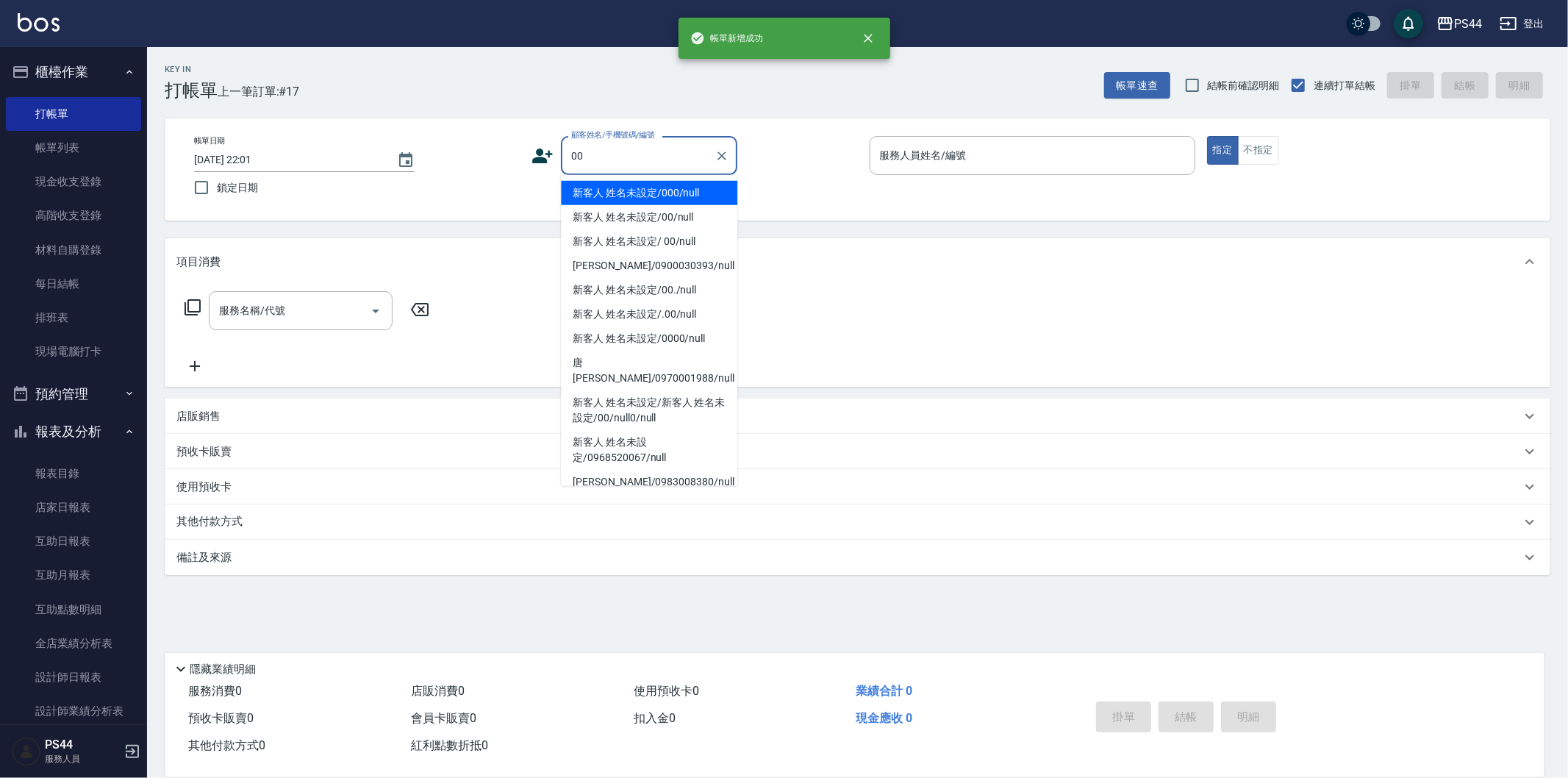
type input "新客人 姓名未設定/000/null"
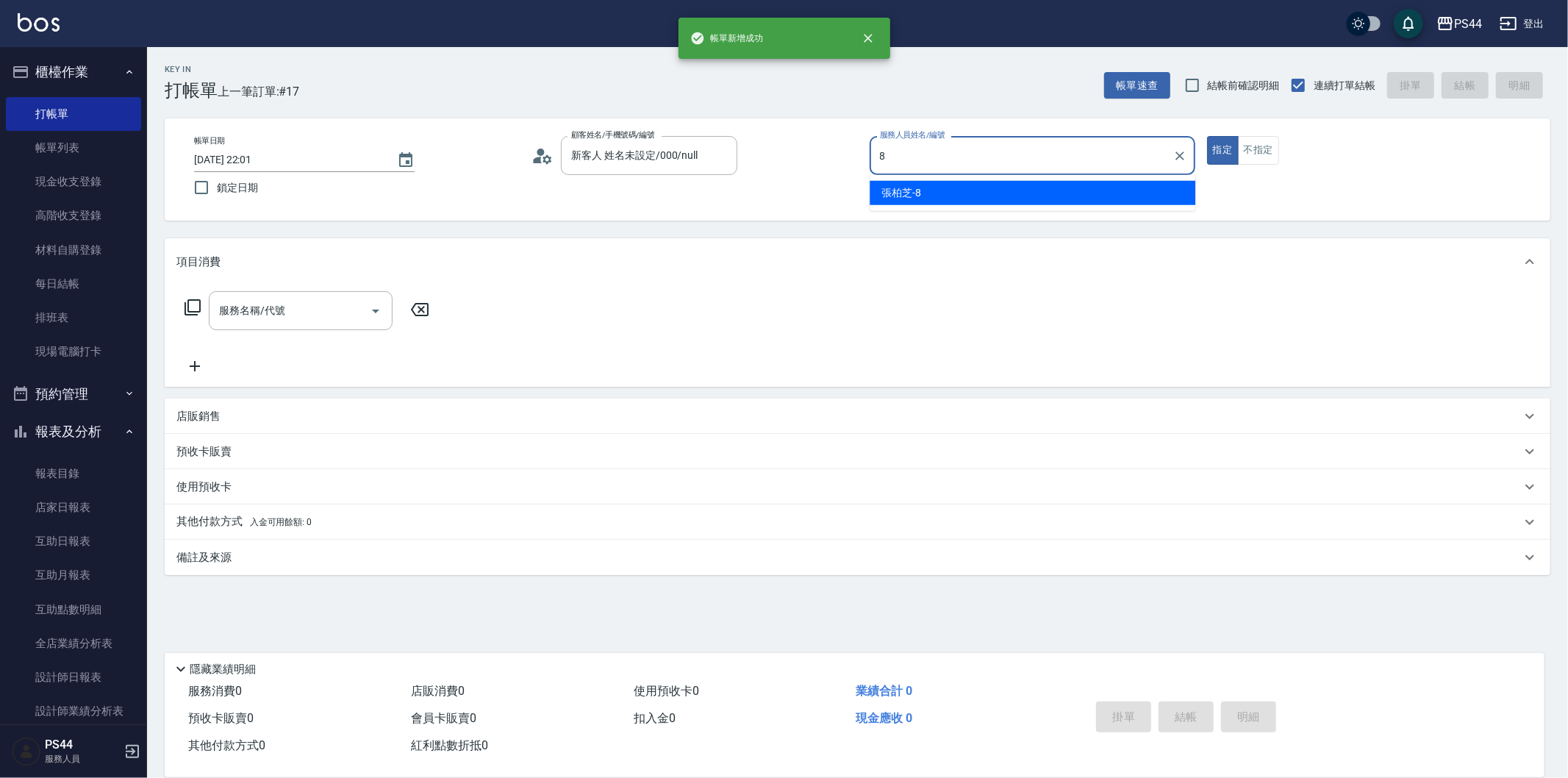
type input "[PERSON_NAME]-8"
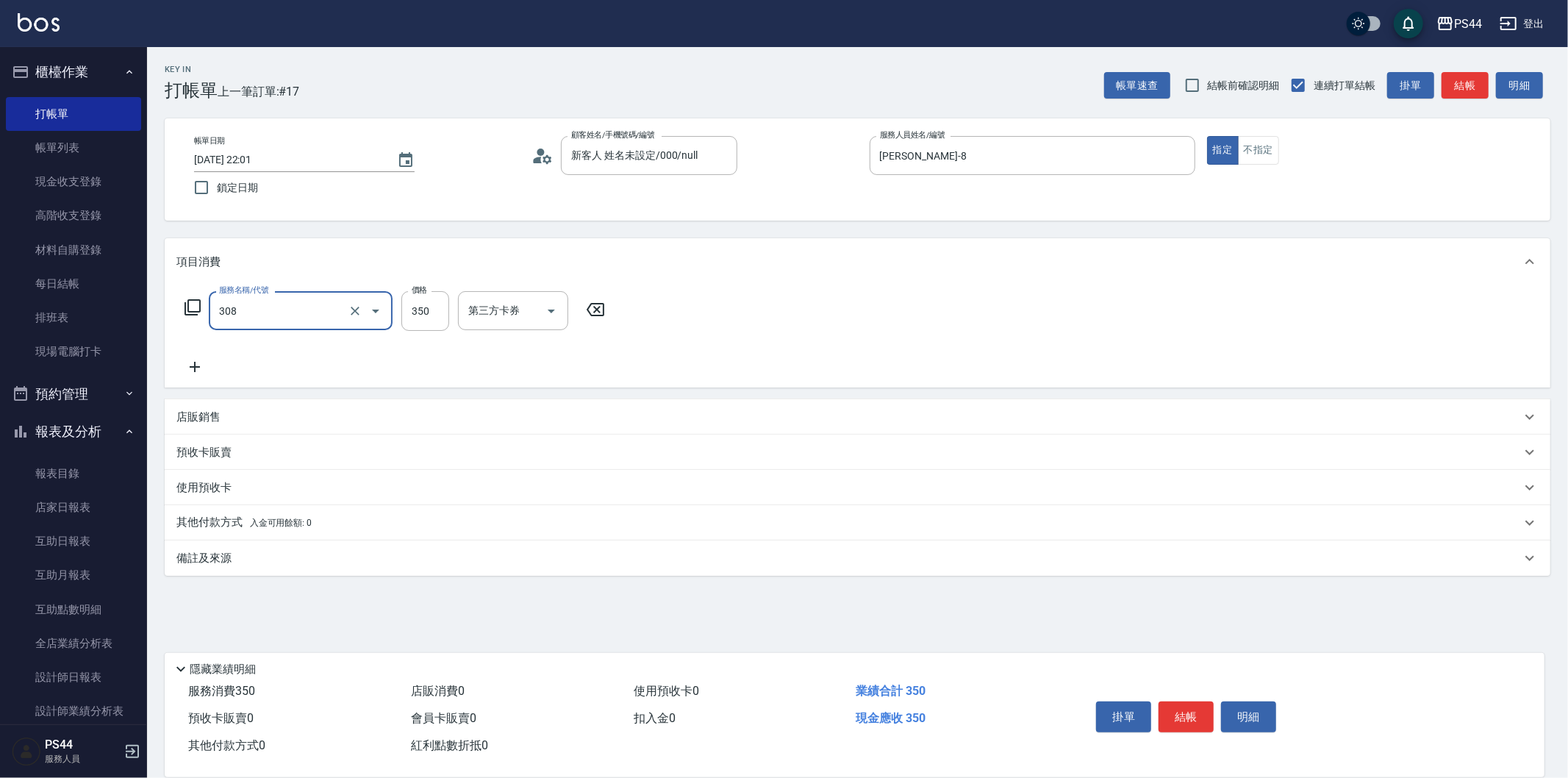
type input "洗+剪(308)"
type input "[PERSON_NAME]-12"
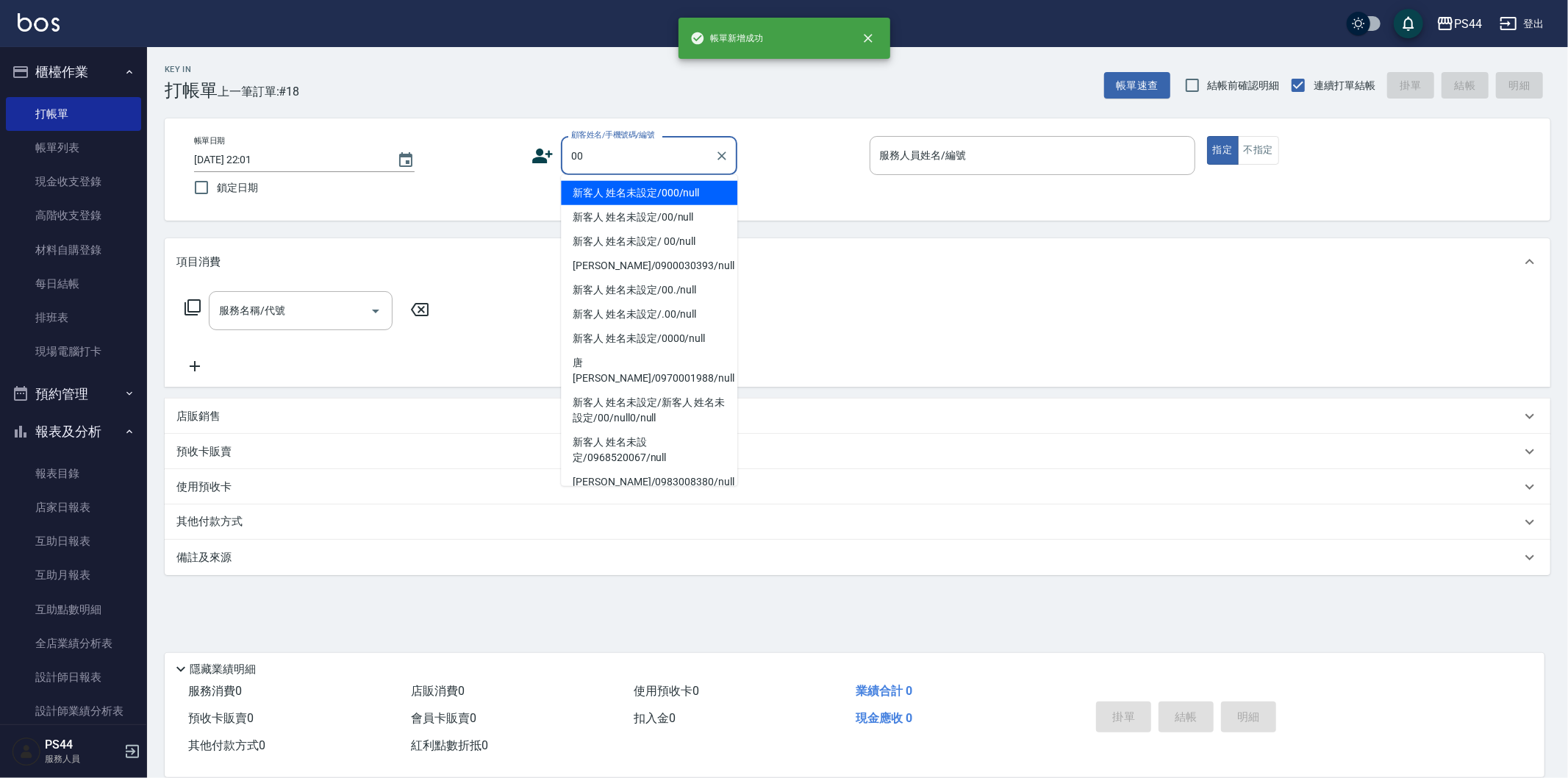
type input "新客人 姓名未設定/000/null"
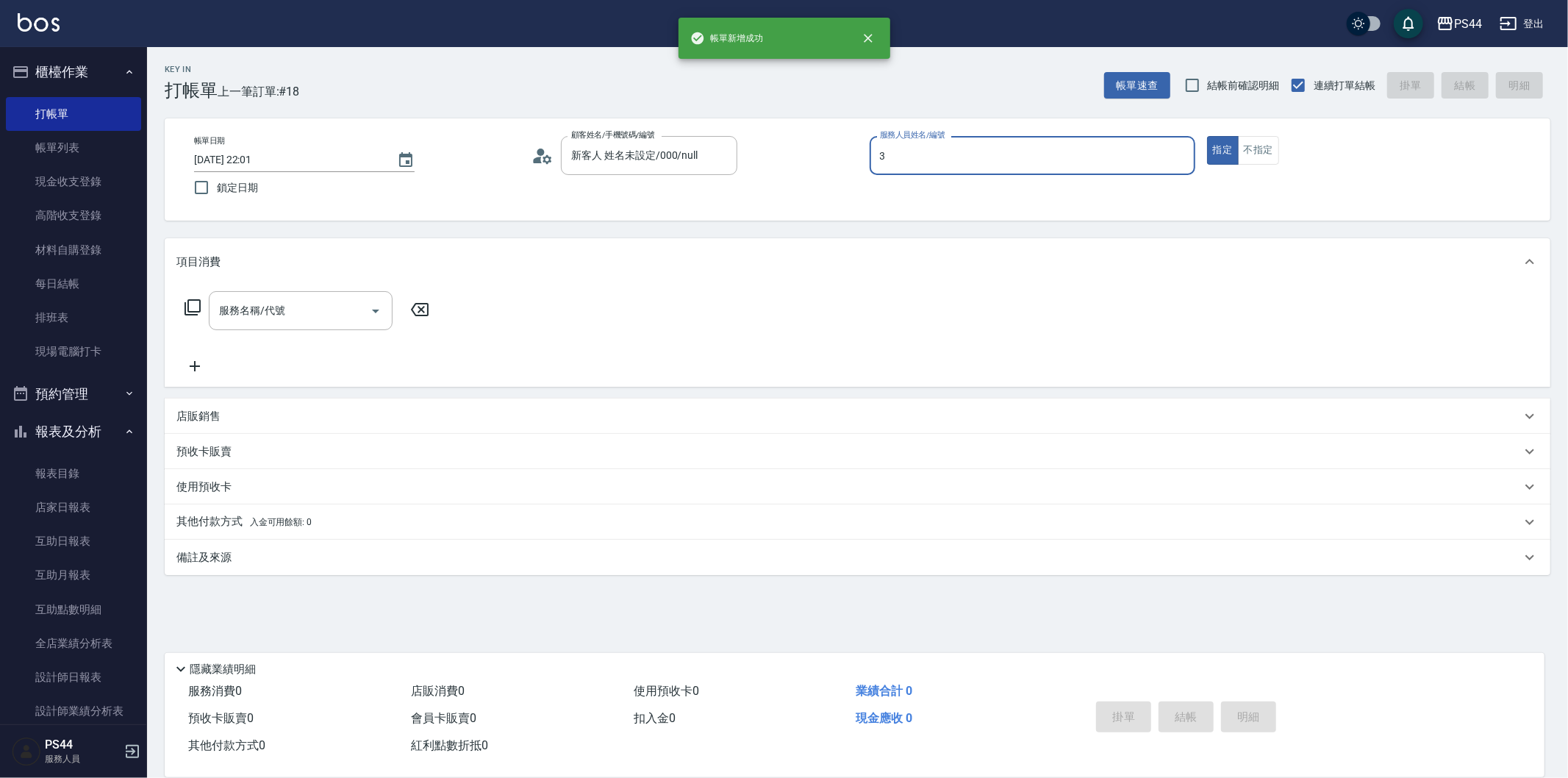
type input "[PERSON_NAME]-3"
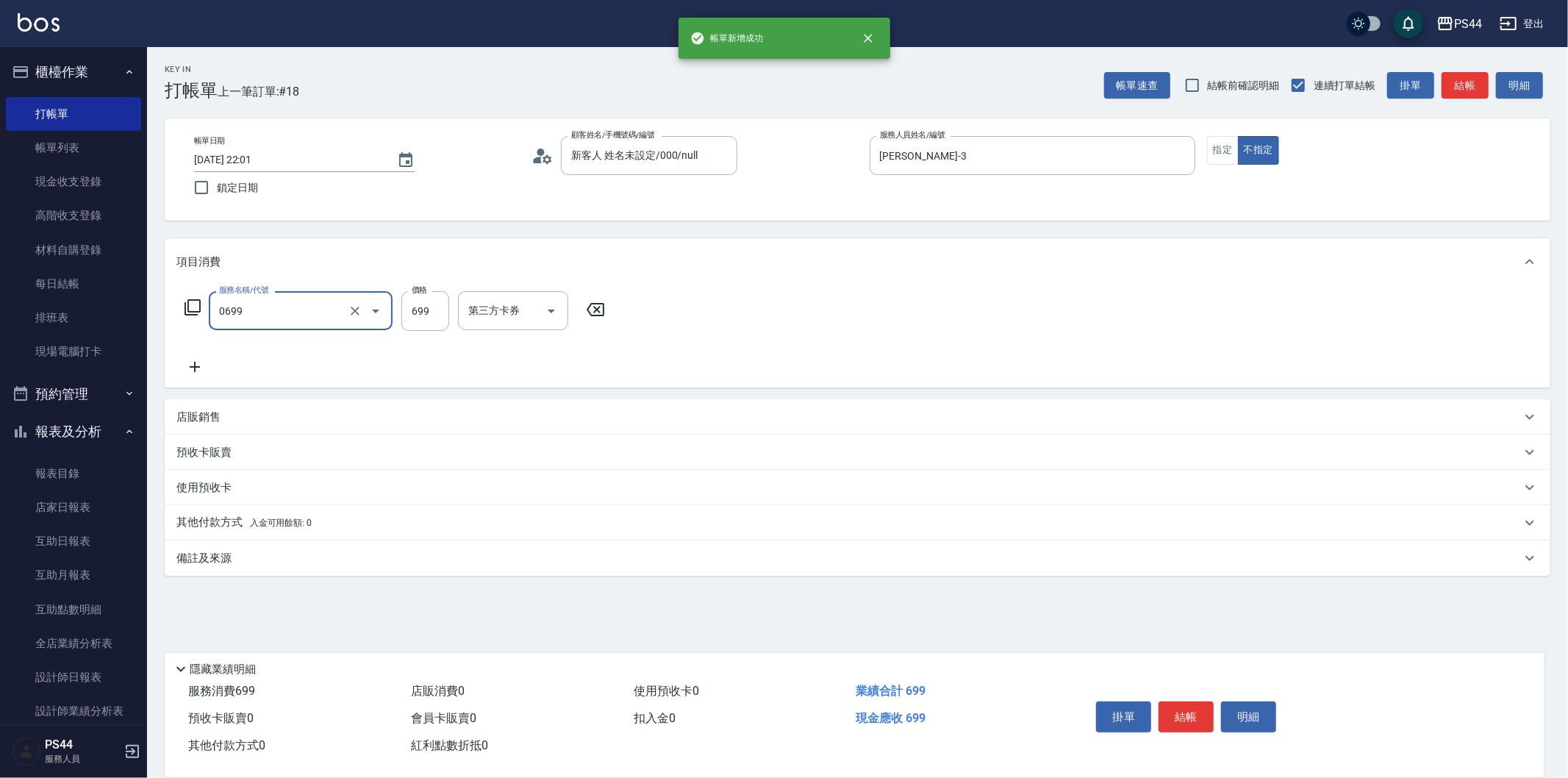
type input "精油SPA(0699)"
type input "[PERSON_NAME]-3"
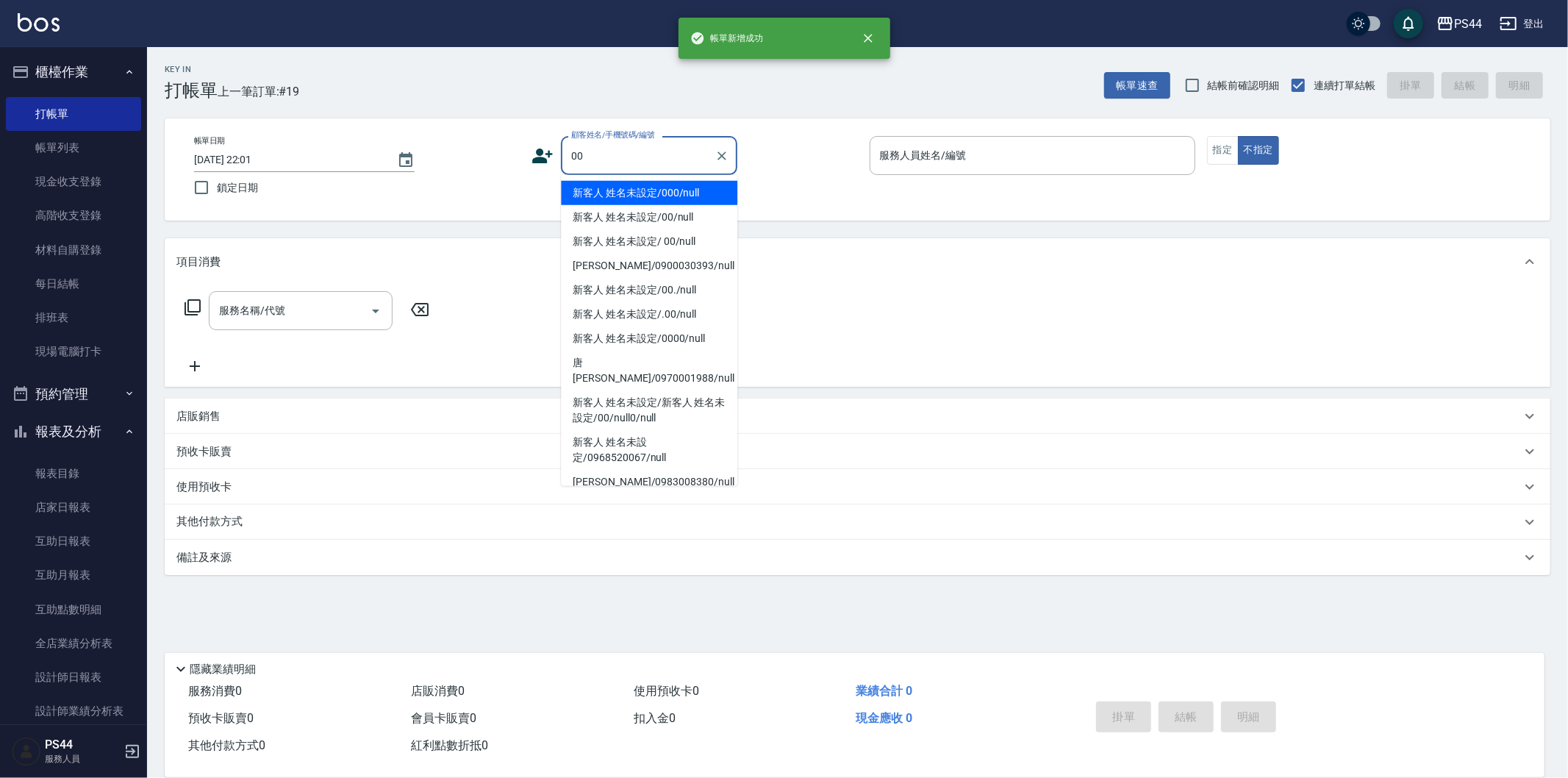
type input "新客人 姓名未設定/000/null"
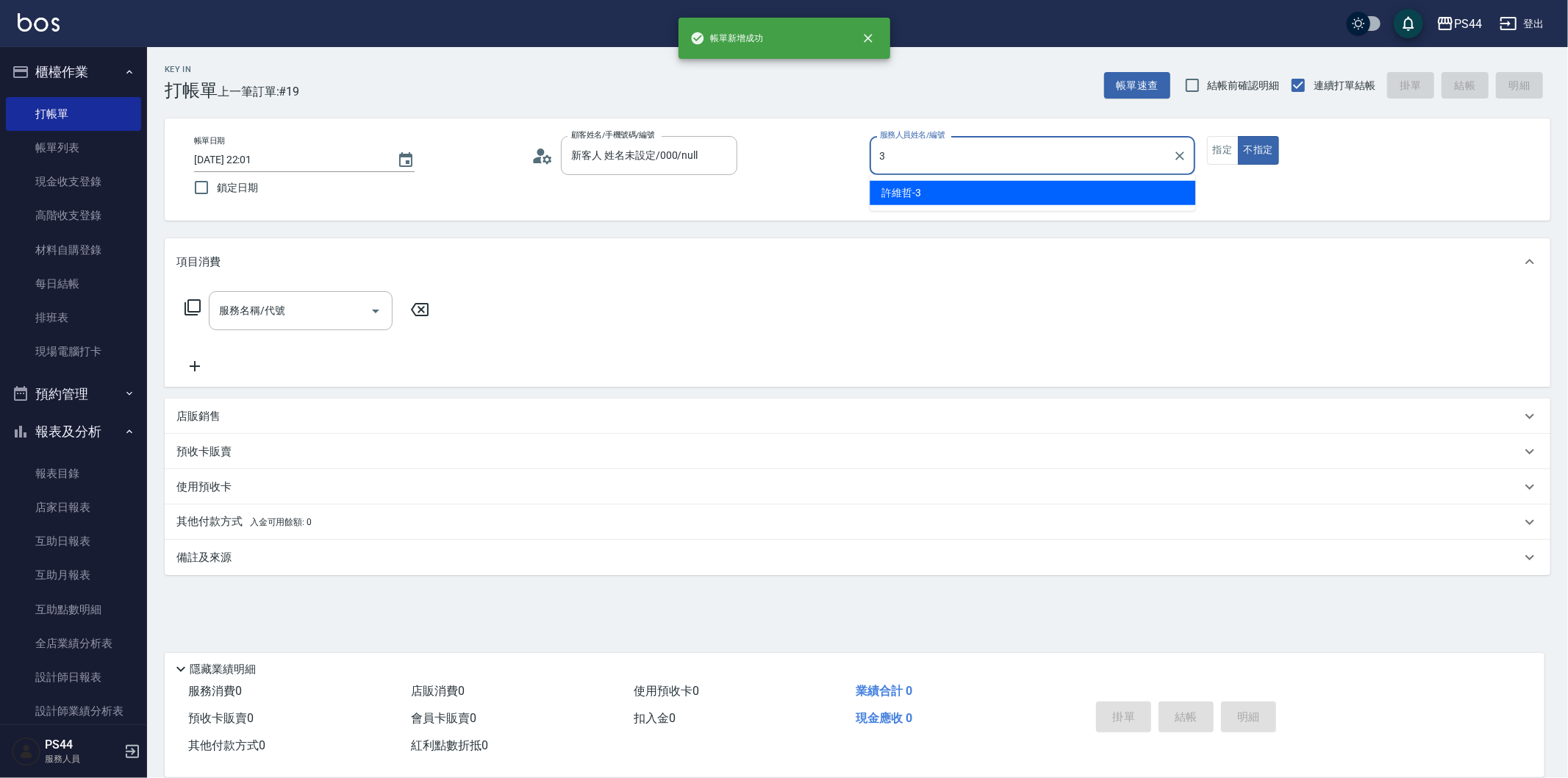
type input "[PERSON_NAME]-3"
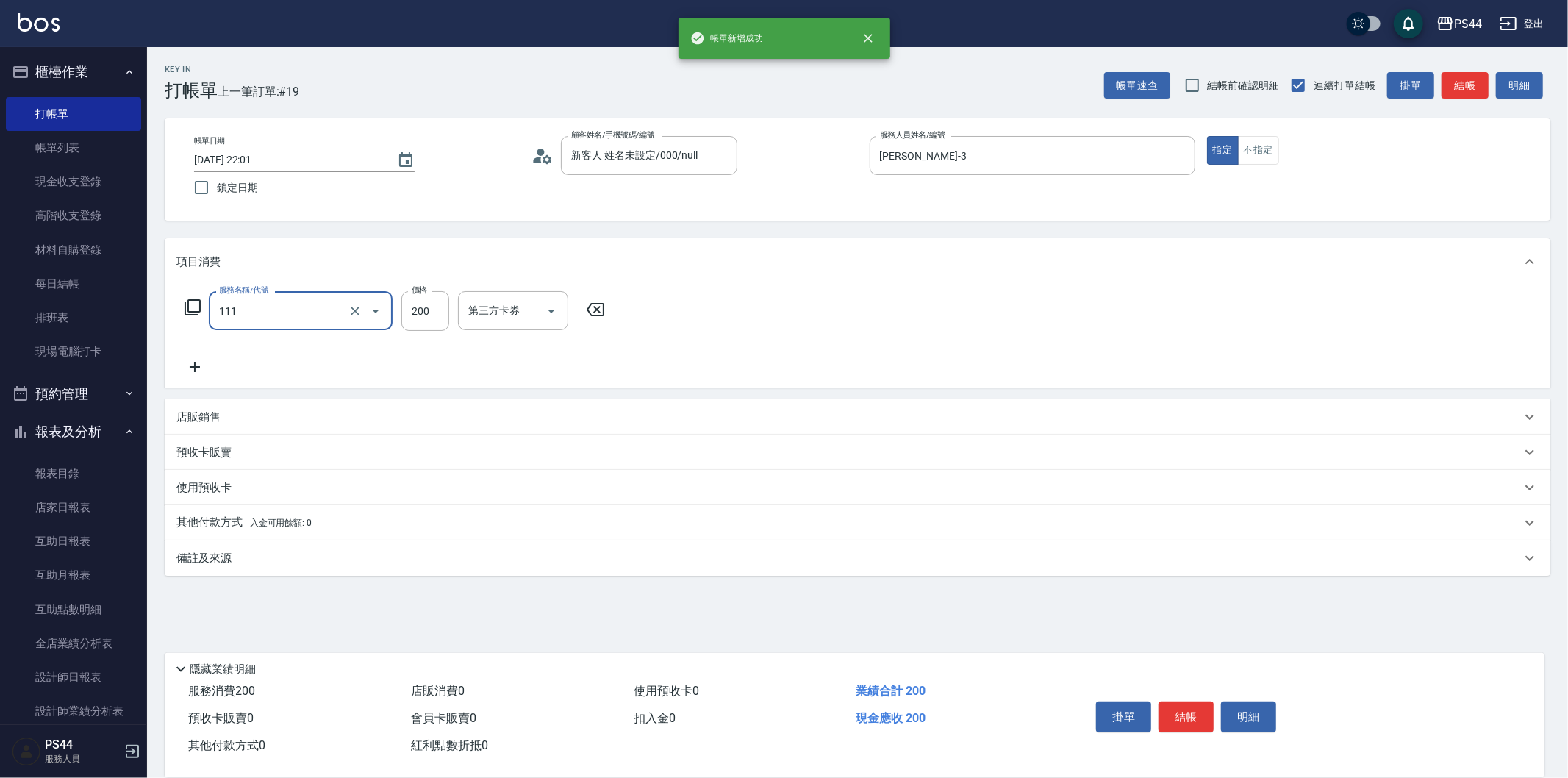
type input "200(111)"
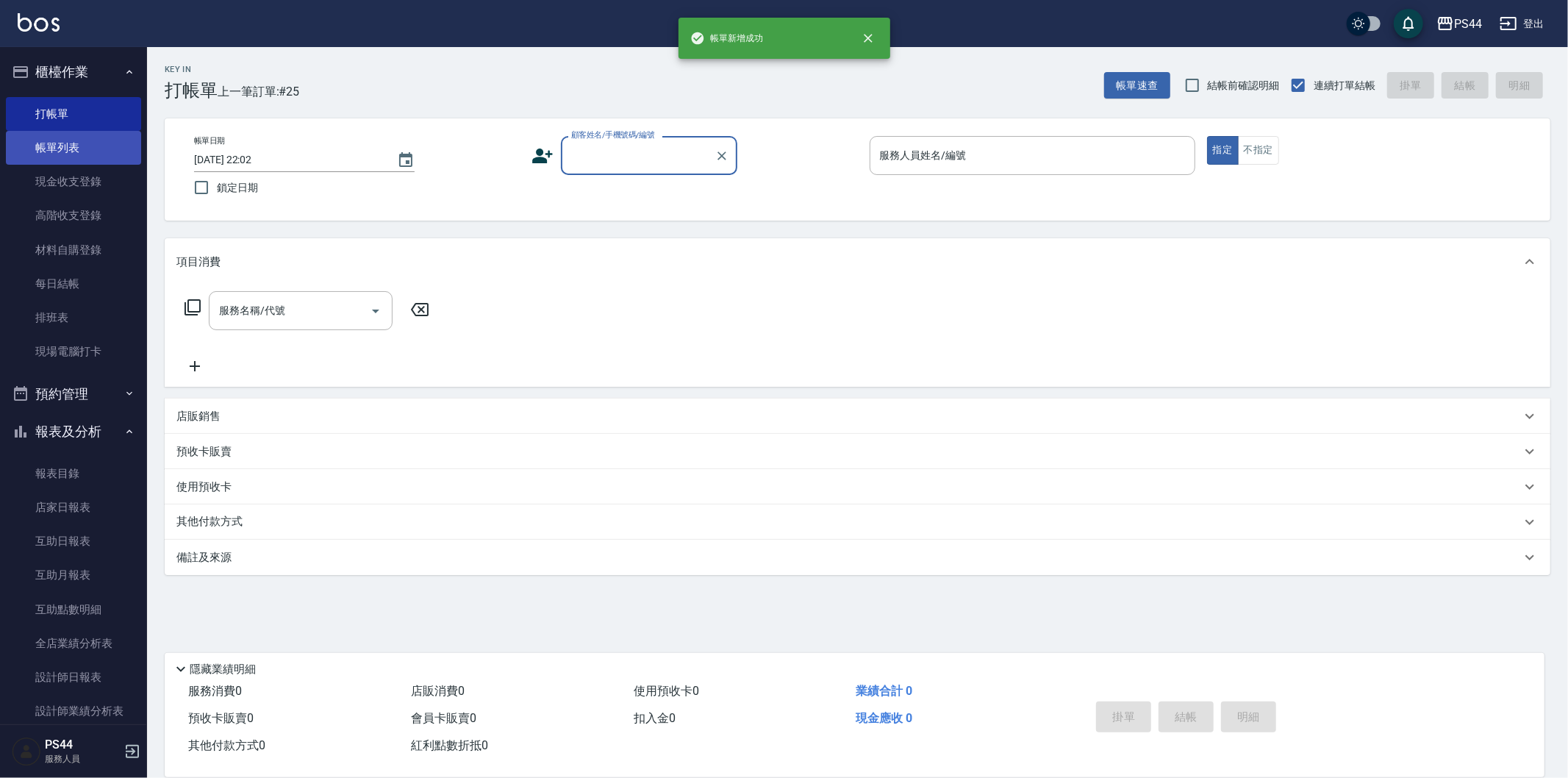
click at [70, 141] on link "帳單列表" at bounding box center [73, 148] width 135 height 34
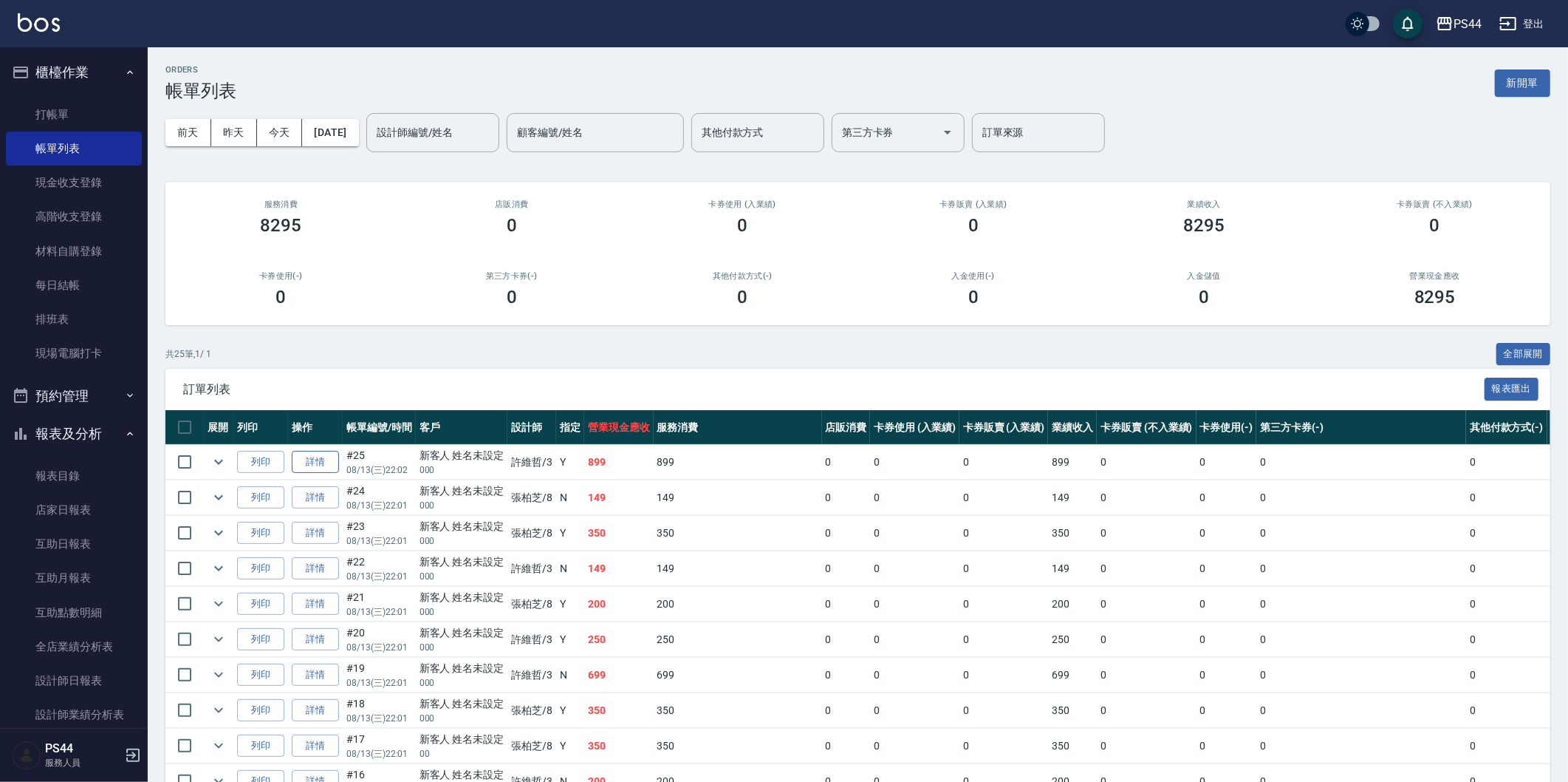
click at [318, 463] on link "詳情" at bounding box center [315, 462] width 47 height 22
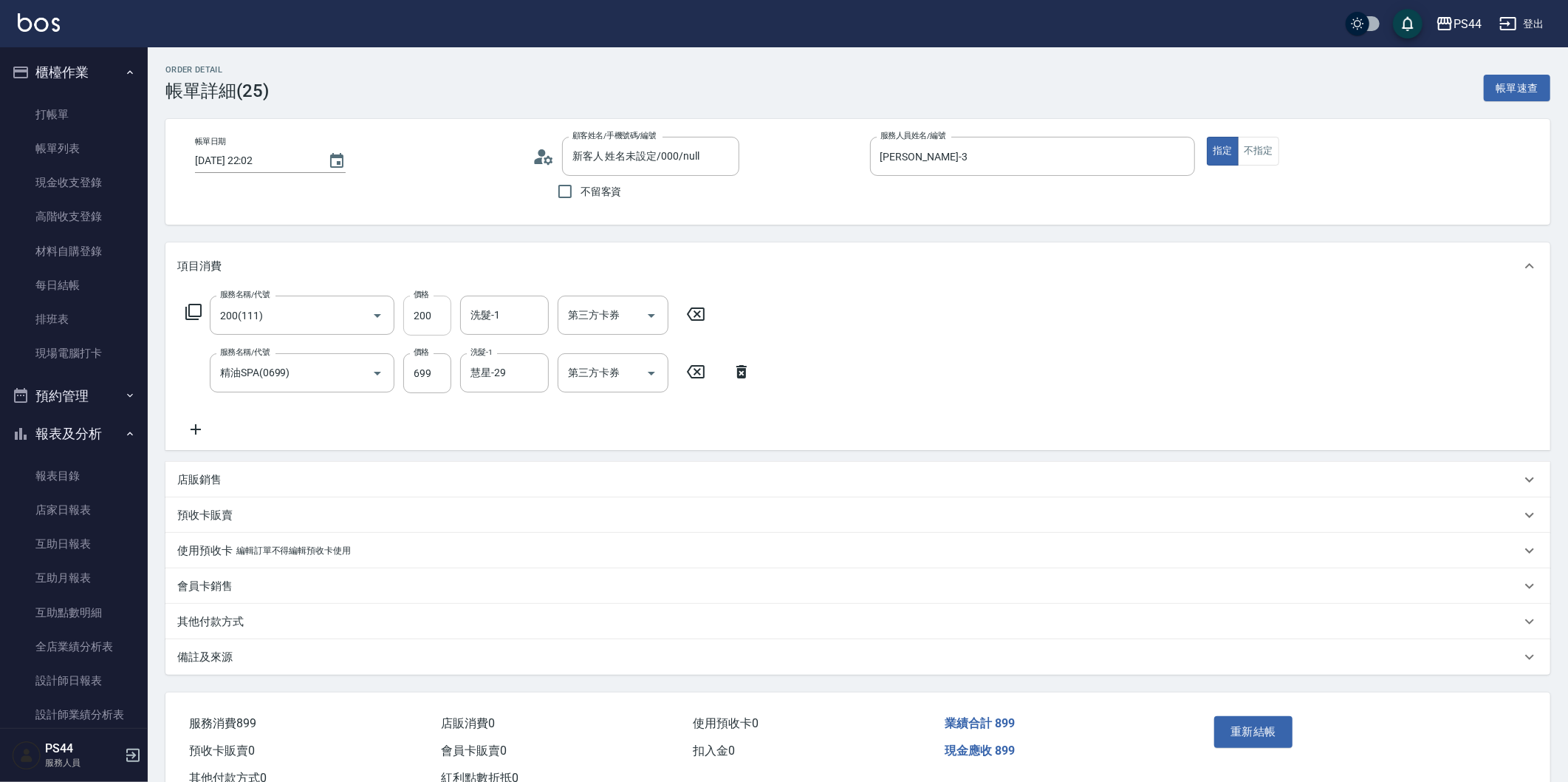
click at [433, 319] on input "200" at bounding box center [427, 315] width 48 height 40
click at [359, 317] on icon "Clear" at bounding box center [356, 315] width 15 height 15
click at [359, 317] on icon "Clear" at bounding box center [356, 315] width 9 height 9
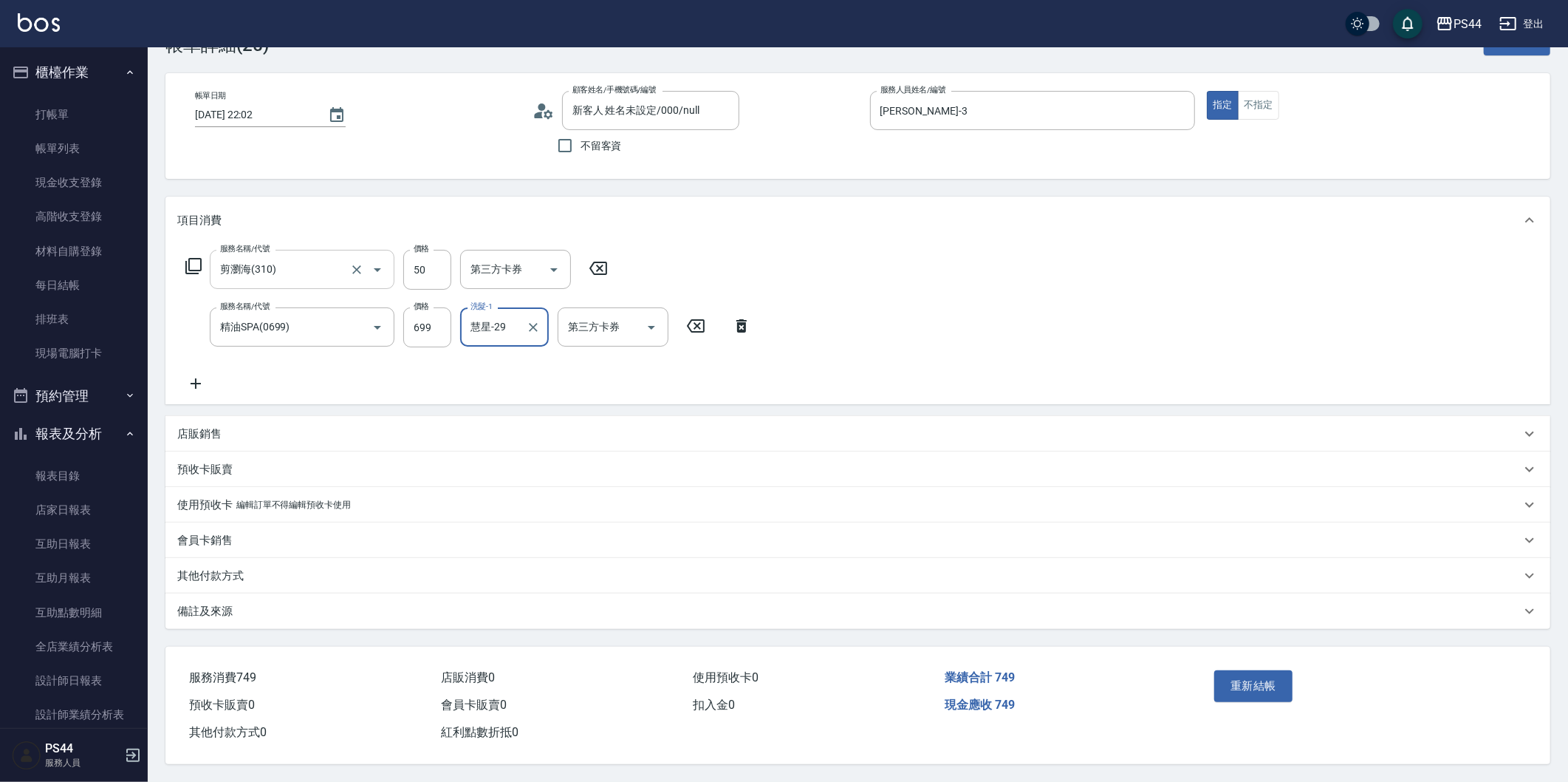
drag, startPoint x: 1268, startPoint y: 679, endPoint x: 1244, endPoint y: 670, distance: 25.6
click at [1267, 677] on button "重新結帳" at bounding box center [1254, 685] width 78 height 31
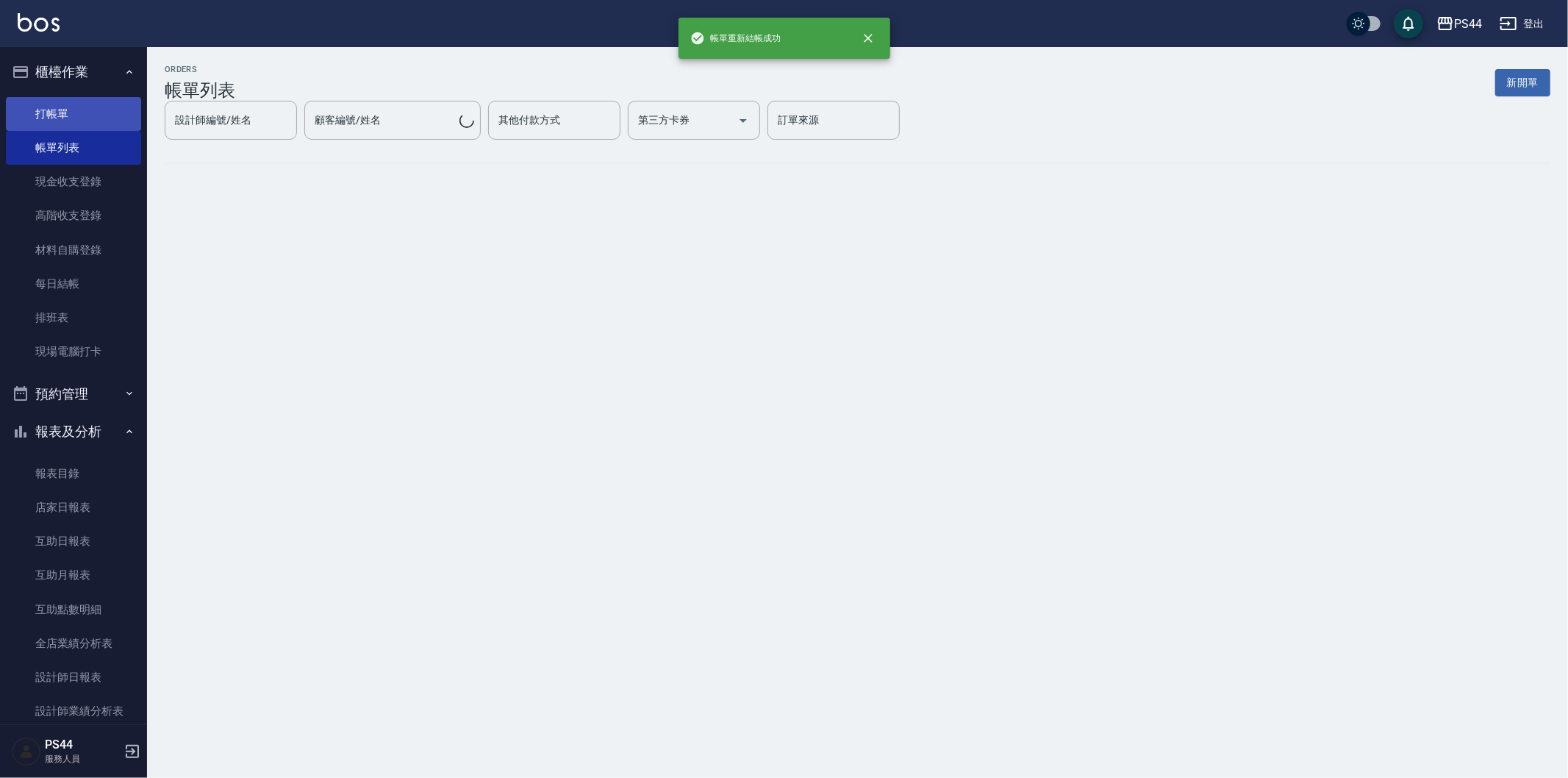
click at [77, 113] on link "打帳單" at bounding box center [73, 114] width 135 height 34
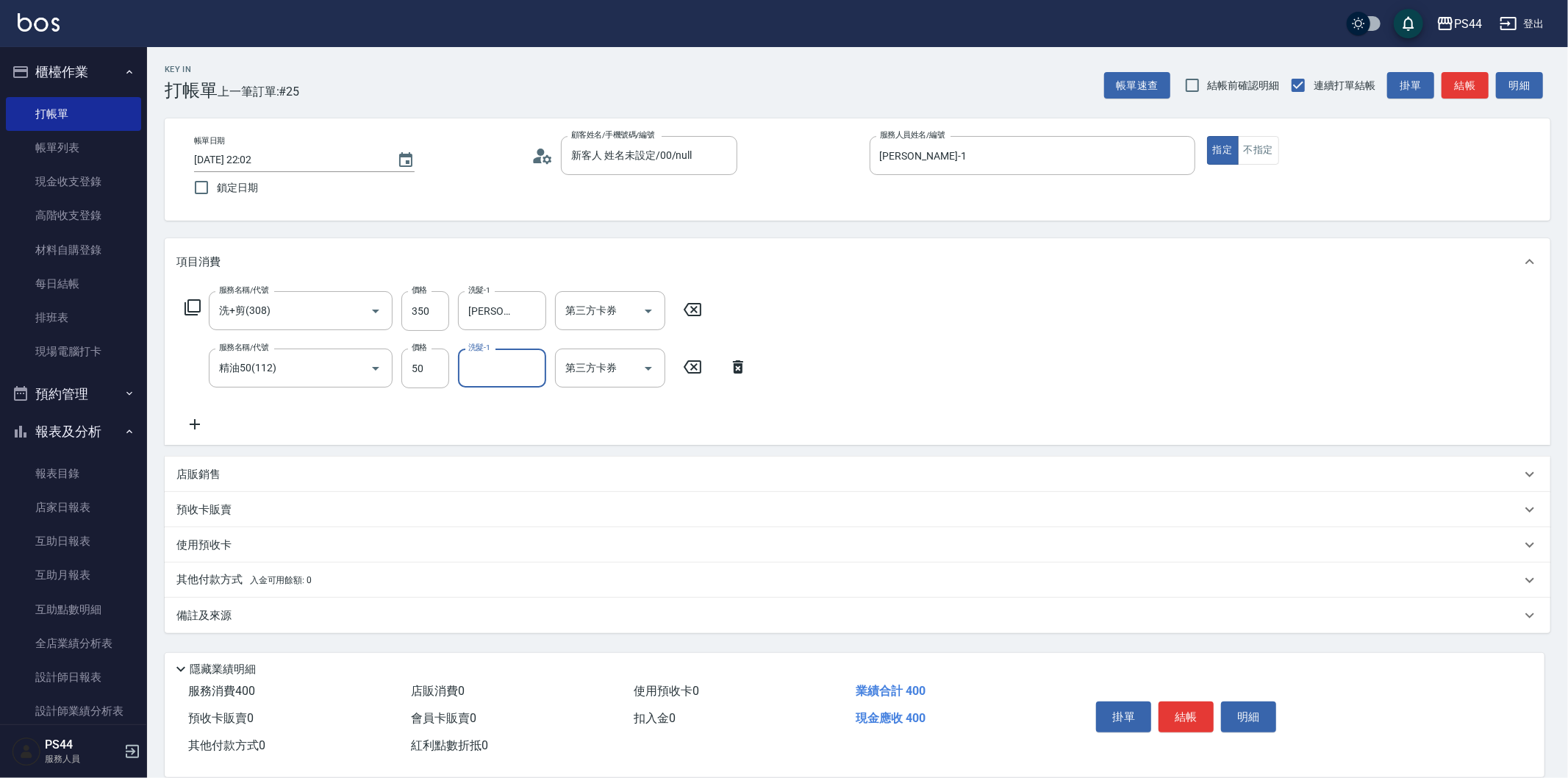
click at [757, 364] on div "服務名稱/代號 洗+剪(308) 服務名稱/代號 價格 350 價格 洗髮-1 [PERSON_NAME]程-12 洗髮-1 第三方卡券 第三方卡券 服務名稱…" at bounding box center [857, 365] width 1385 height 159
drag, startPoint x: 755, startPoint y: 365, endPoint x: 746, endPoint y: 368, distance: 9.5
click at [754, 365] on icon at bounding box center [738, 367] width 37 height 17
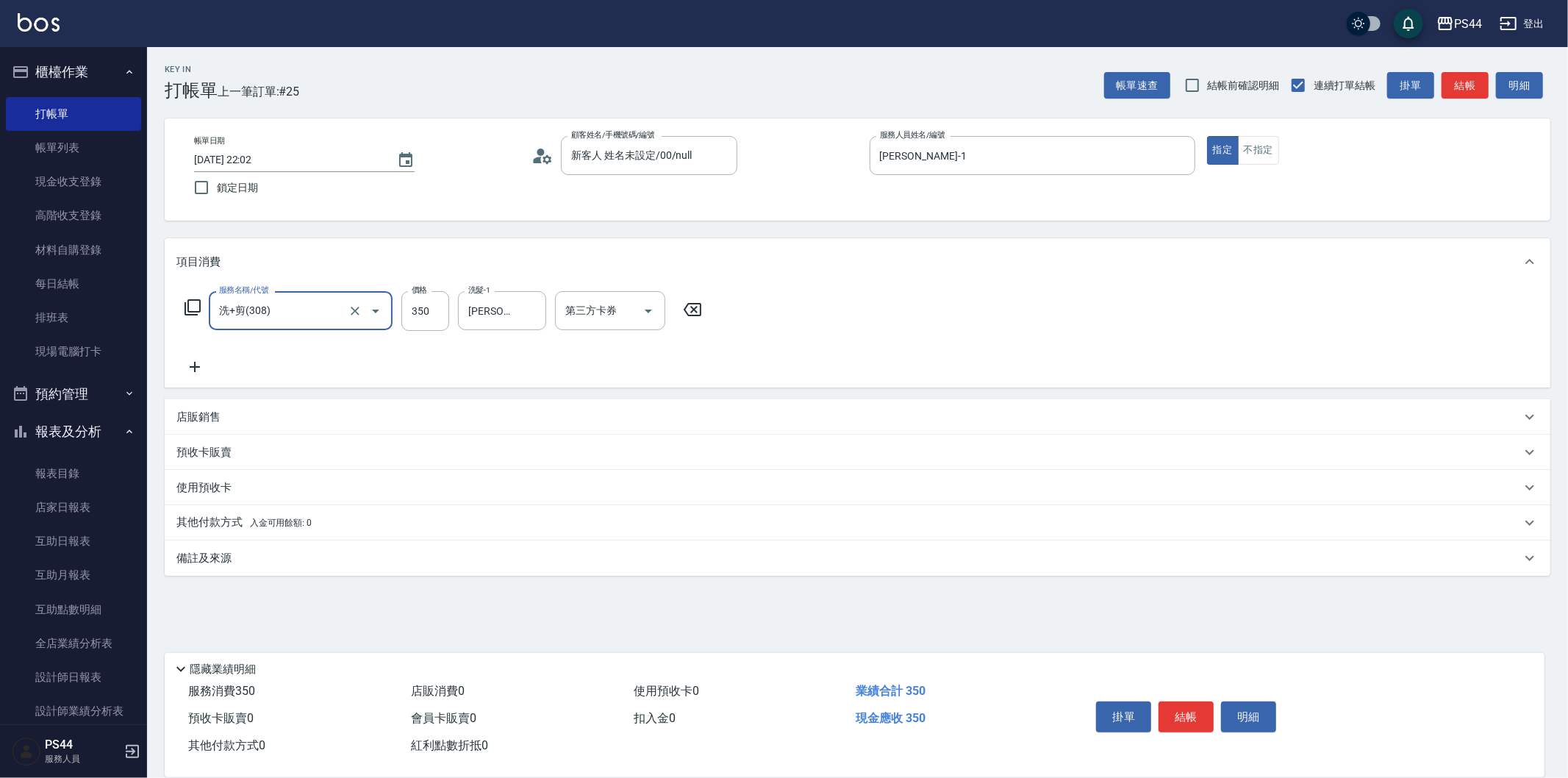
click at [745, 368] on div "服務名稱/代號 洗+剪(308) 服務名稱/代號 價格 350 價格 洗髮-1 [PERSON_NAME]程-12 洗髮-1 第三方卡券 第三方卡券" at bounding box center [857, 336] width 1385 height 102
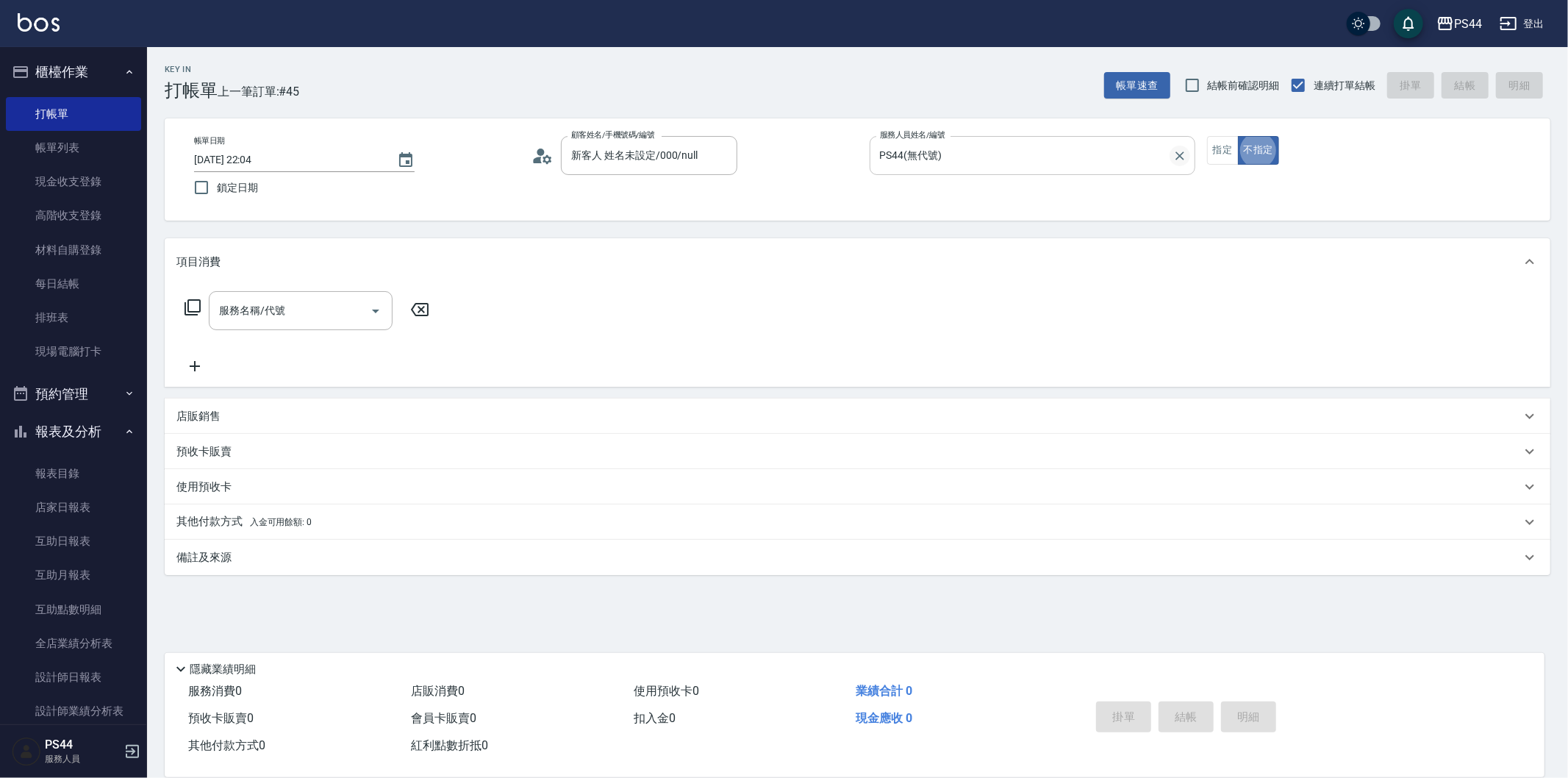
click at [1175, 158] on icon "Clear" at bounding box center [1179, 155] width 15 height 15
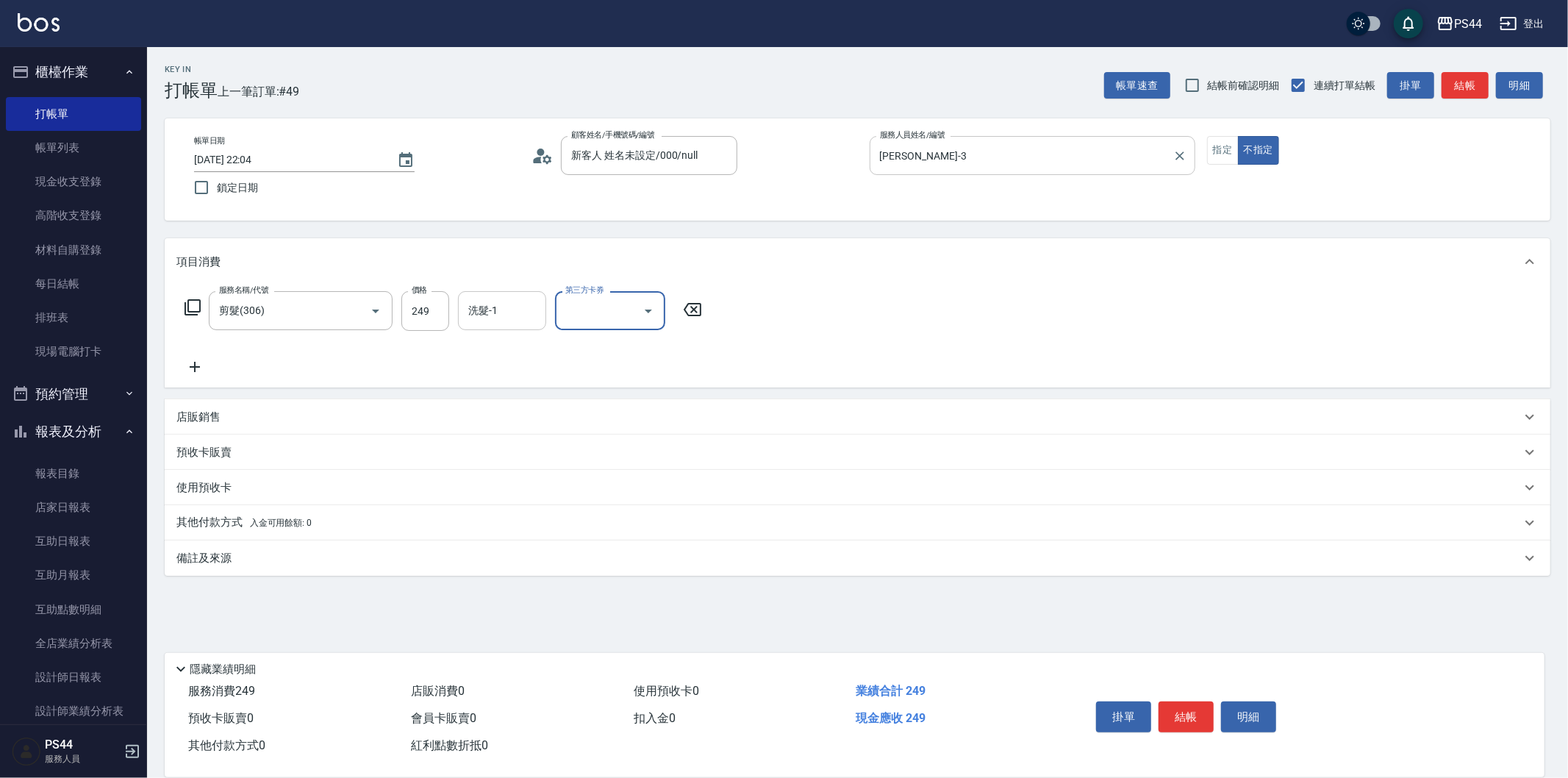
click at [507, 294] on div "洗髮-1" at bounding box center [501, 311] width 88 height 39
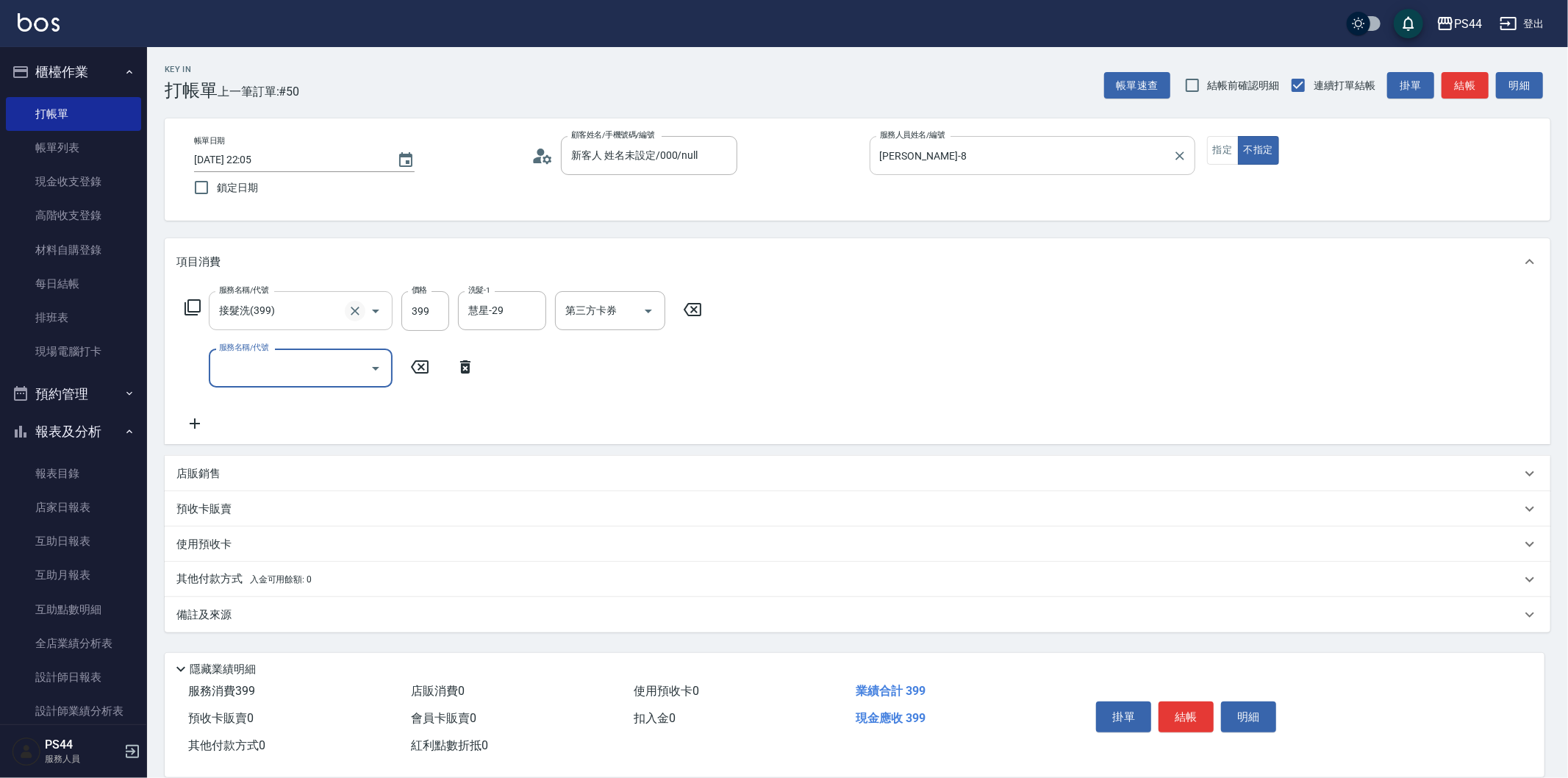
click at [349, 310] on div "接髮洗(399) 服務名稱/代號" at bounding box center [300, 311] width 184 height 39
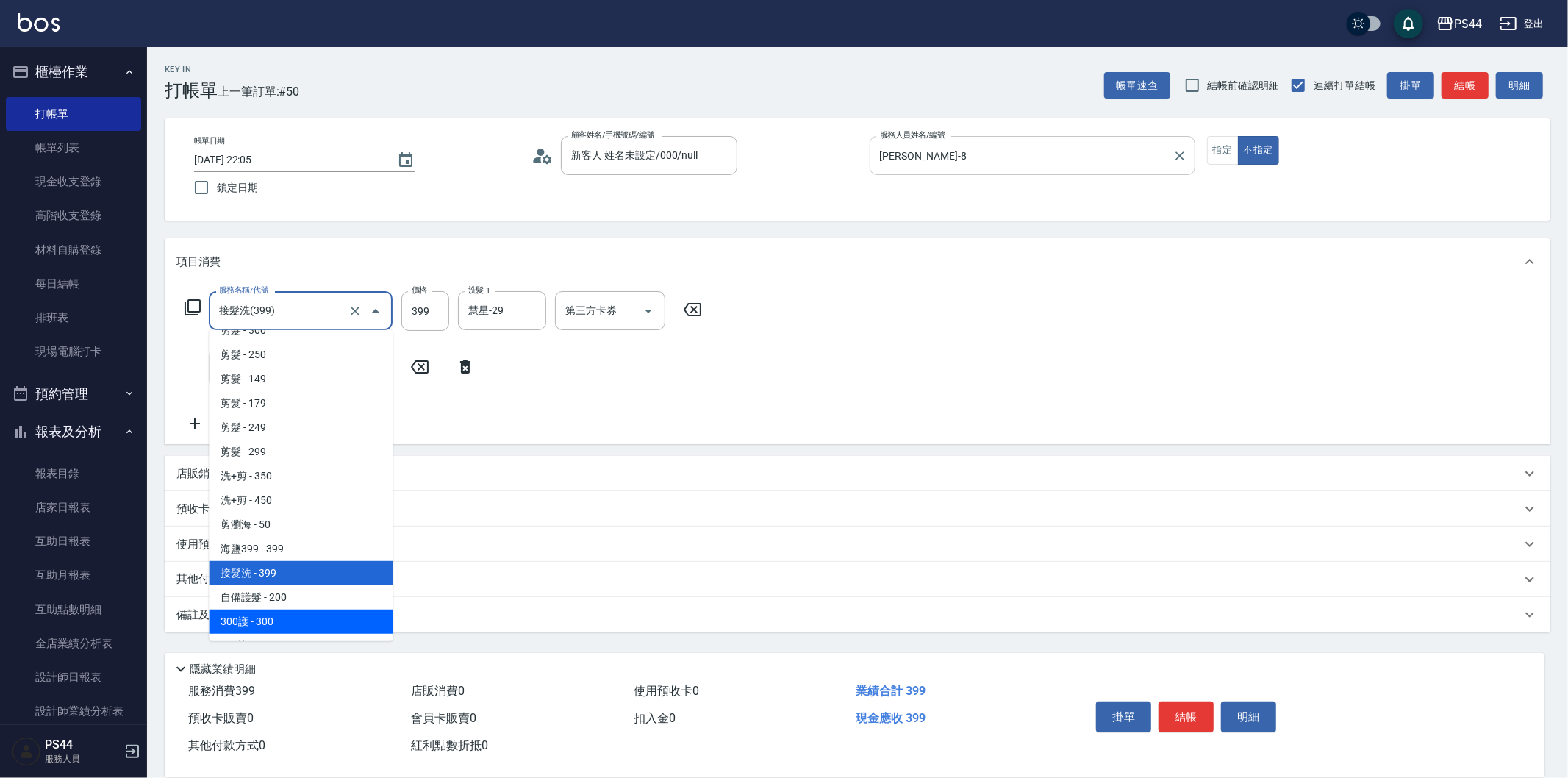
scroll to position [357, 0]
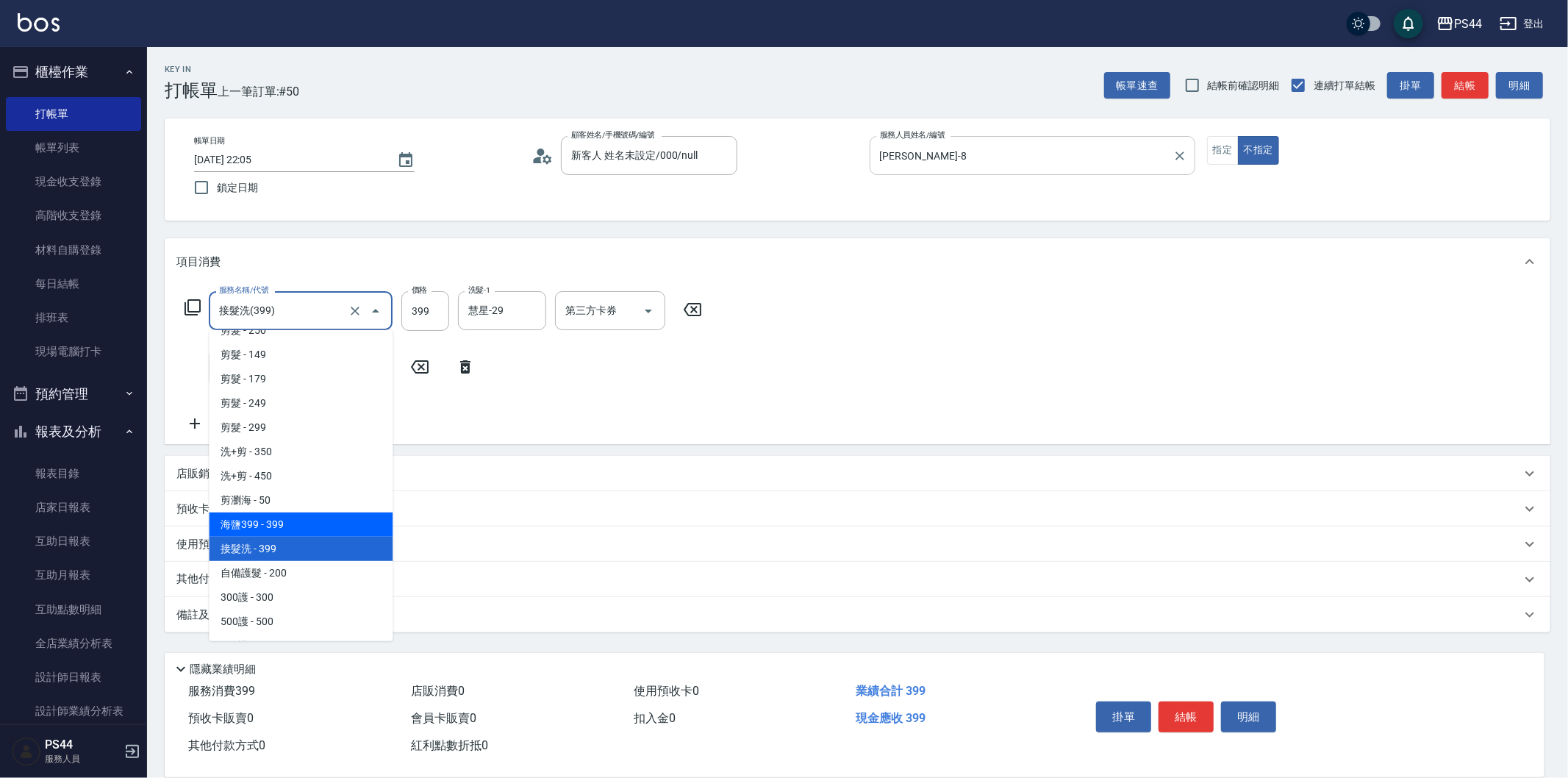
click at [310, 530] on span "海鹽399 - 399" at bounding box center [300, 524] width 184 height 24
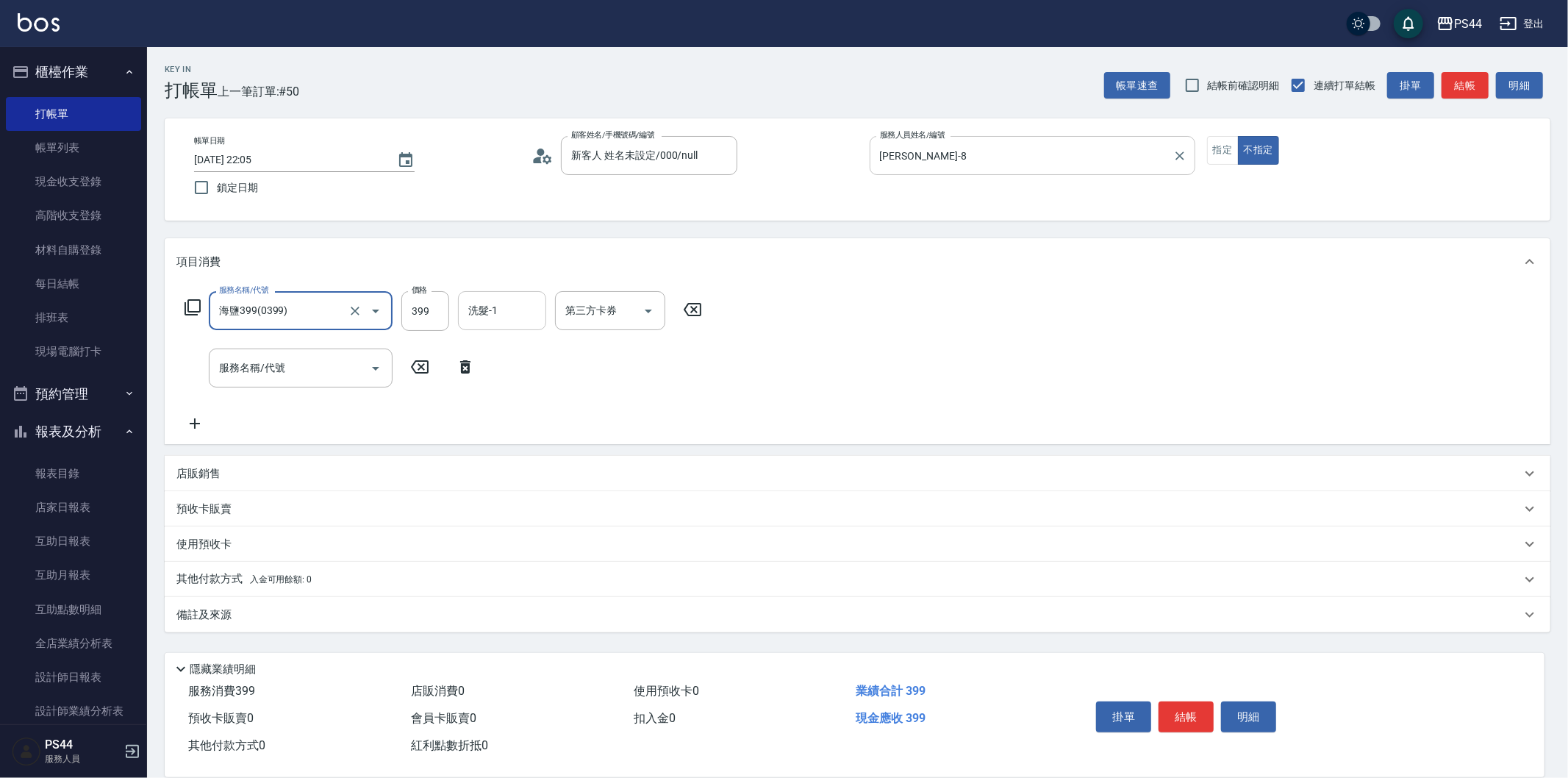
click at [527, 315] on input "洗髮-1" at bounding box center [501, 310] width 75 height 25
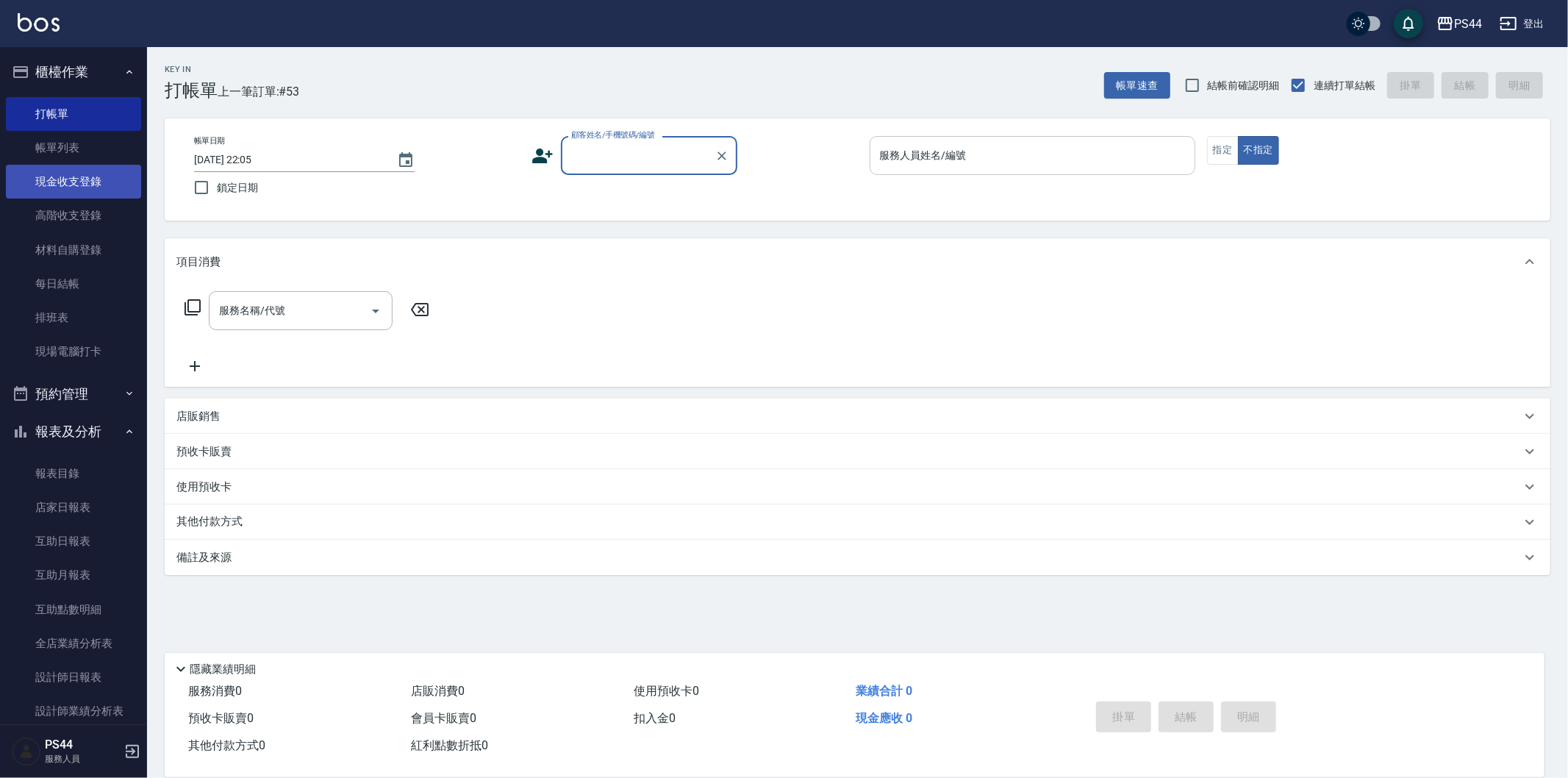
drag, startPoint x: 59, startPoint y: 191, endPoint x: 65, endPoint y: 175, distance: 17.1
click at [59, 189] on link "現金收支登錄" at bounding box center [73, 181] width 135 height 34
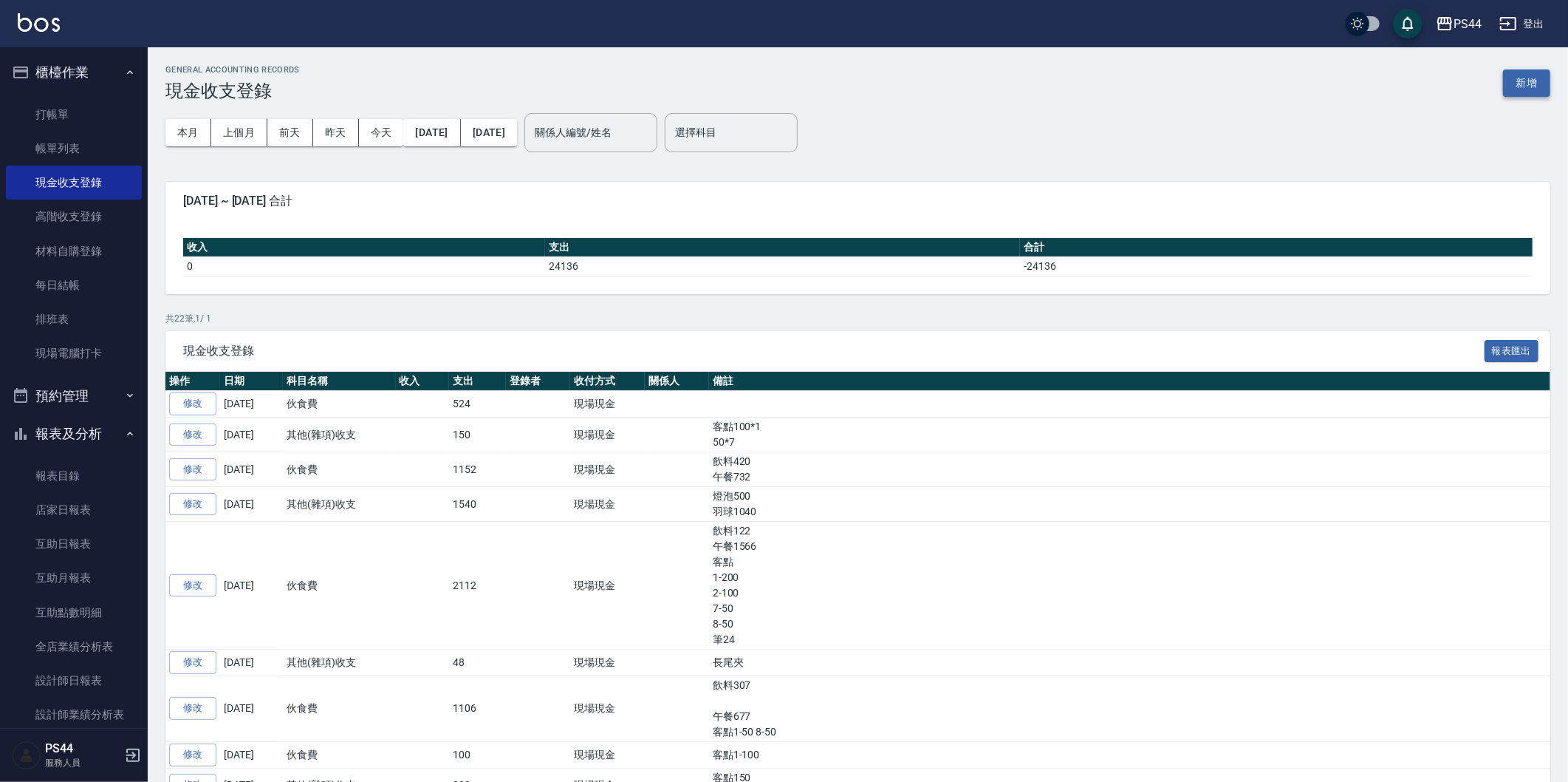
click at [1535, 81] on button "新增" at bounding box center [1527, 83] width 47 height 27
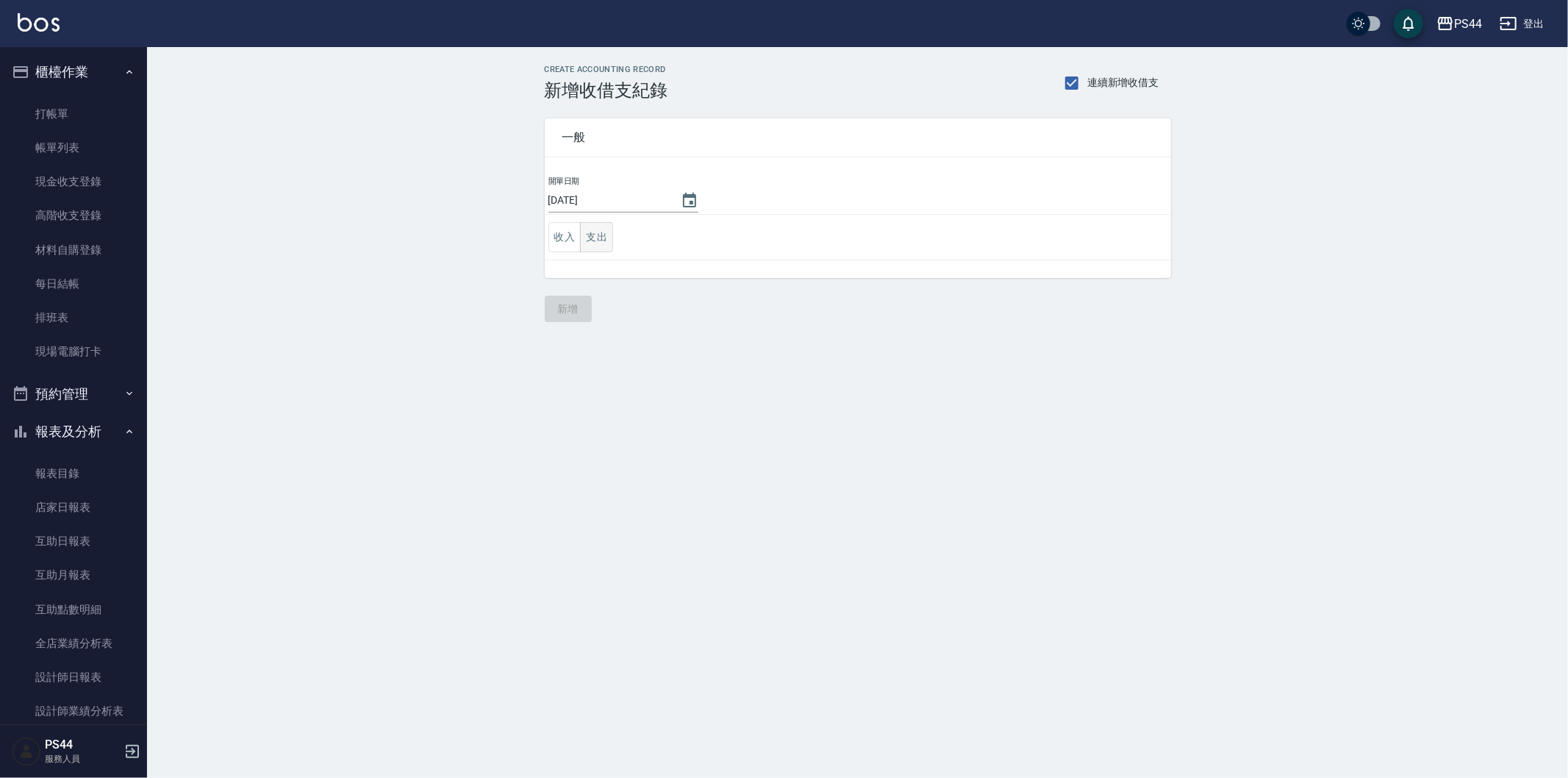
click at [599, 230] on button "支出" at bounding box center [597, 237] width 33 height 30
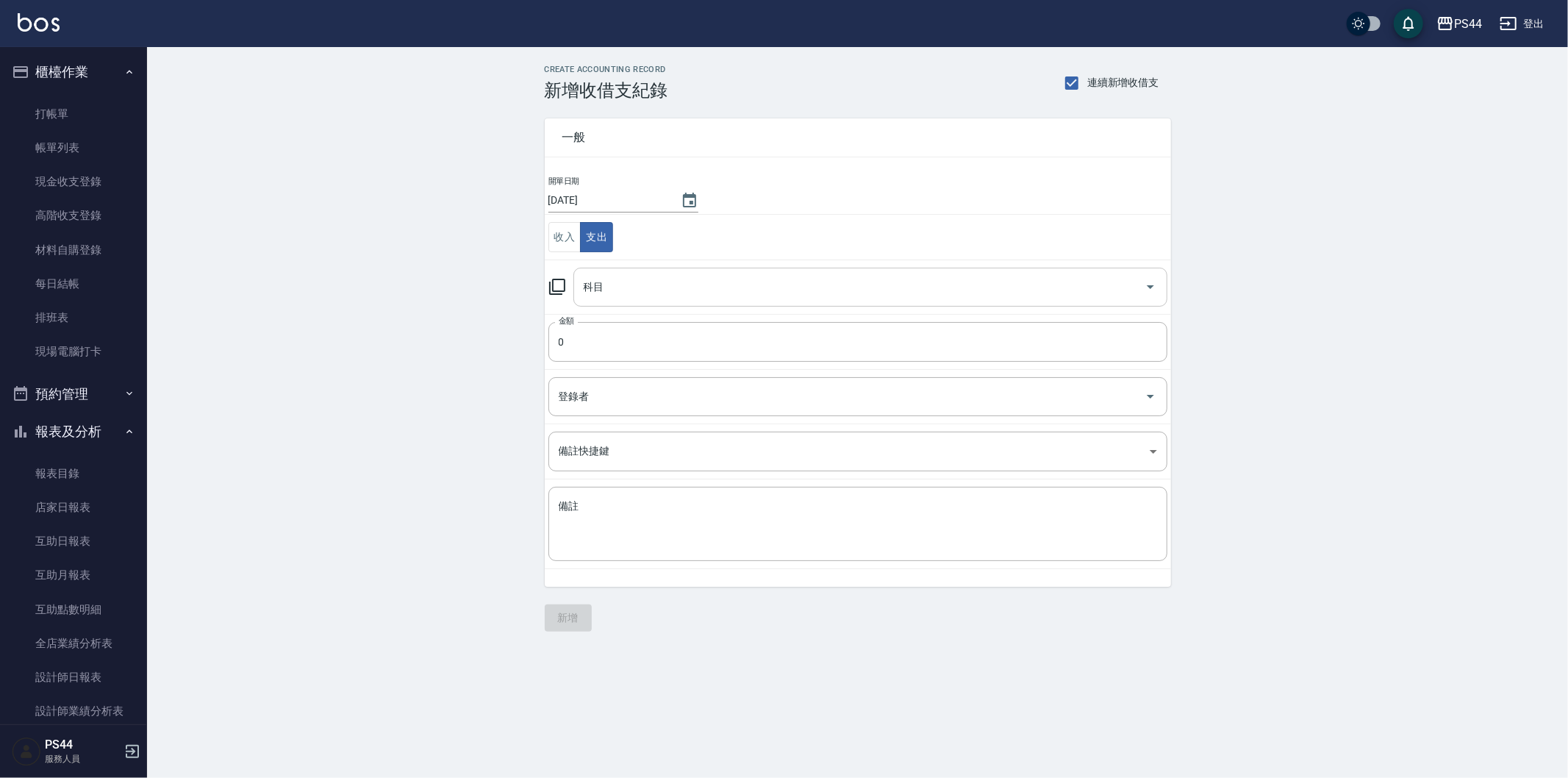
click at [701, 289] on input "科目" at bounding box center [859, 287] width 559 height 25
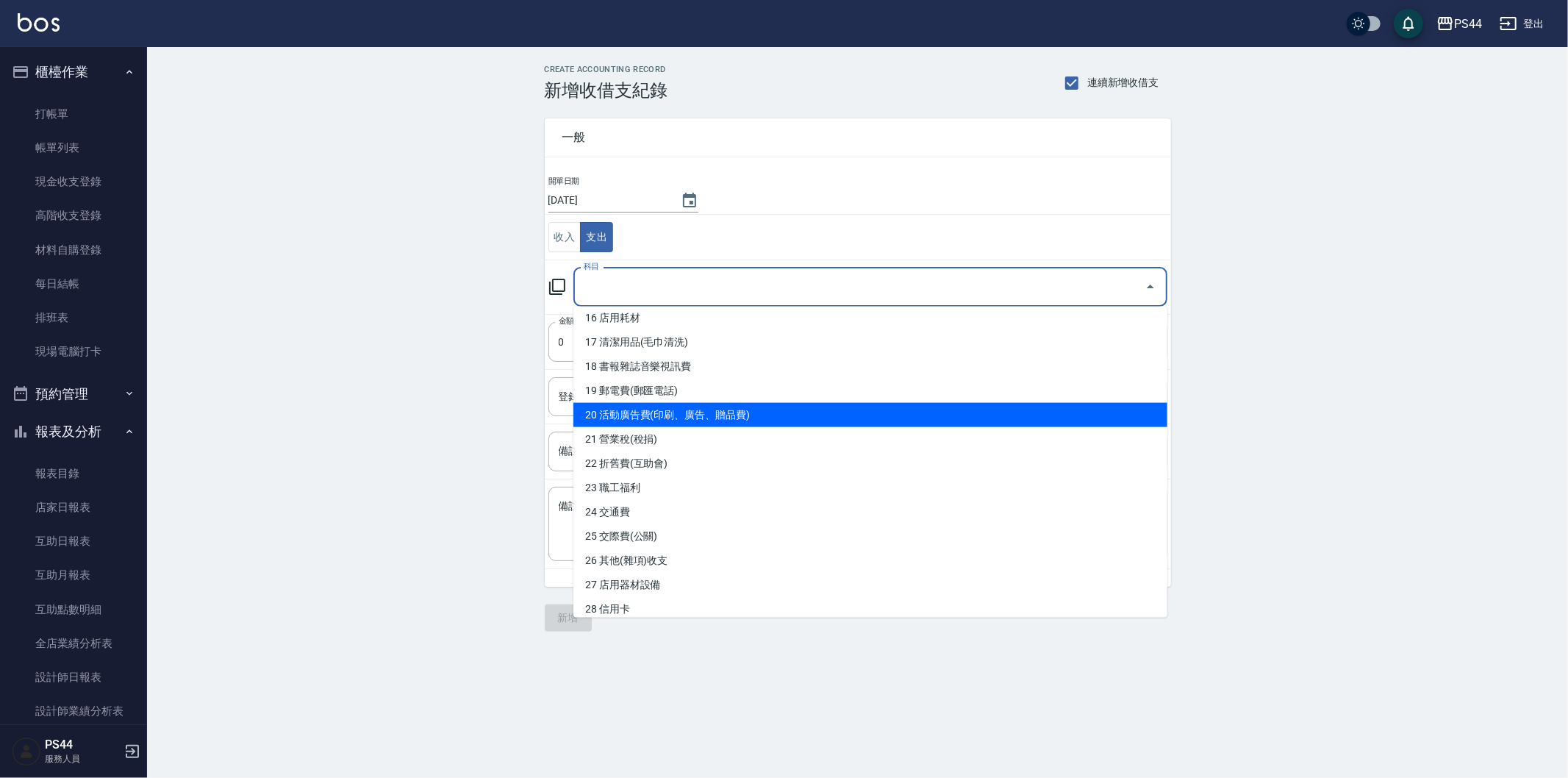
scroll to position [408, 0]
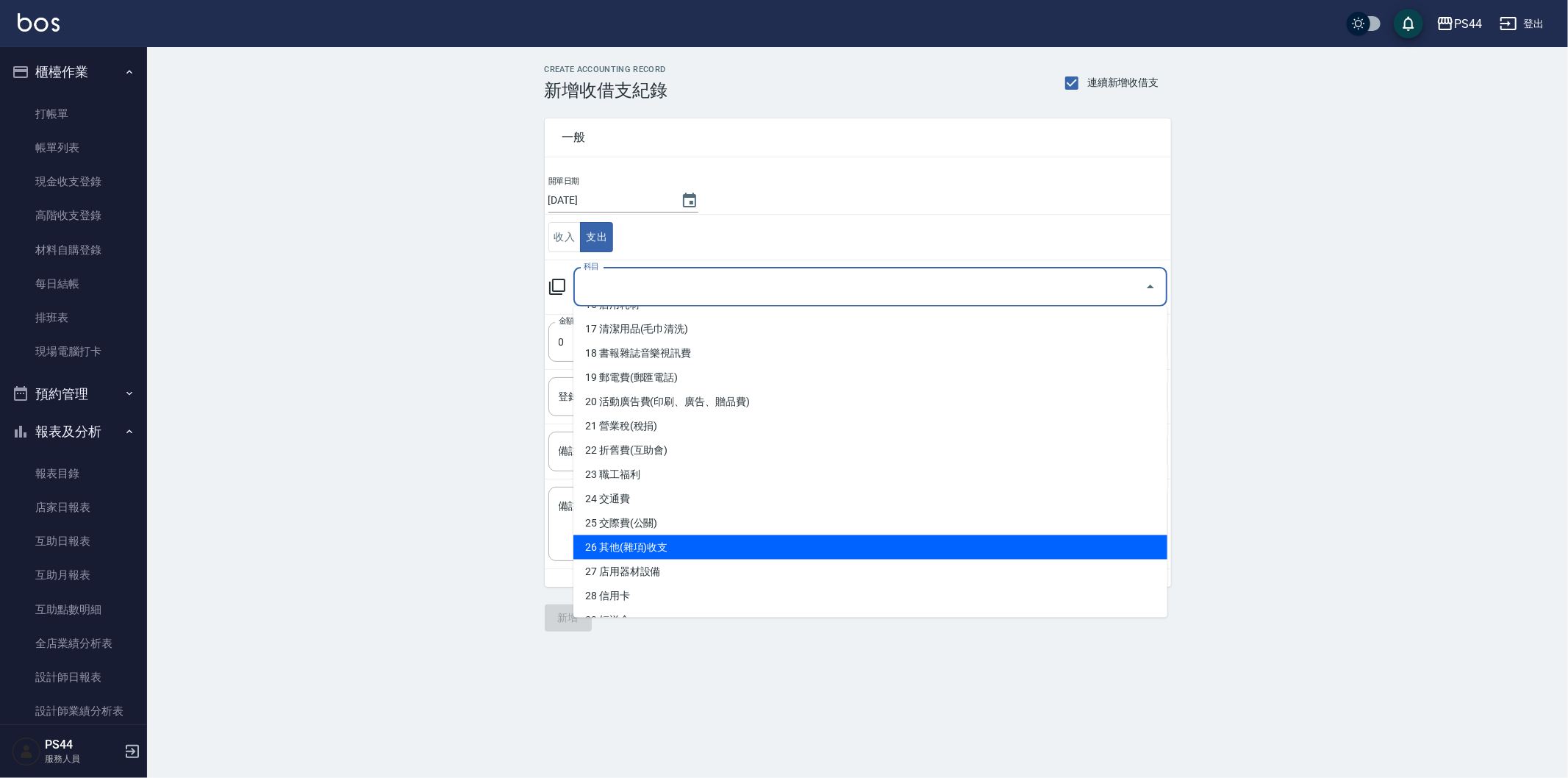
click at [808, 547] on li "26 其他(雜項)收支" at bounding box center [869, 547] width 594 height 24
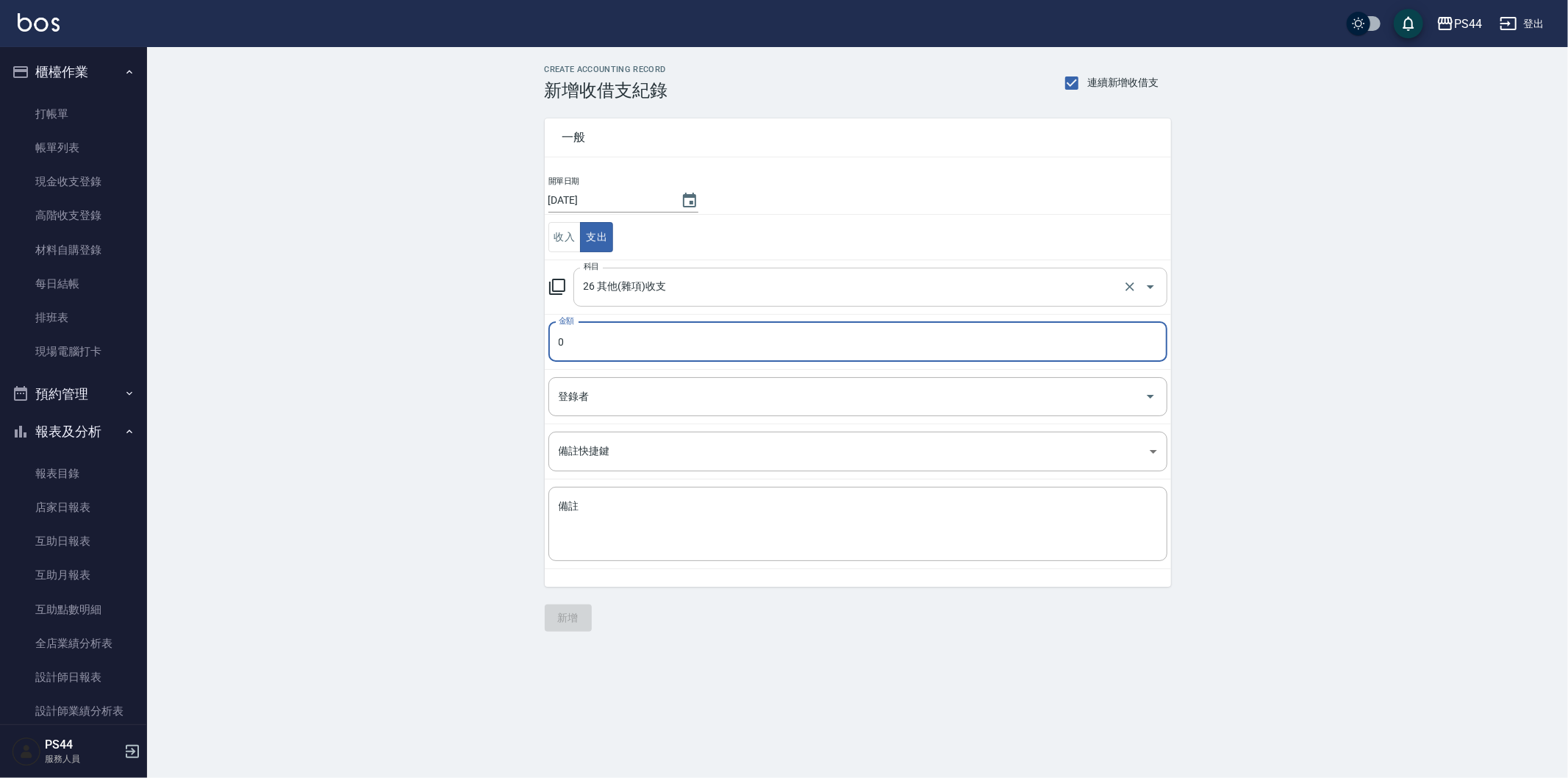
click at [941, 288] on input "26 其他(雜項)收支" at bounding box center [849, 287] width 539 height 25
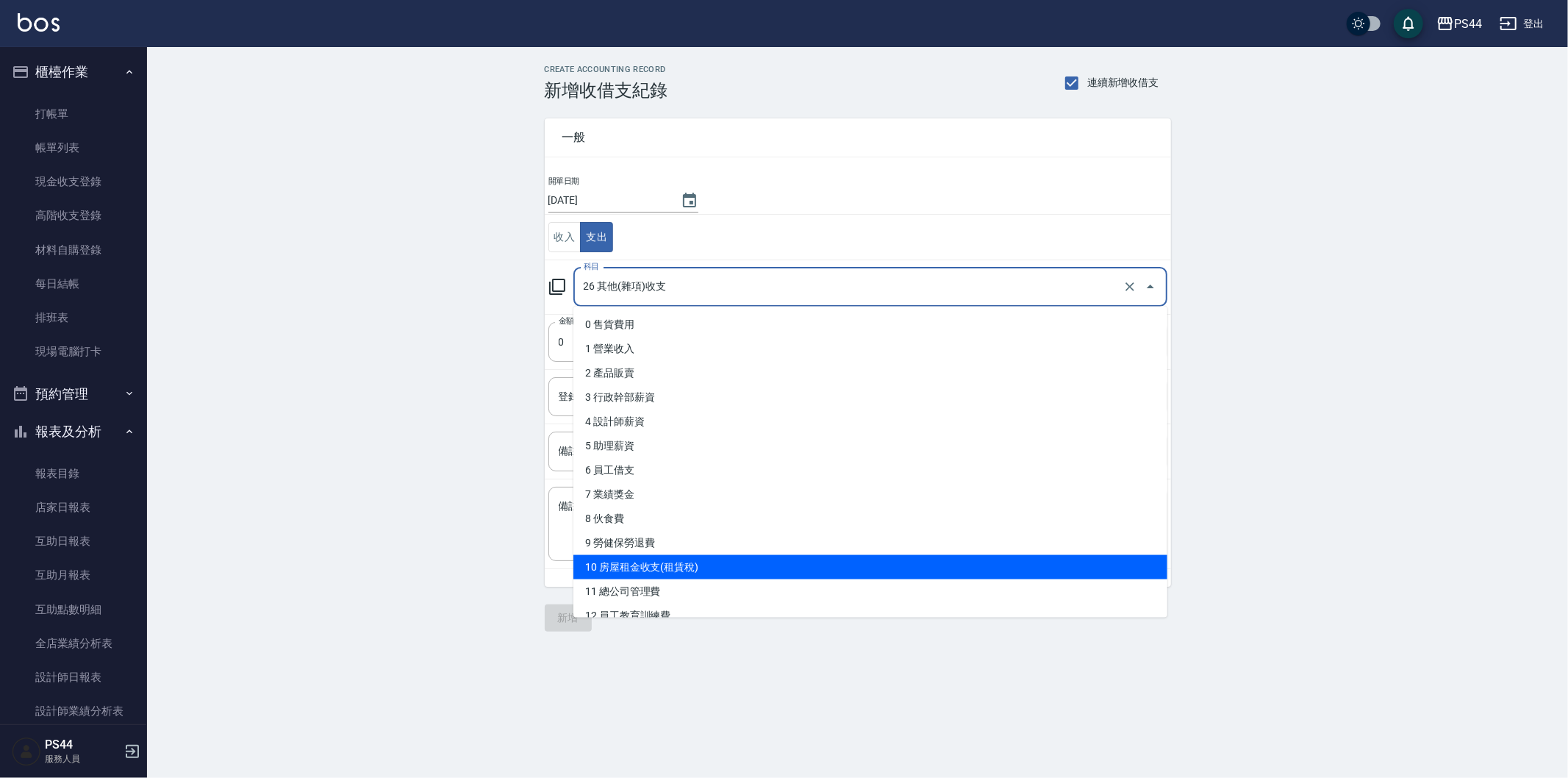
scroll to position [82, 0]
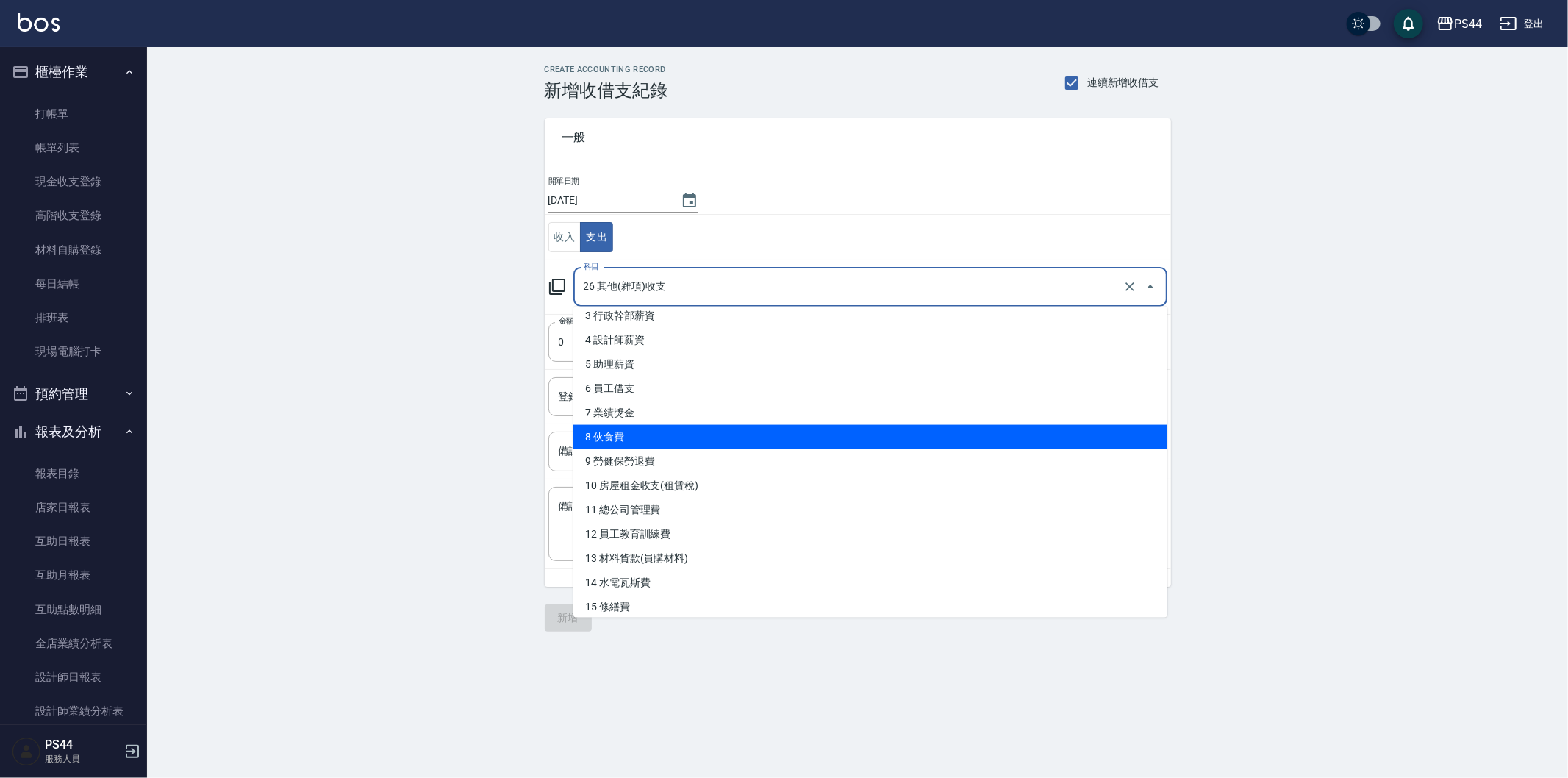
click at [782, 435] on li "8 伙食費" at bounding box center [869, 436] width 594 height 24
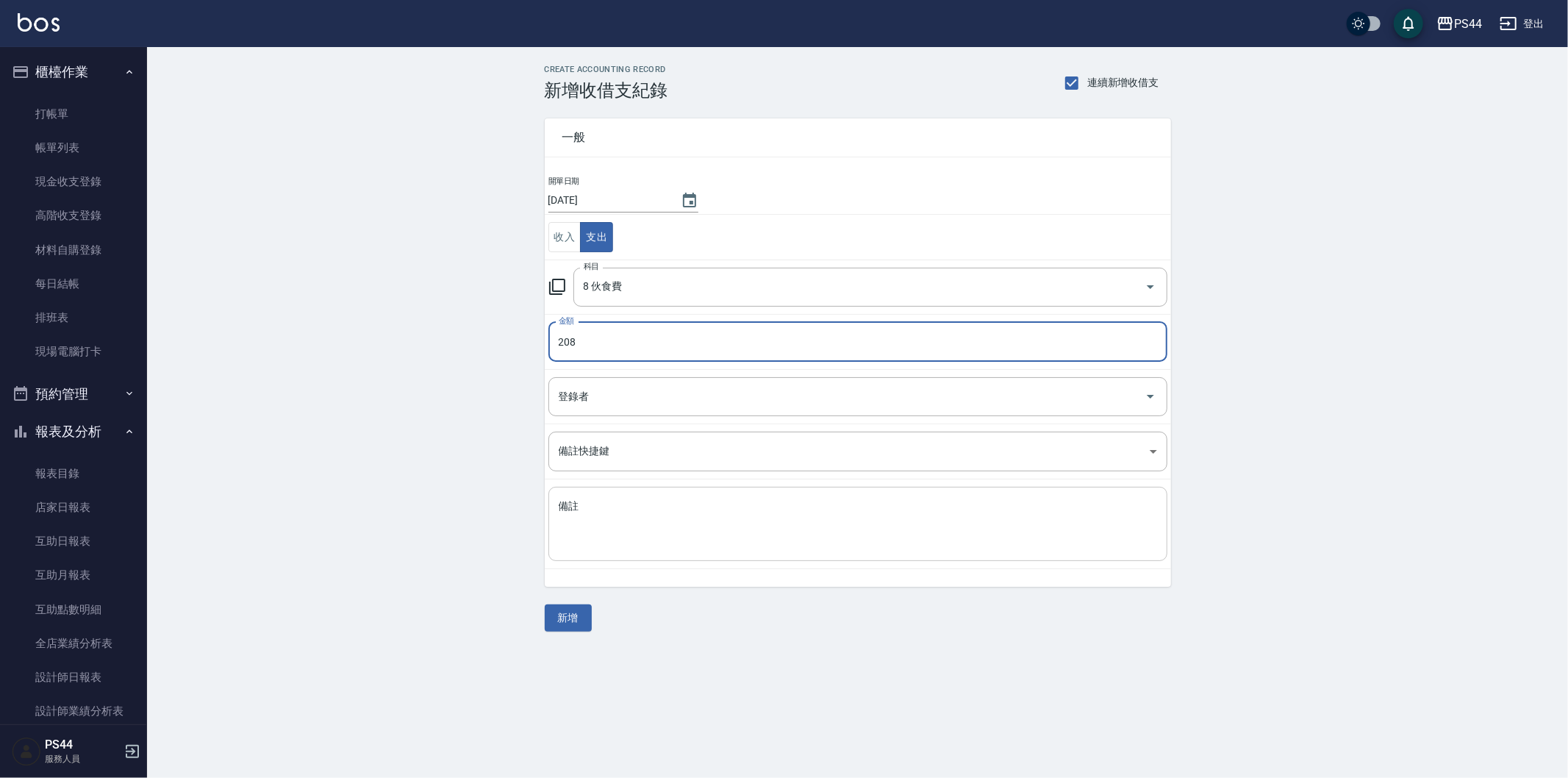
click at [594, 524] on textarea "備註" at bounding box center [858, 524] width 598 height 50
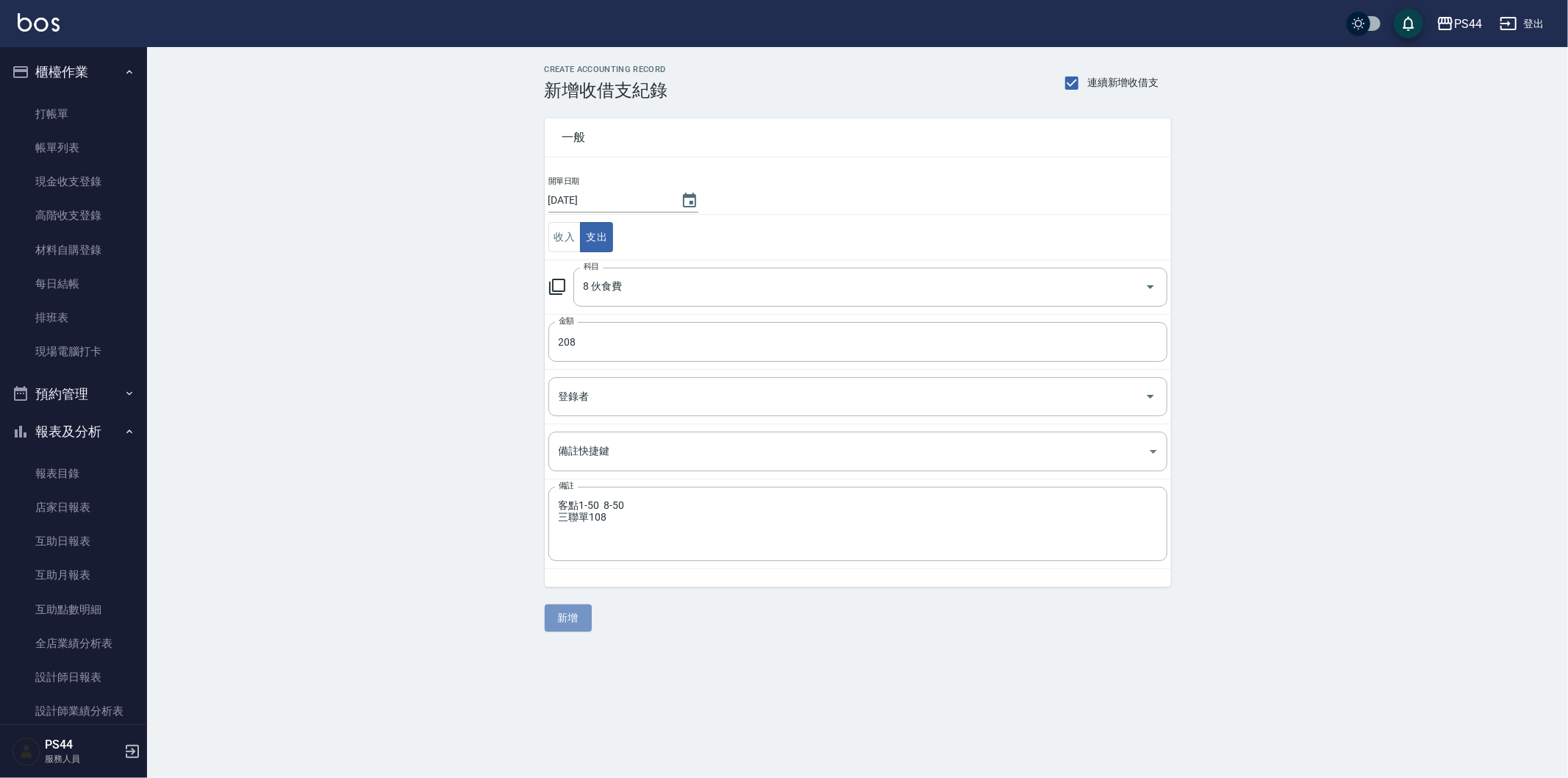
click at [583, 620] on button "新增" at bounding box center [568, 618] width 47 height 27
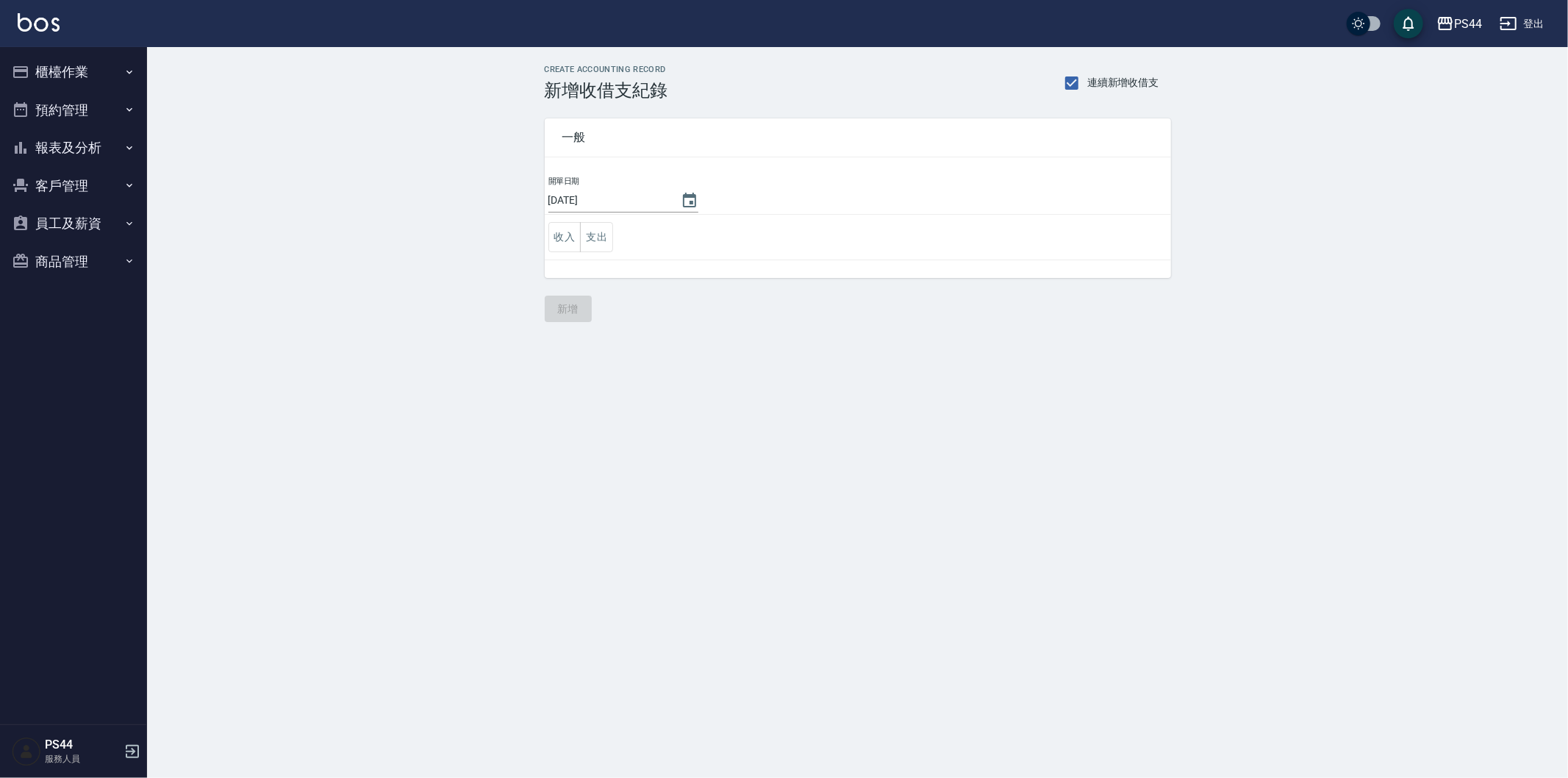
drag, startPoint x: 84, startPoint y: 137, endPoint x: 76, endPoint y: 138, distance: 8.1
click at [82, 135] on button "報表及分析" at bounding box center [73, 147] width 135 height 38
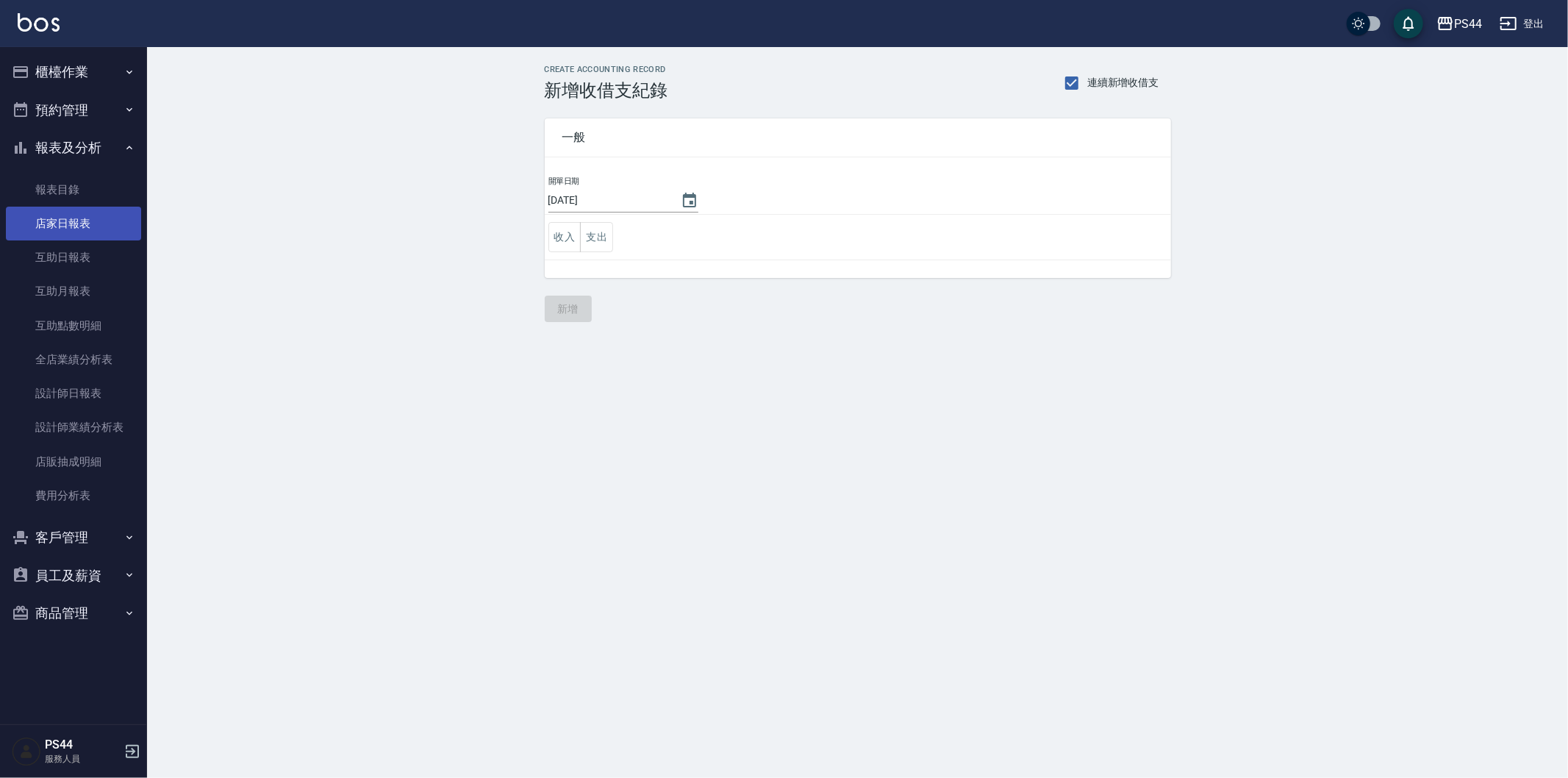
click at [99, 237] on link "店家日報表" at bounding box center [73, 223] width 135 height 34
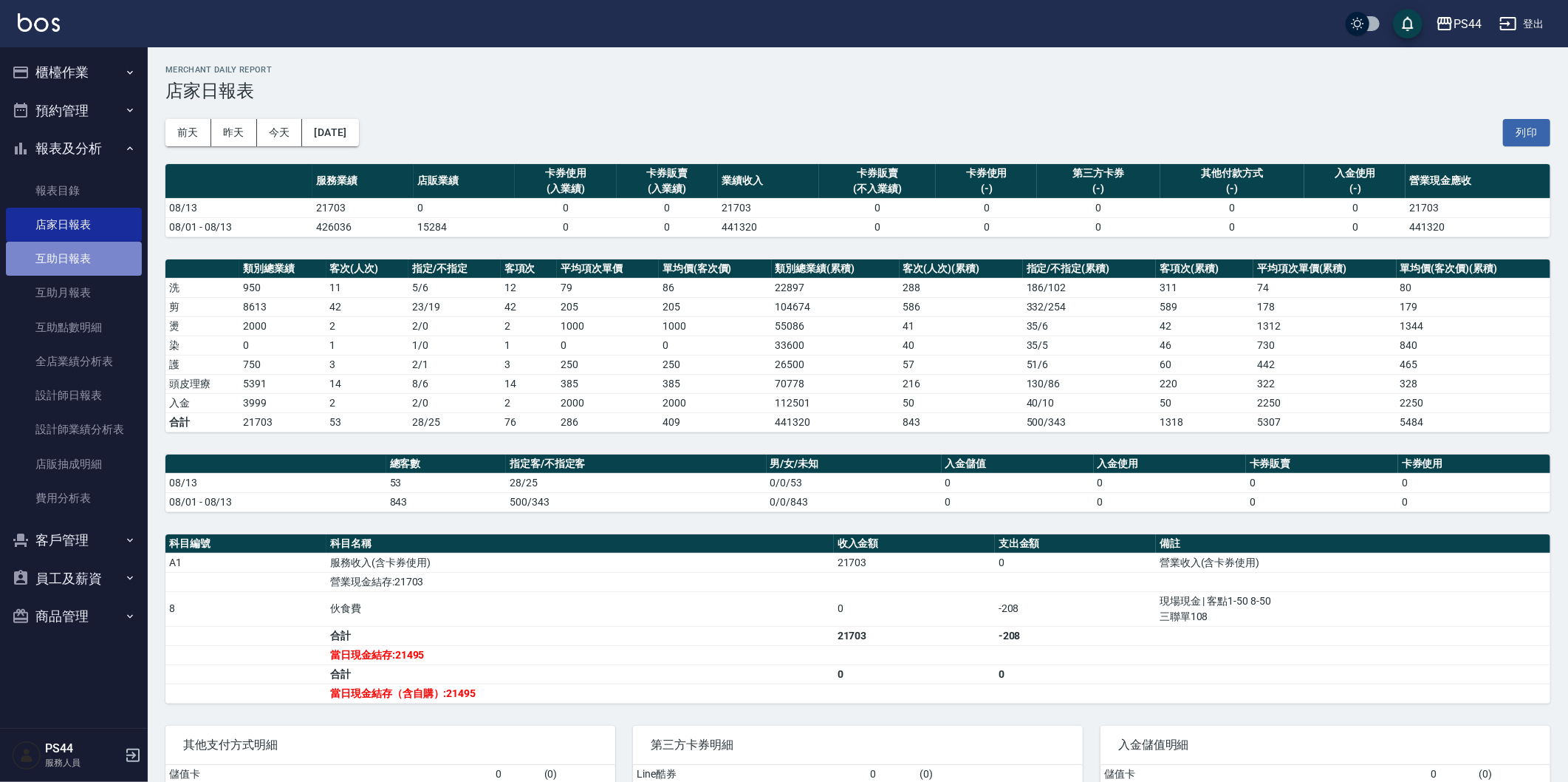
click at [52, 254] on link "互助日報表" at bounding box center [73, 258] width 136 height 34
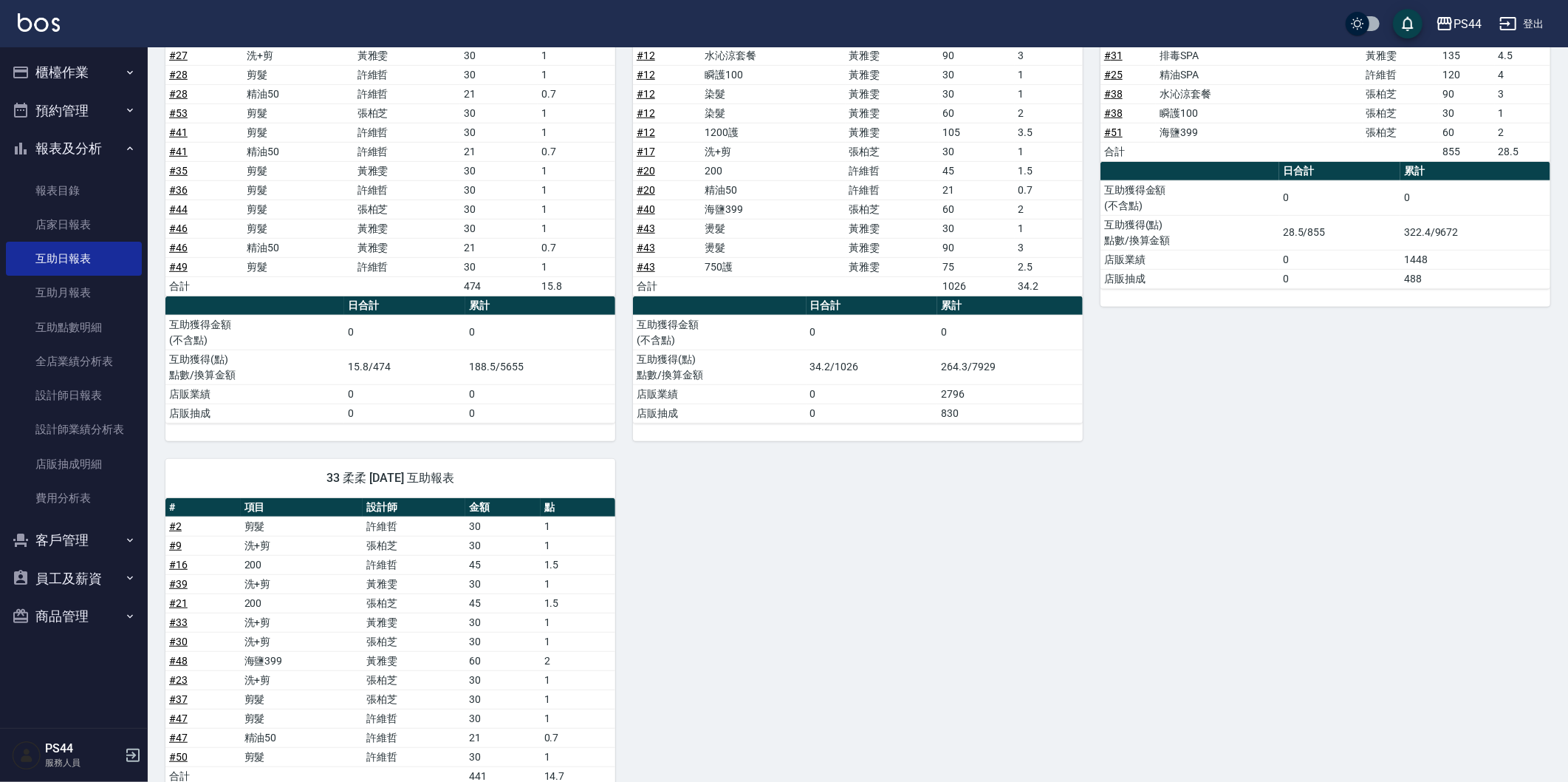
scroll to position [755, 0]
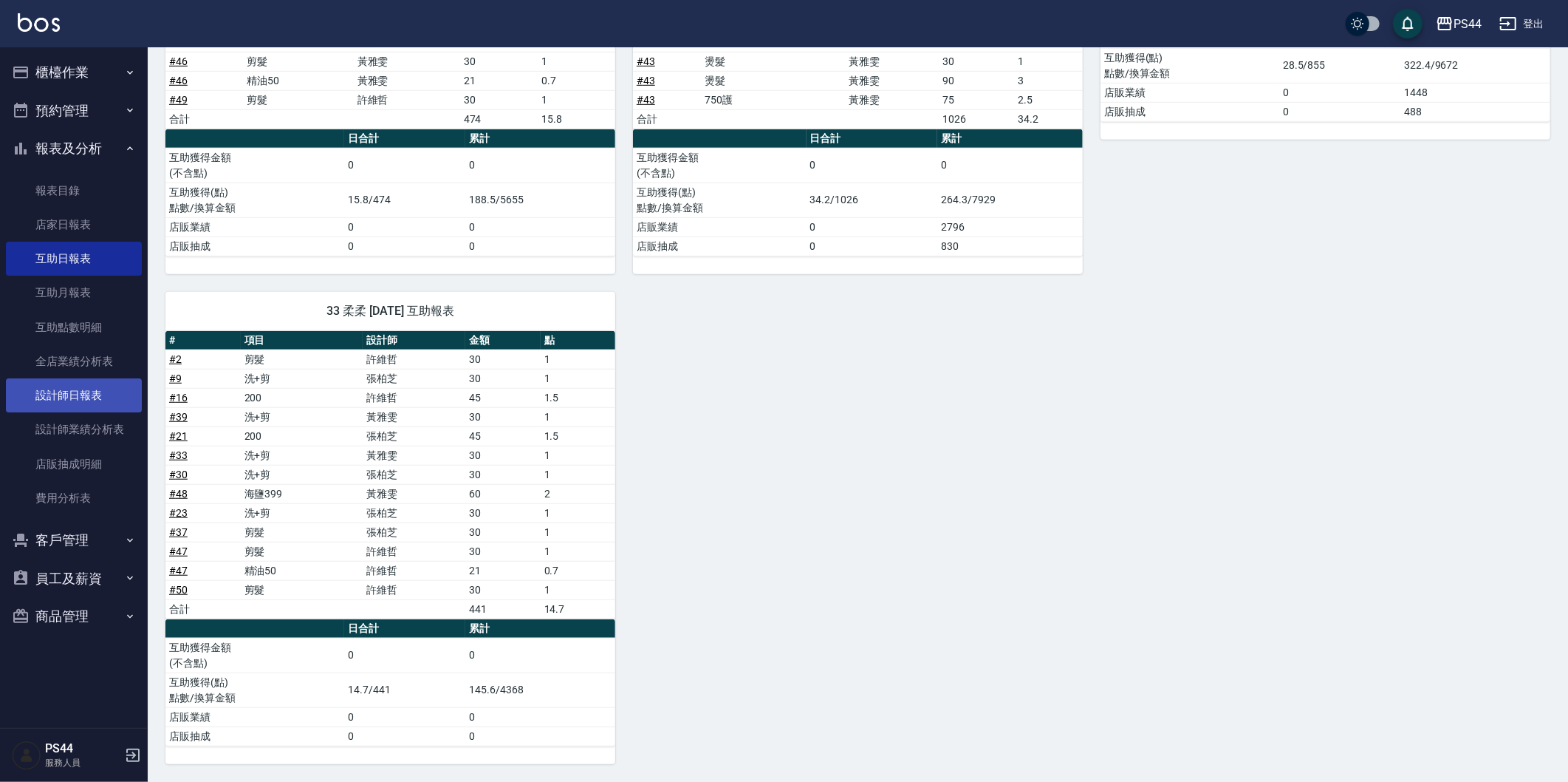
click at [87, 390] on link "設計師日報表" at bounding box center [73, 394] width 136 height 34
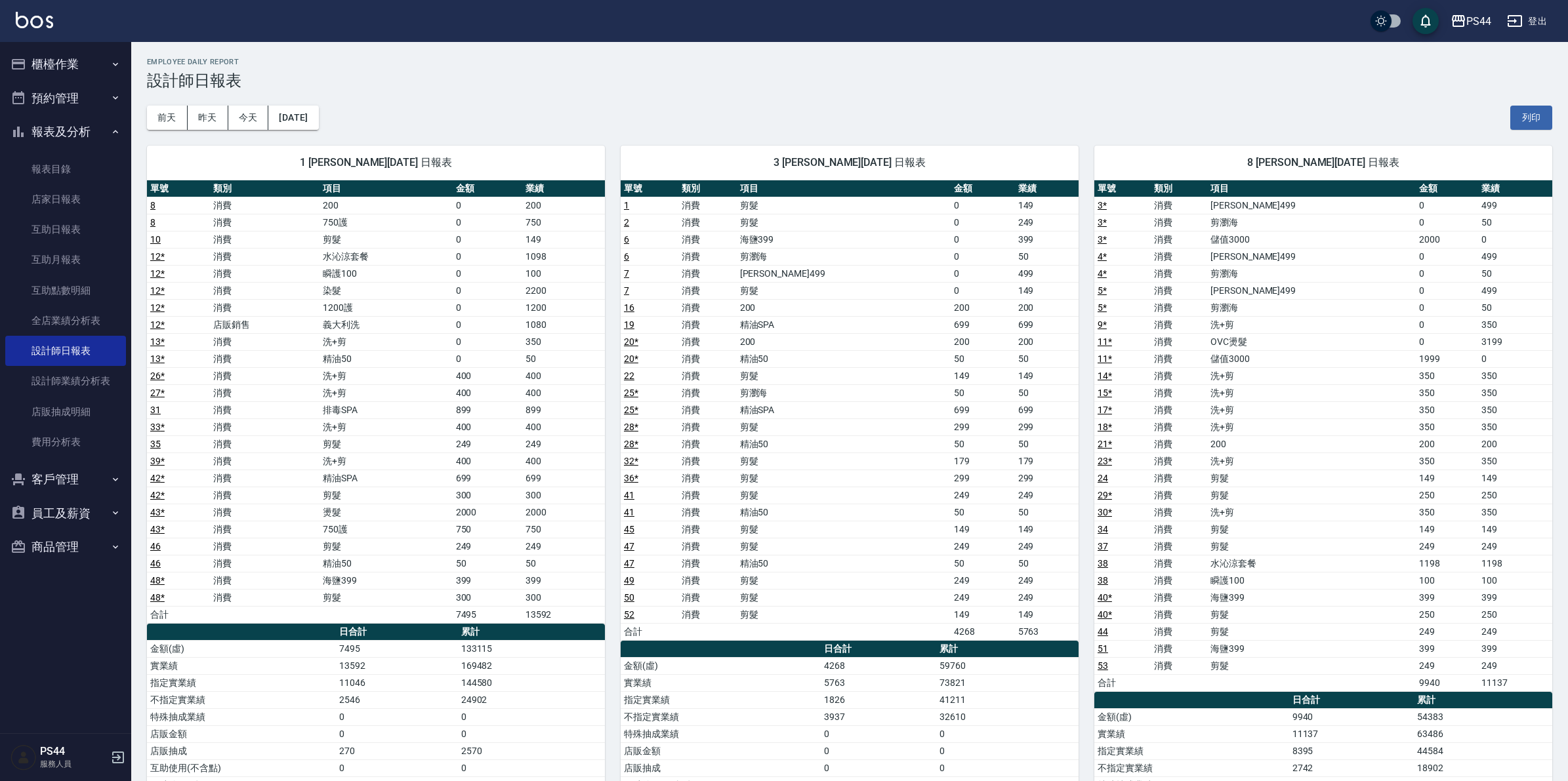
drag, startPoint x: 1389, startPoint y: 0, endPoint x: 1238, endPoint y: 110, distance: 186.8
click at [1225, 109] on div "前天 昨天 今天 2025/08/13 列印" at bounding box center [849, 118] width 1405 height 55
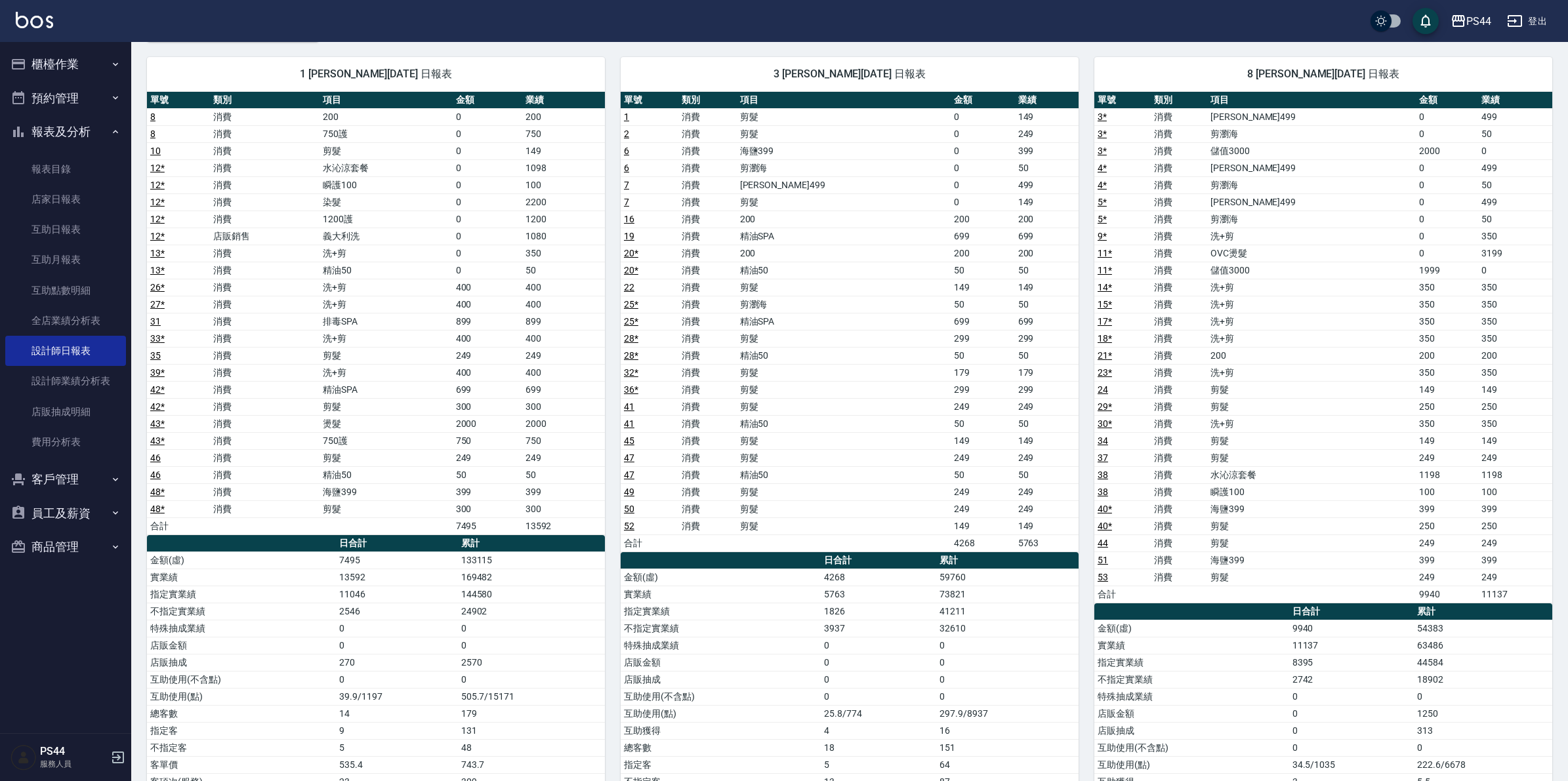
scroll to position [97, 0]
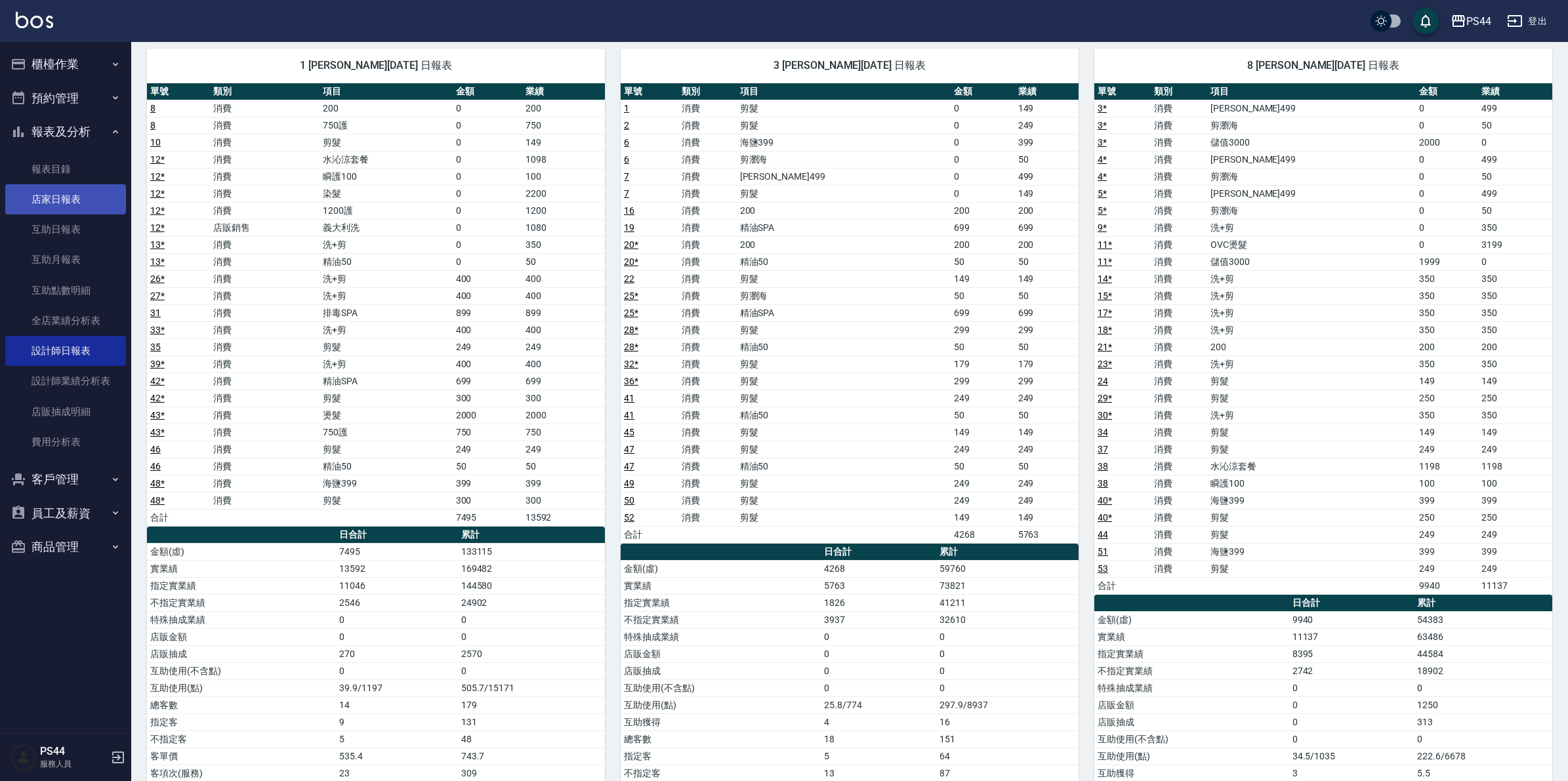
click at [107, 199] on link "店家日報表" at bounding box center [65, 199] width 120 height 30
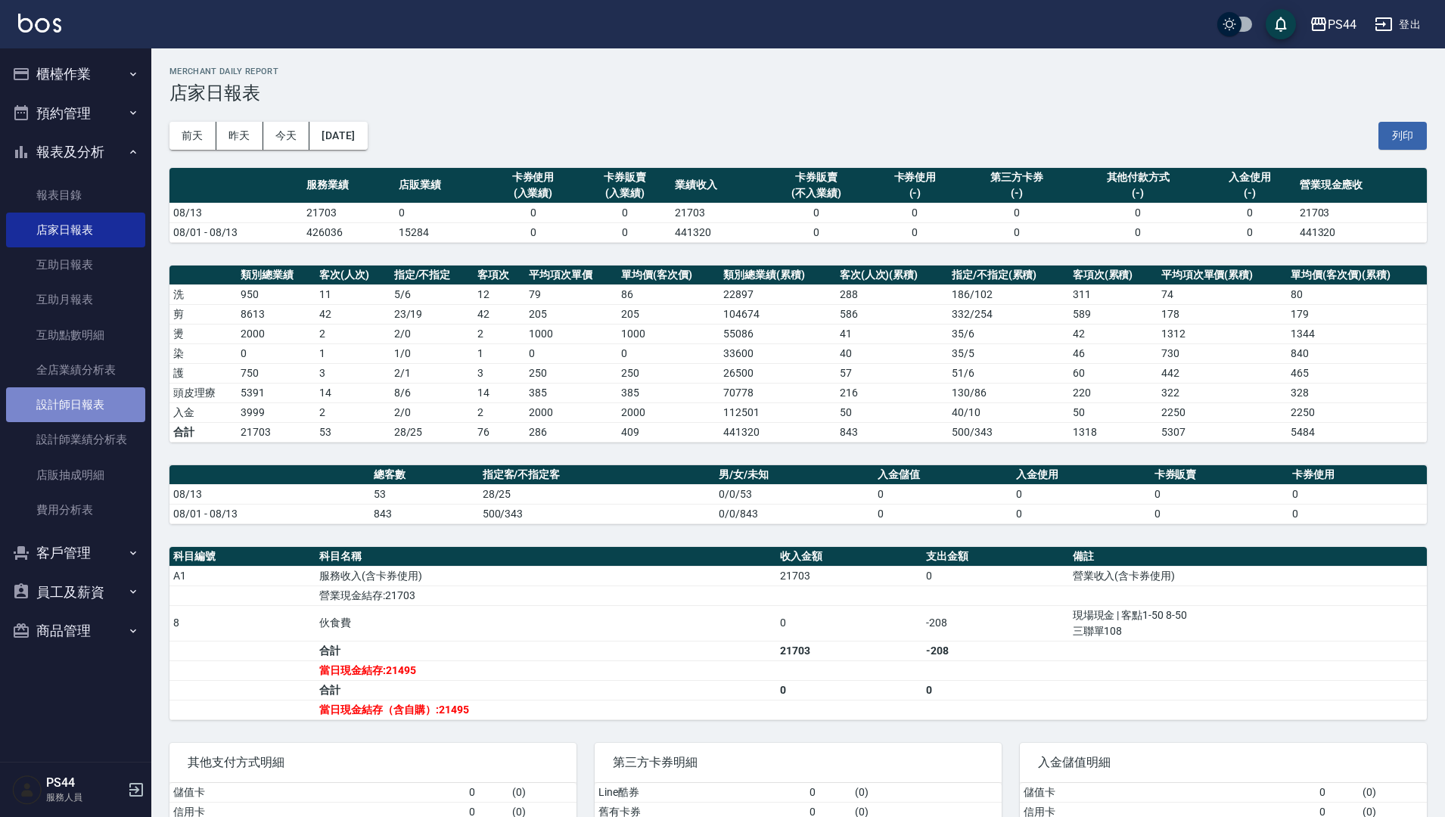
click at [58, 409] on link "設計師日報表" at bounding box center [75, 404] width 139 height 35
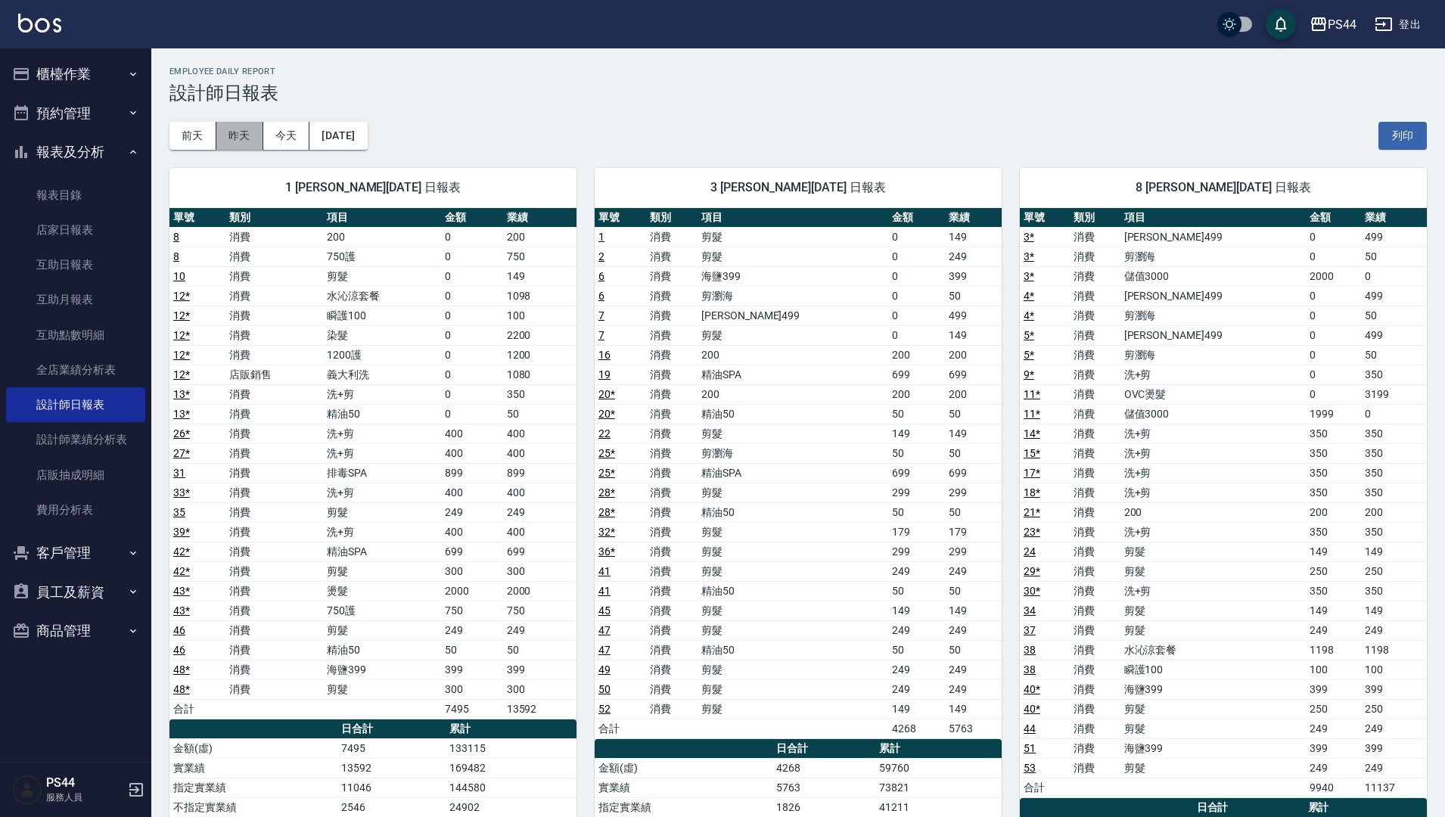
click at [244, 134] on button "昨天" at bounding box center [239, 136] width 47 height 28
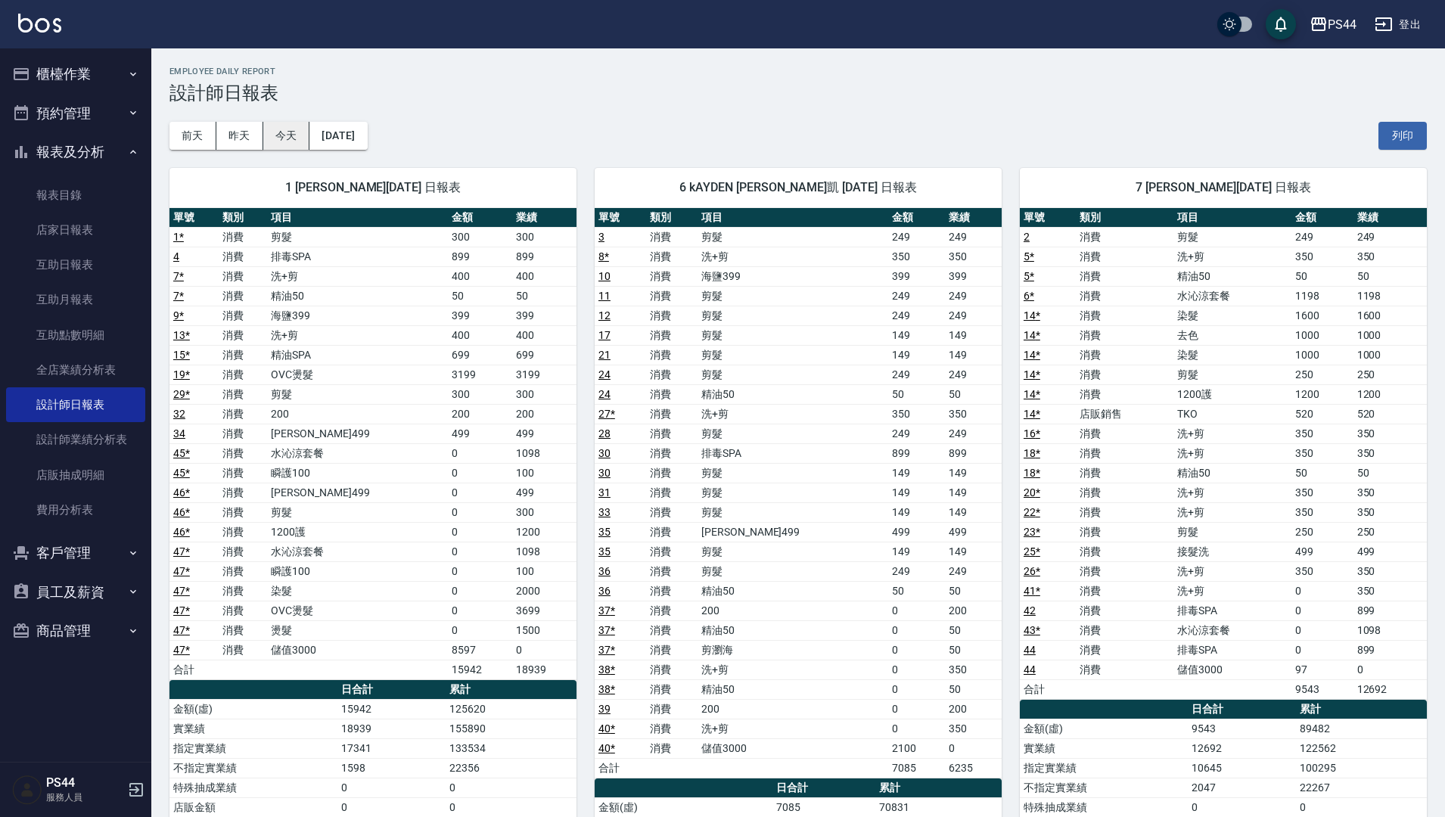
click at [267, 134] on button "今天" at bounding box center [286, 136] width 47 height 28
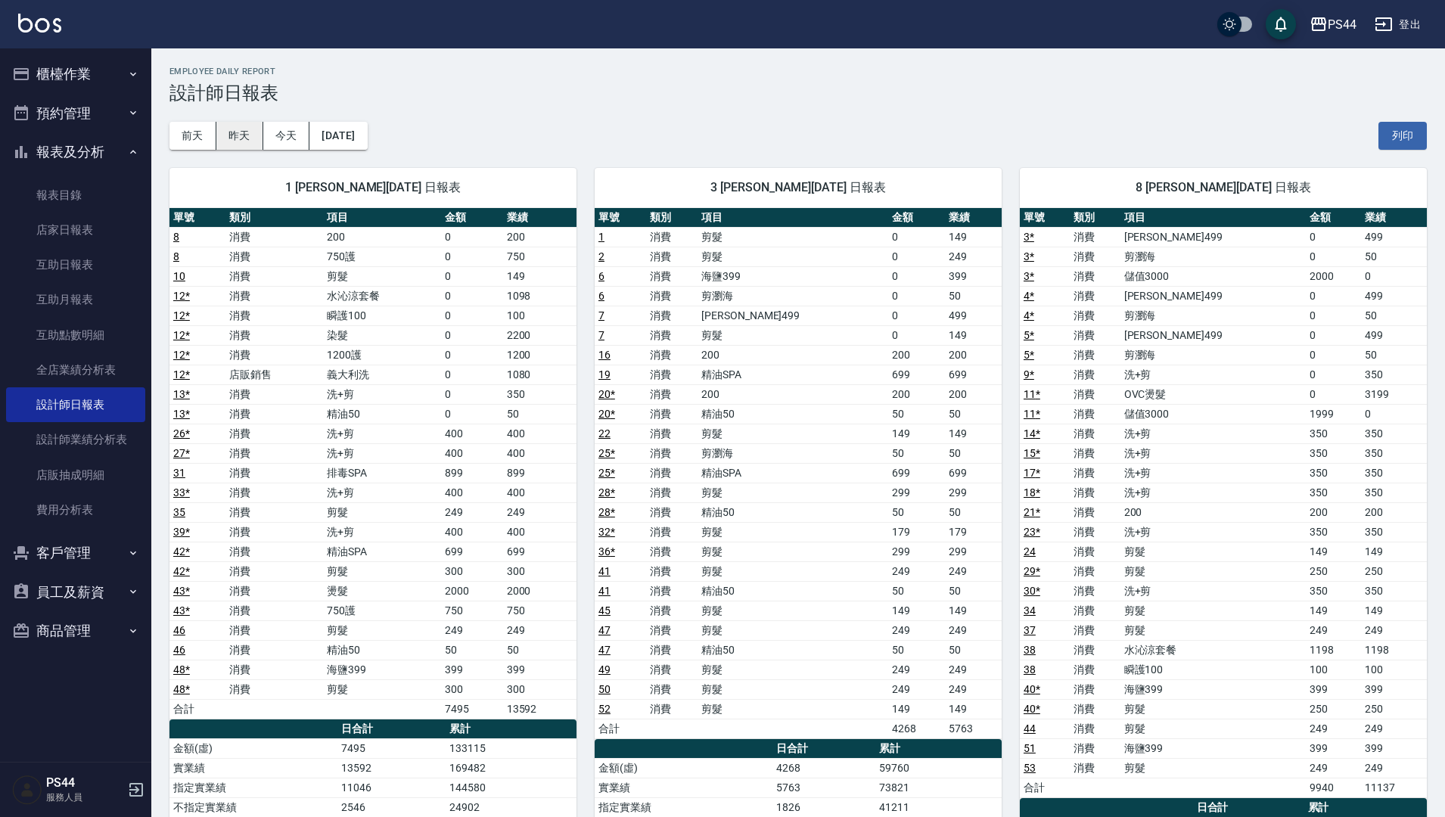
click at [244, 138] on button "昨天" at bounding box center [239, 136] width 47 height 28
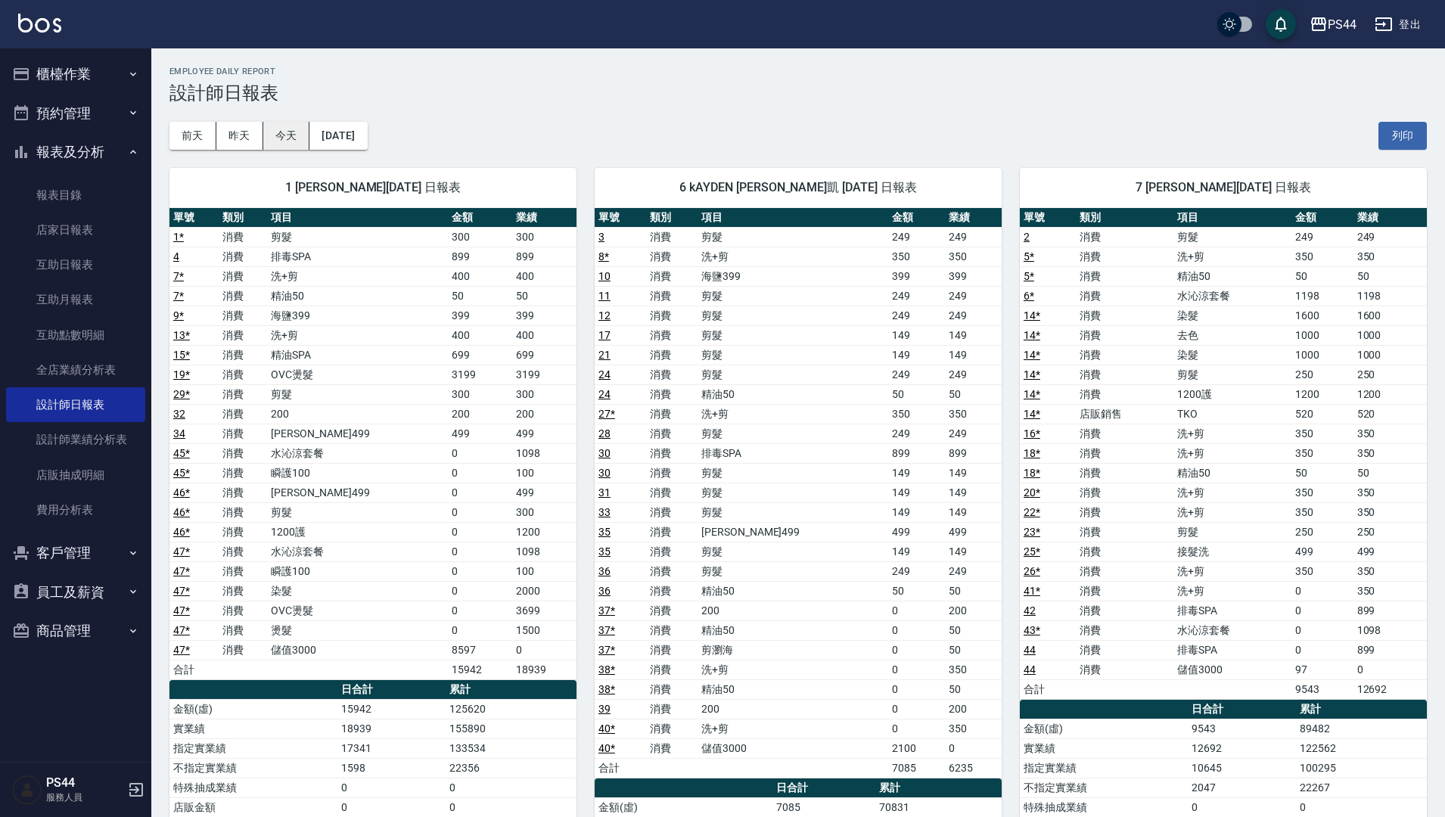
click at [275, 138] on button "今天" at bounding box center [286, 136] width 47 height 28
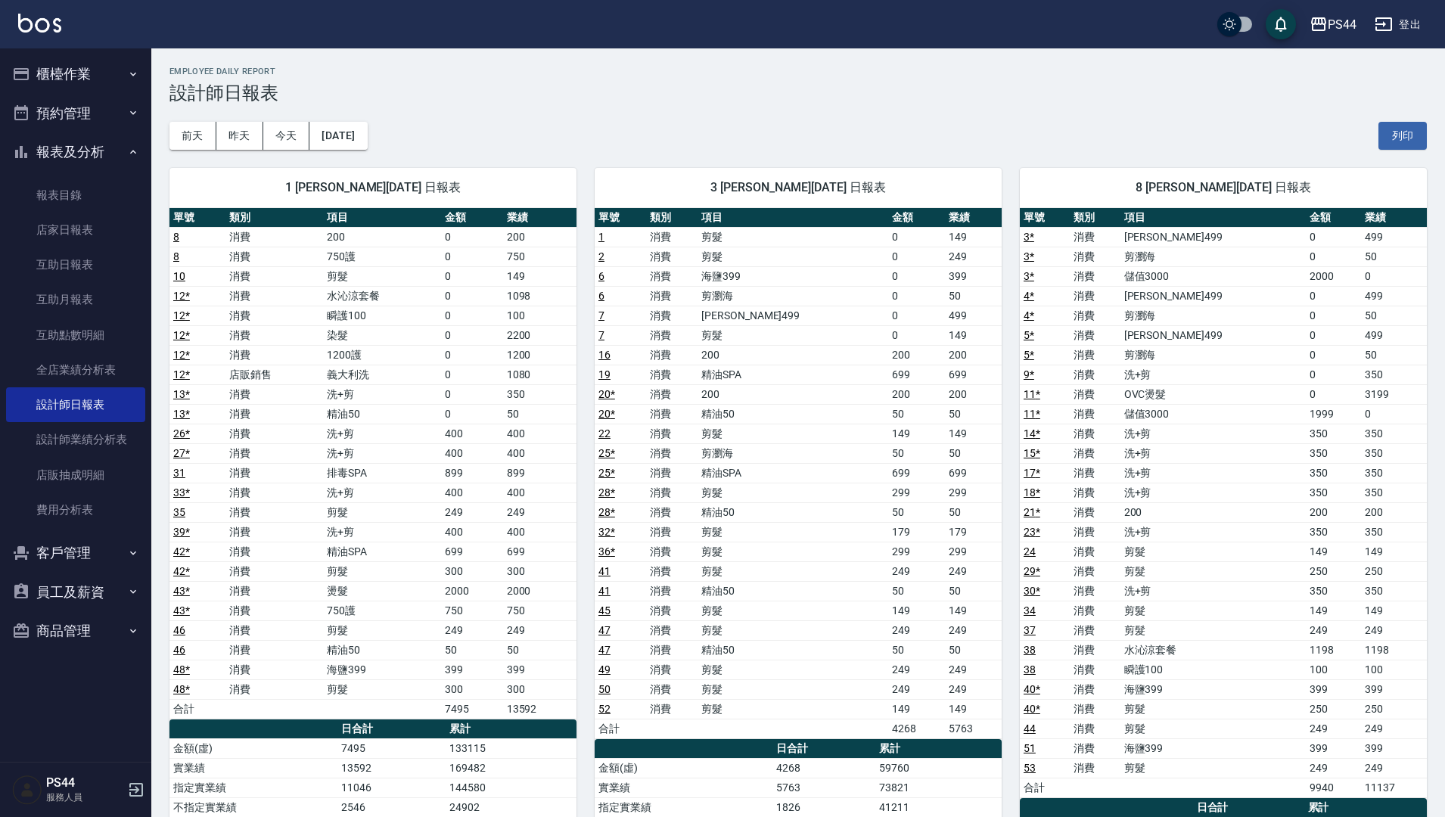
drag, startPoint x: 832, startPoint y: 79, endPoint x: 789, endPoint y: 92, distance: 44.1
click at [830, 80] on div "Employee Daily Report 設計師日報表" at bounding box center [798, 85] width 1258 height 37
